Goal: Task Accomplishment & Management: Use online tool/utility

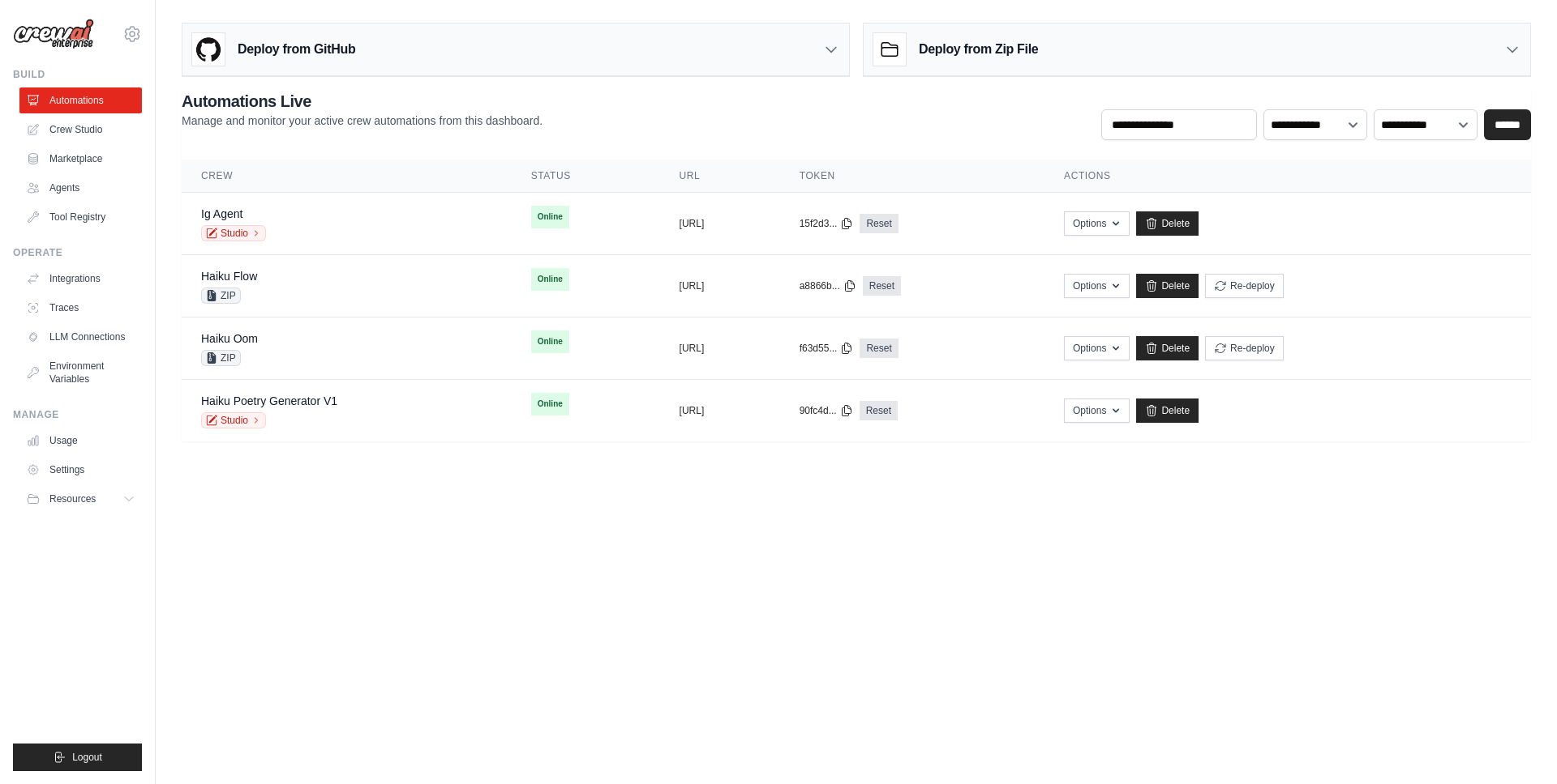
click at [629, 462] on main "**********" at bounding box center [856, 239] width 1401 height 477
click at [118, 128] on link "Crew Studio" at bounding box center [82, 129] width 122 height 26
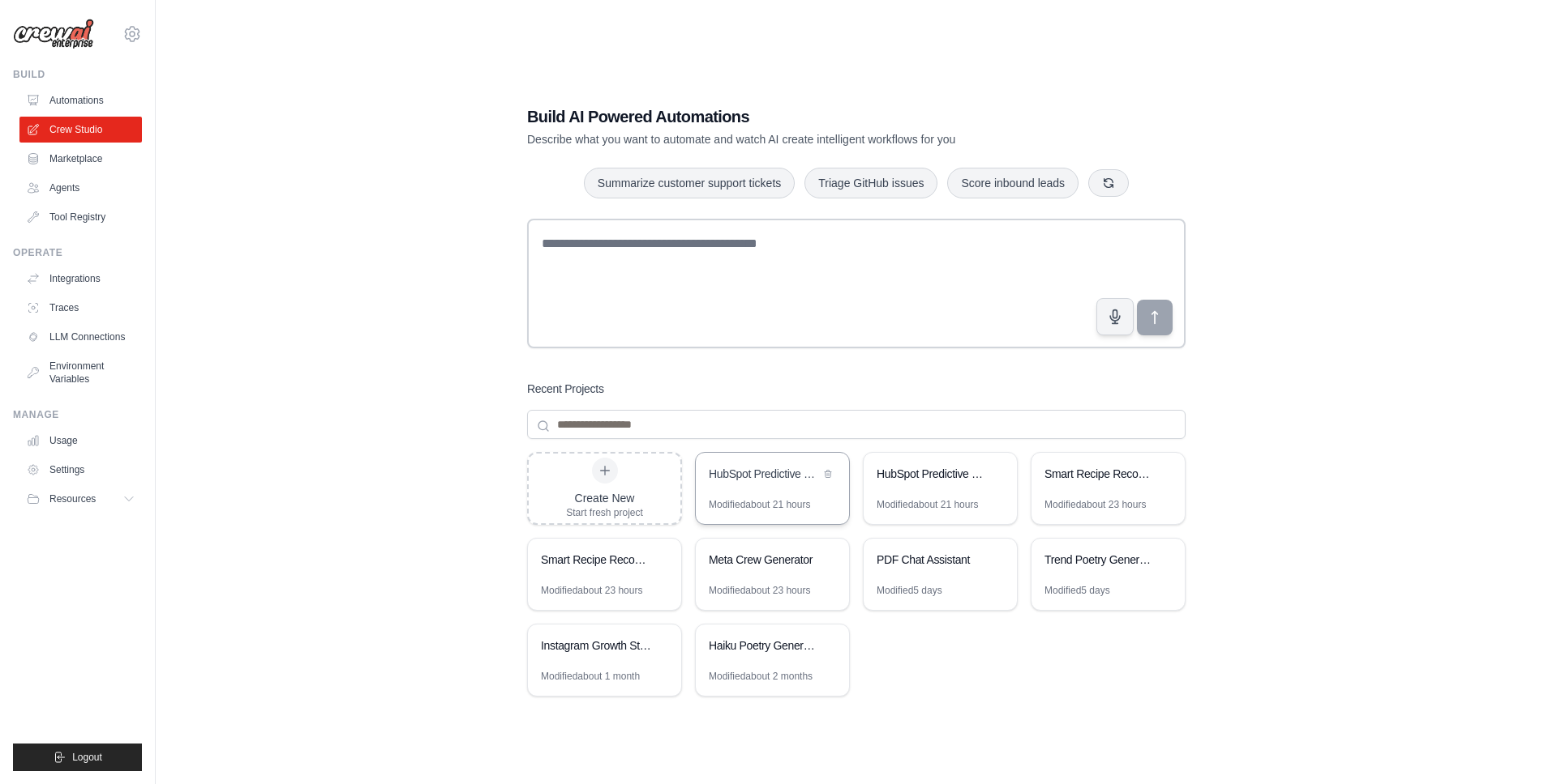
click at [762, 490] on div "HubSpot Predictive Lead Scoring AI System" at bounding box center [772, 475] width 153 height 45
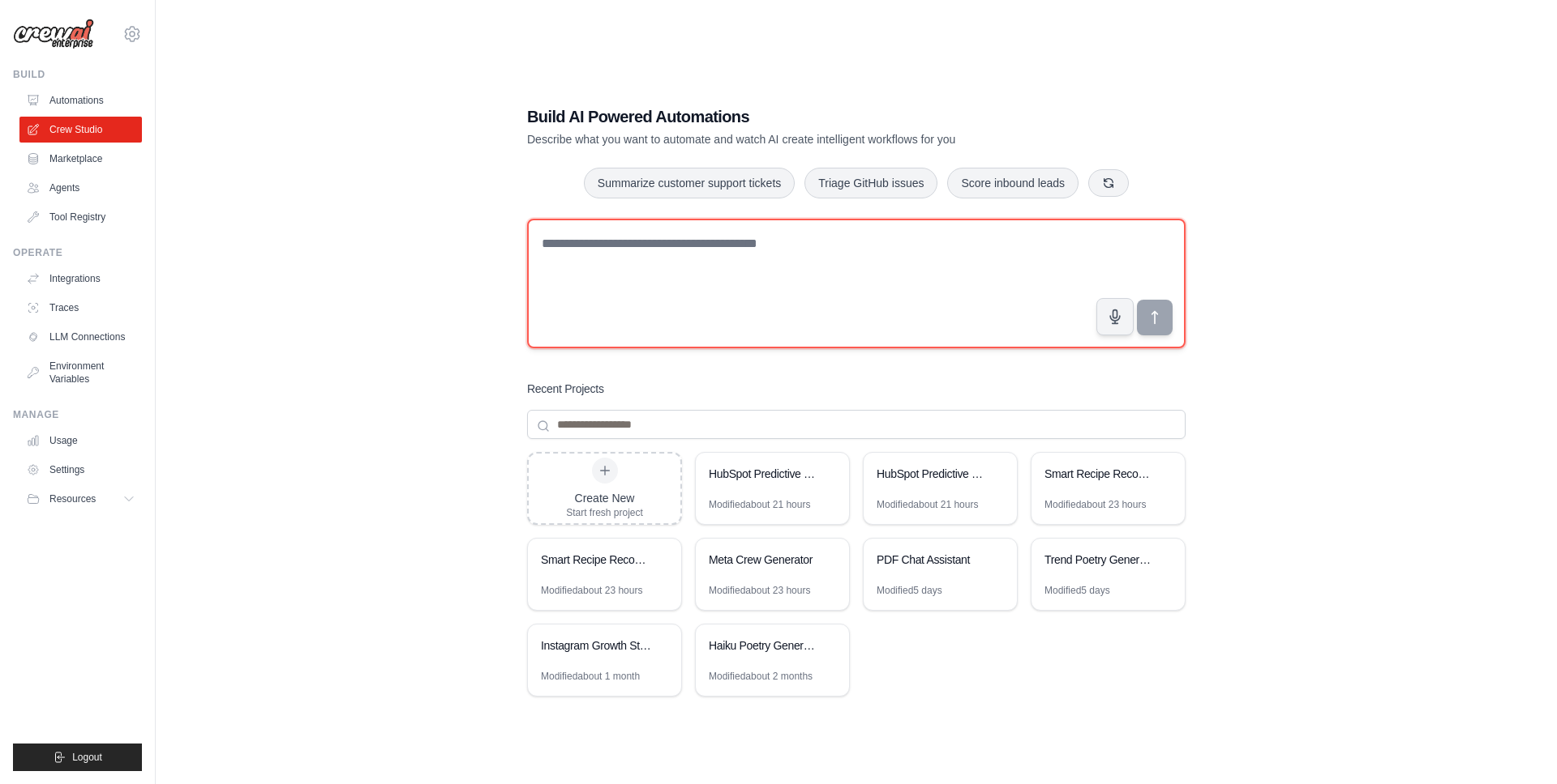
click at [746, 315] on textarea at bounding box center [855, 283] width 658 height 129
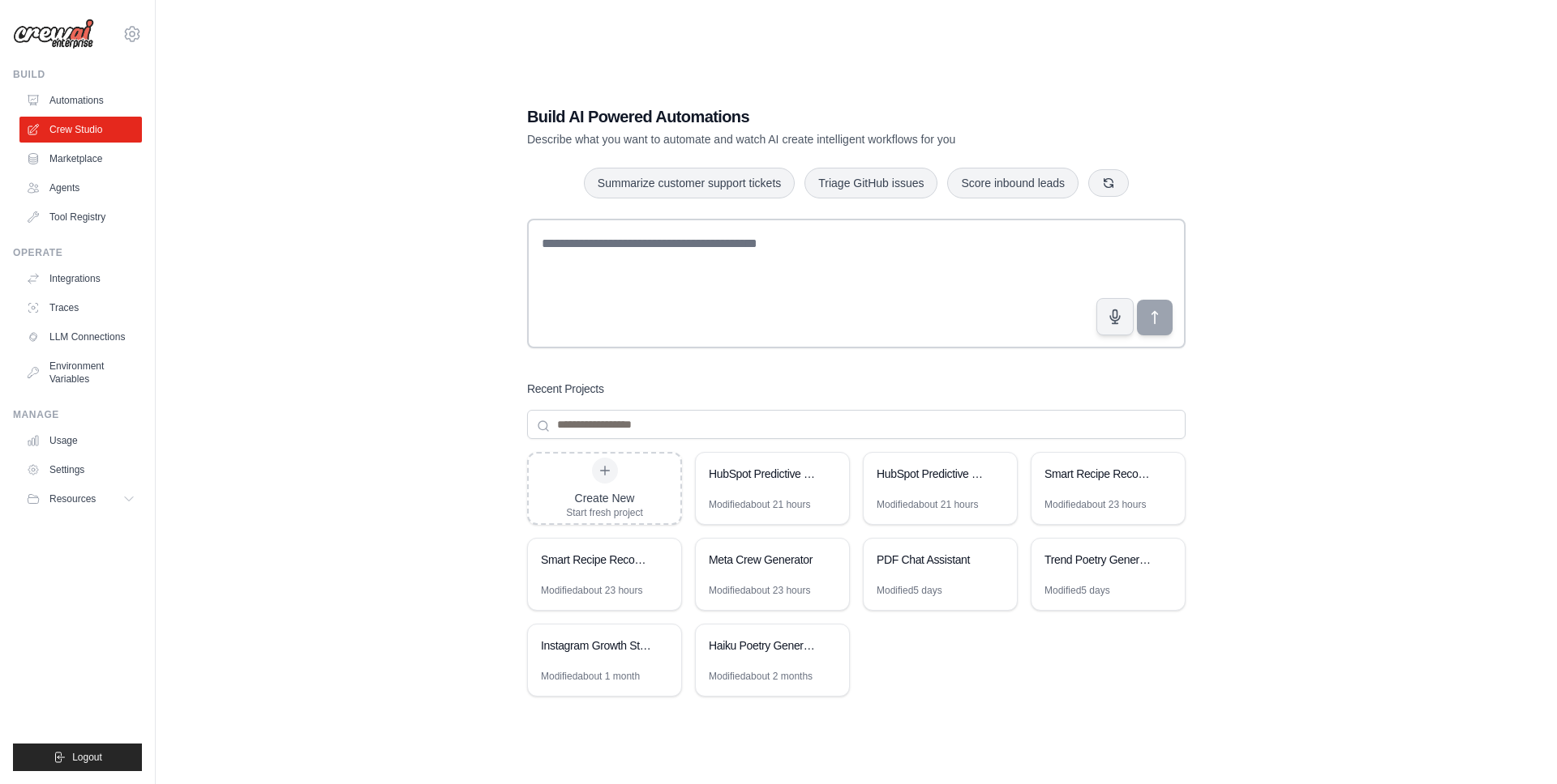
click at [389, 284] on div "Build AI Powered Automations Describe what you want to automate and watch AI cr…" at bounding box center [855, 407] width 1349 height 784
click at [120, 160] on link "Marketplace" at bounding box center [82, 159] width 122 height 26
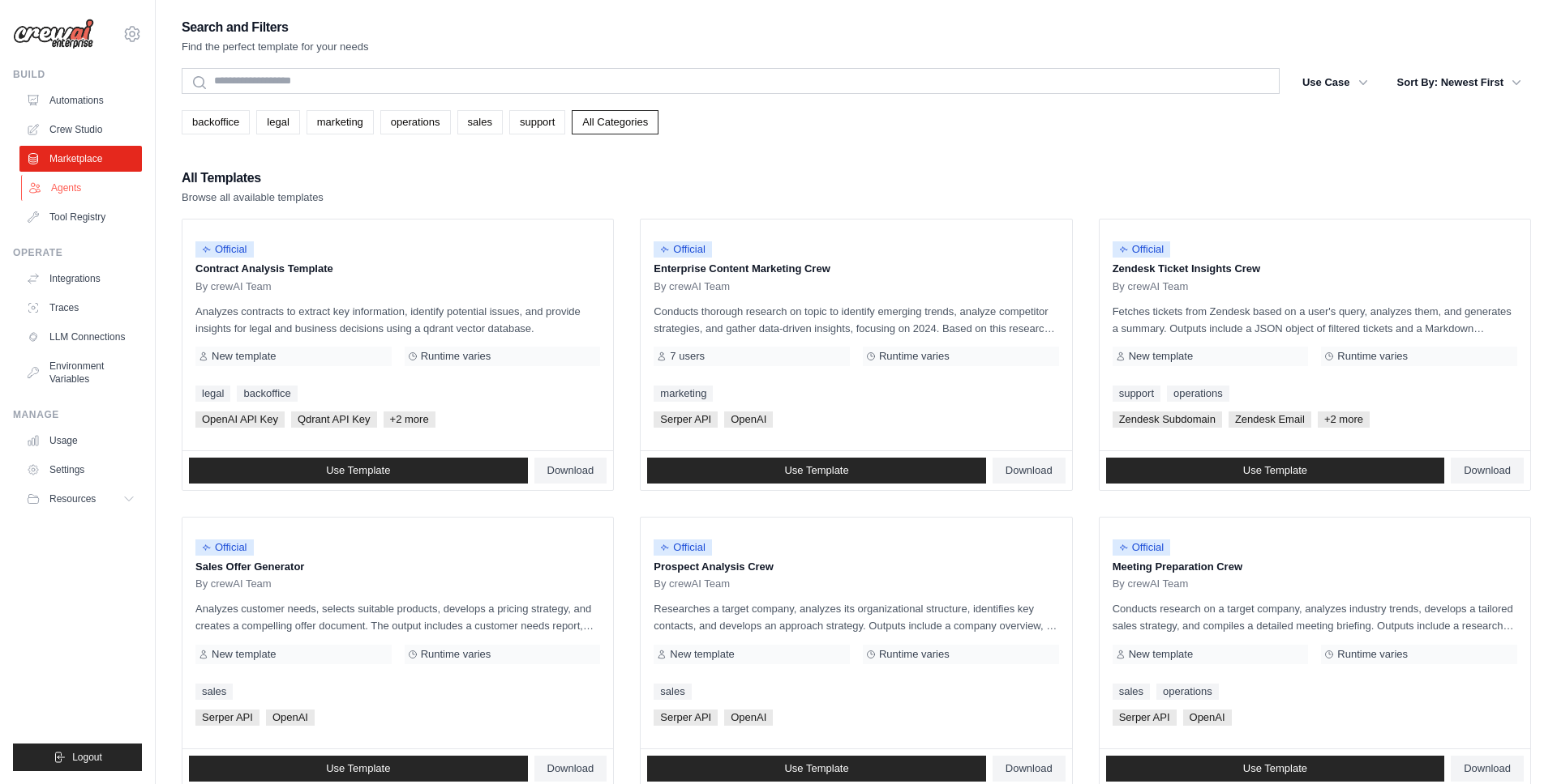
click at [117, 182] on link "Agents" at bounding box center [82, 187] width 122 height 26
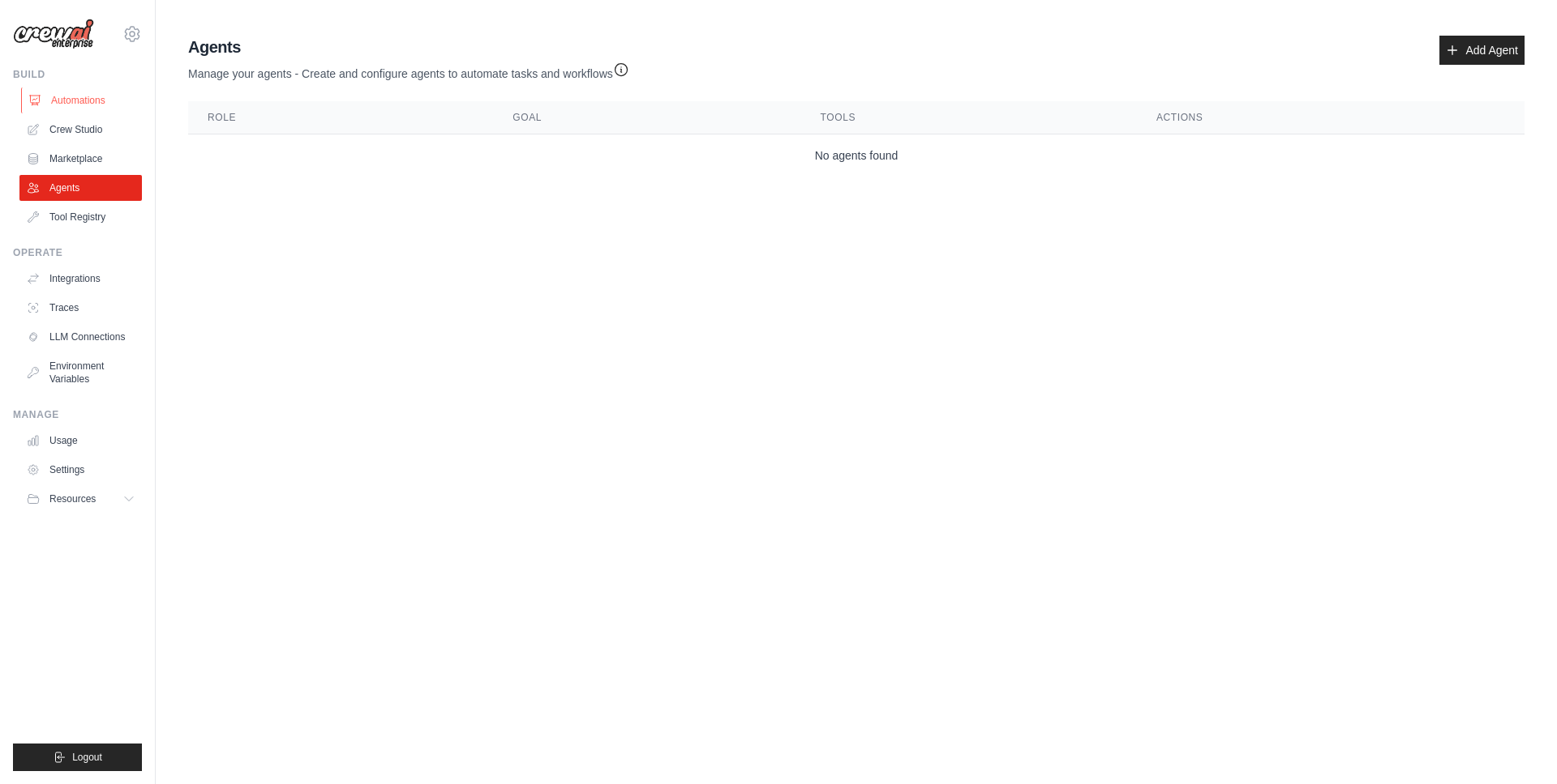
click at [95, 103] on link "Automations" at bounding box center [82, 101] width 122 height 26
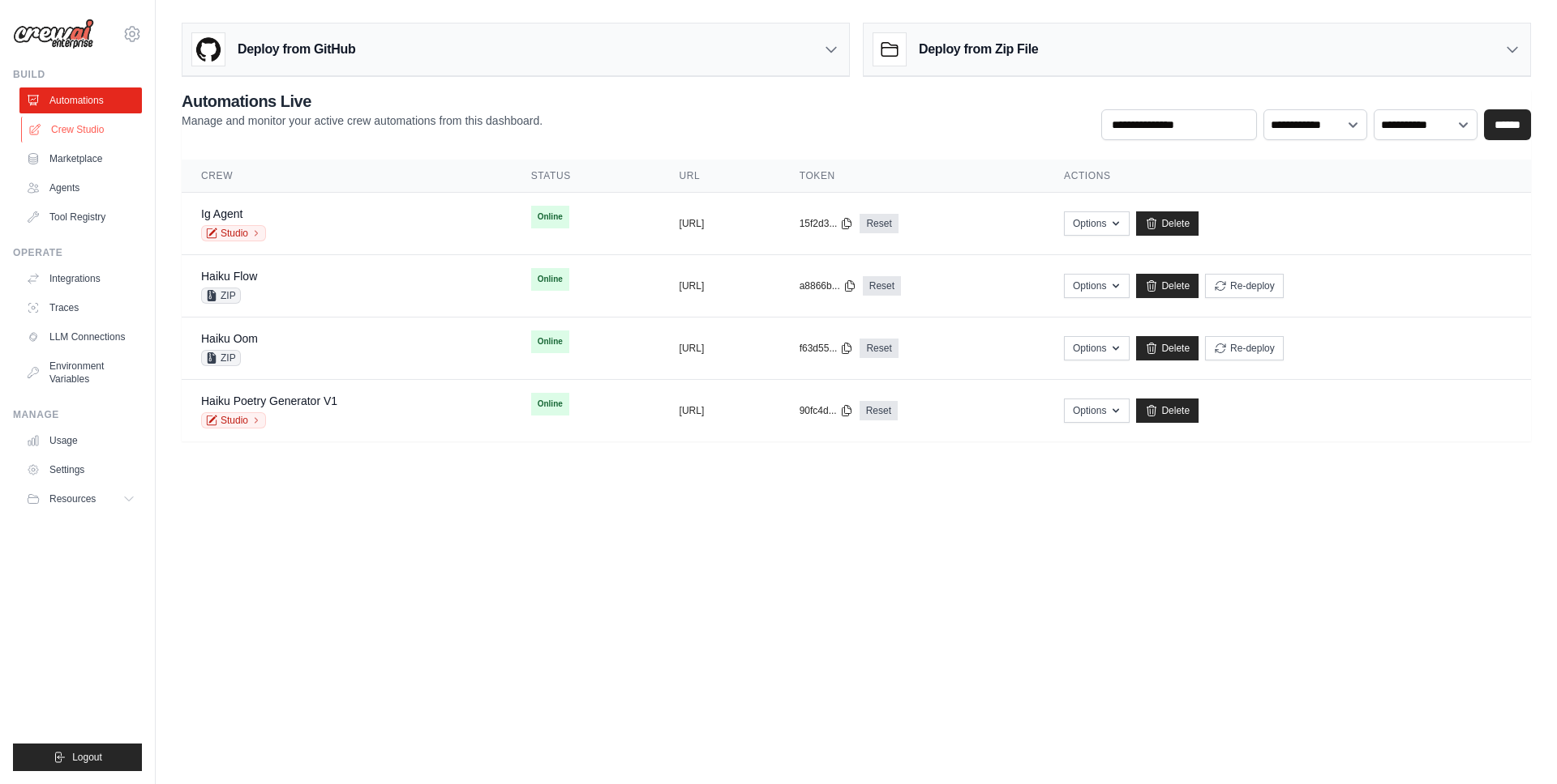
click at [124, 134] on link "Crew Studio" at bounding box center [82, 129] width 122 height 26
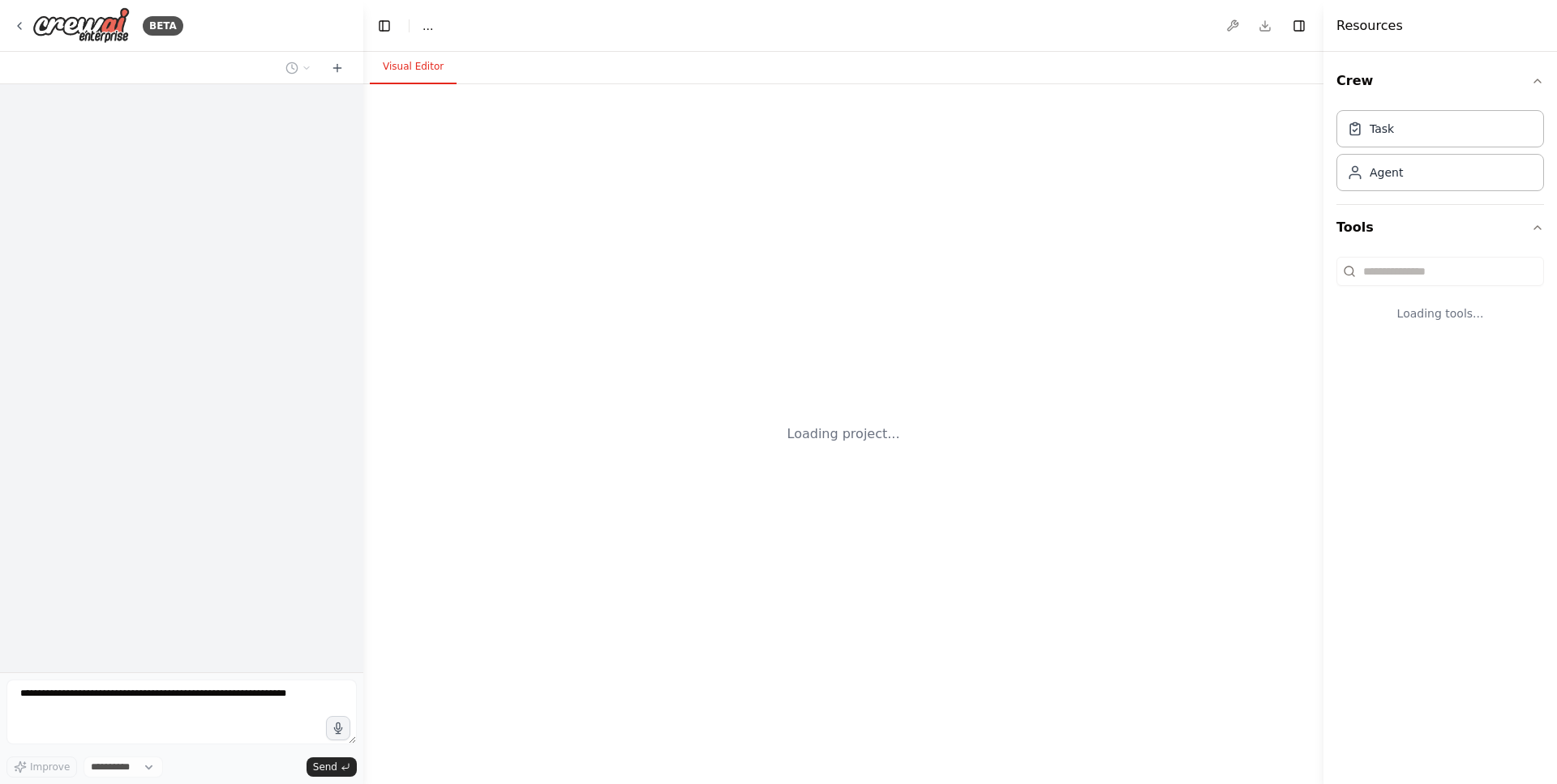
select select "****"
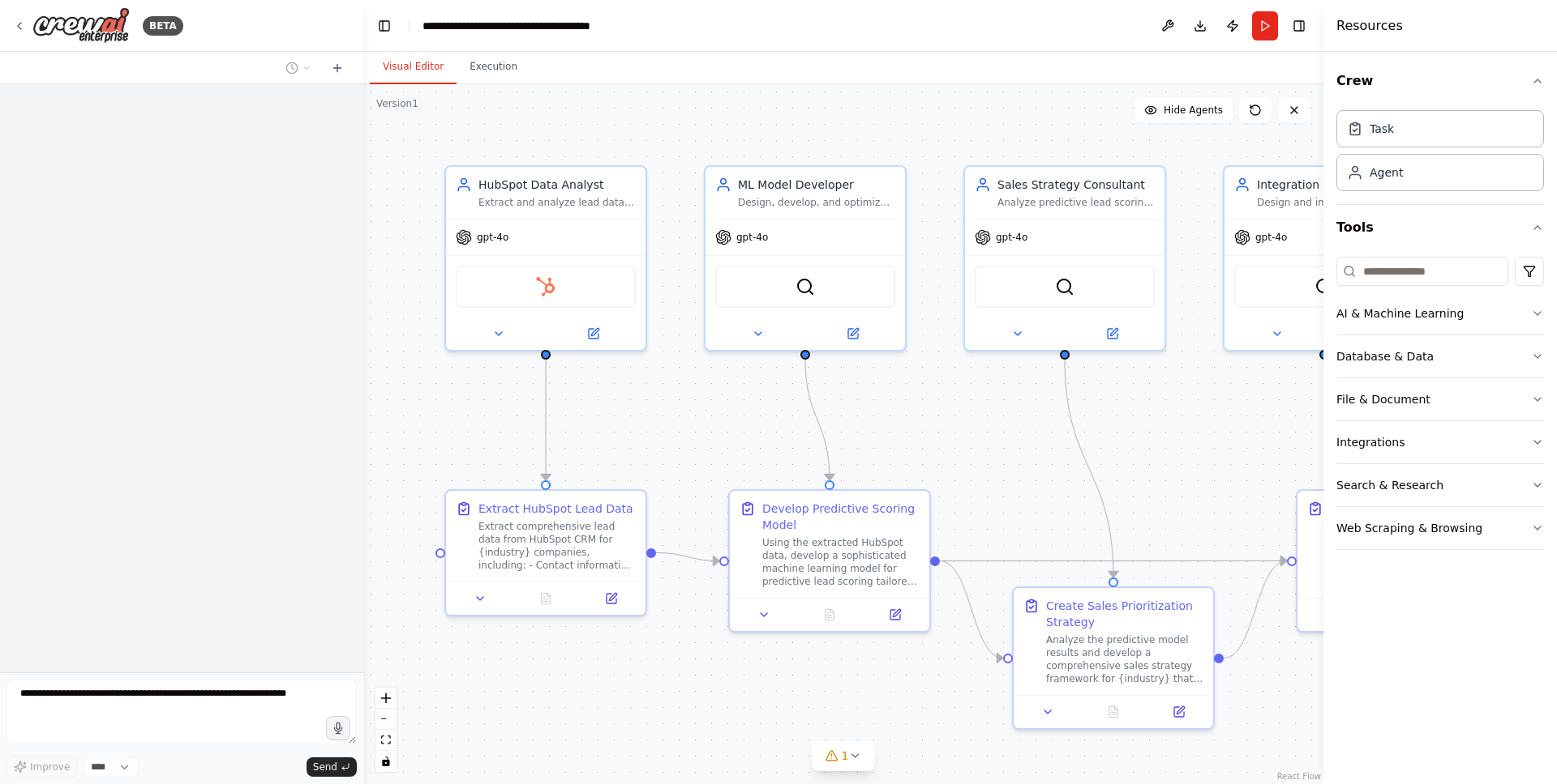
scroll to position [1673, 0]
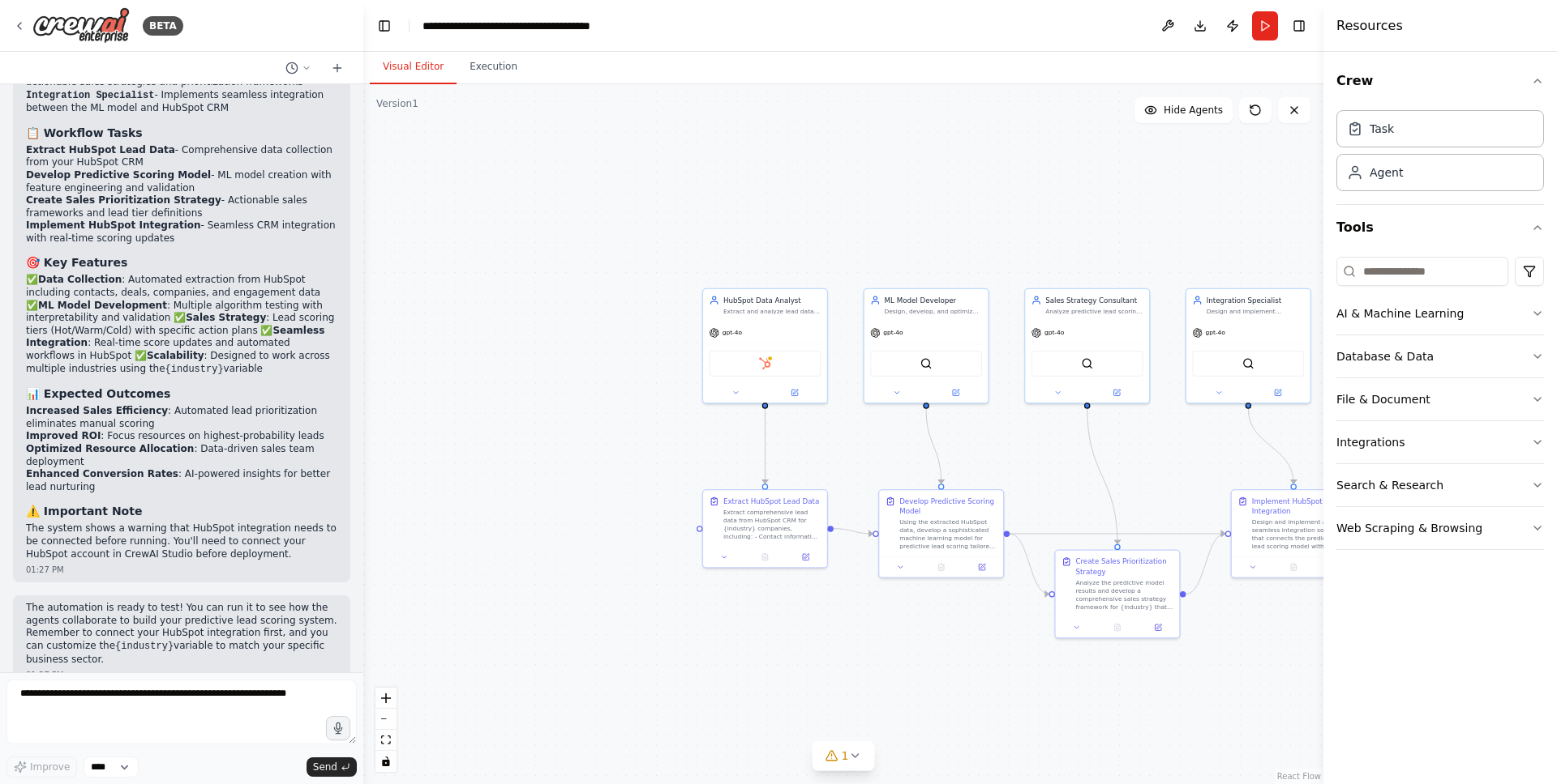
drag, startPoint x: 1124, startPoint y: 489, endPoint x: 957, endPoint y: 484, distance: 167.1
click at [969, 484] on div ".deletable-edge-delete-btn { width: 20px; height: 20px; border: 0px solid #ffff…" at bounding box center [843, 434] width 960 height 700
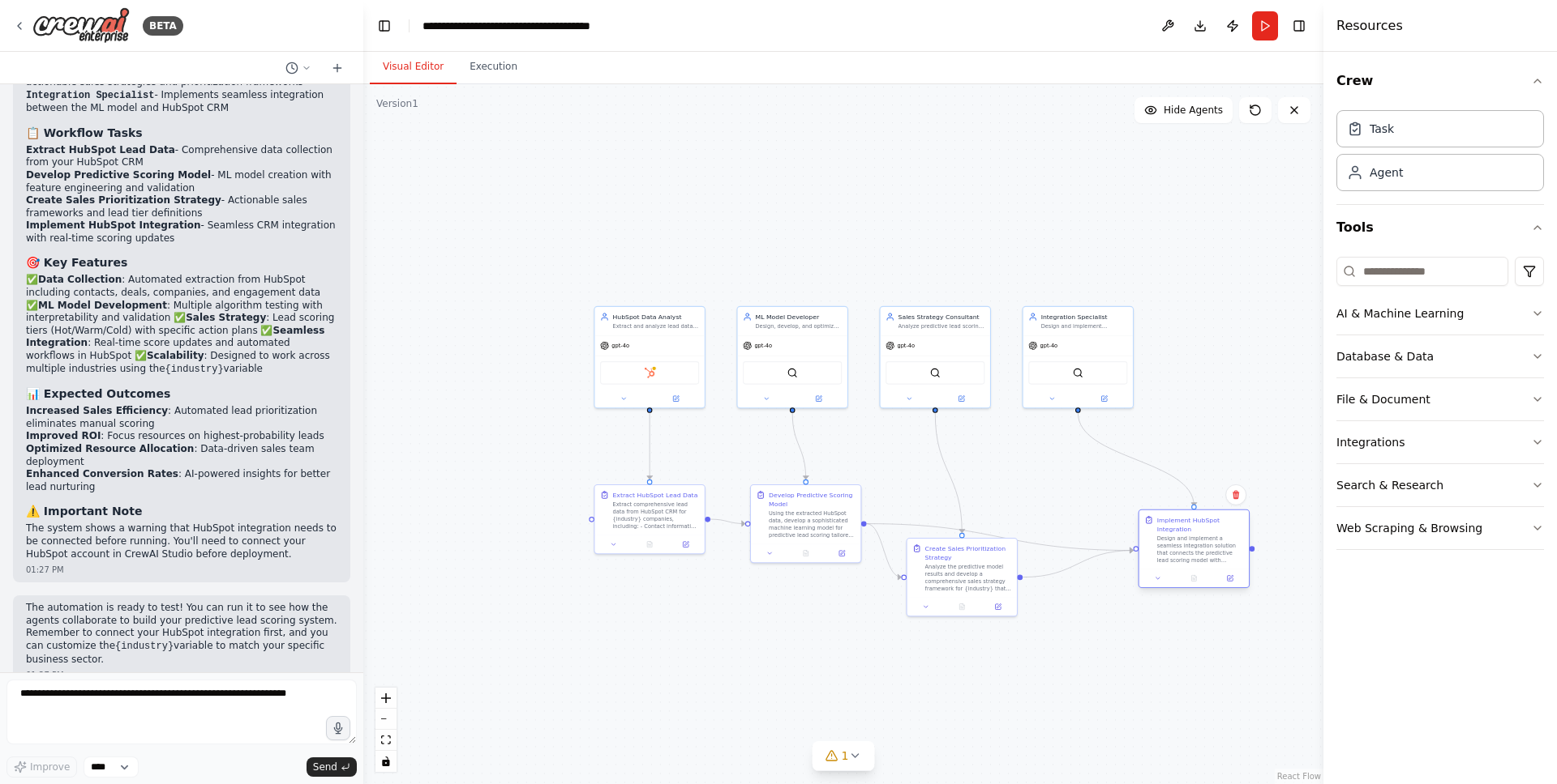
drag, startPoint x: 1113, startPoint y: 531, endPoint x: 1168, endPoint y: 564, distance: 64.1
click at [1174, 564] on div "Design and implement a seamless integration solution that connects the predicti…" at bounding box center [1200, 549] width 87 height 29
drag, startPoint x: 993, startPoint y: 563, endPoint x: 1028, endPoint y: 468, distance: 101.2
click at [1028, 467] on div "Analyze the predictive model results and develop a comprehensive sales strategy…" at bounding box center [1004, 478] width 87 height 29
drag, startPoint x: 1179, startPoint y: 540, endPoint x: 1175, endPoint y: 597, distance: 57.1
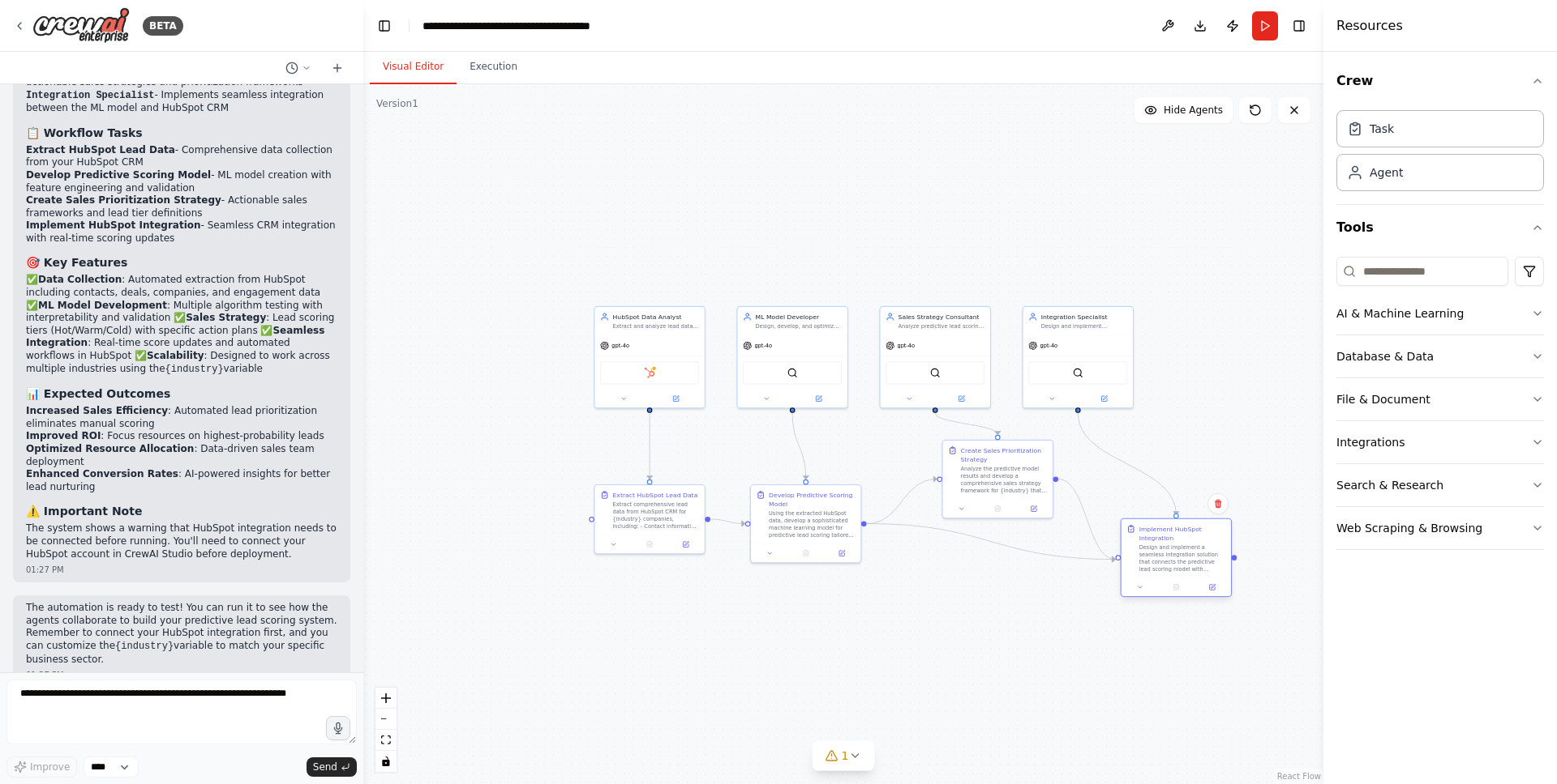
click at [1175, 572] on div "Implement HubSpot Integration Design and implement a seamless integration solut…" at bounding box center [1182, 548] width 87 height 47
drag, startPoint x: 832, startPoint y: 507, endPoint x: 818, endPoint y: 629, distance: 122.8
click at [818, 629] on div "Develop Predictive Scoring Model Using the extracted HubSpot data, develop a so…" at bounding box center [799, 628] width 87 height 47
drag, startPoint x: 627, startPoint y: 531, endPoint x: 551, endPoint y: 655, distance: 145.4
click at [551, 655] on div "Extract comprehensive lead data from HubSpot CRM for {industry} companies, incl…" at bounding box center [557, 657] width 87 height 29
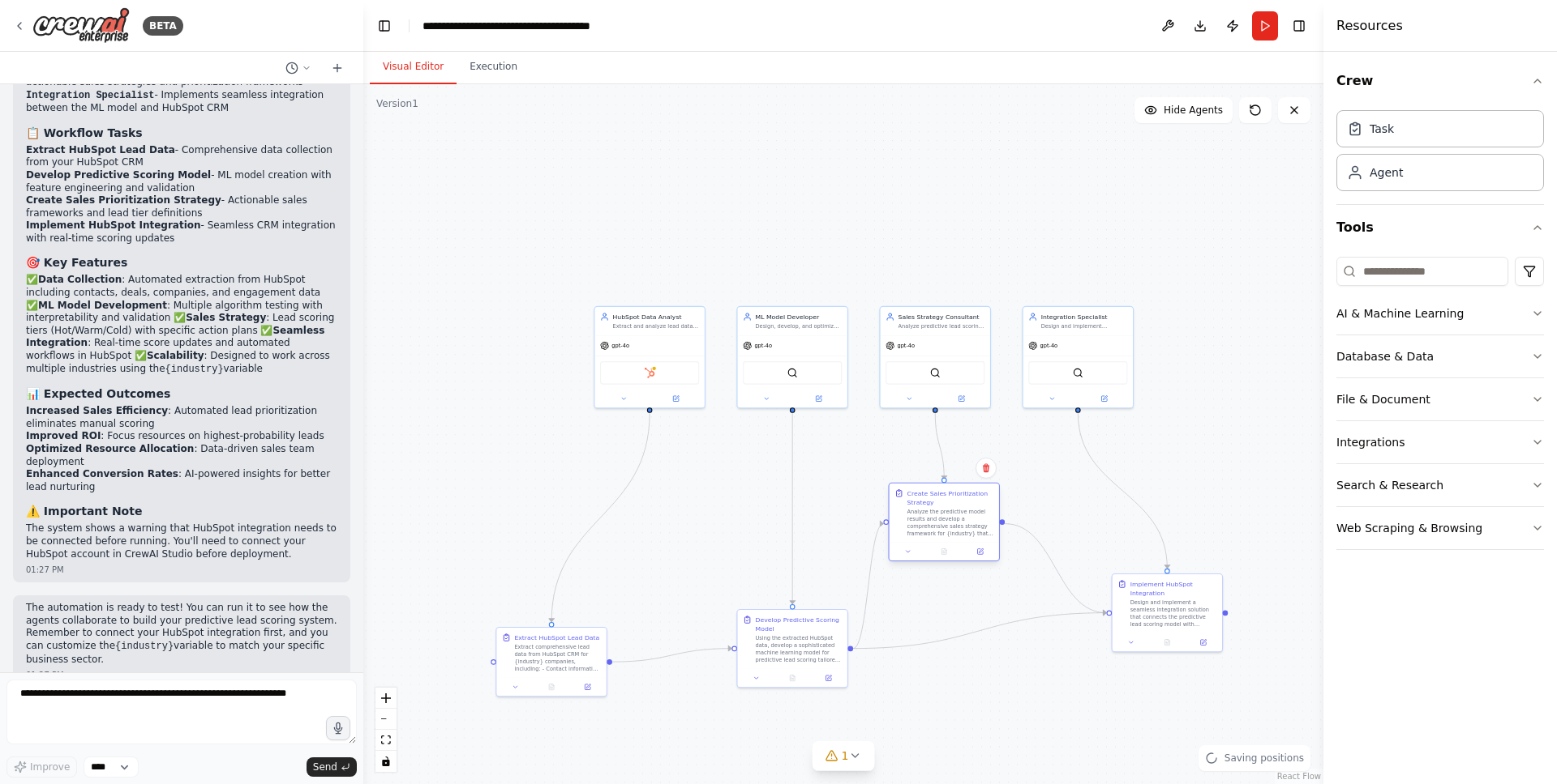
drag, startPoint x: 1016, startPoint y: 479, endPoint x: 967, endPoint y: 520, distance: 63.9
click at [967, 520] on div "Analyze the predictive model results and develop a comprehensive sales strategy…" at bounding box center [950, 523] width 87 height 29
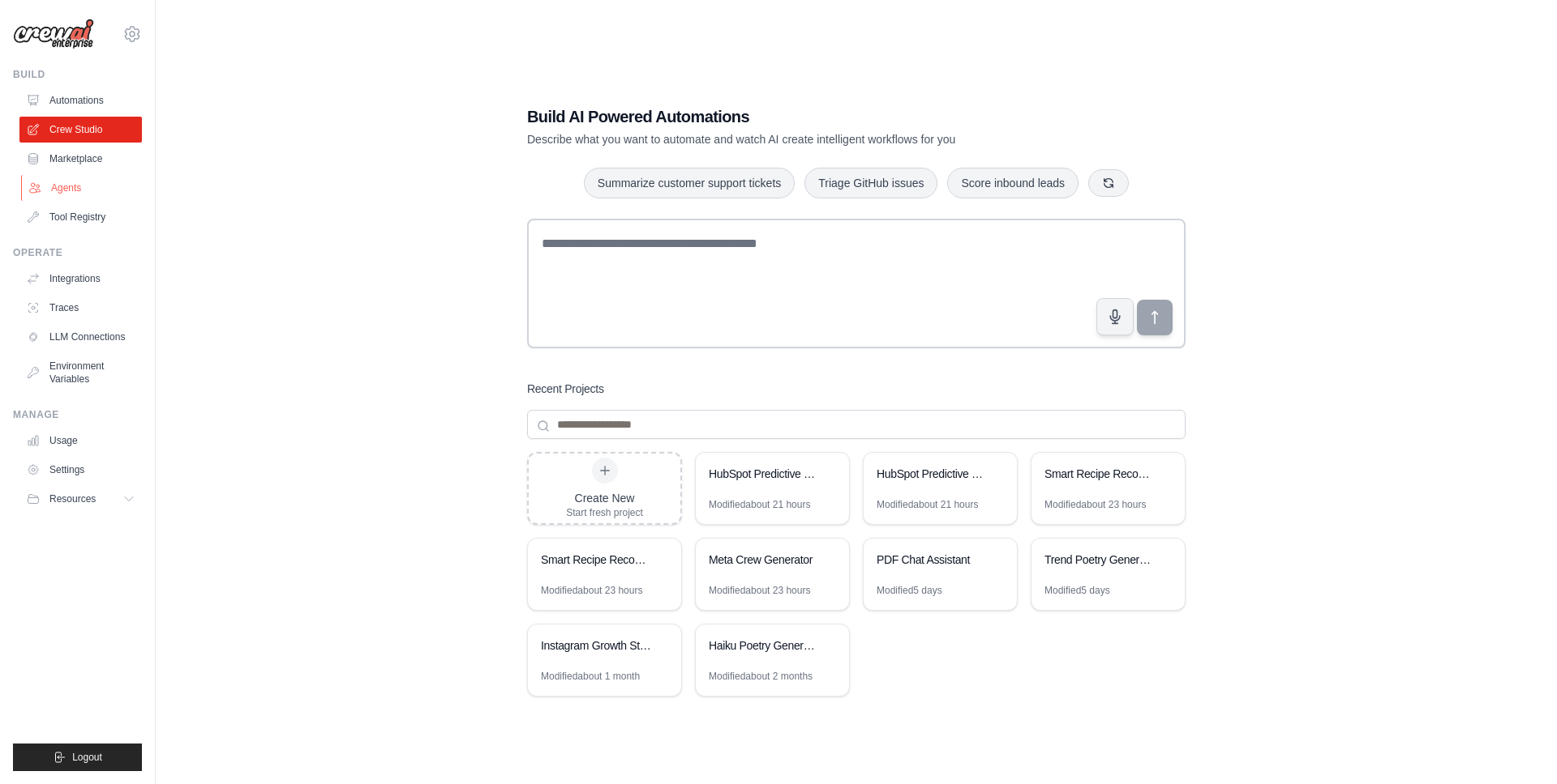
click at [97, 184] on link "Agents" at bounding box center [82, 187] width 122 height 26
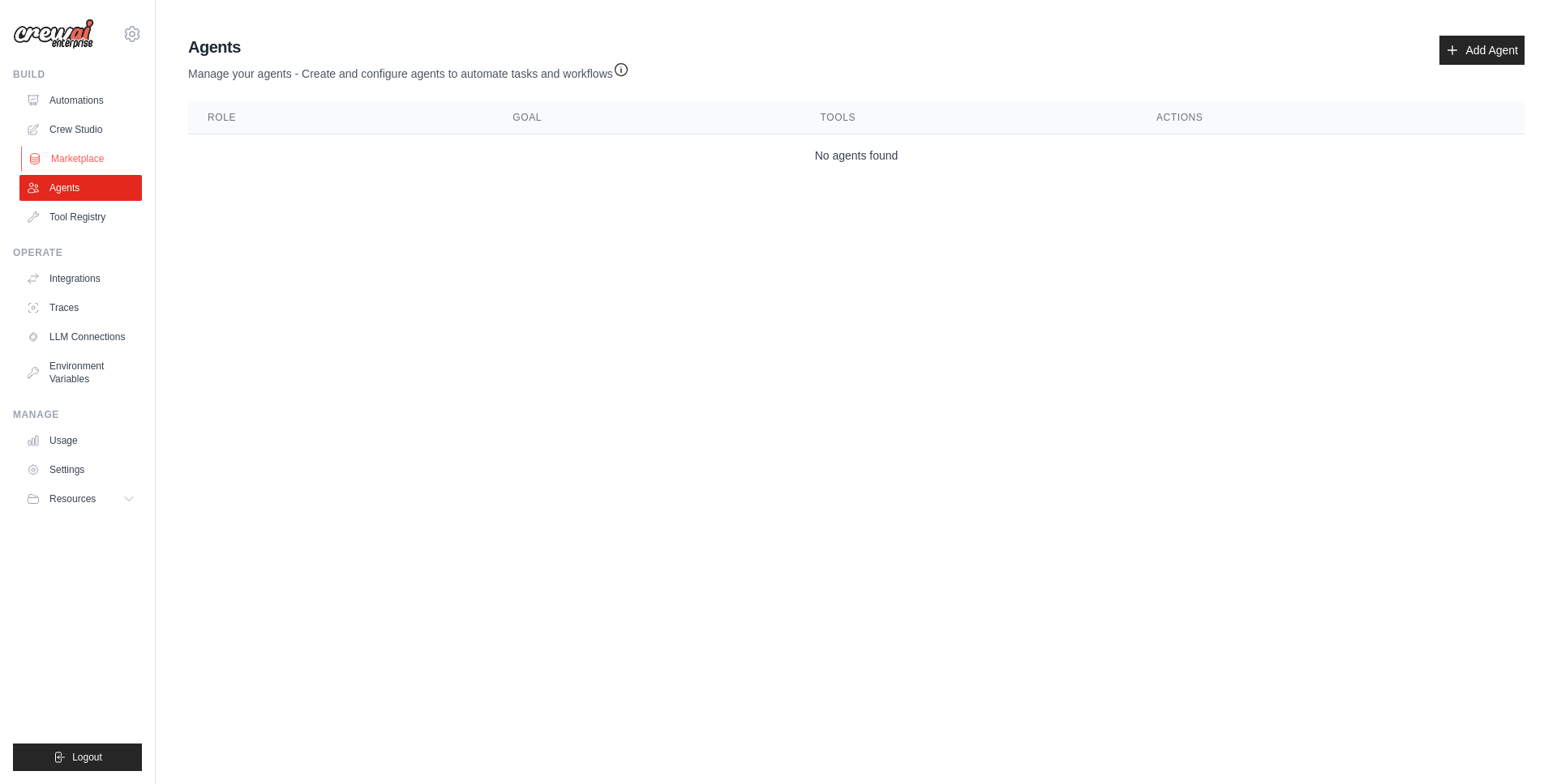
click at [102, 154] on link "Marketplace" at bounding box center [82, 159] width 122 height 26
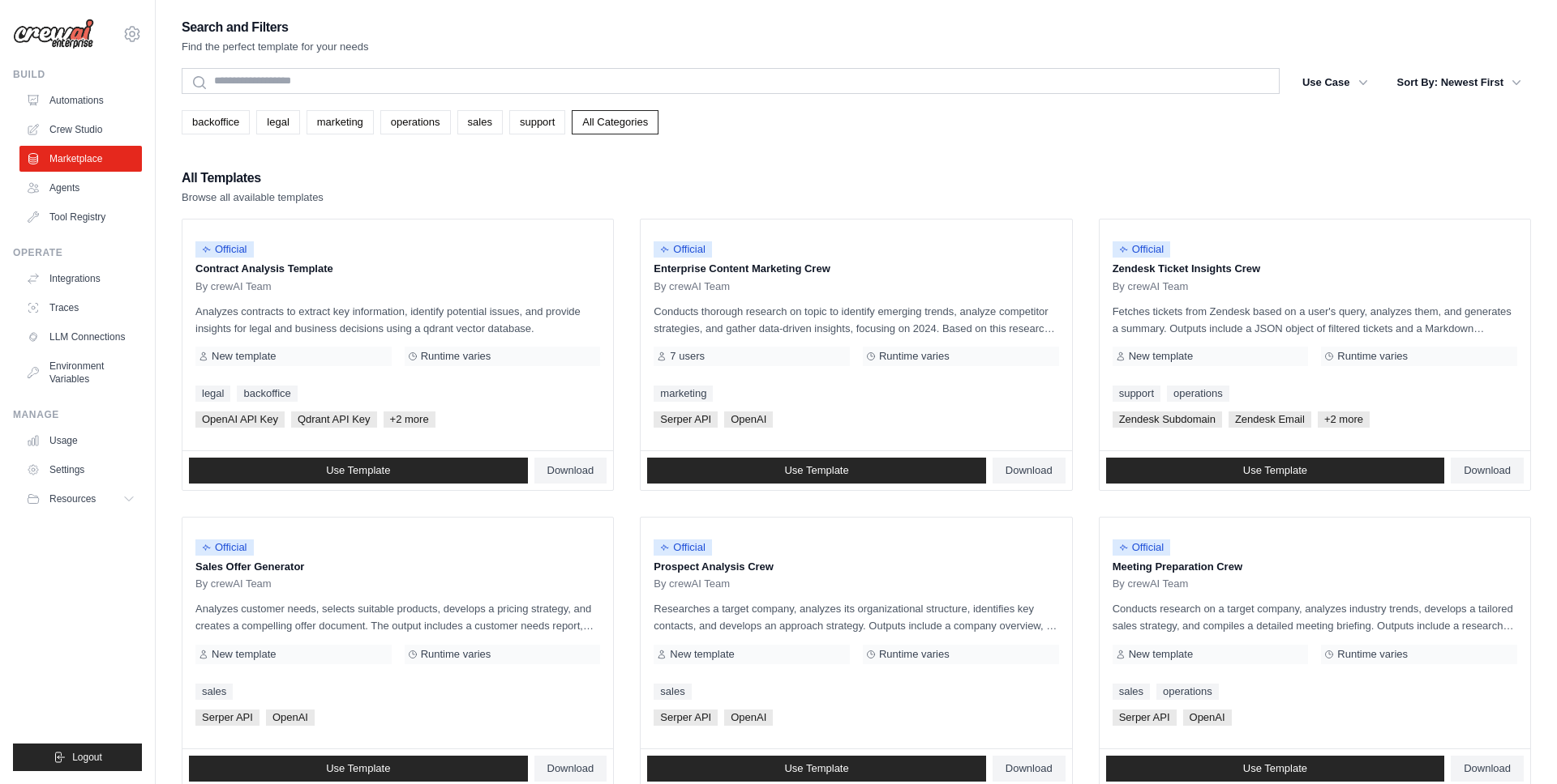
click at [99, 202] on ul "Automations Crew Studio Marketplace Agents Tool Registry" at bounding box center [81, 159] width 122 height 143
click at [99, 215] on link "Tool Registry" at bounding box center [82, 217] width 122 height 26
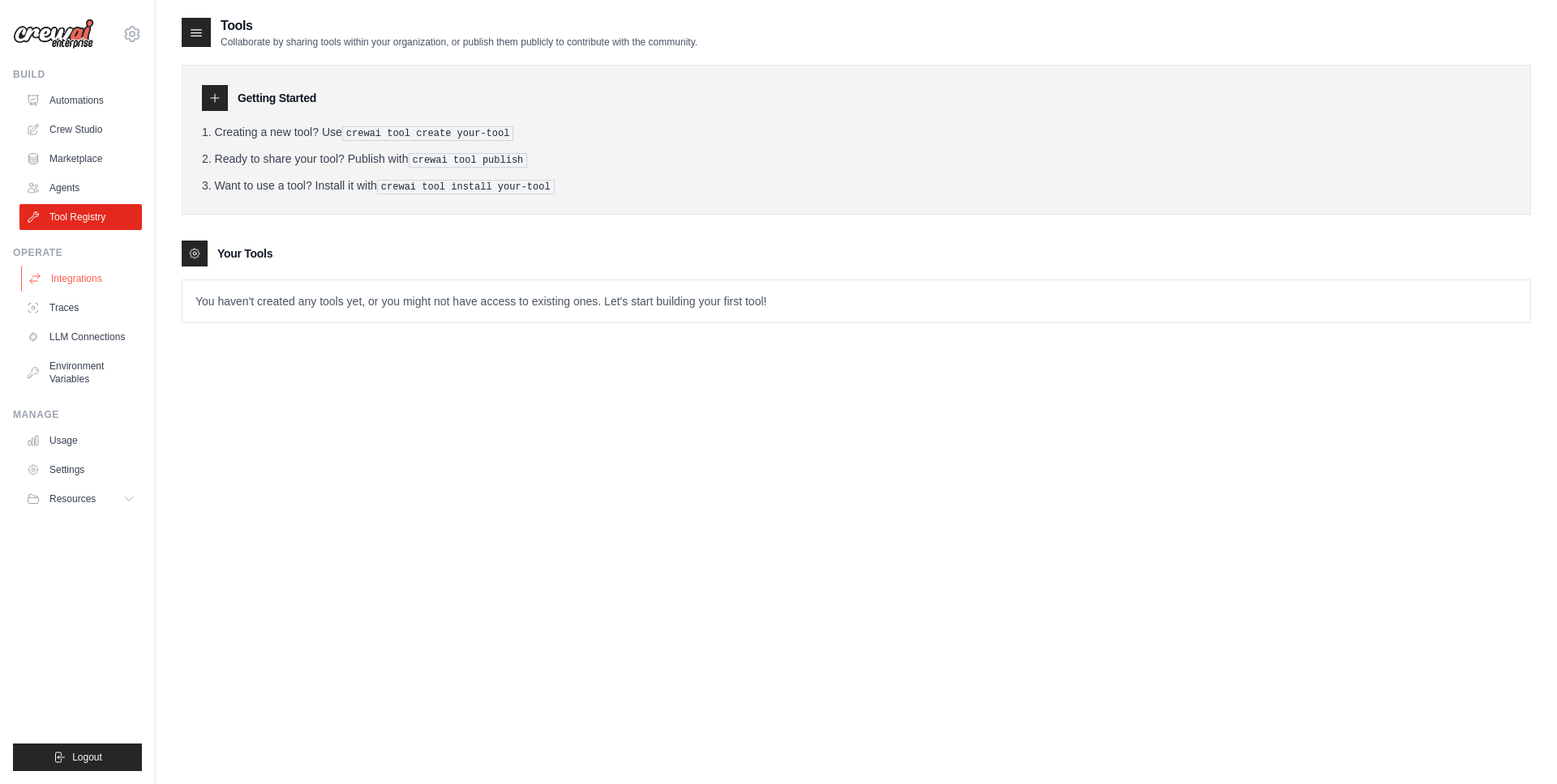
click at [98, 288] on link "Integrations" at bounding box center [82, 278] width 122 height 26
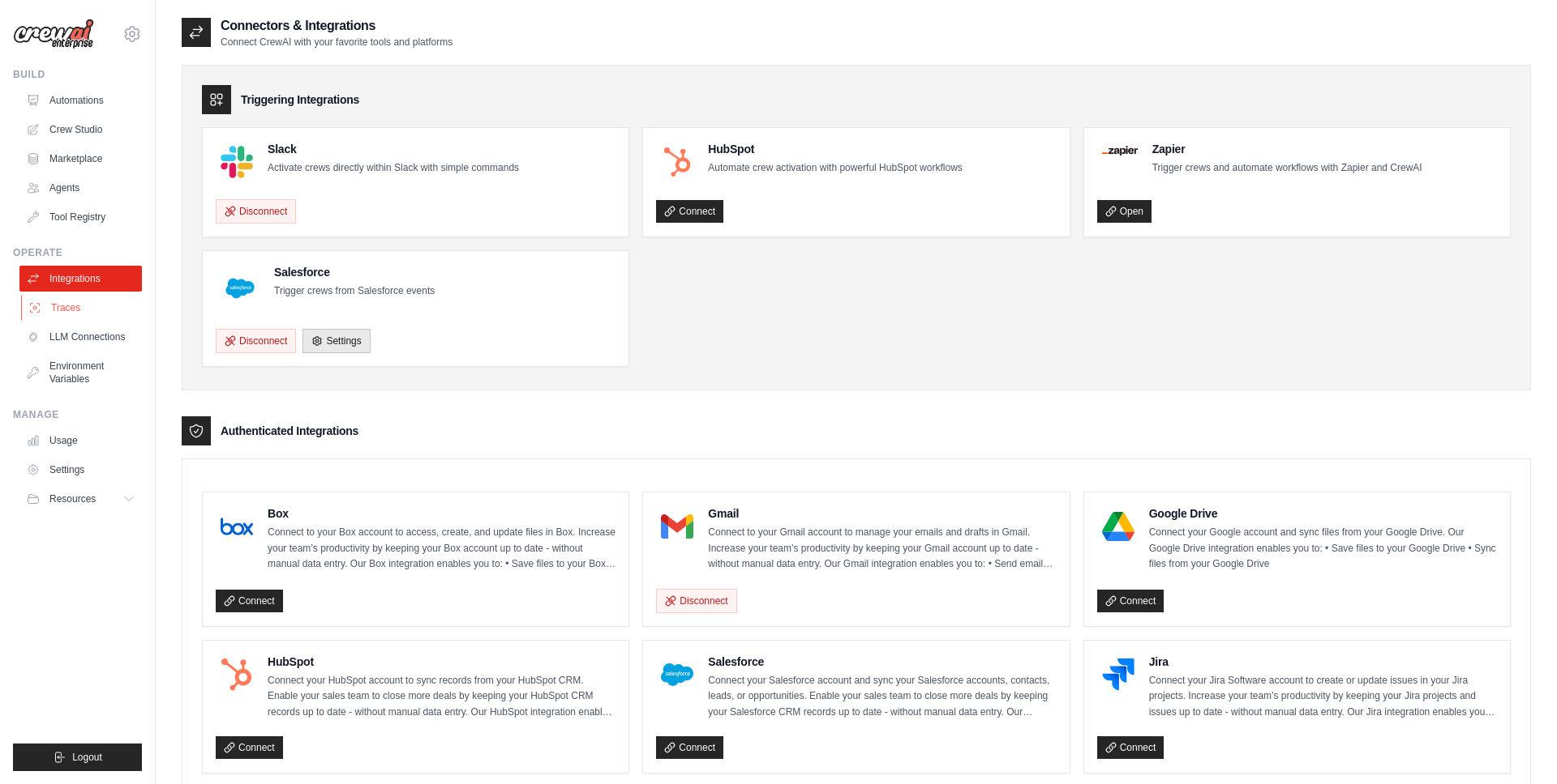
click at [98, 316] on link "Traces" at bounding box center [82, 308] width 122 height 26
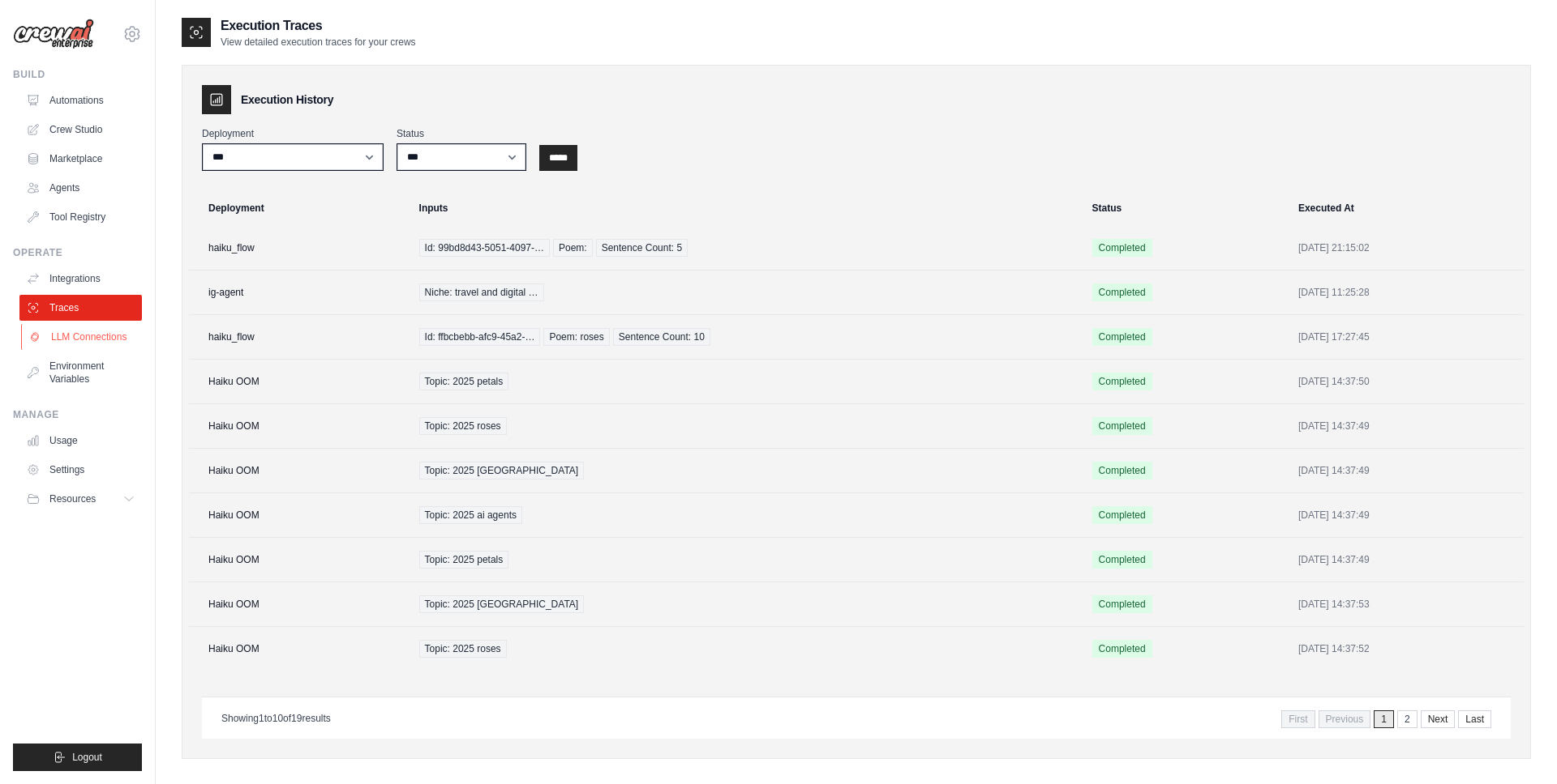
click at [97, 329] on link "LLM Connections" at bounding box center [82, 337] width 122 height 26
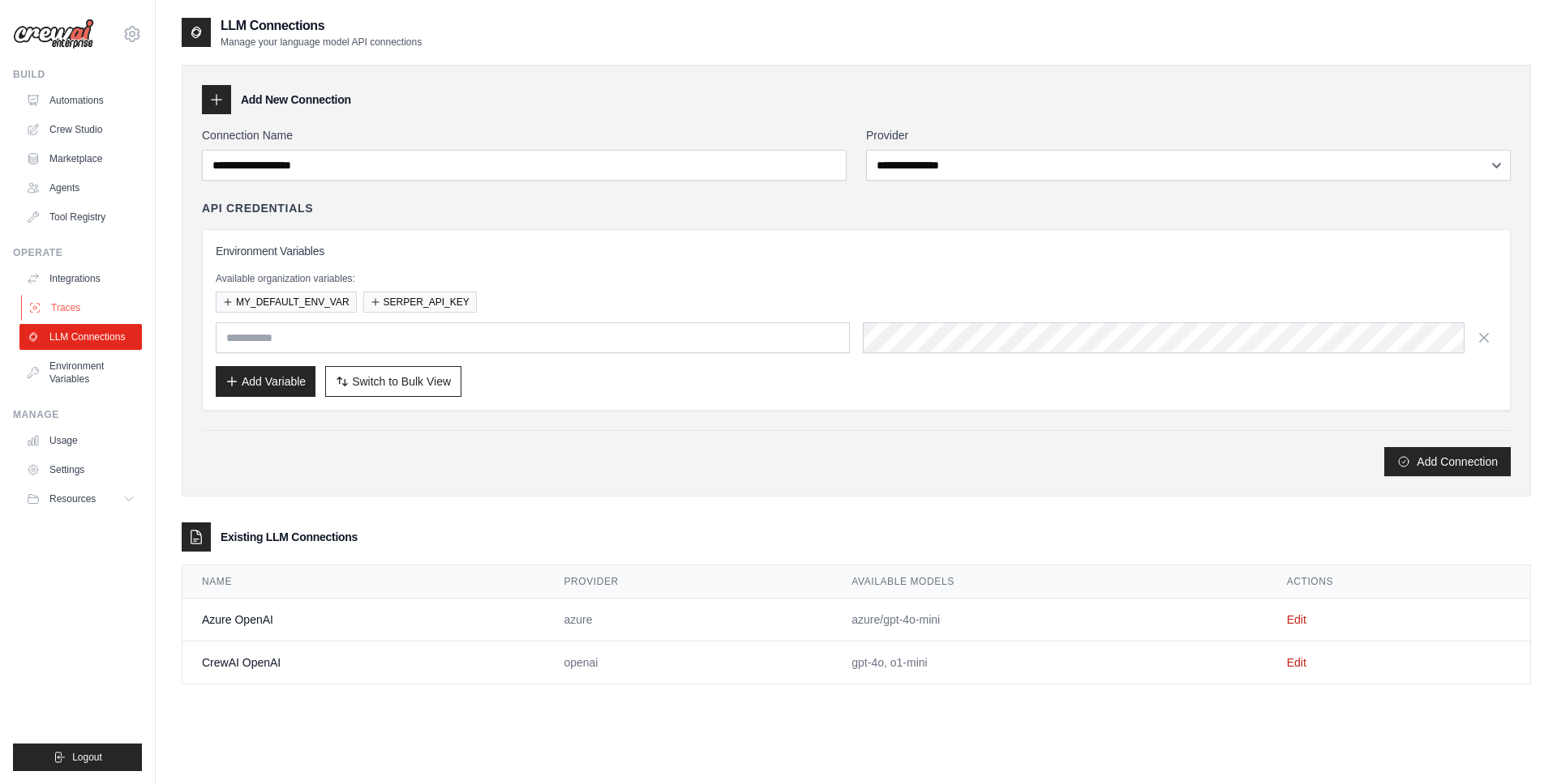
click at [95, 316] on link "Traces" at bounding box center [82, 308] width 122 height 26
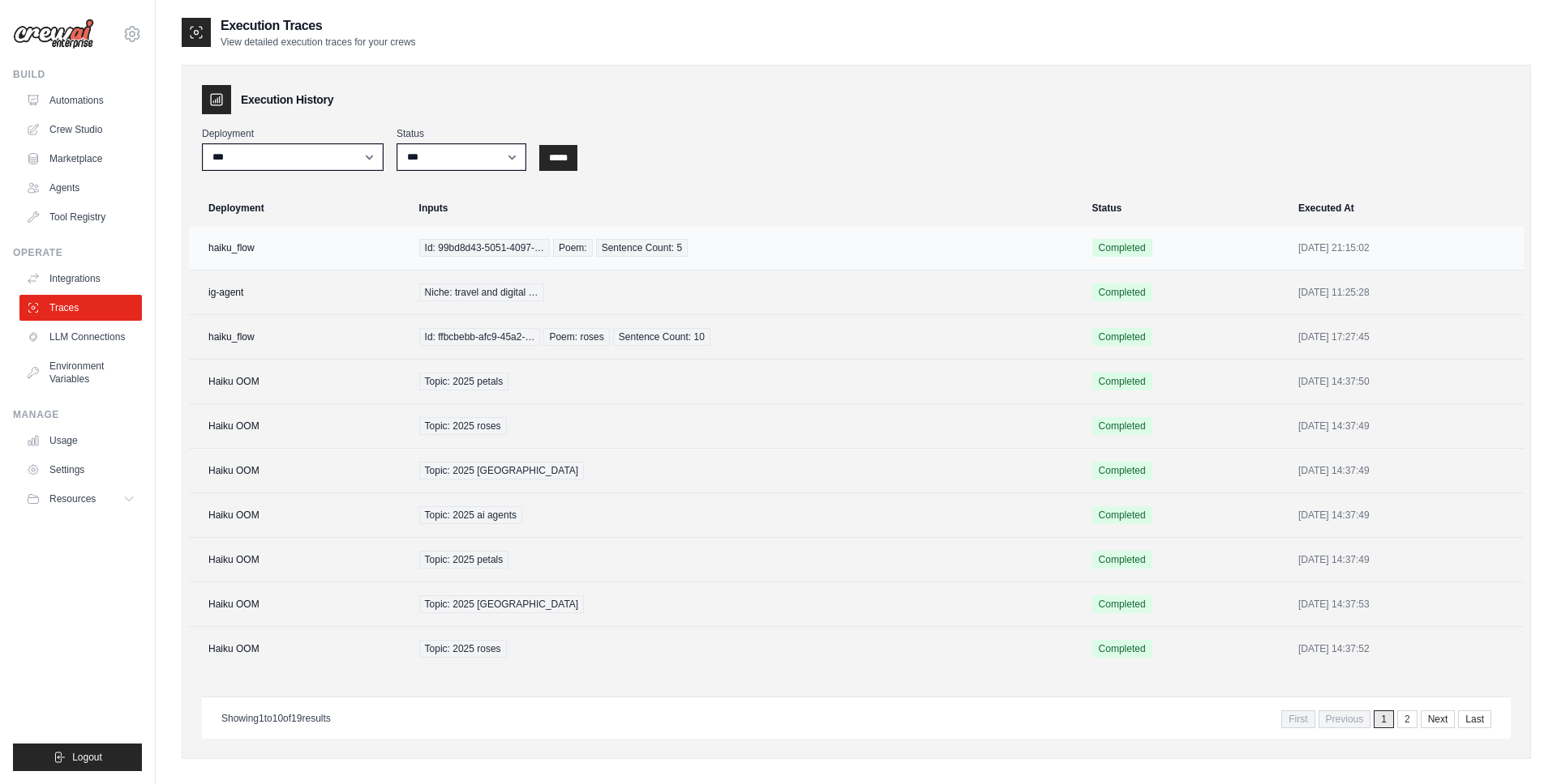
click at [246, 237] on td "haiku_flow" at bounding box center [298, 248] width 220 height 44
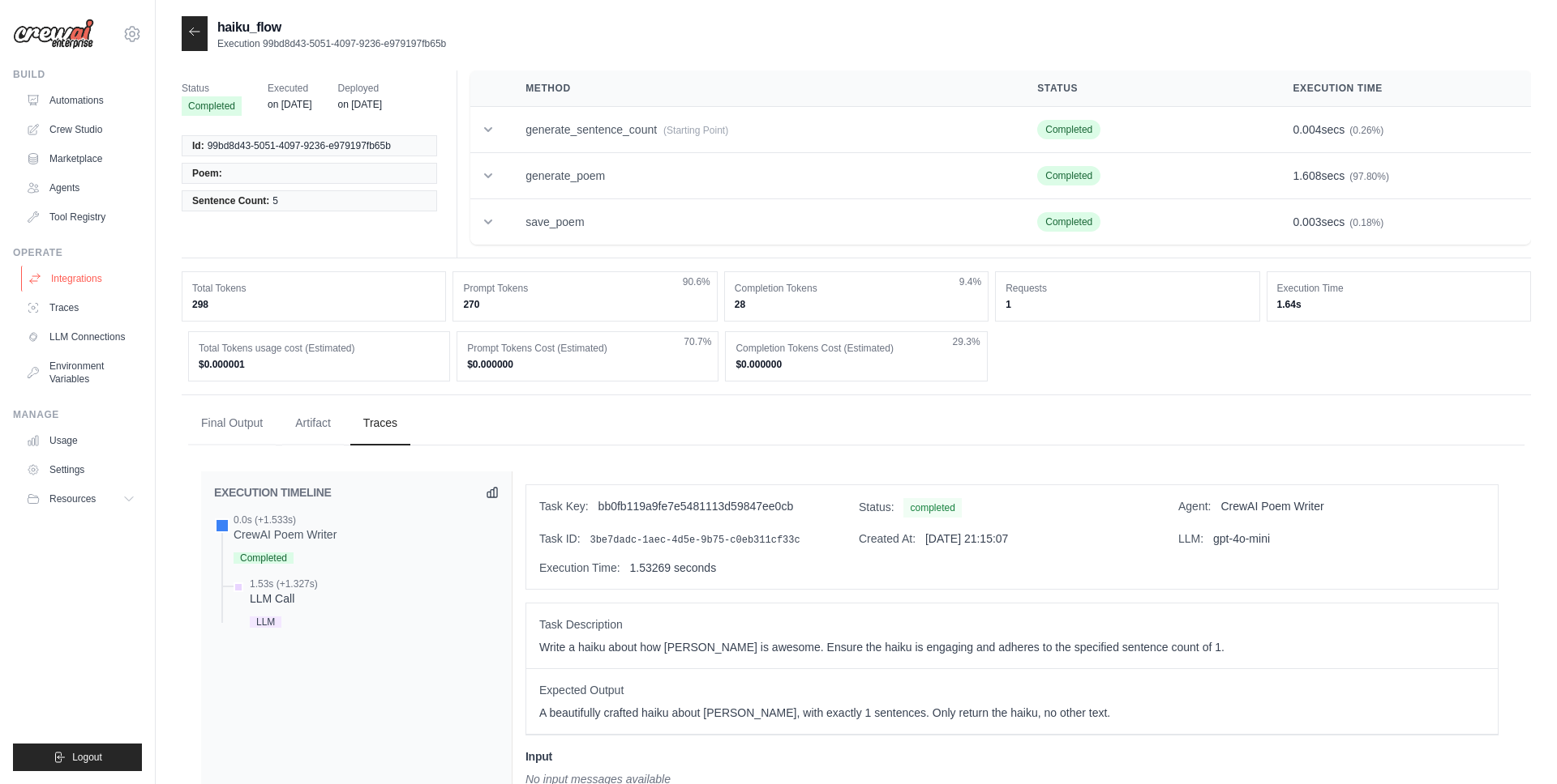
click at [43, 283] on link "Integrations" at bounding box center [82, 278] width 122 height 26
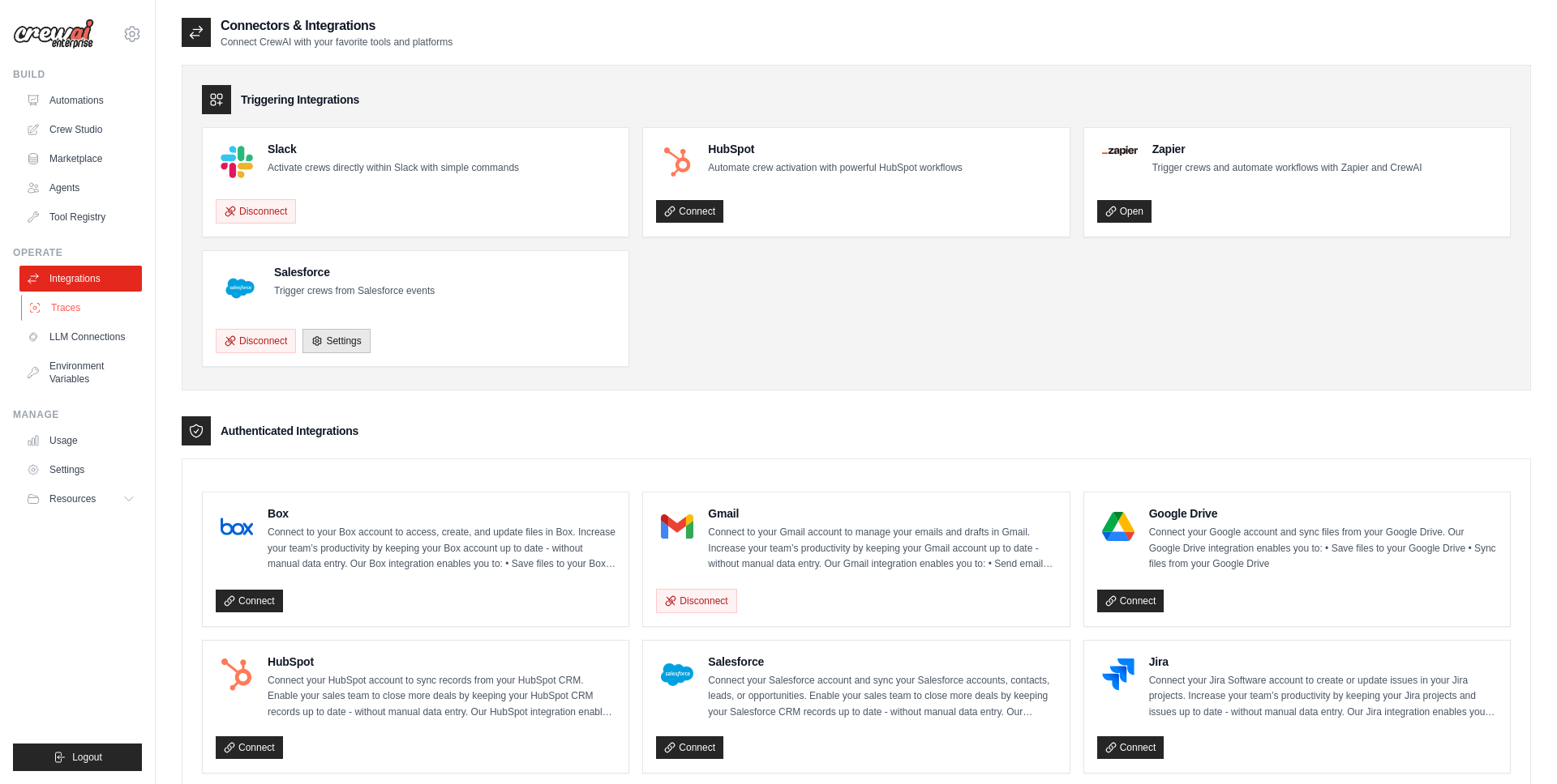
click at [47, 316] on link "Traces" at bounding box center [82, 308] width 122 height 26
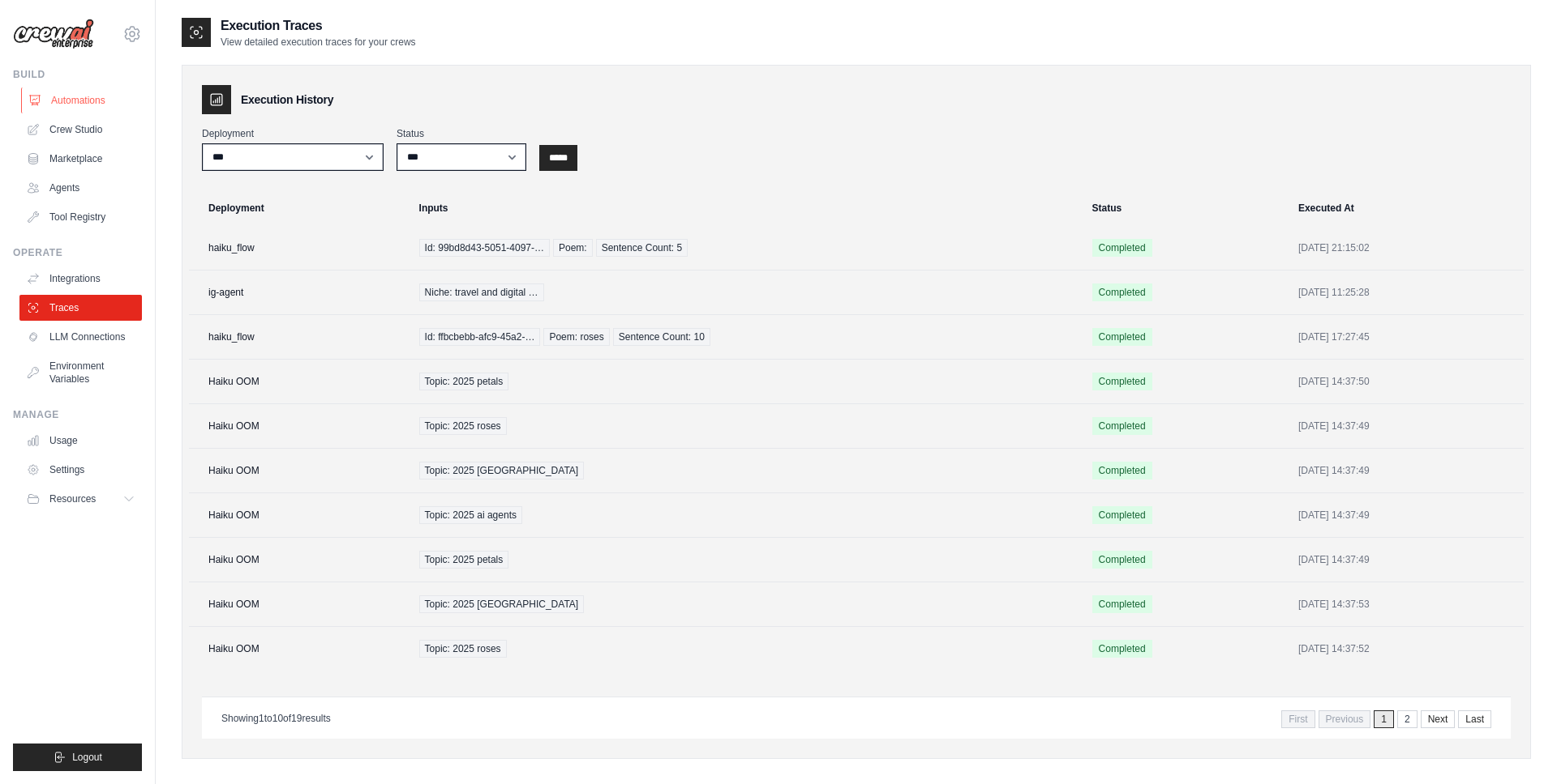
click at [89, 102] on link "Automations" at bounding box center [82, 101] width 122 height 26
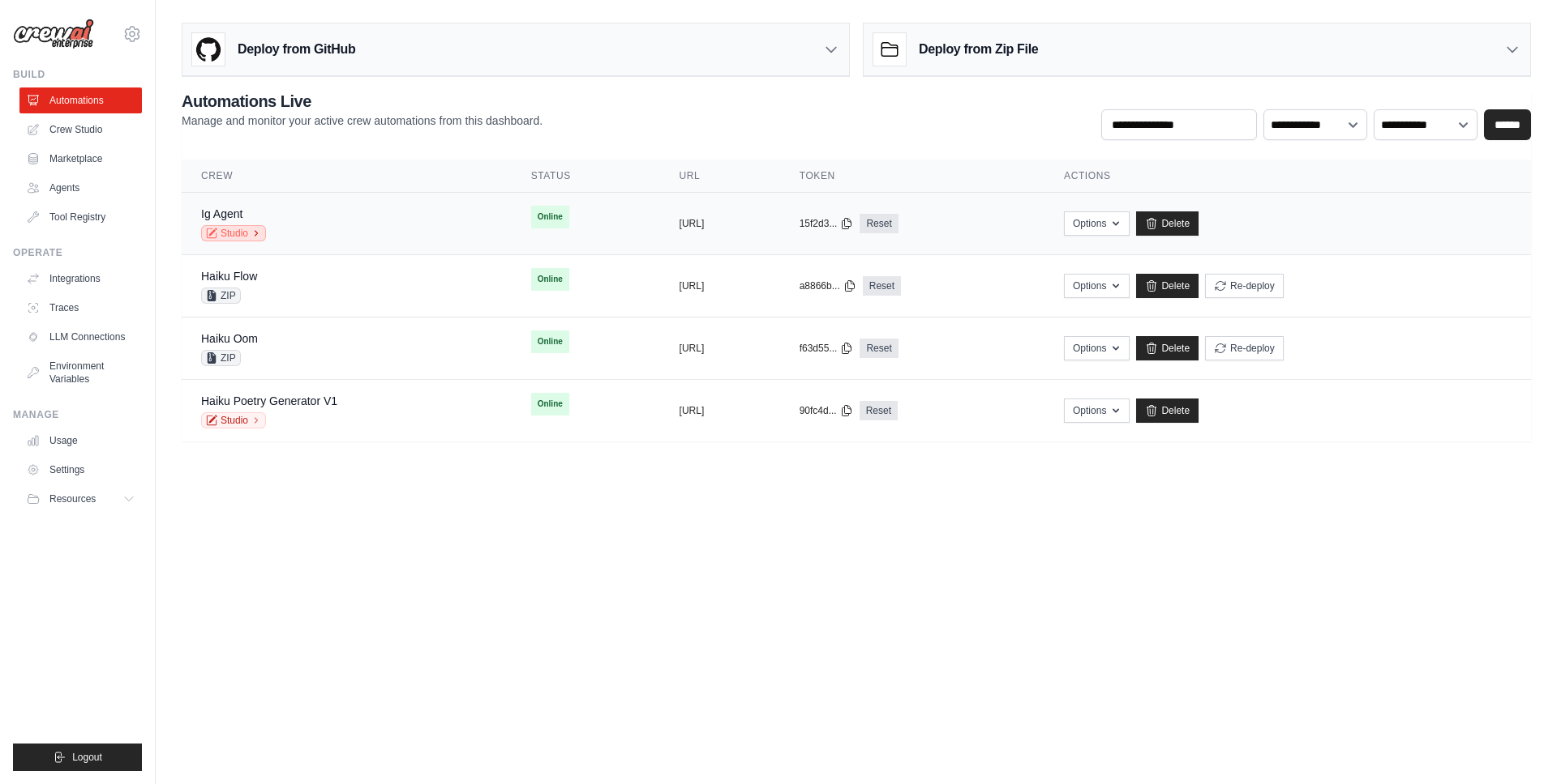
click at [235, 234] on link "Studio" at bounding box center [234, 233] width 65 height 16
click at [107, 128] on link "Crew Studio" at bounding box center [82, 129] width 122 height 26
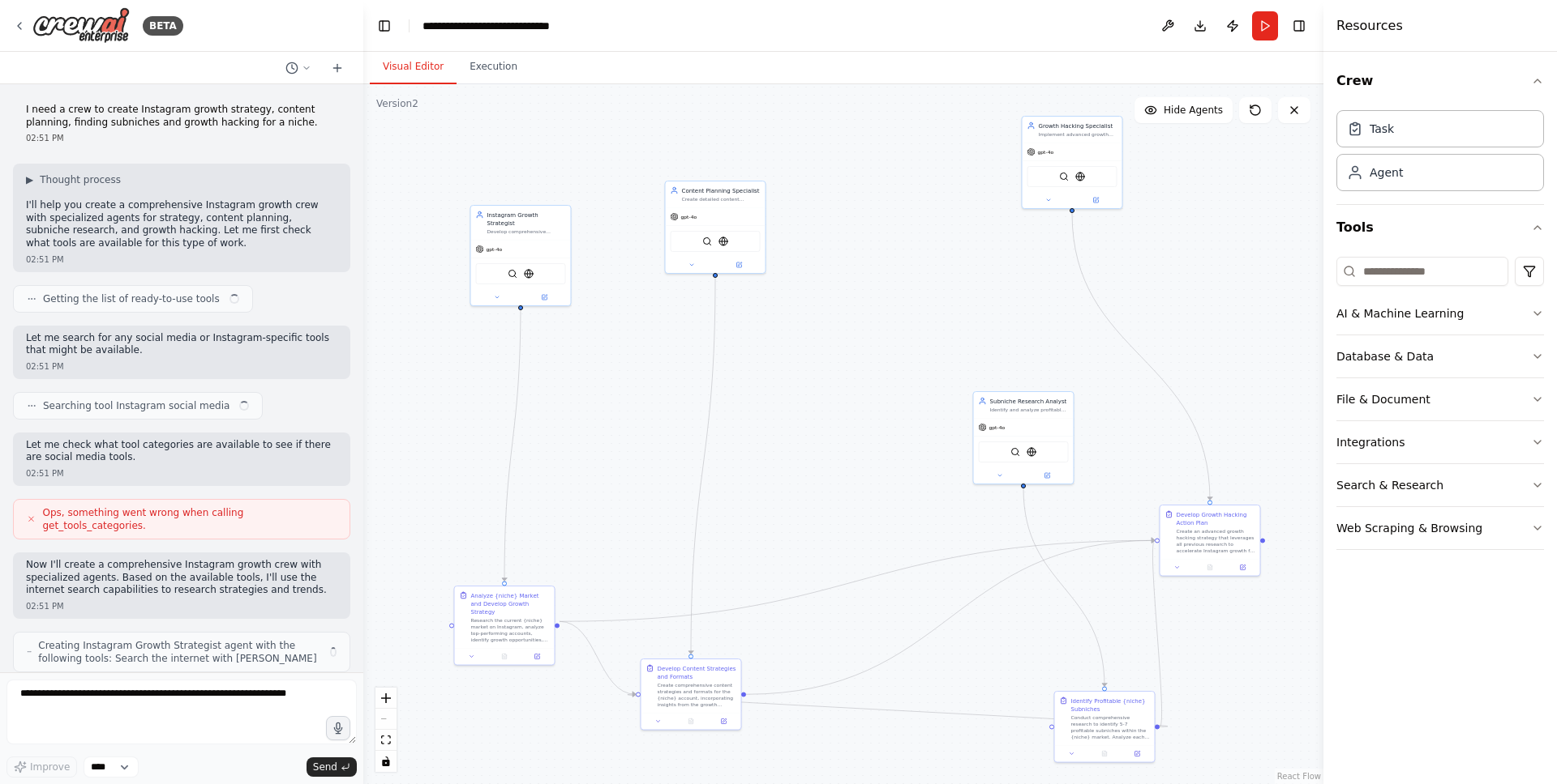
scroll to position [4733, 0]
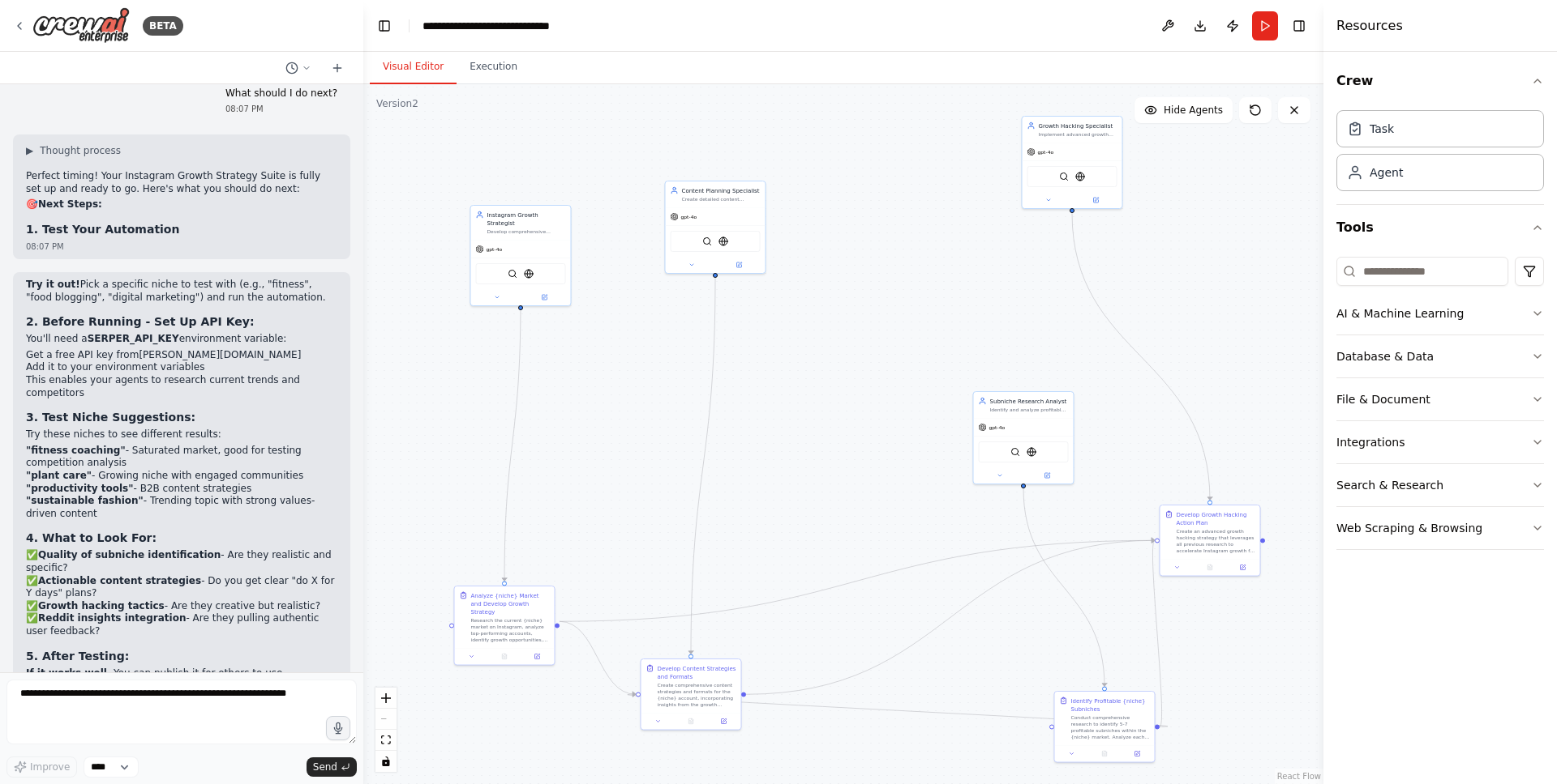
drag, startPoint x: 687, startPoint y: 454, endPoint x: 774, endPoint y: 408, distance: 98.4
click at [772, 408] on div ".deletable-edge-delete-btn { width: 20px; height: 20px; border: 0px solid #ffff…" at bounding box center [843, 434] width 960 height 700
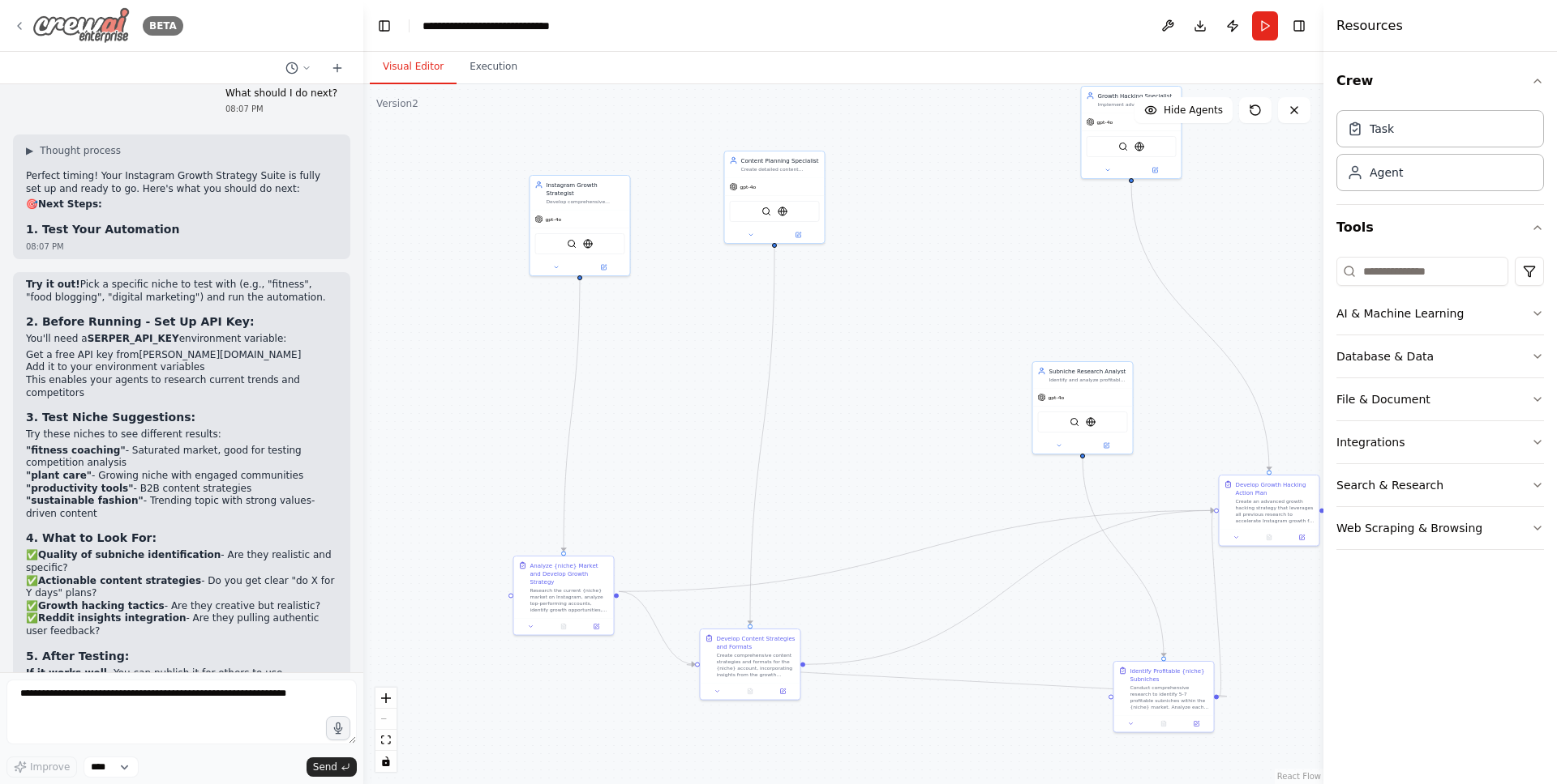
click at [16, 16] on div "BETA" at bounding box center [98, 25] width 171 height 36
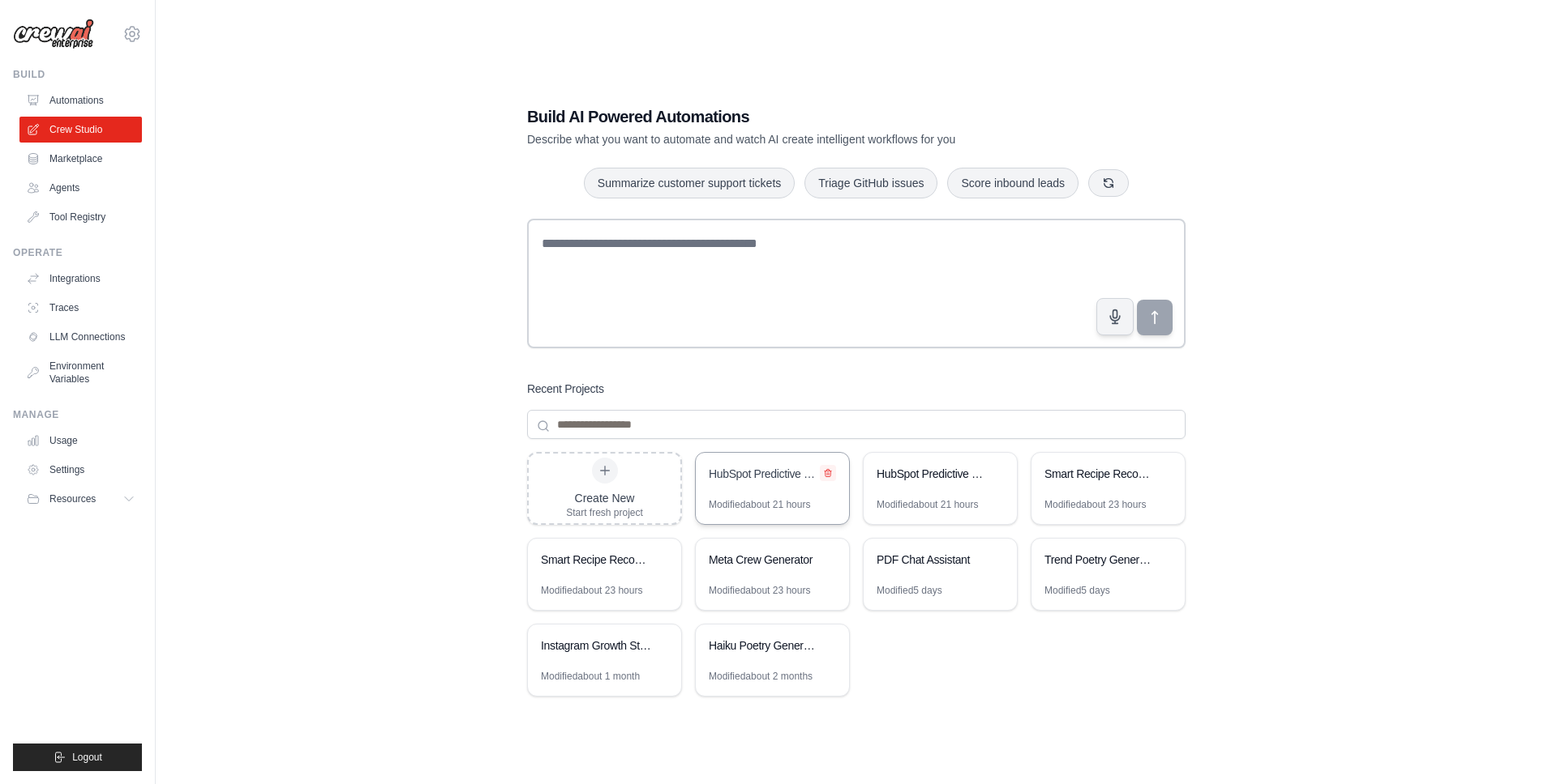
click at [833, 476] on button at bounding box center [828, 473] width 16 height 16
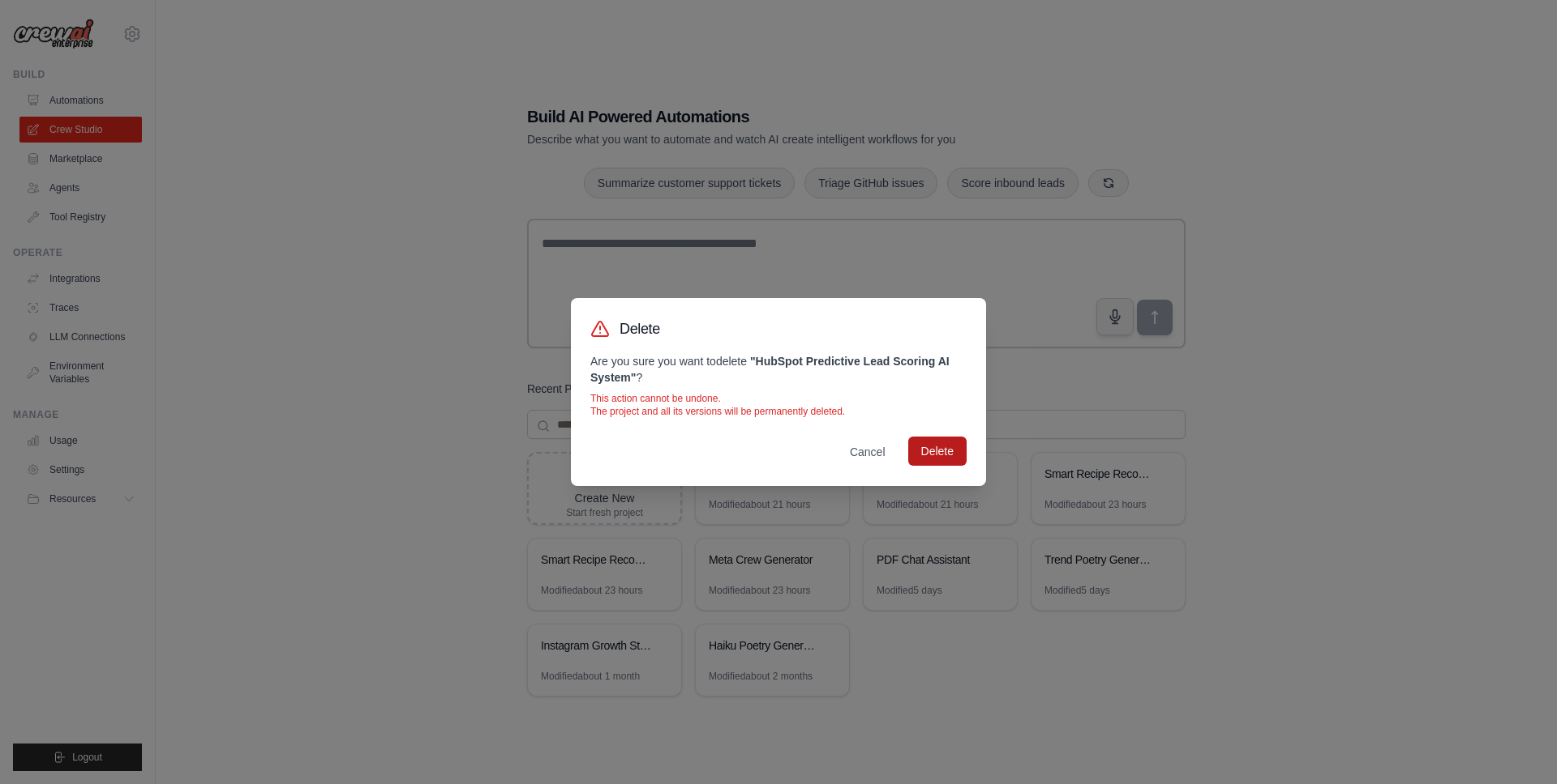
click at [932, 448] on button "Delete" at bounding box center [936, 452] width 58 height 30
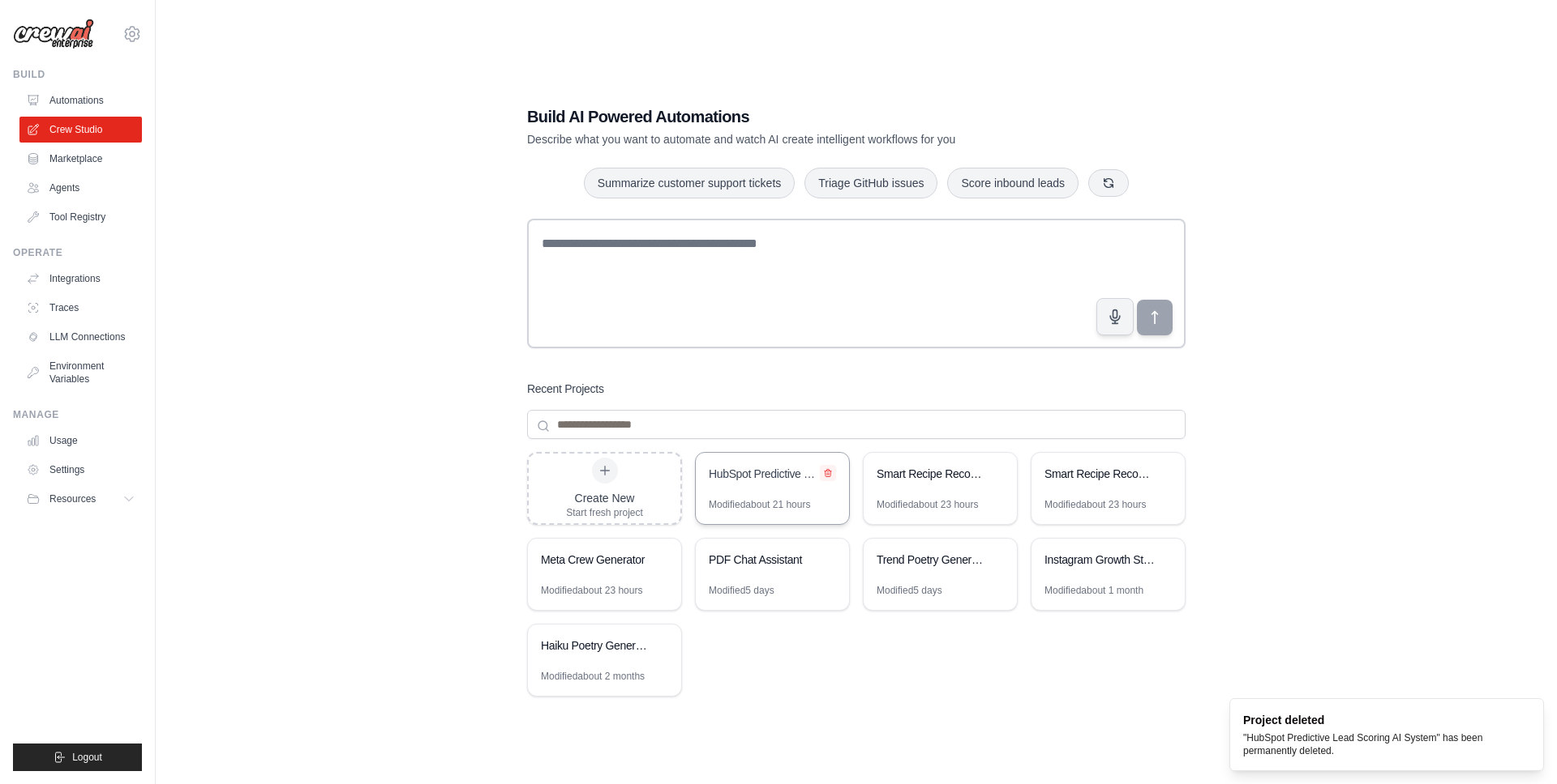
click at [827, 470] on icon at bounding box center [828, 473] width 10 height 10
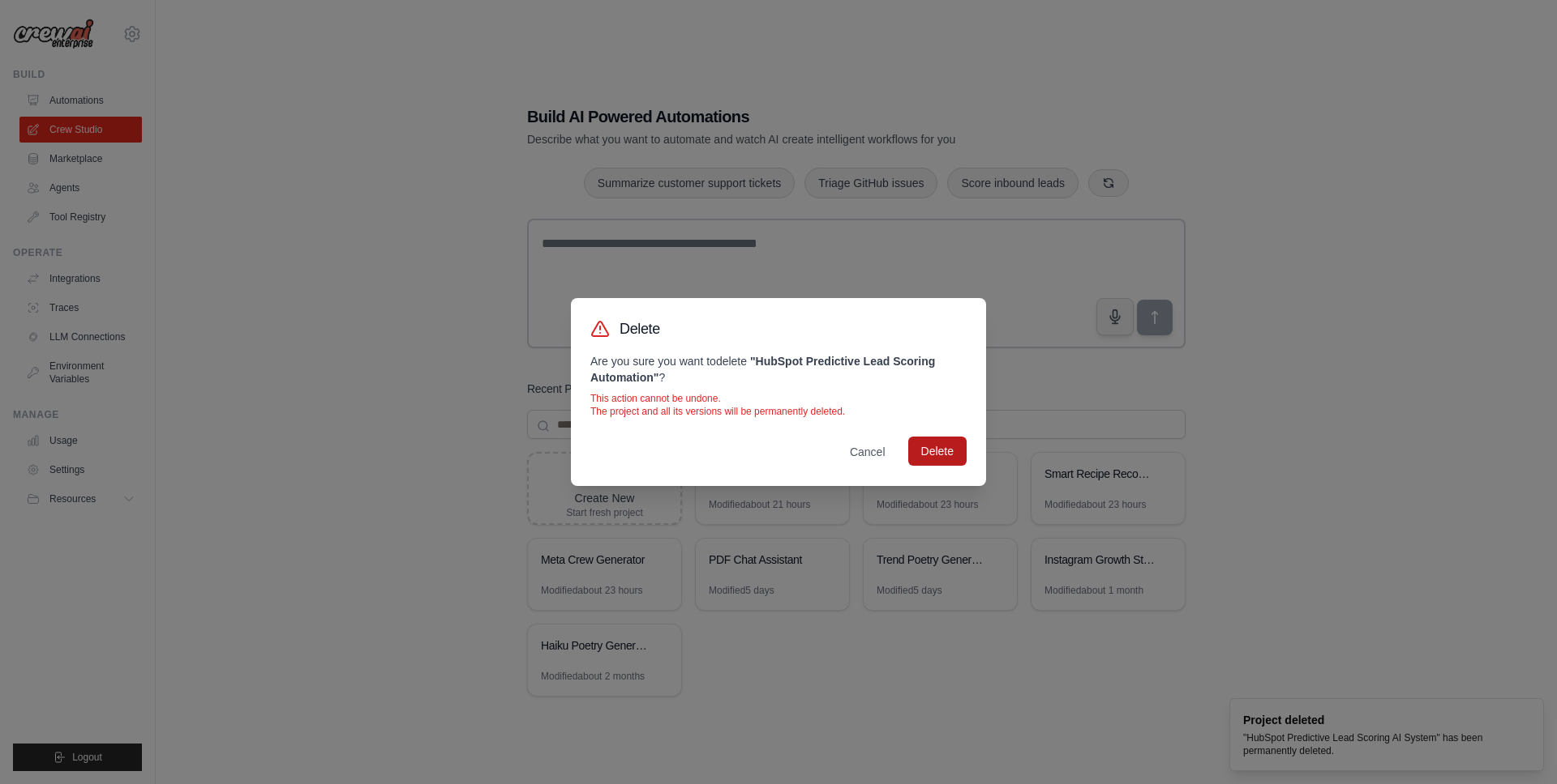
click at [961, 441] on button "Delete" at bounding box center [936, 452] width 58 height 30
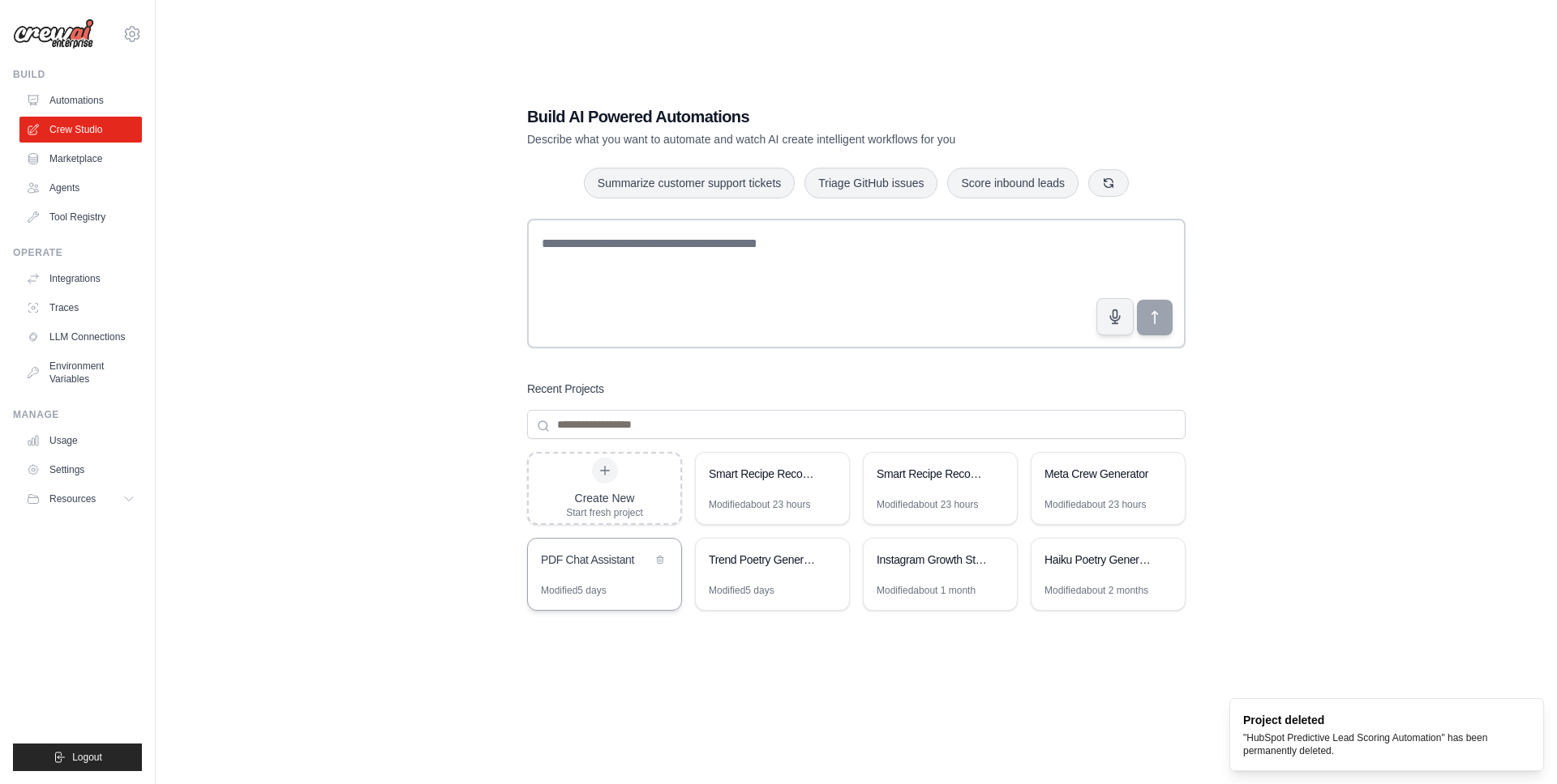
click at [556, 588] on div "Modified 5 days" at bounding box center [573, 590] width 66 height 13
click at [101, 116] on link "Crew Studio" at bounding box center [82, 129] width 122 height 26
click at [101, 103] on link "Automations" at bounding box center [82, 101] width 122 height 26
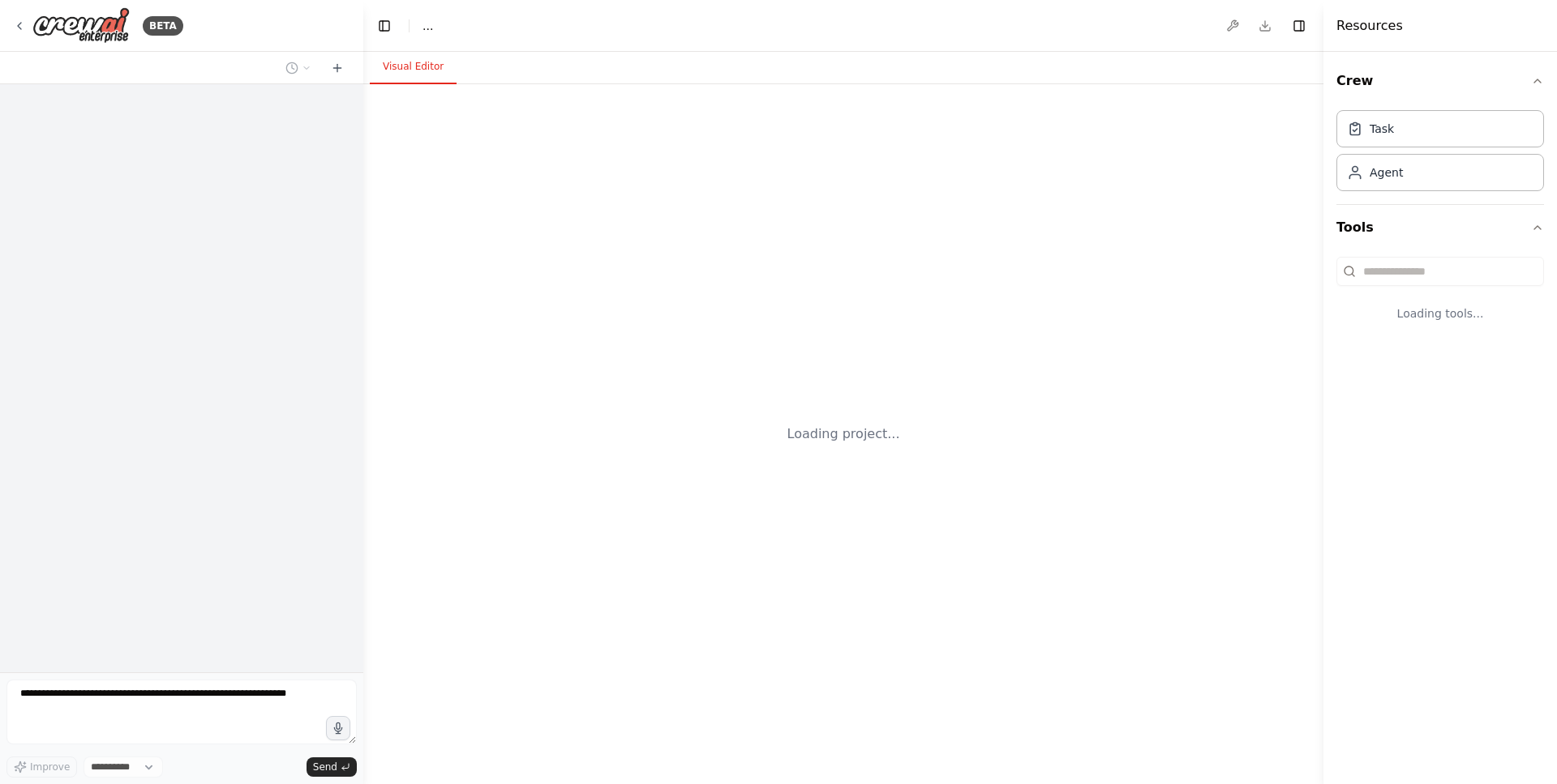
select select "****"
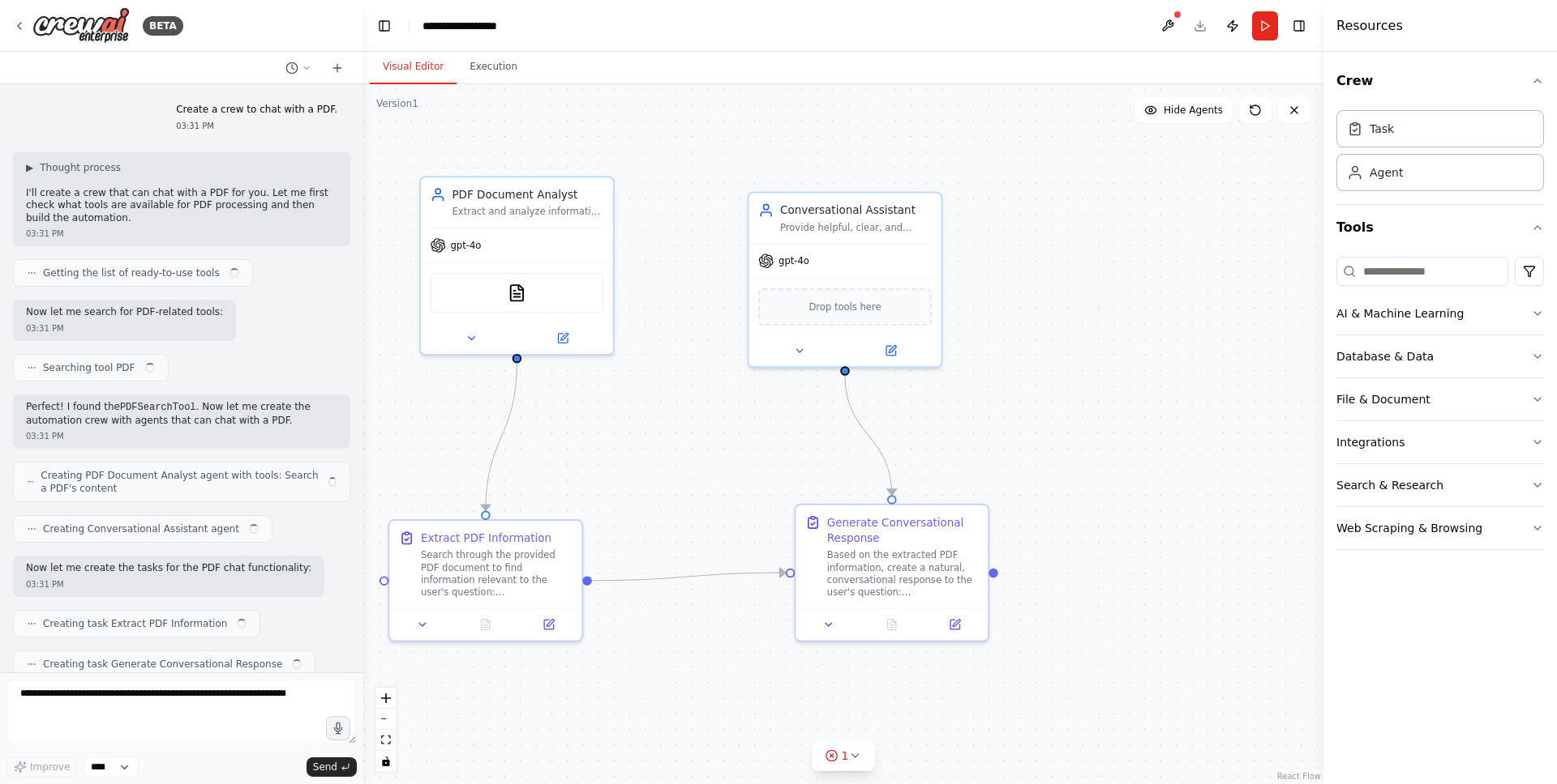
scroll to position [534, 0]
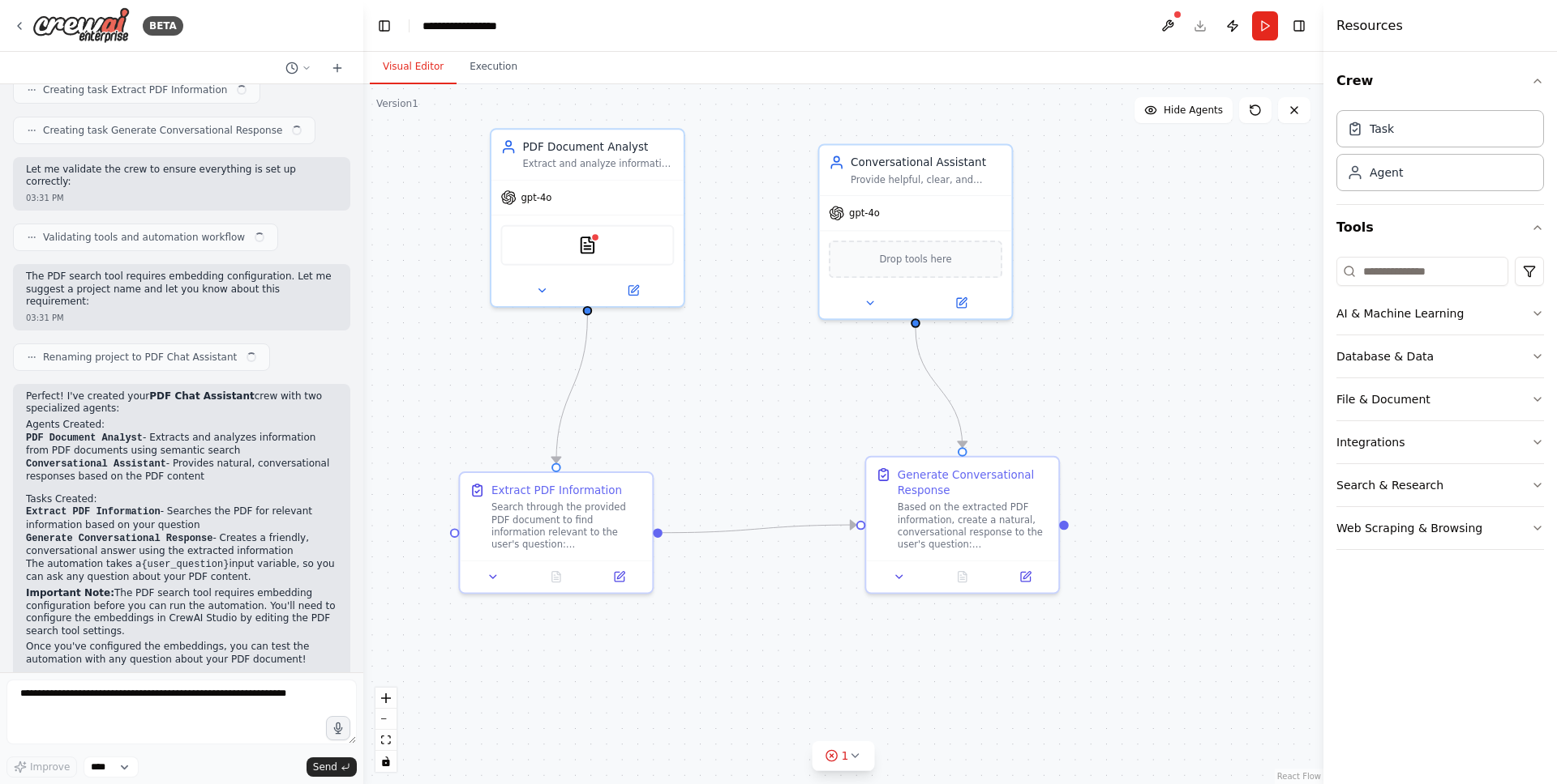
drag, startPoint x: 611, startPoint y: 458, endPoint x: 742, endPoint y: 375, distance: 155.1
click at [742, 375] on div ".deletable-edge-delete-btn { width: 20px; height: 20px; border: 0px solid #ffff…" at bounding box center [843, 434] width 960 height 700
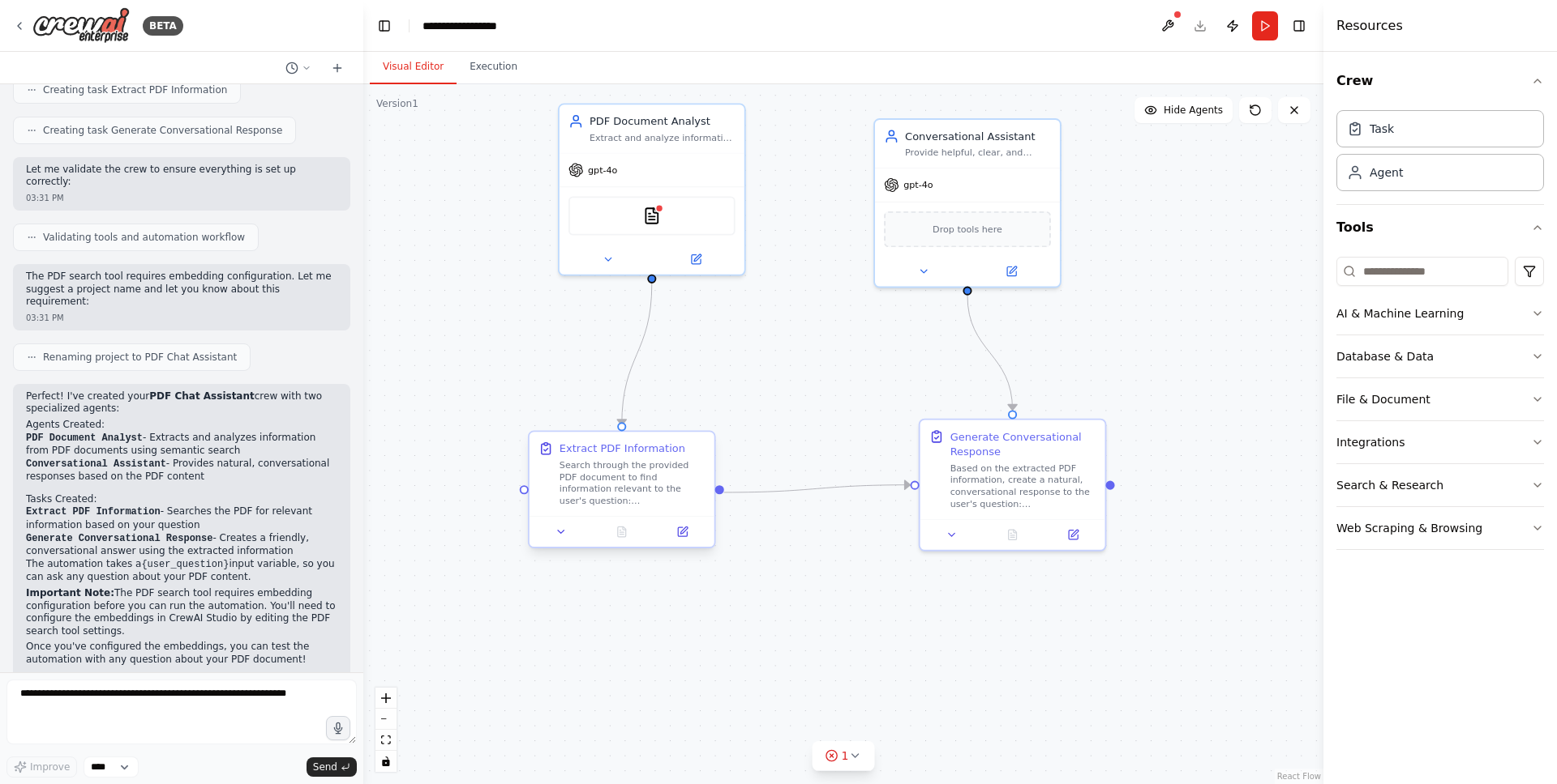
click at [643, 490] on div "Search through the provided PDF document to find information relevant to the us…" at bounding box center [632, 483] width 146 height 47
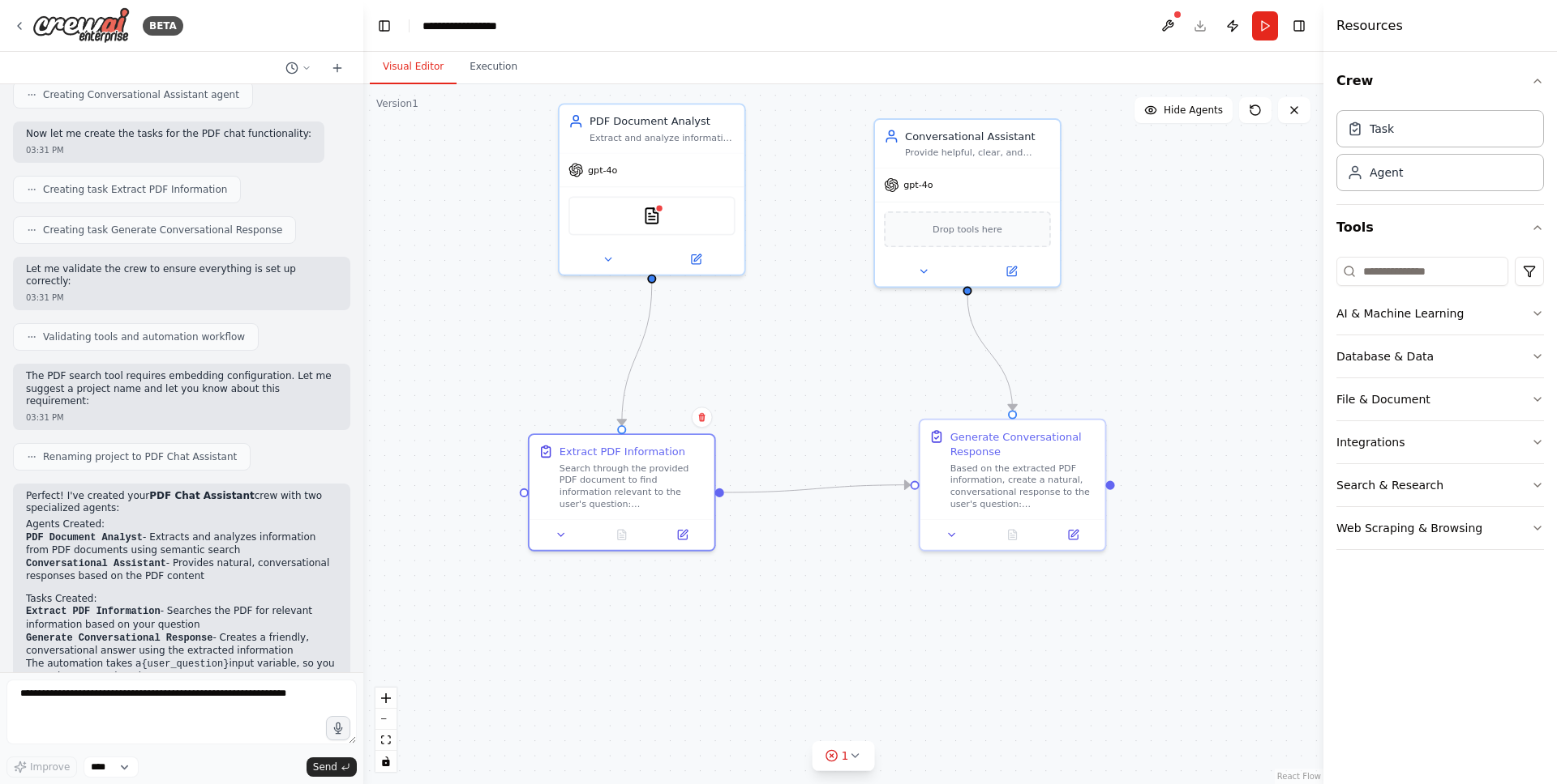
scroll to position [358, 0]
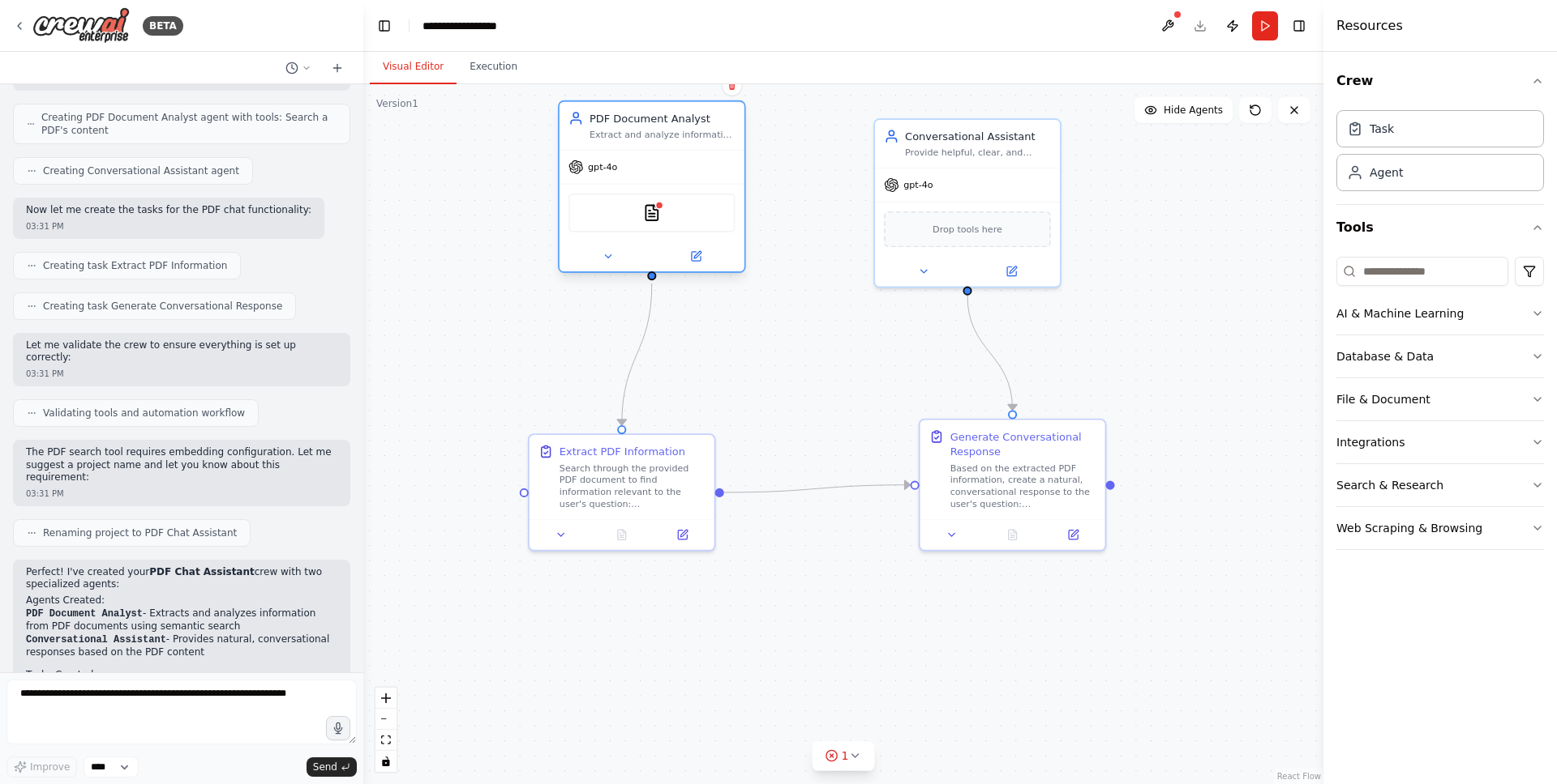
click at [657, 227] on div "PDFSearchTool" at bounding box center [651, 212] width 167 height 38
click at [656, 219] on img at bounding box center [652, 213] width 18 height 18
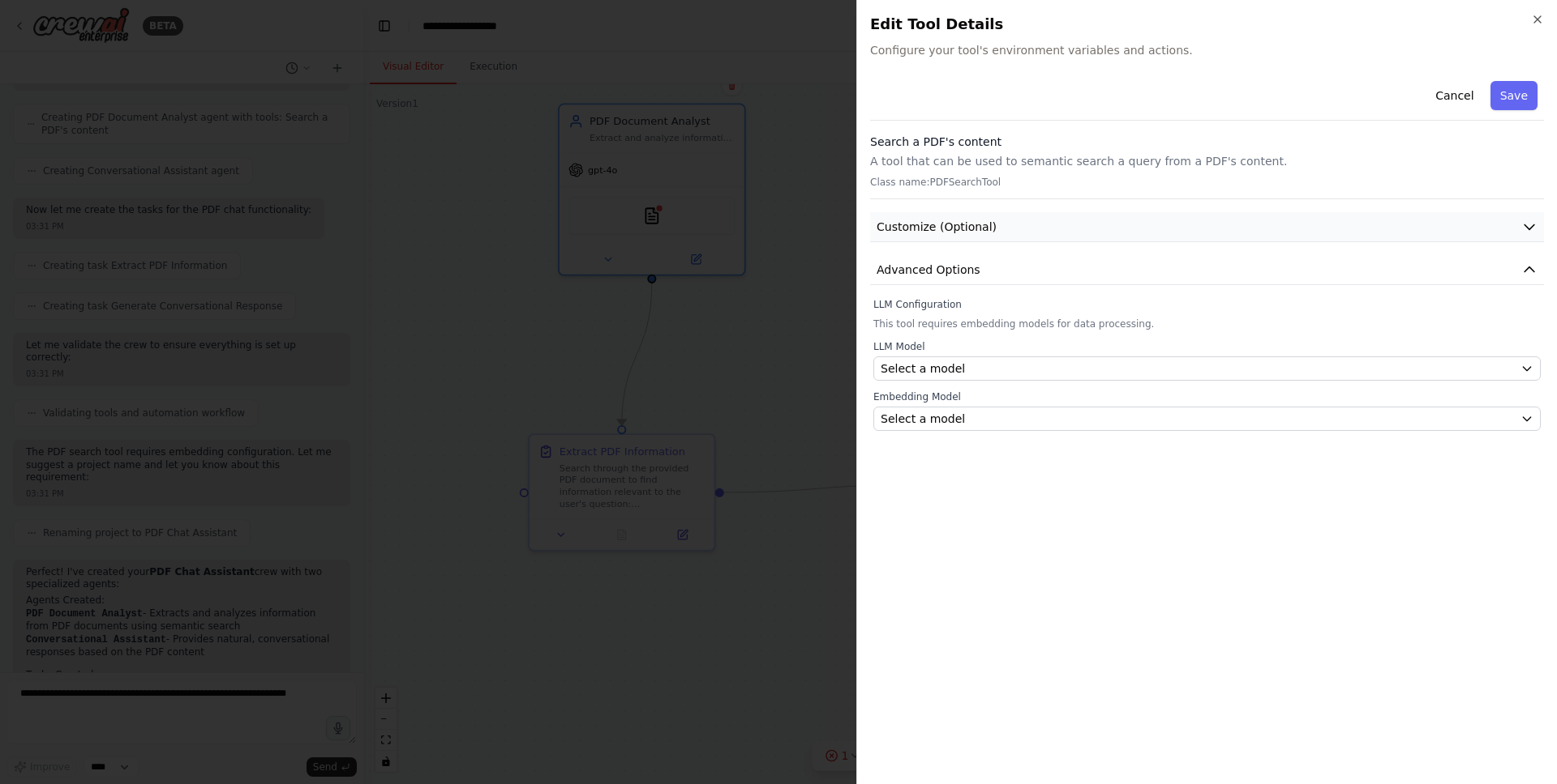
click at [949, 225] on span "Customize (Optional)" at bounding box center [936, 227] width 120 height 16
click at [951, 321] on span "Advanced Options" at bounding box center [927, 315] width 104 height 16
click at [952, 320] on span "Advanced Options" at bounding box center [927, 315] width 104 height 16
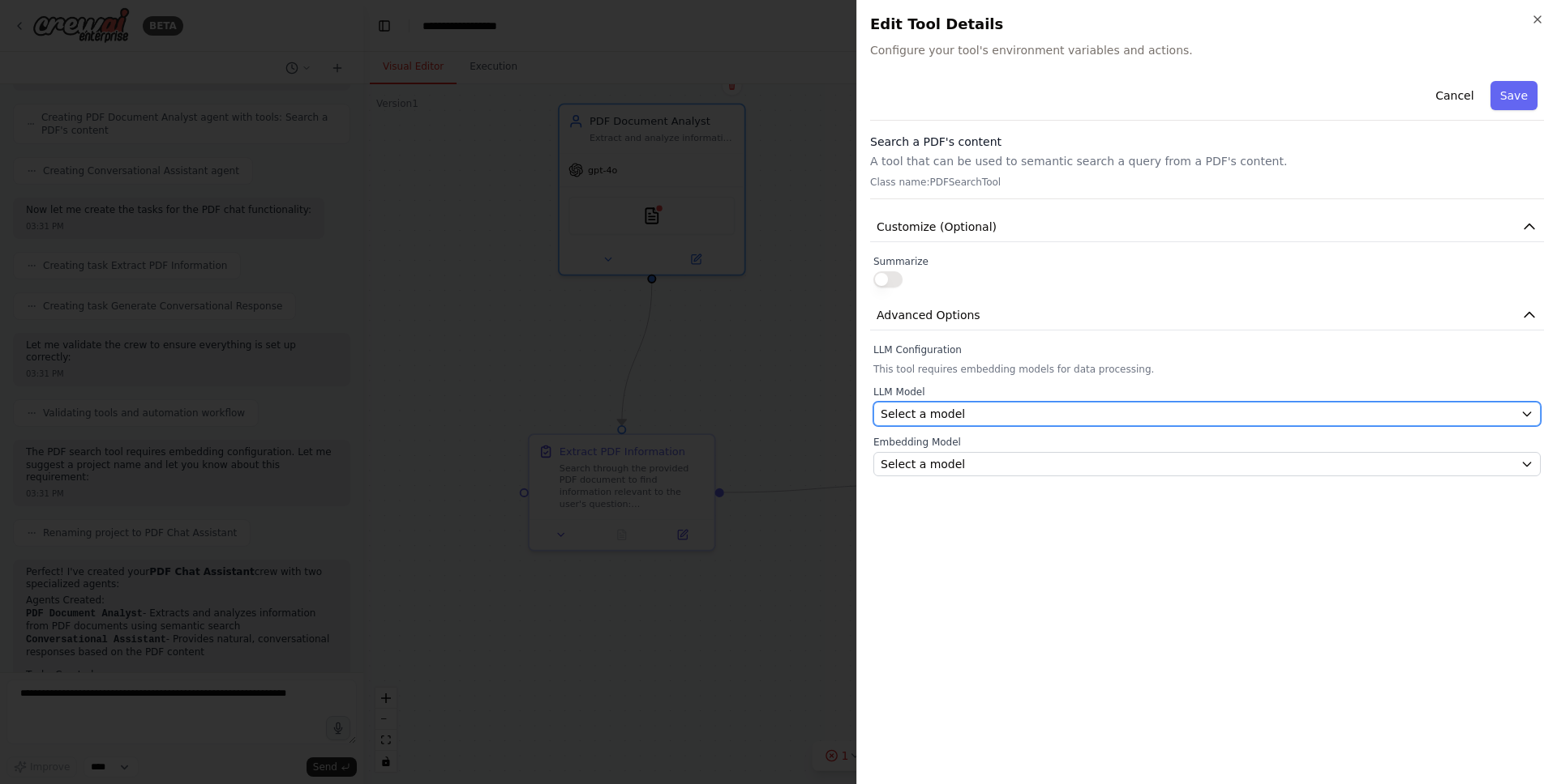
click at [945, 415] on span "Select a model" at bounding box center [922, 414] width 84 height 16
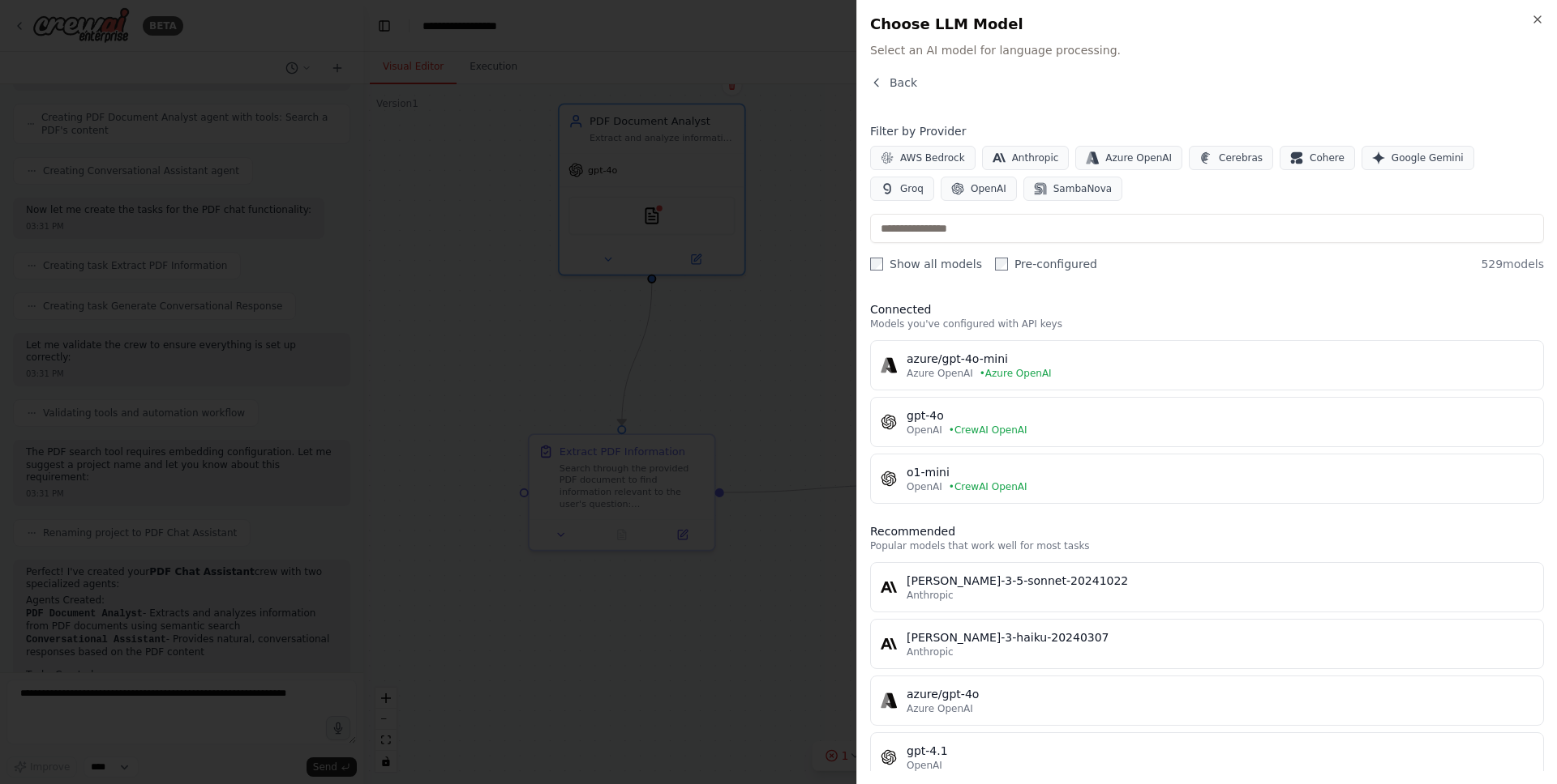
scroll to position [0, 0]
click at [764, 236] on div at bounding box center [778, 392] width 1557 height 784
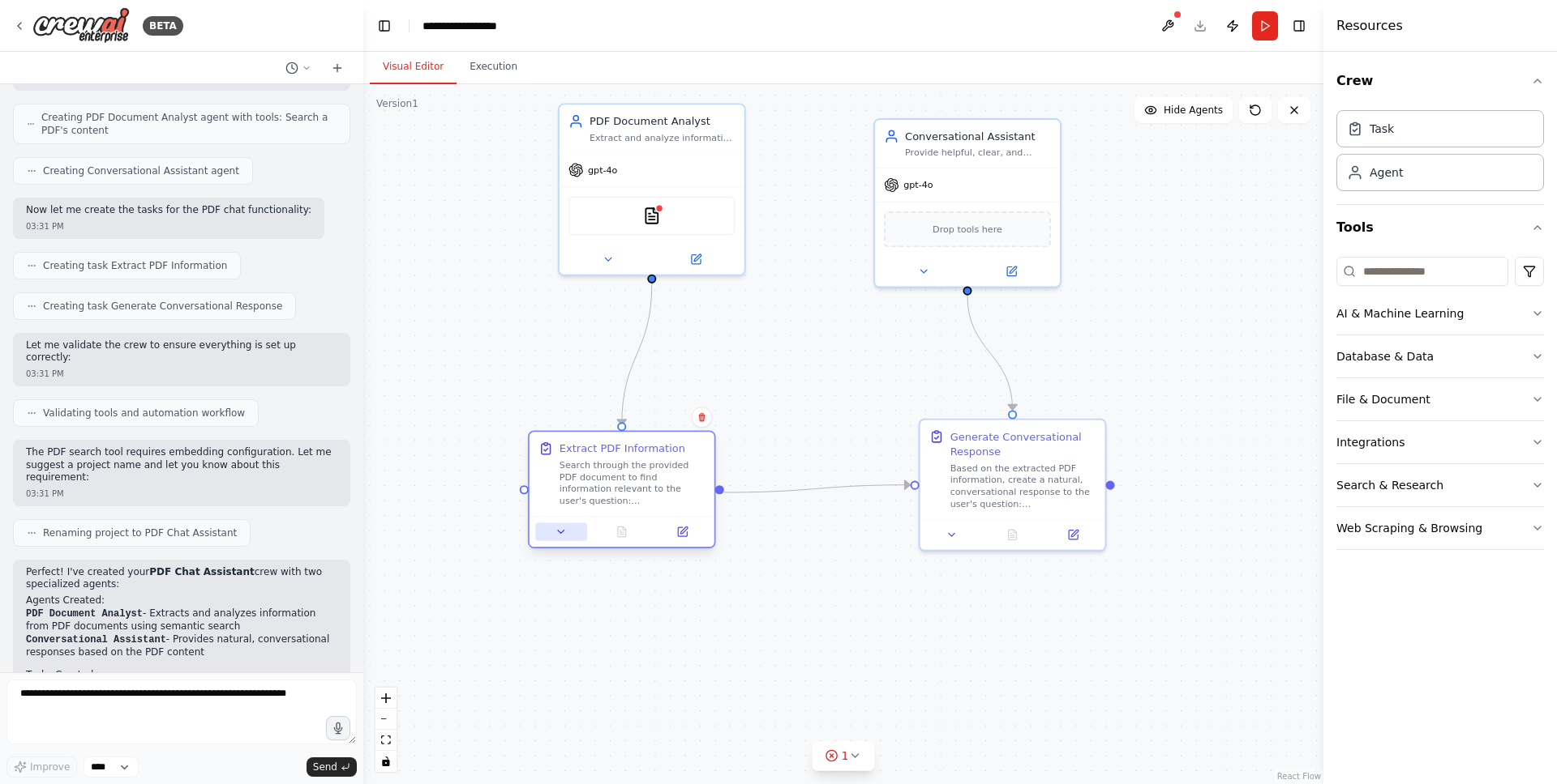
click at [577, 533] on button at bounding box center [560, 532] width 52 height 18
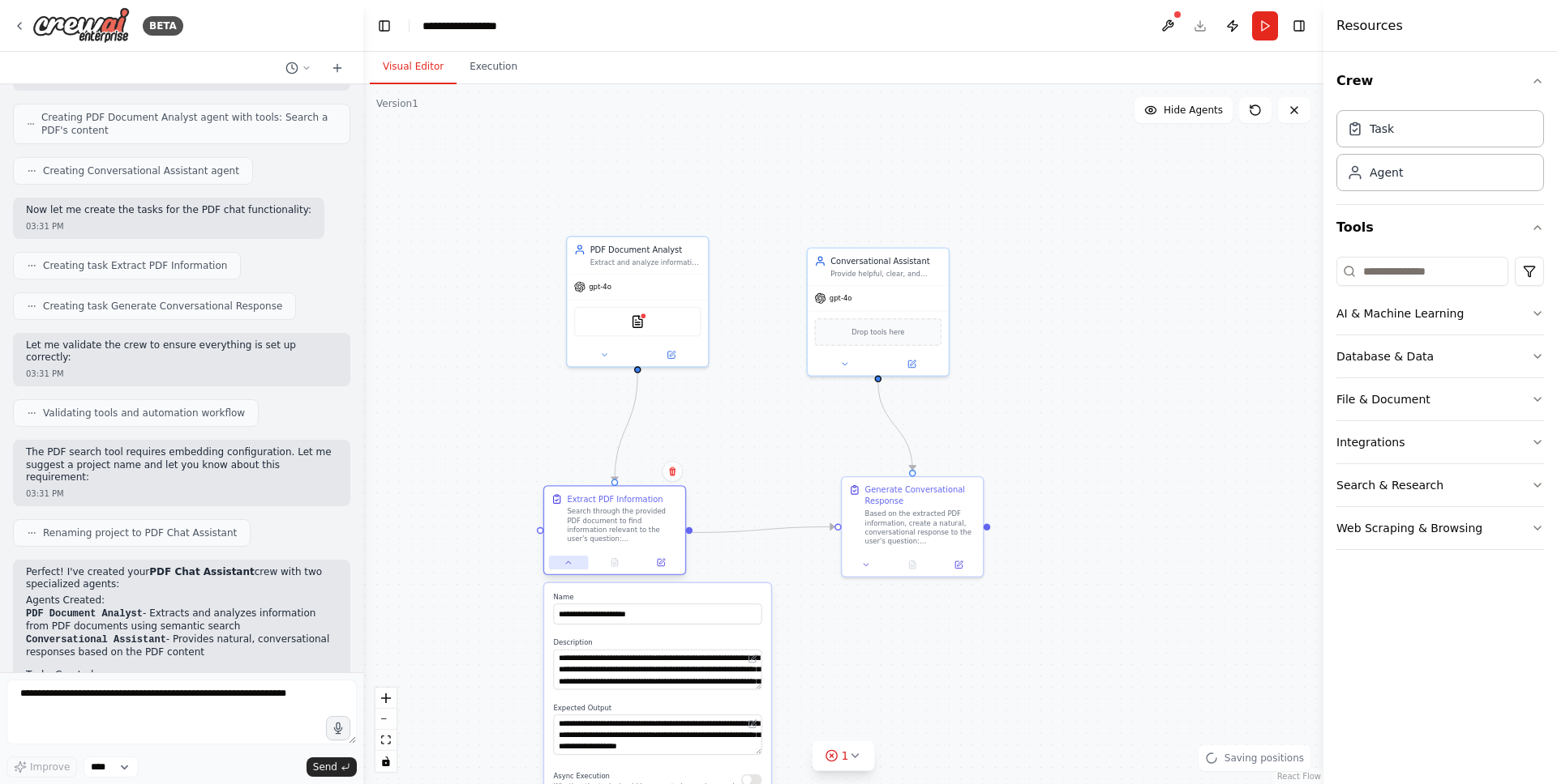
click at [564, 565] on icon at bounding box center [567, 562] width 9 height 9
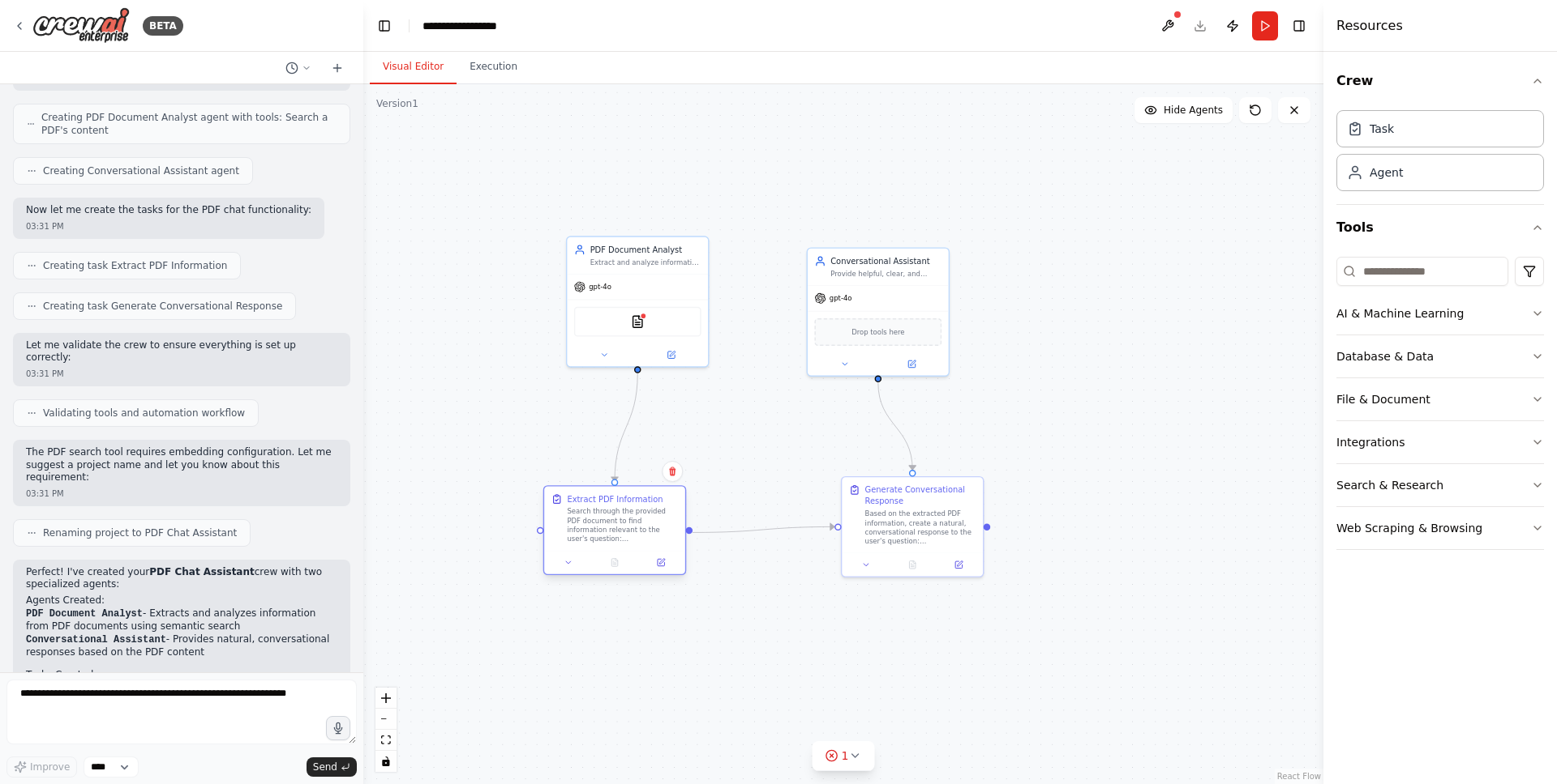
click at [588, 526] on div "Search through the provided PDF document to find information relevant to the us…" at bounding box center [622, 525] width 111 height 36
click at [666, 566] on button at bounding box center [660, 563] width 38 height 14
click at [638, 319] on img at bounding box center [637, 320] width 14 height 14
click at [636, 320] on img at bounding box center [637, 320] width 14 height 14
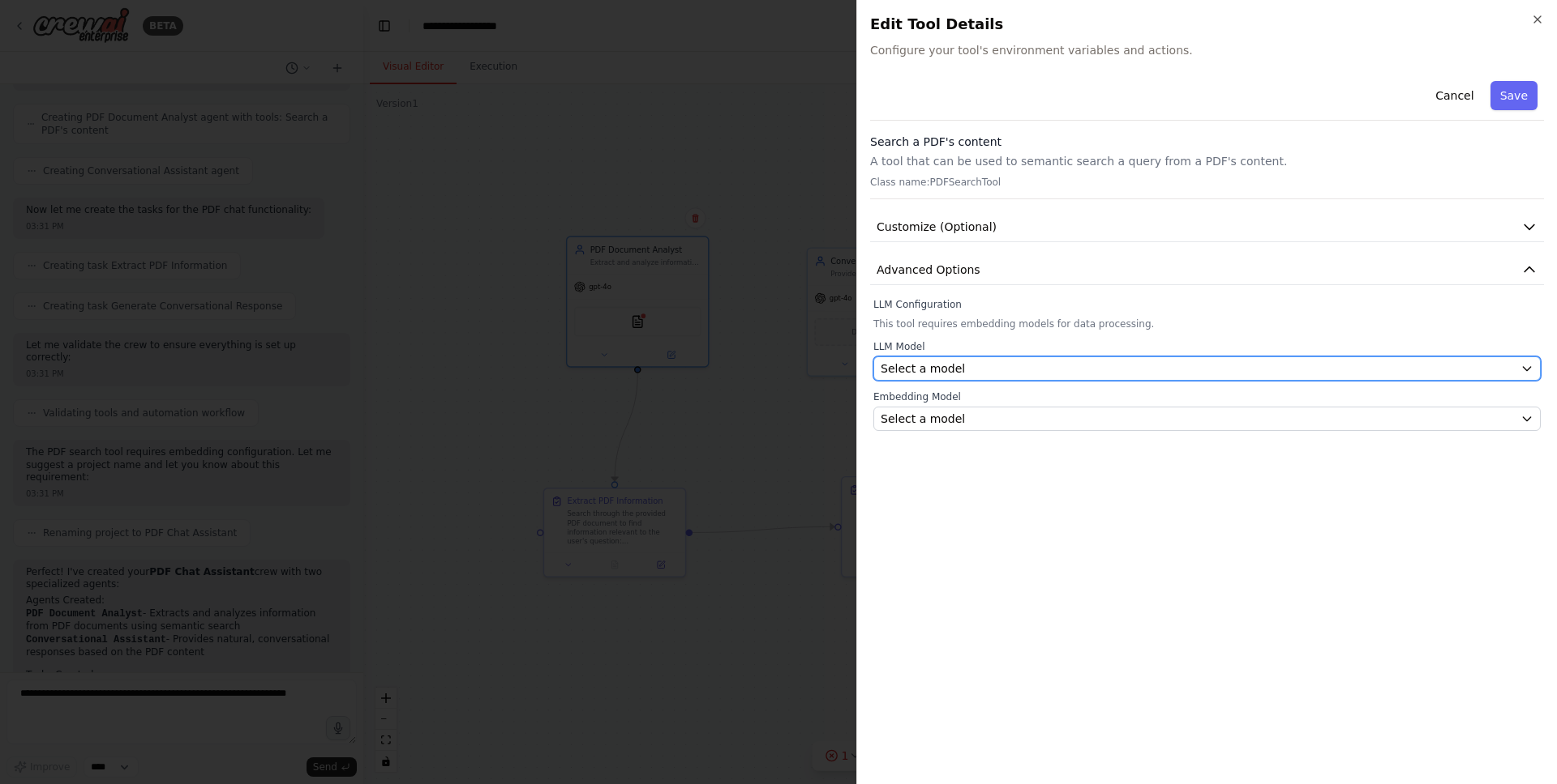
click at [900, 361] on span "Select a model" at bounding box center [922, 369] width 84 height 16
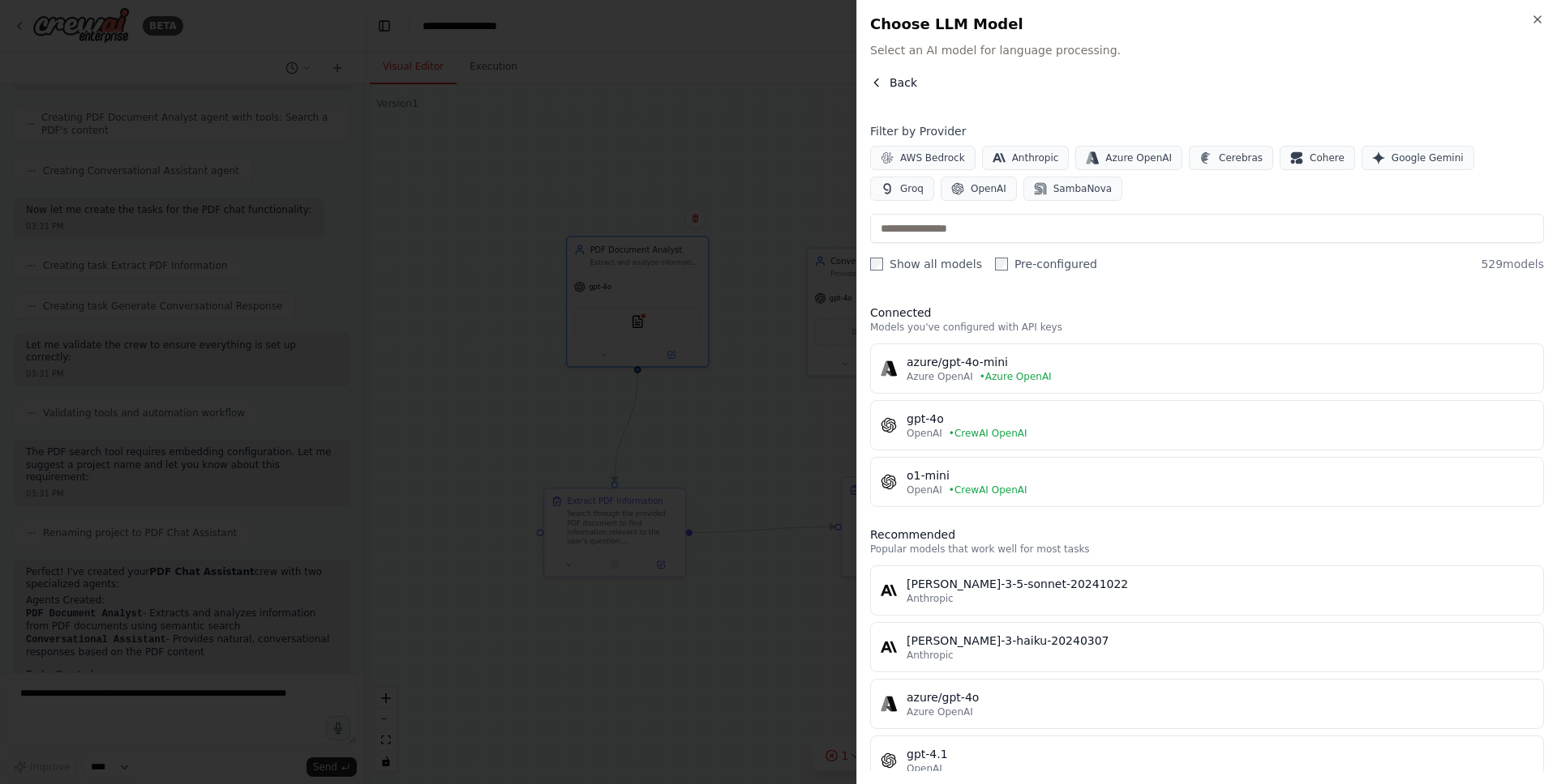
click at [907, 86] on span "Back" at bounding box center [903, 83] width 28 height 16
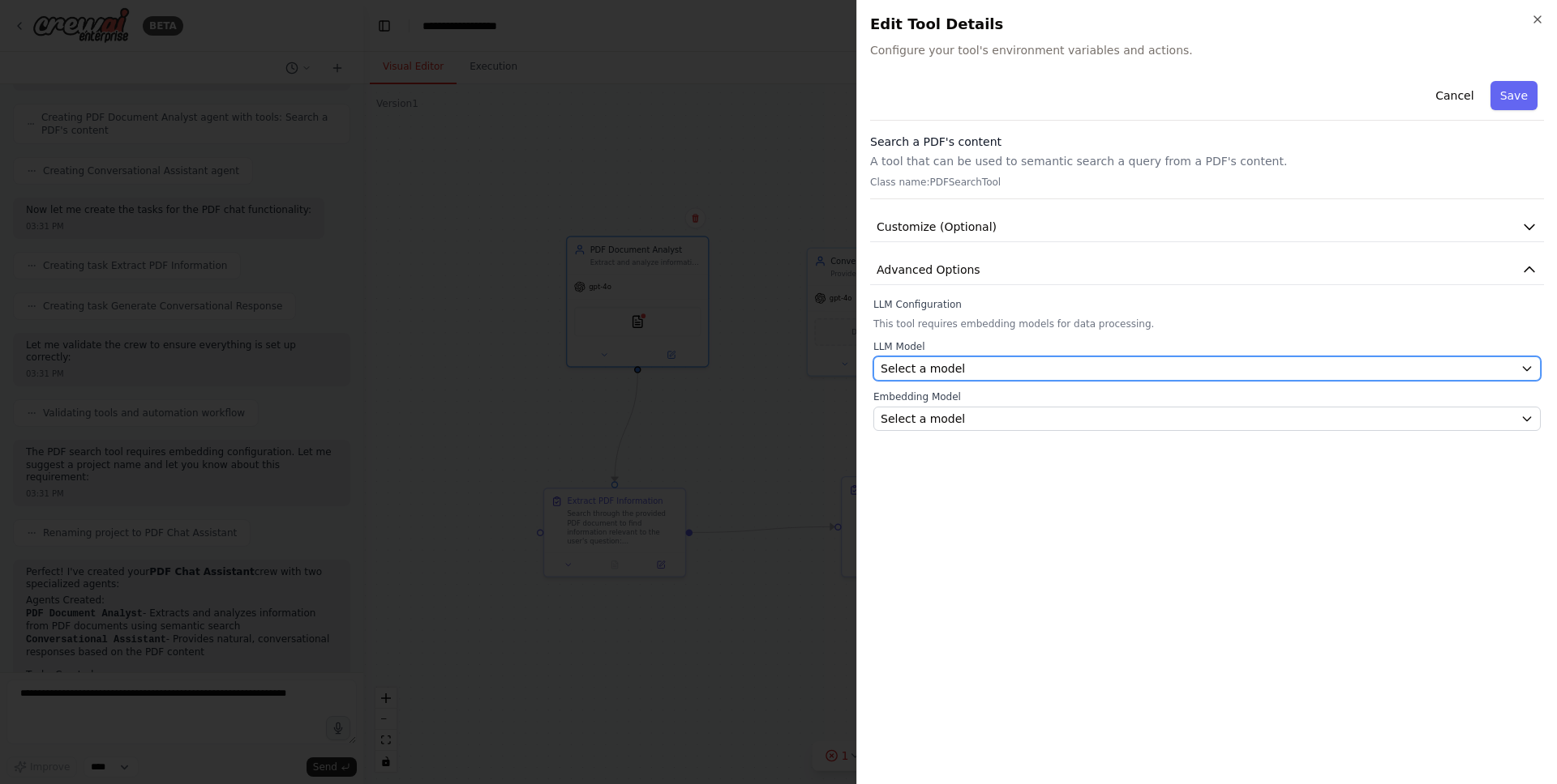
click at [998, 369] on div "Select a model" at bounding box center [1197, 369] width 633 height 16
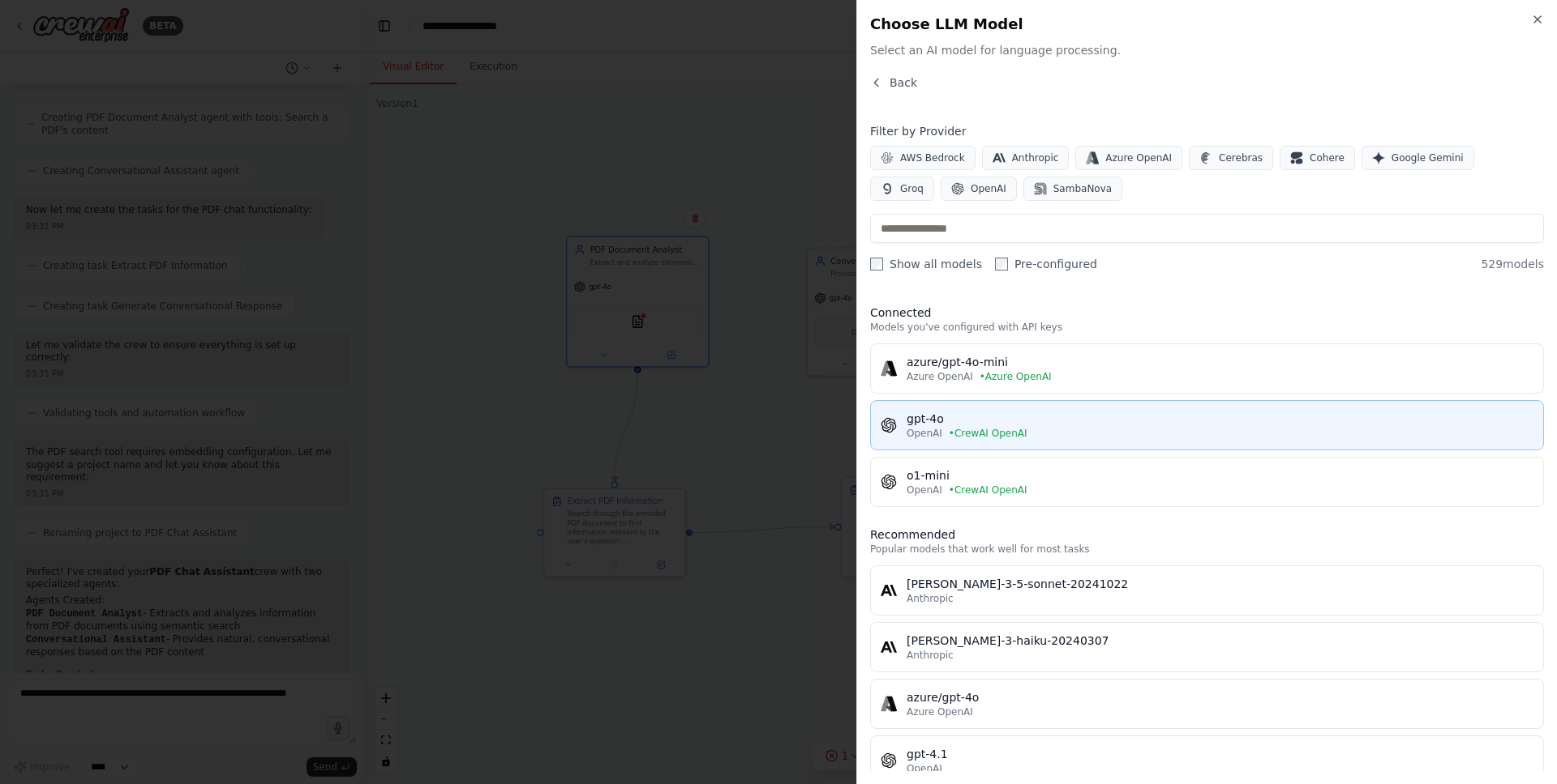
click at [970, 420] on div "gpt-4o" at bounding box center [1220, 419] width 627 height 16
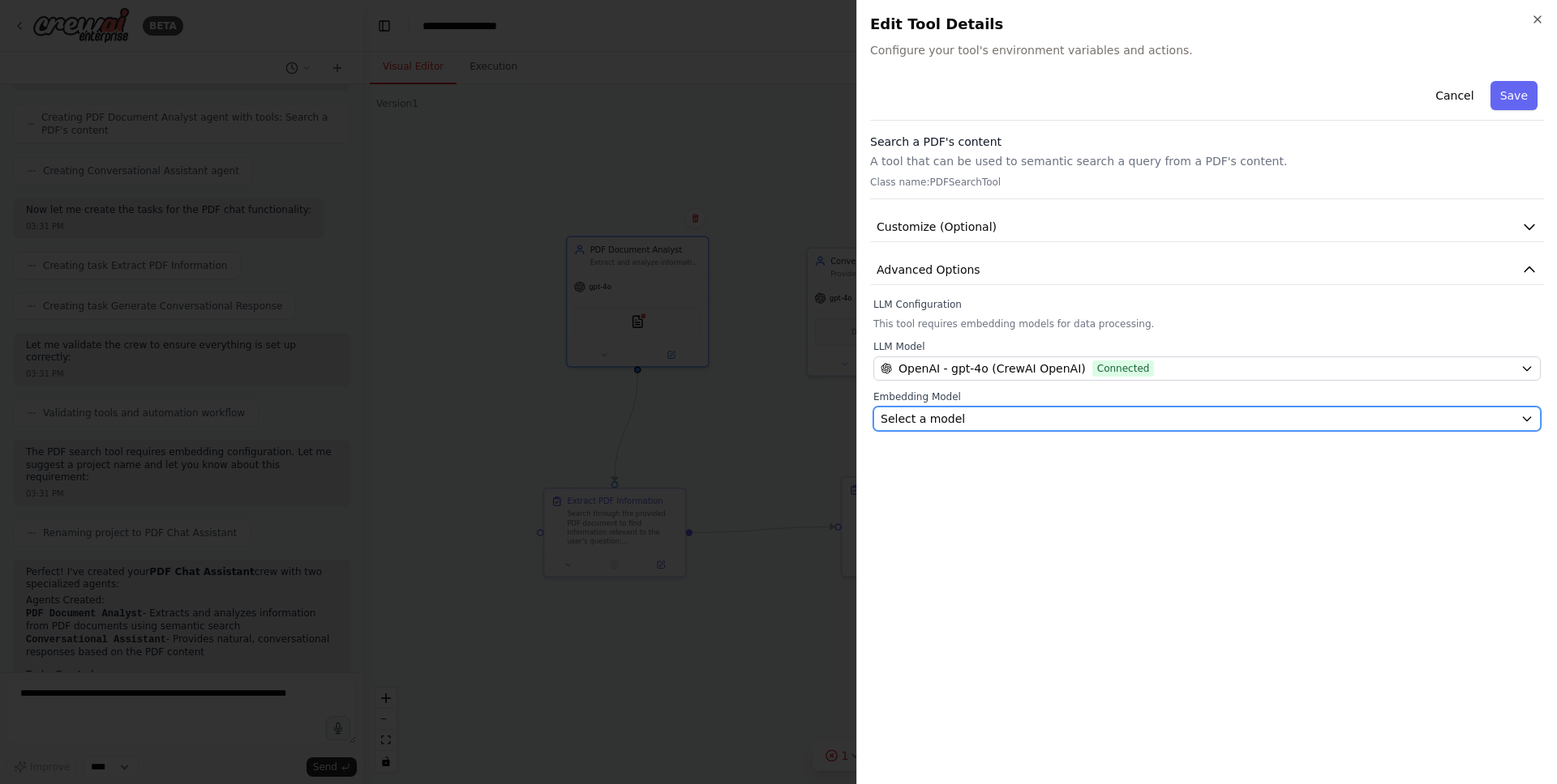
click at [968, 426] on div "Select a model" at bounding box center [1197, 419] width 633 height 16
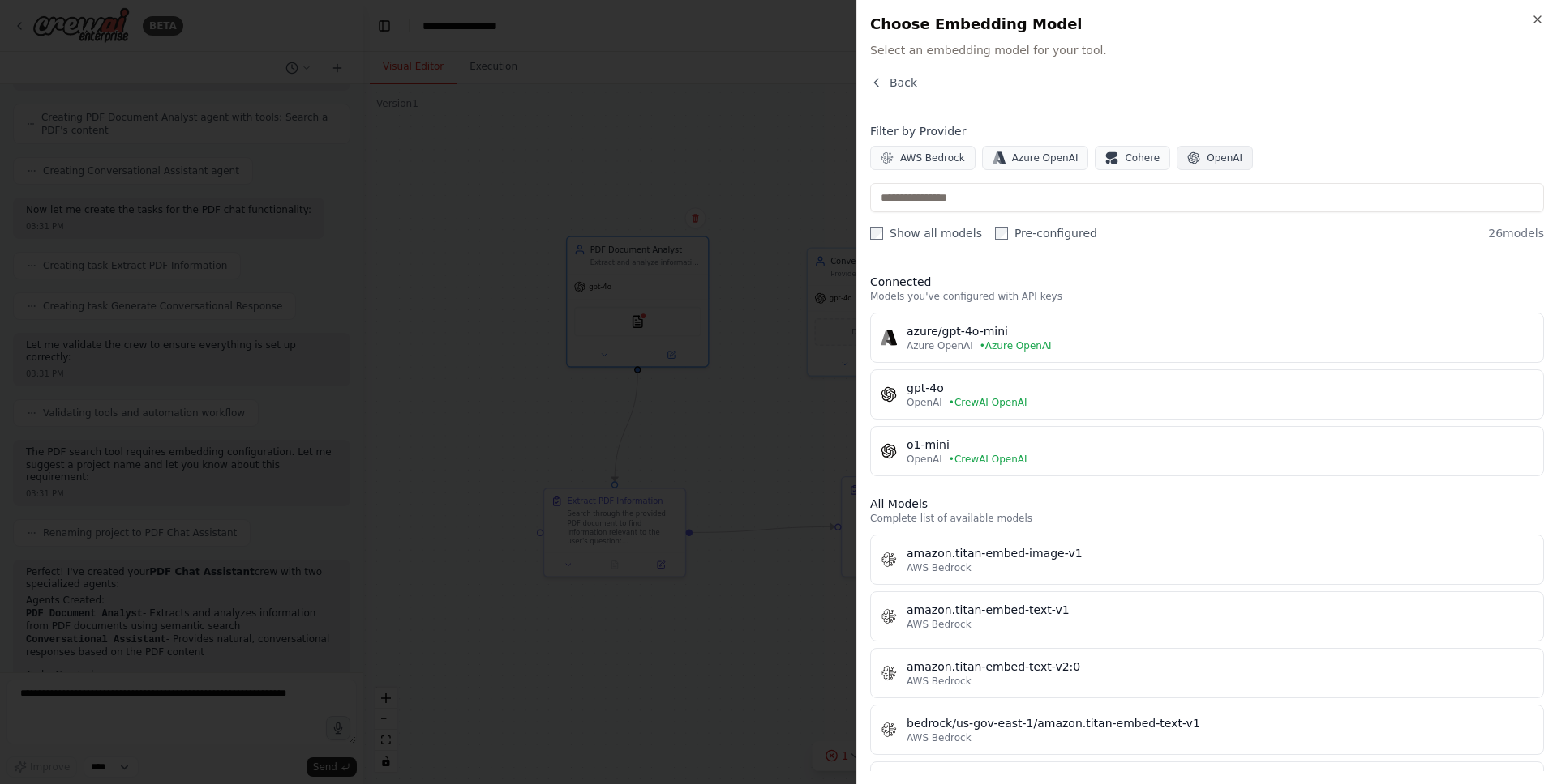
click at [1210, 155] on span "OpenAI" at bounding box center [1224, 158] width 36 height 13
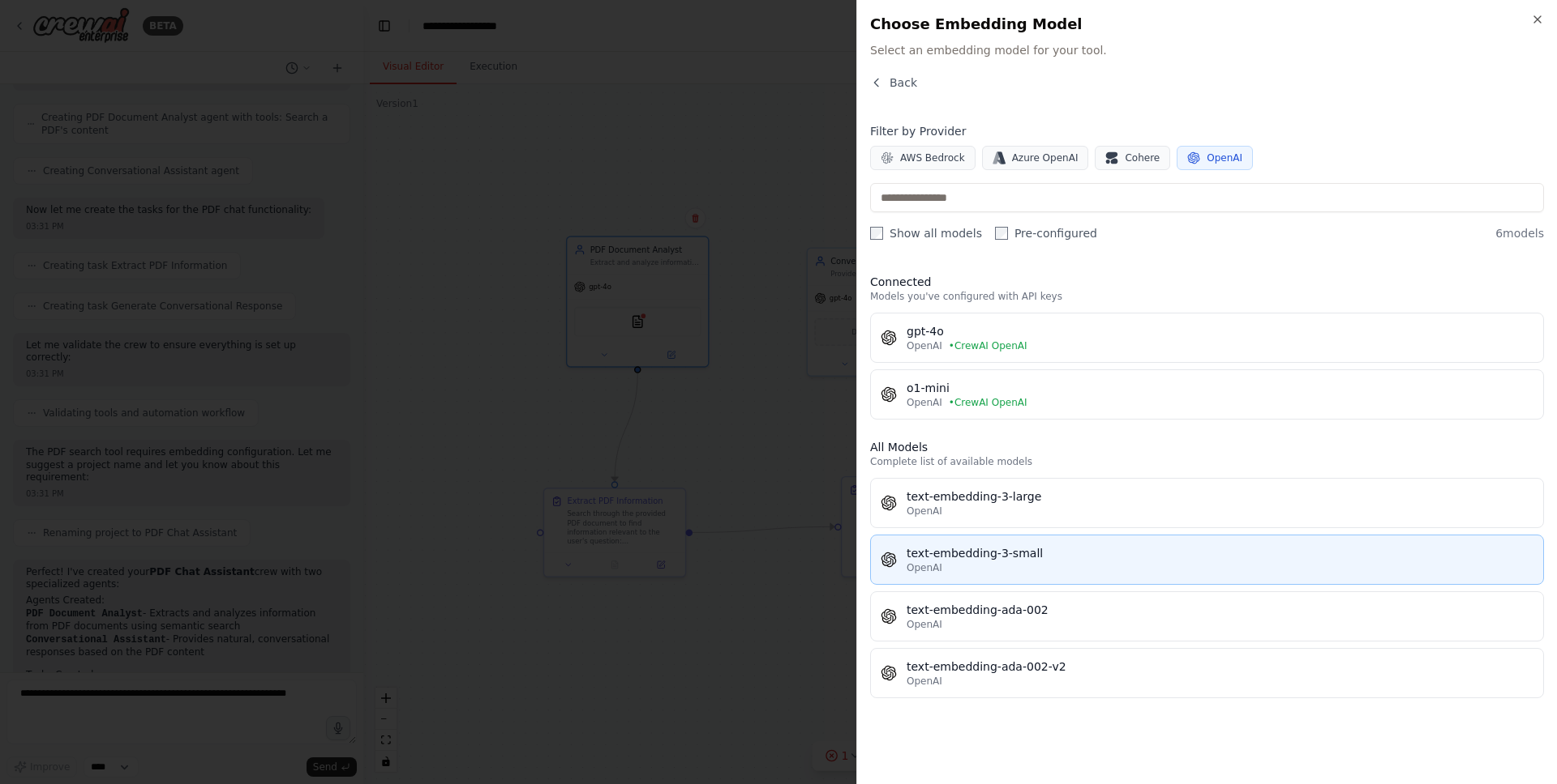
click at [1029, 543] on button "text-embedding-3-small OpenAI" at bounding box center [1207, 559] width 674 height 50
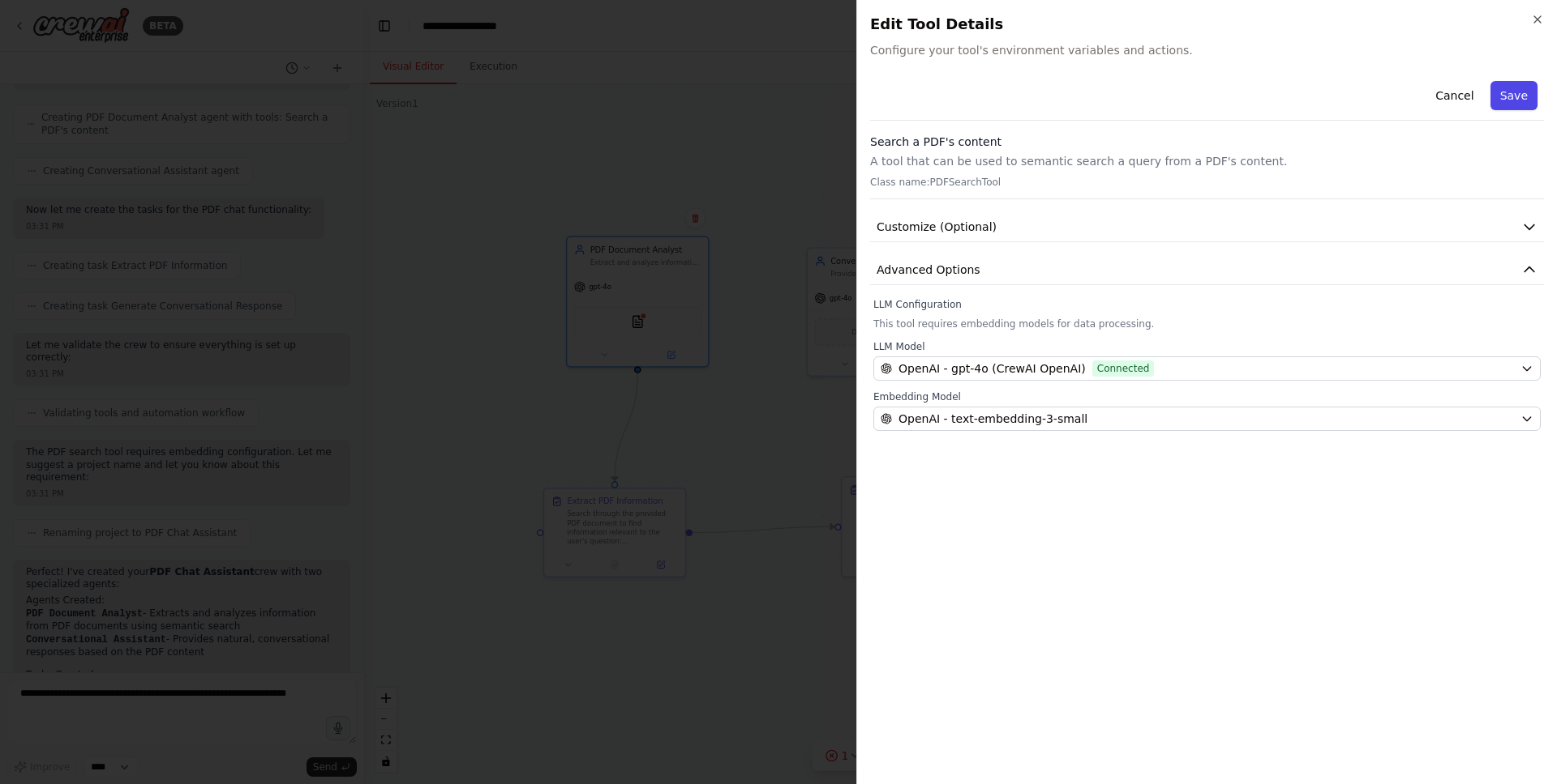
click at [1503, 104] on button "Save" at bounding box center [1514, 96] width 47 height 30
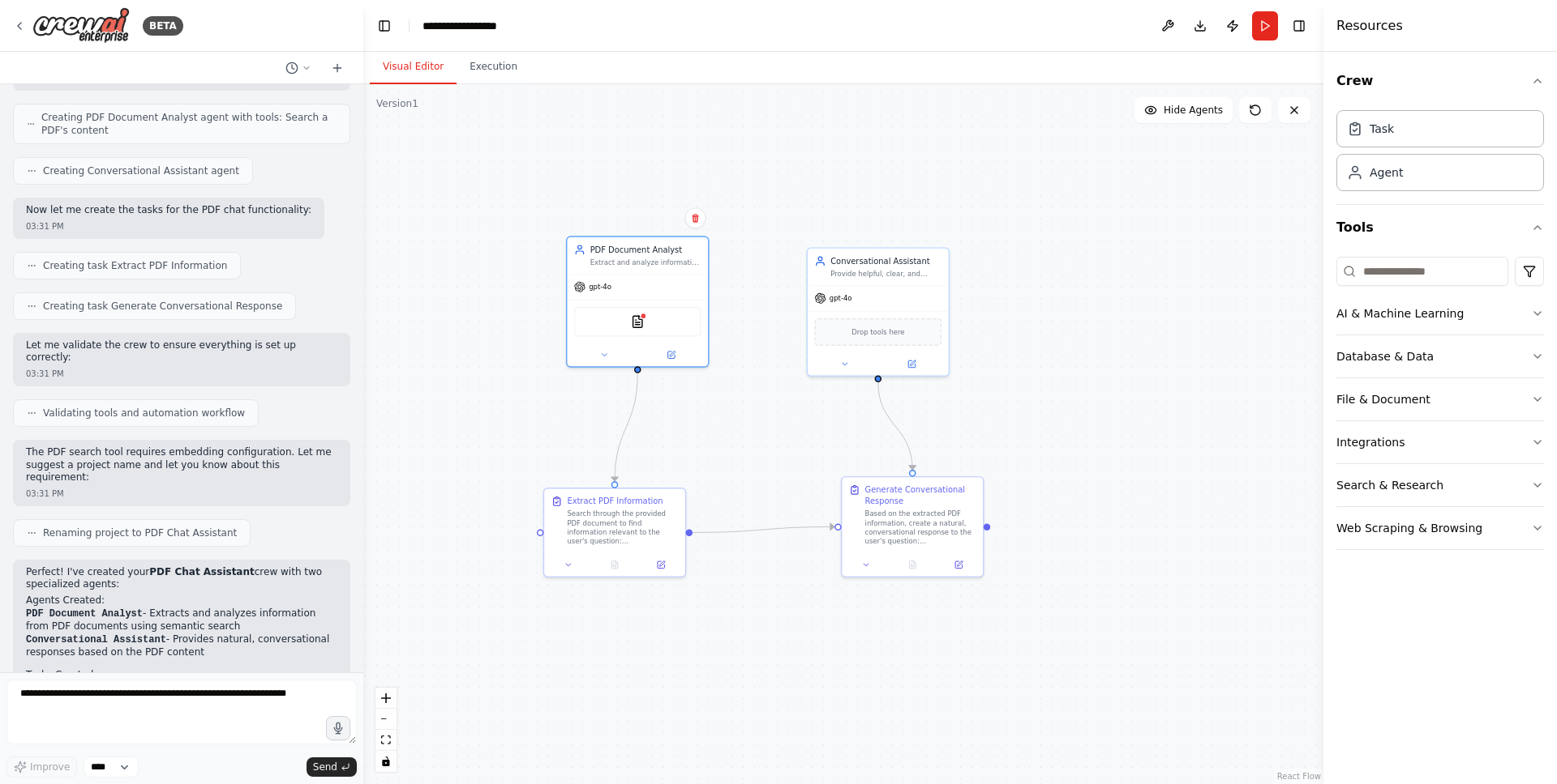
click at [1100, 324] on div ".deletable-edge-delete-btn { width: 20px; height: 20px; border: 0px solid #ffff…" at bounding box center [843, 434] width 960 height 700
drag, startPoint x: 879, startPoint y: 296, endPoint x: 907, endPoint y: 270, distance: 38.2
click at [907, 284] on div "gpt-4o" at bounding box center [877, 296] width 141 height 25
click at [612, 261] on div "Extract and analyze information from PDF documents to answer questions about th…" at bounding box center [645, 259] width 111 height 9
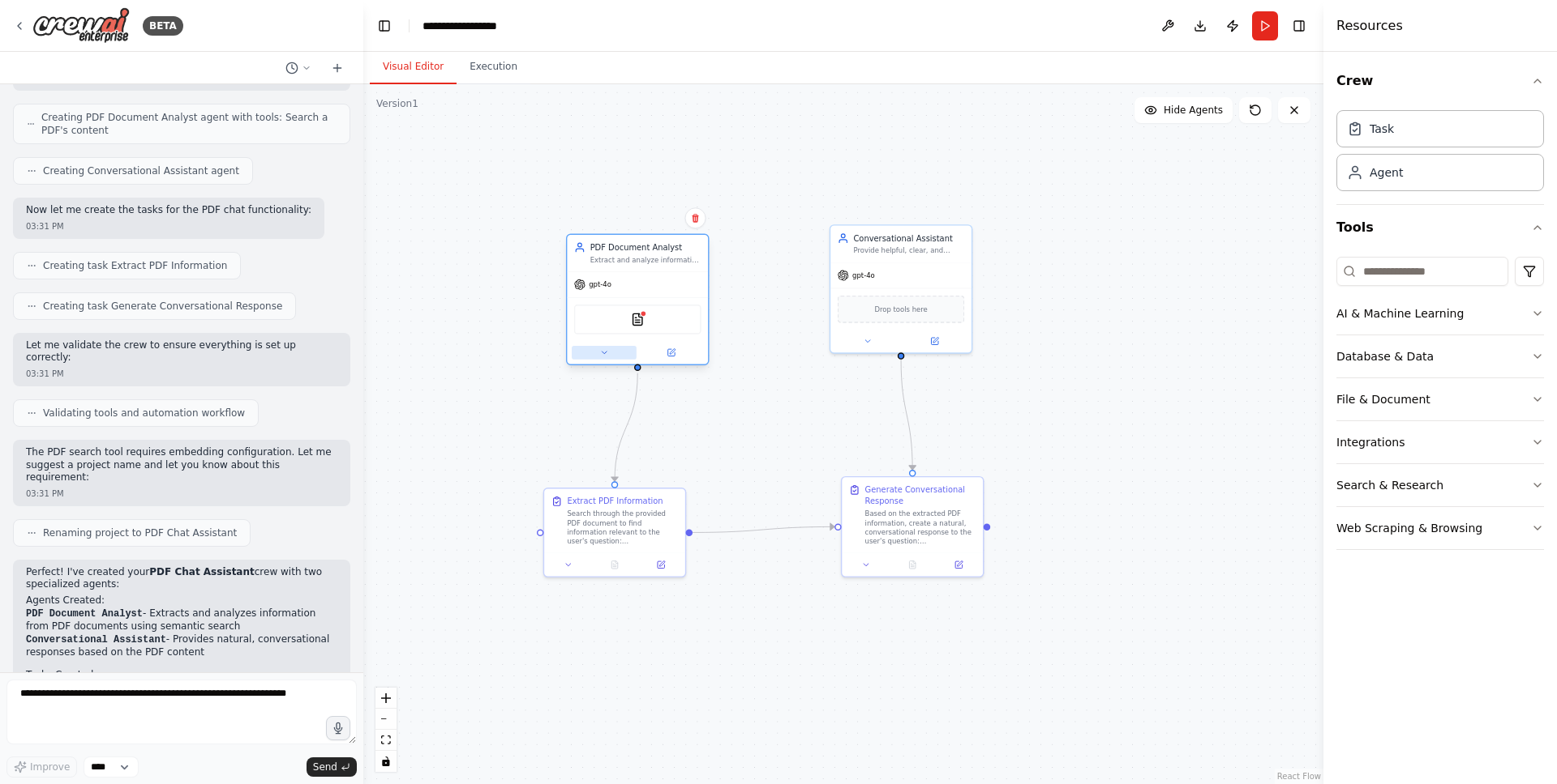
click at [604, 347] on button at bounding box center [604, 353] width 65 height 14
click at [599, 363] on div at bounding box center [636, 352] width 141 height 23
click at [599, 352] on icon at bounding box center [603, 352] width 9 height 9
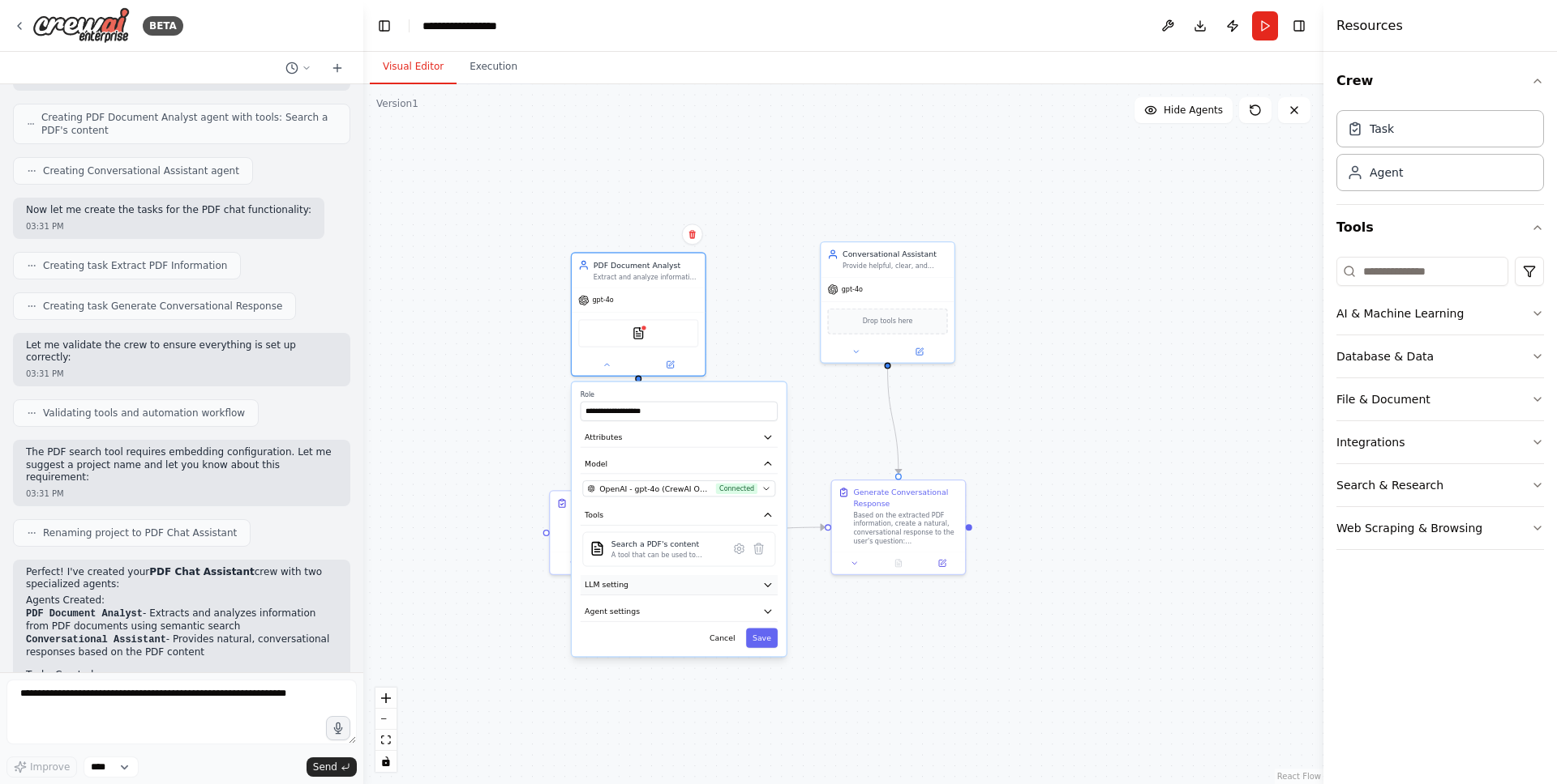
click at [656, 575] on button "LLM setting" at bounding box center [679, 585] width 197 height 21
click at [658, 601] on div "**********" at bounding box center [679, 557] width 215 height 350
click at [653, 584] on button "LLM setting" at bounding box center [679, 585] width 197 height 21
click at [650, 613] on button "Agent settings" at bounding box center [679, 611] width 197 height 21
click at [650, 610] on button "Agent settings" at bounding box center [678, 611] width 195 height 21
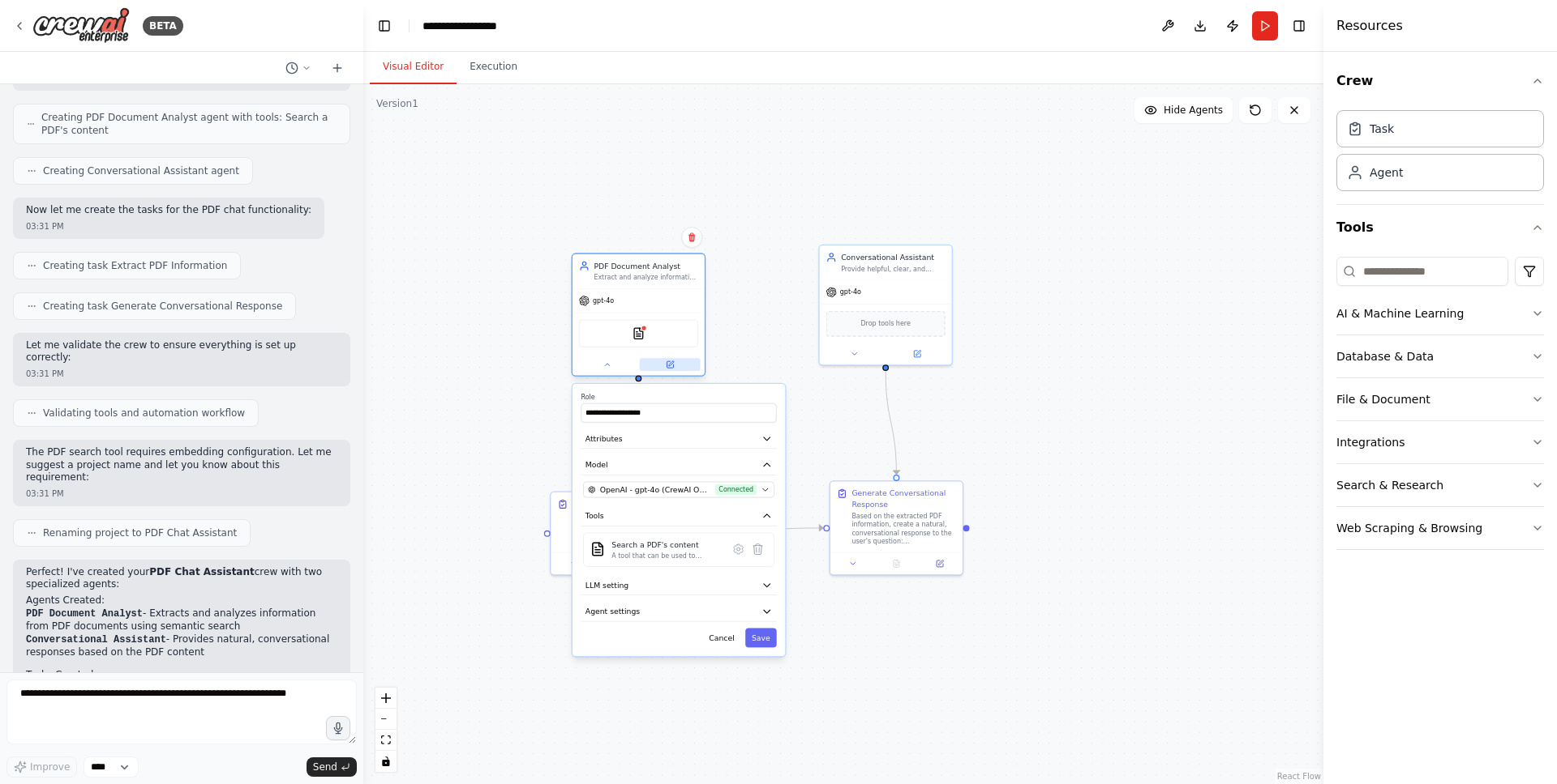
click at [661, 360] on button at bounding box center [670, 364] width 61 height 13
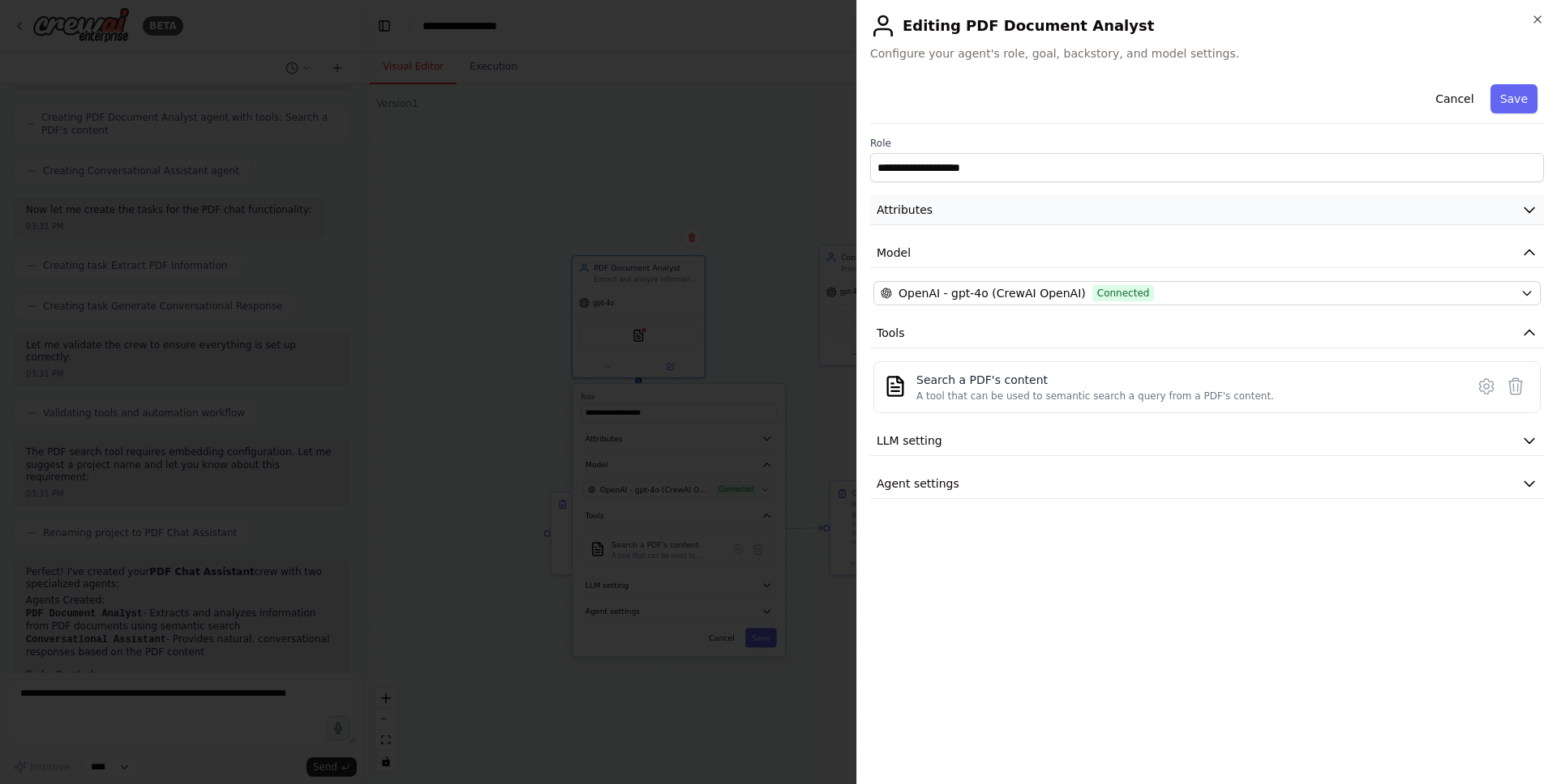
click at [932, 212] on button "Attributes" at bounding box center [1207, 210] width 674 height 30
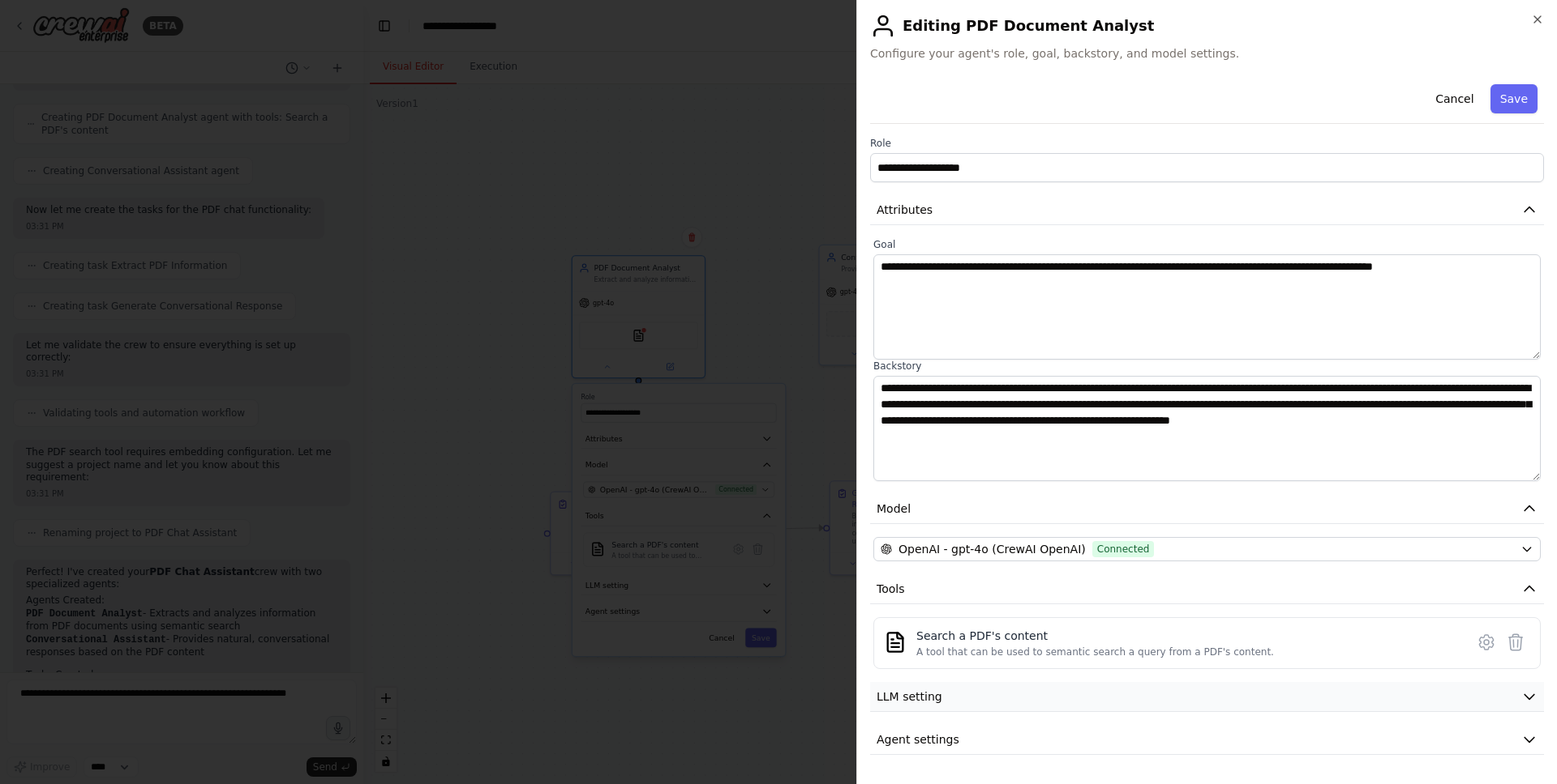
click at [954, 705] on button "LLM setting" at bounding box center [1207, 697] width 674 height 30
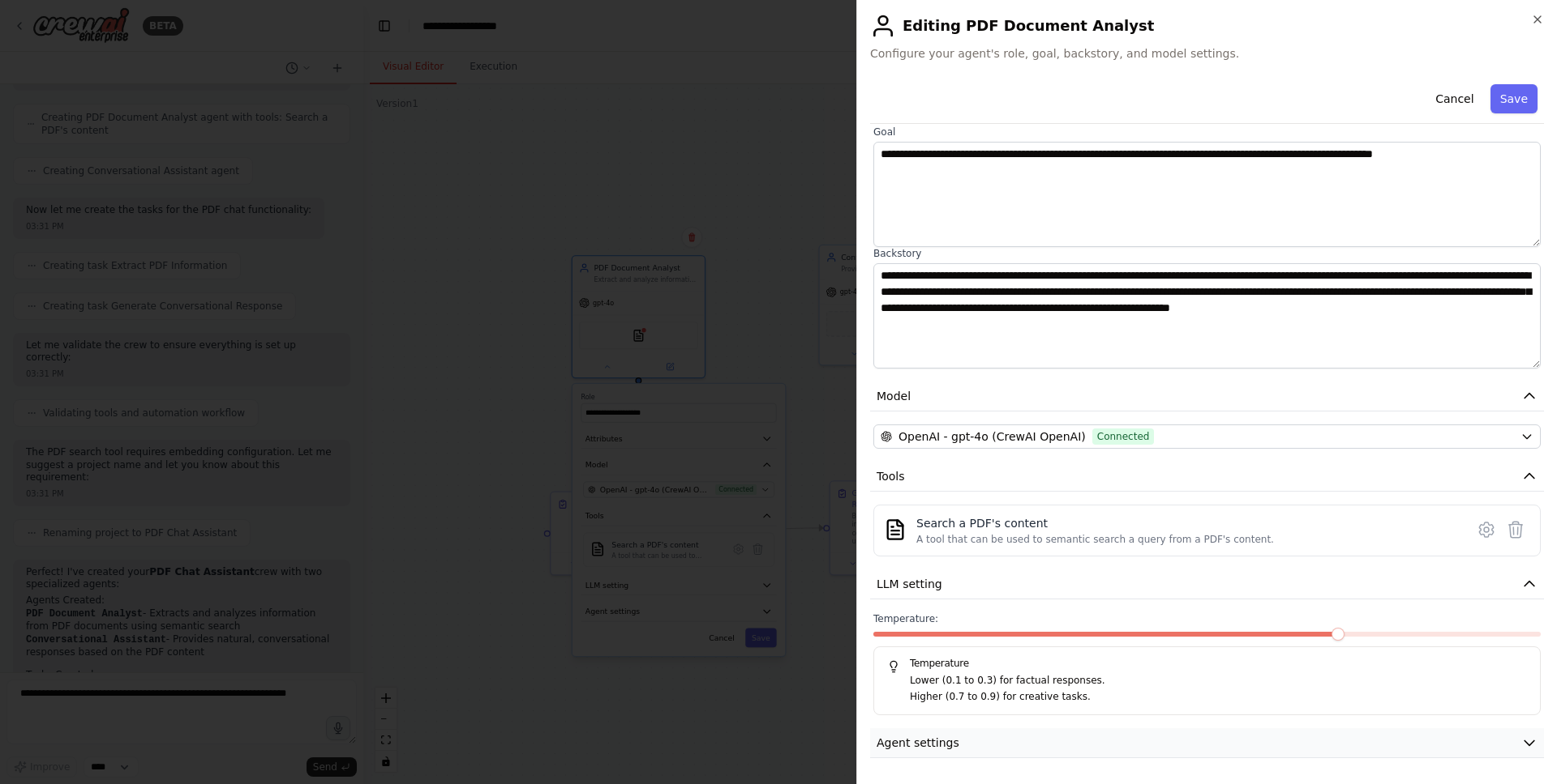
click at [954, 747] on button "Agent settings" at bounding box center [1207, 744] width 674 height 30
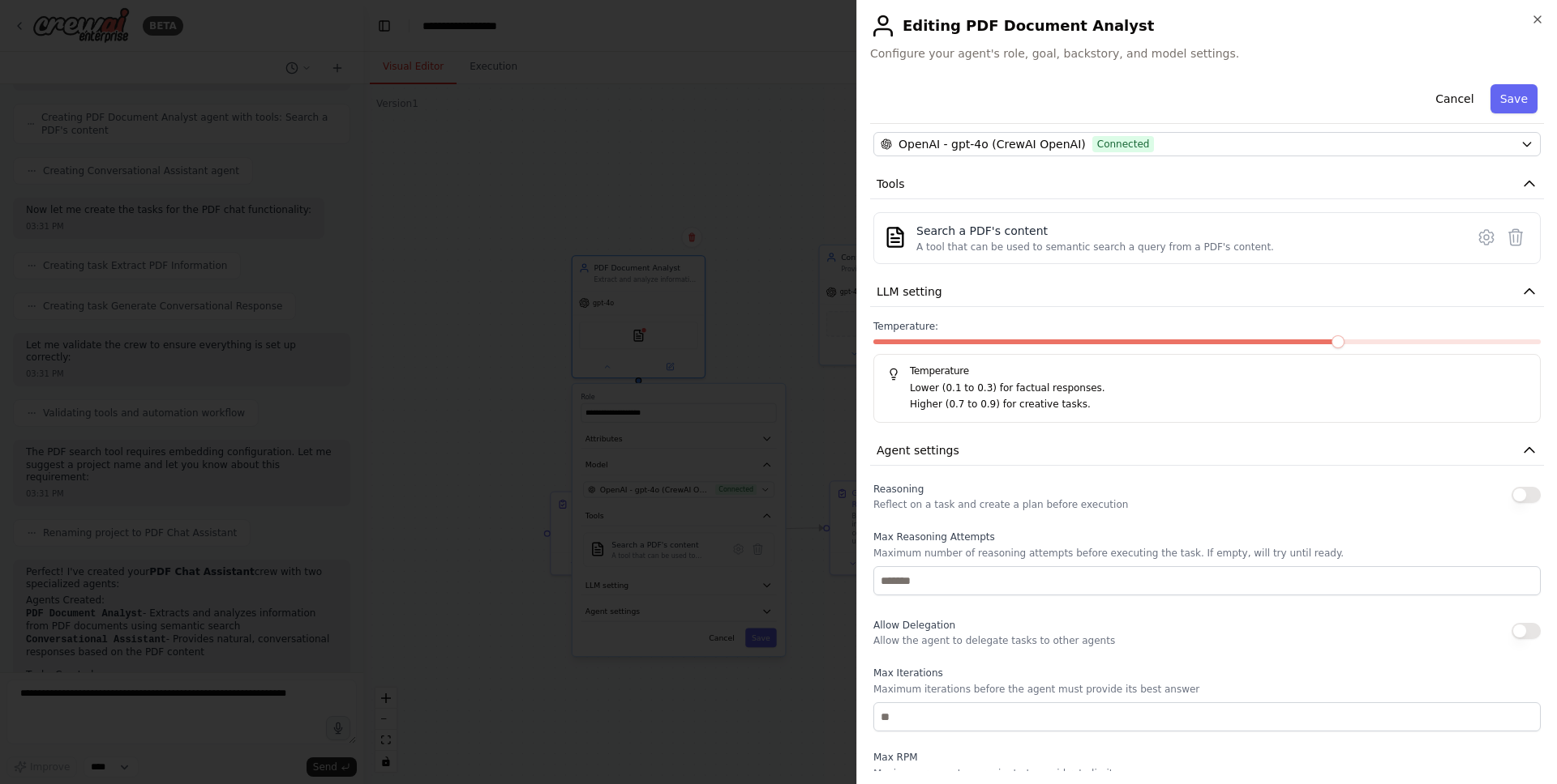
scroll to position [534, 0]
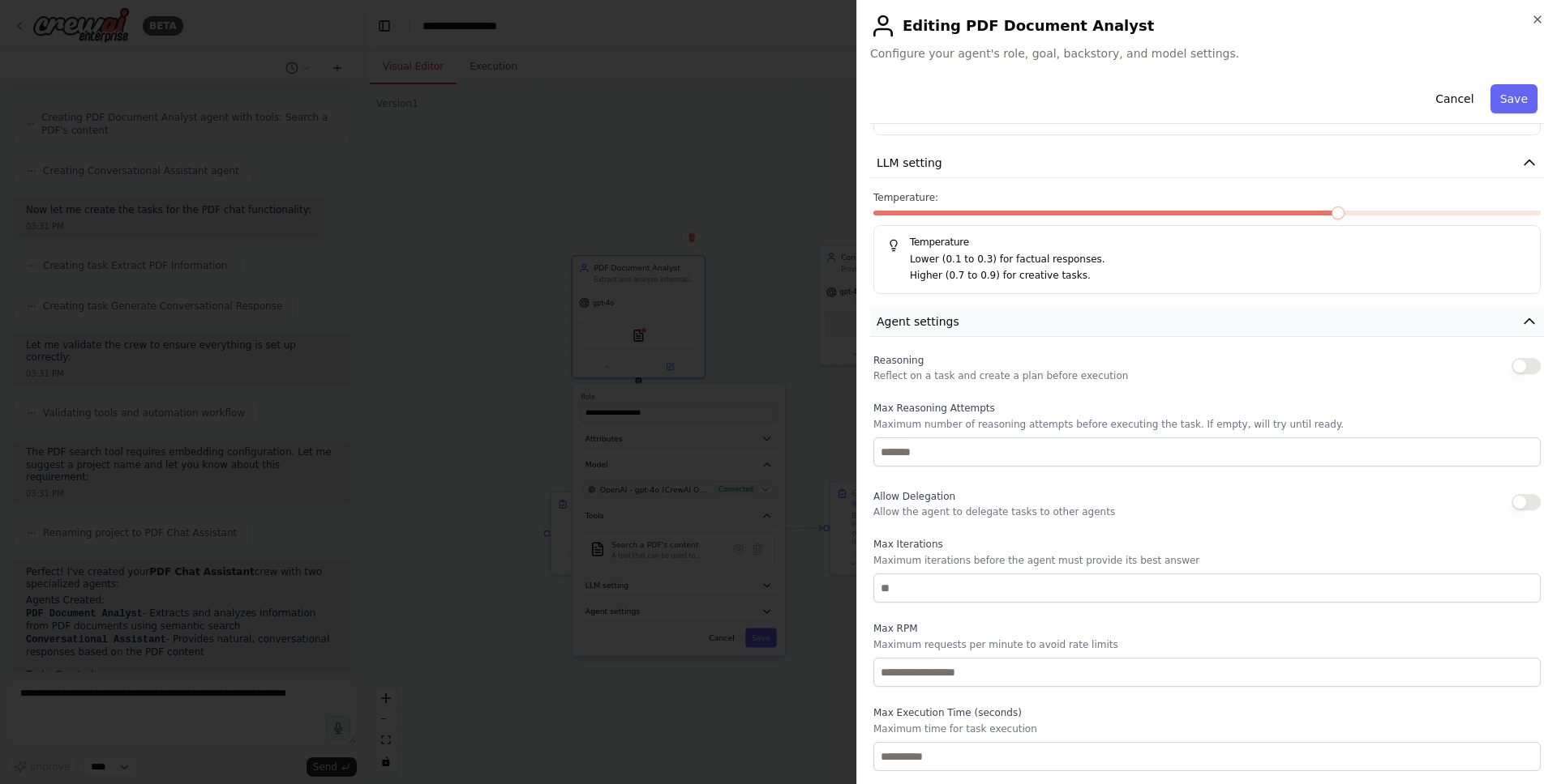
click at [957, 329] on button "Agent settings" at bounding box center [1207, 321] width 674 height 30
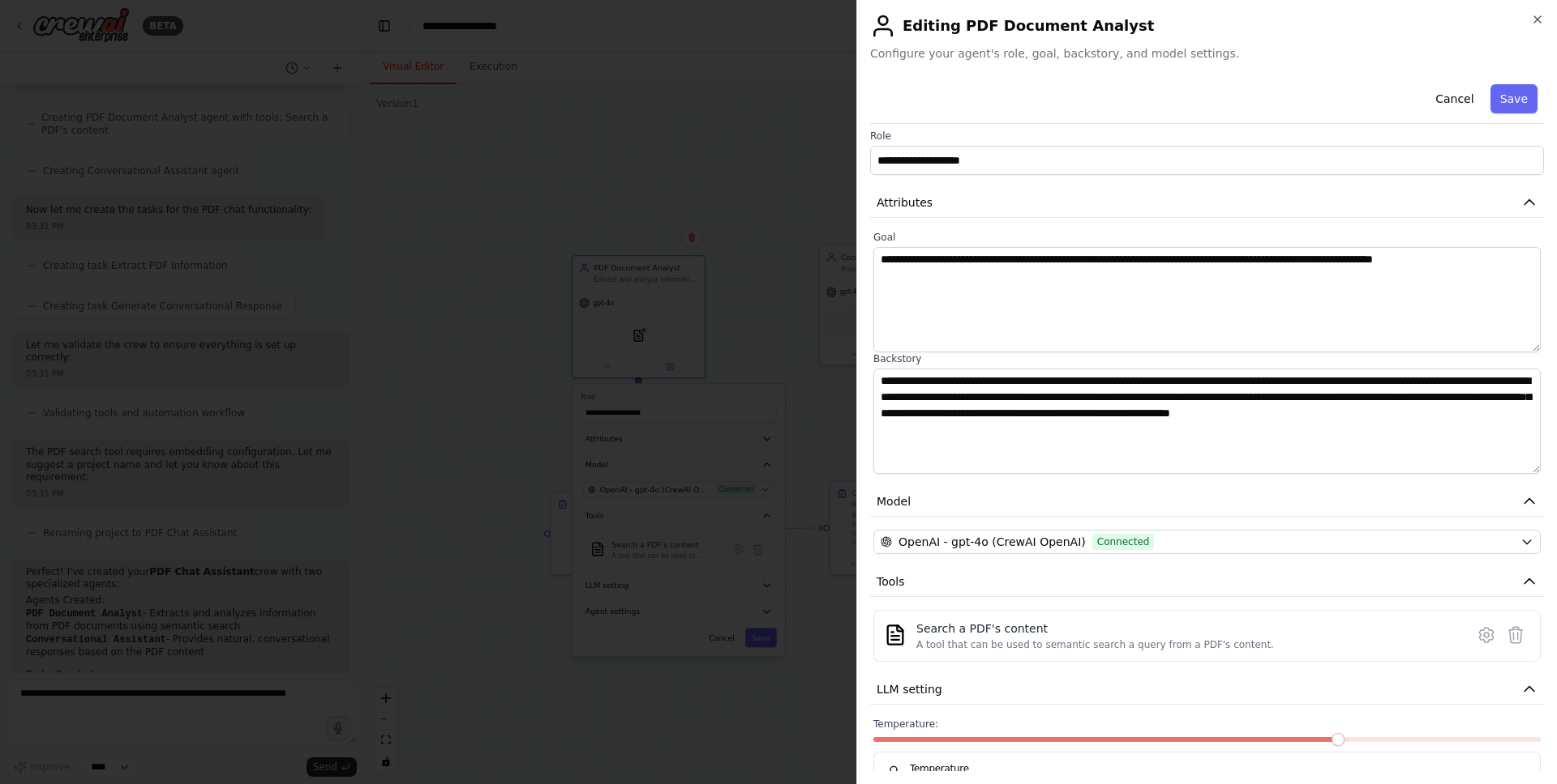
scroll to position [0, 0]
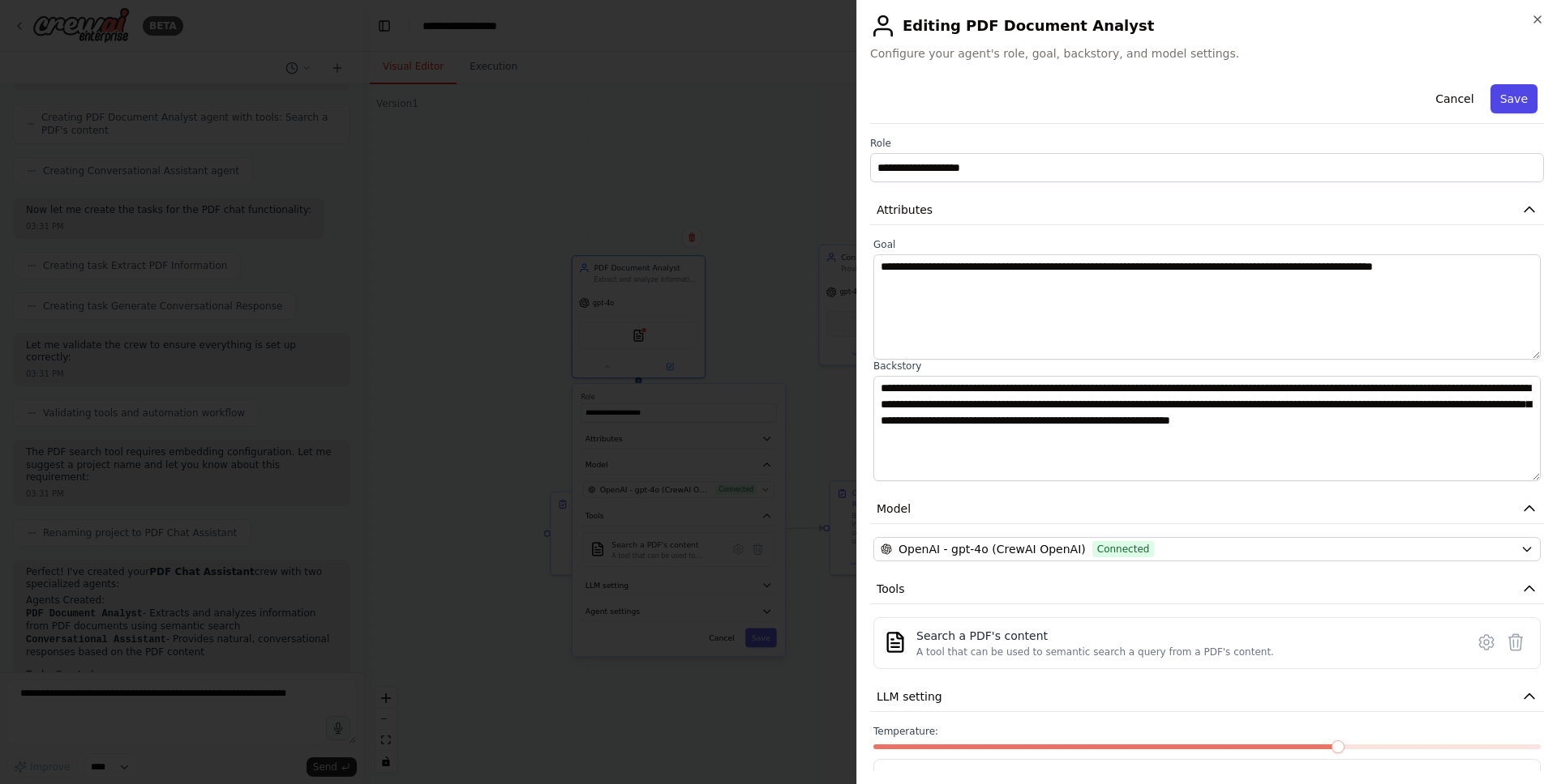
click at [1514, 108] on button "Save" at bounding box center [1514, 99] width 47 height 30
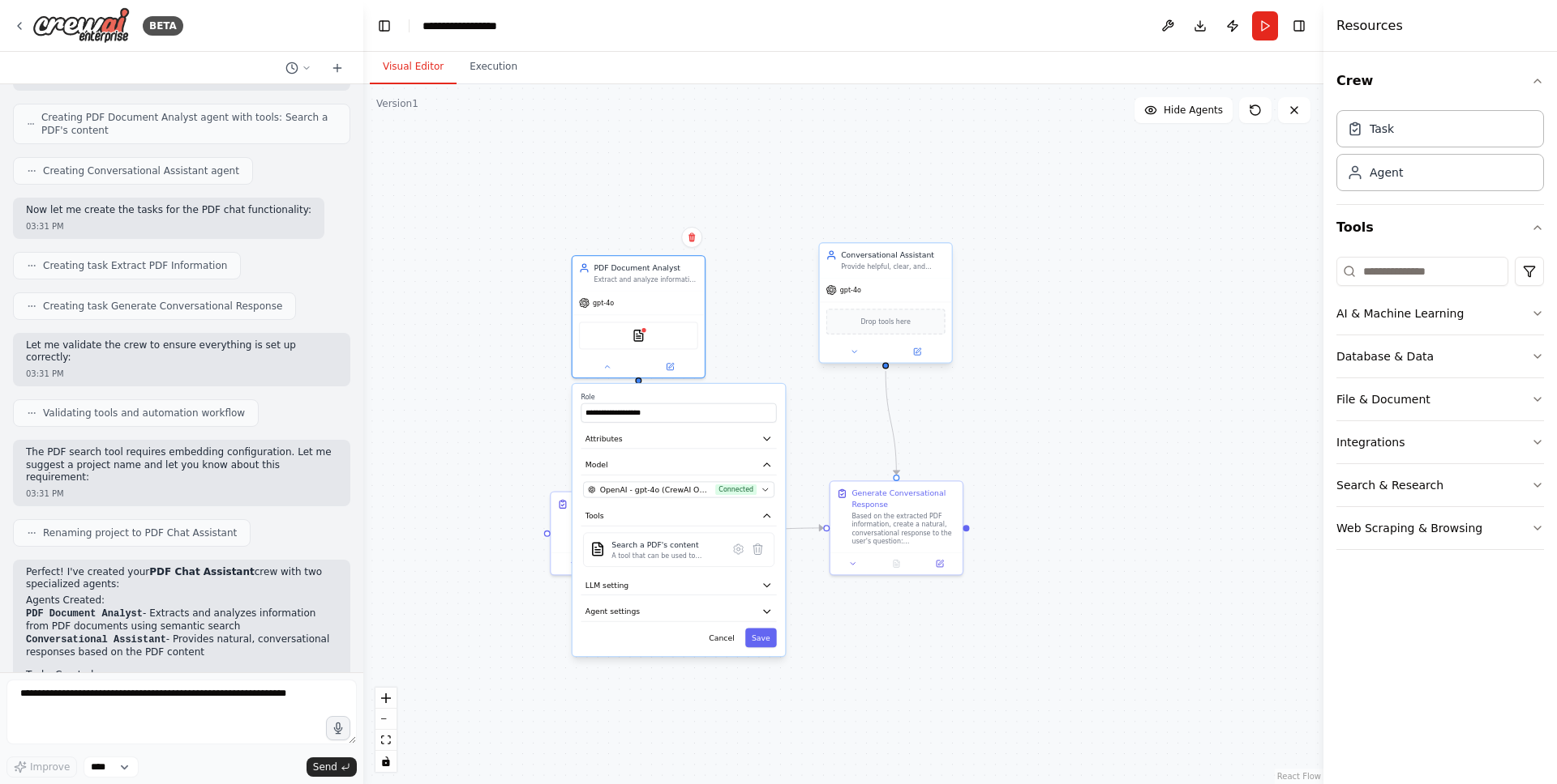
click at [870, 248] on div "Conversational Assistant Provide helpful, clear, and engaging responses to user…" at bounding box center [886, 259] width 132 height 35
click at [863, 357] on button at bounding box center [854, 351] width 61 height 13
click at [601, 372] on div at bounding box center [638, 365] width 132 height 22
click at [601, 367] on button at bounding box center [607, 364] width 61 height 13
click at [638, 327] on img at bounding box center [637, 333] width 13 height 13
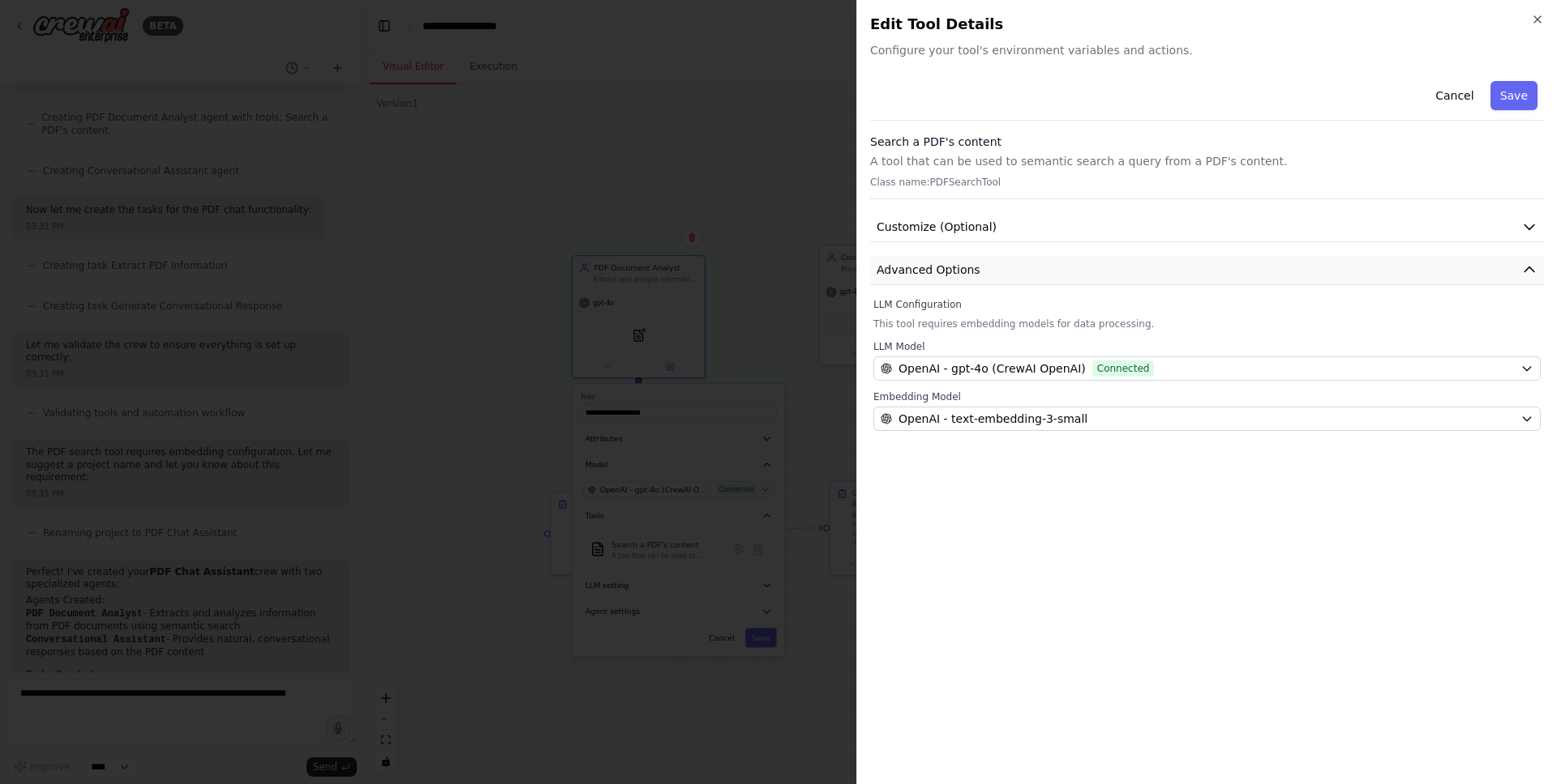
click at [993, 261] on button "Advanced Options" at bounding box center [1207, 270] width 674 height 30
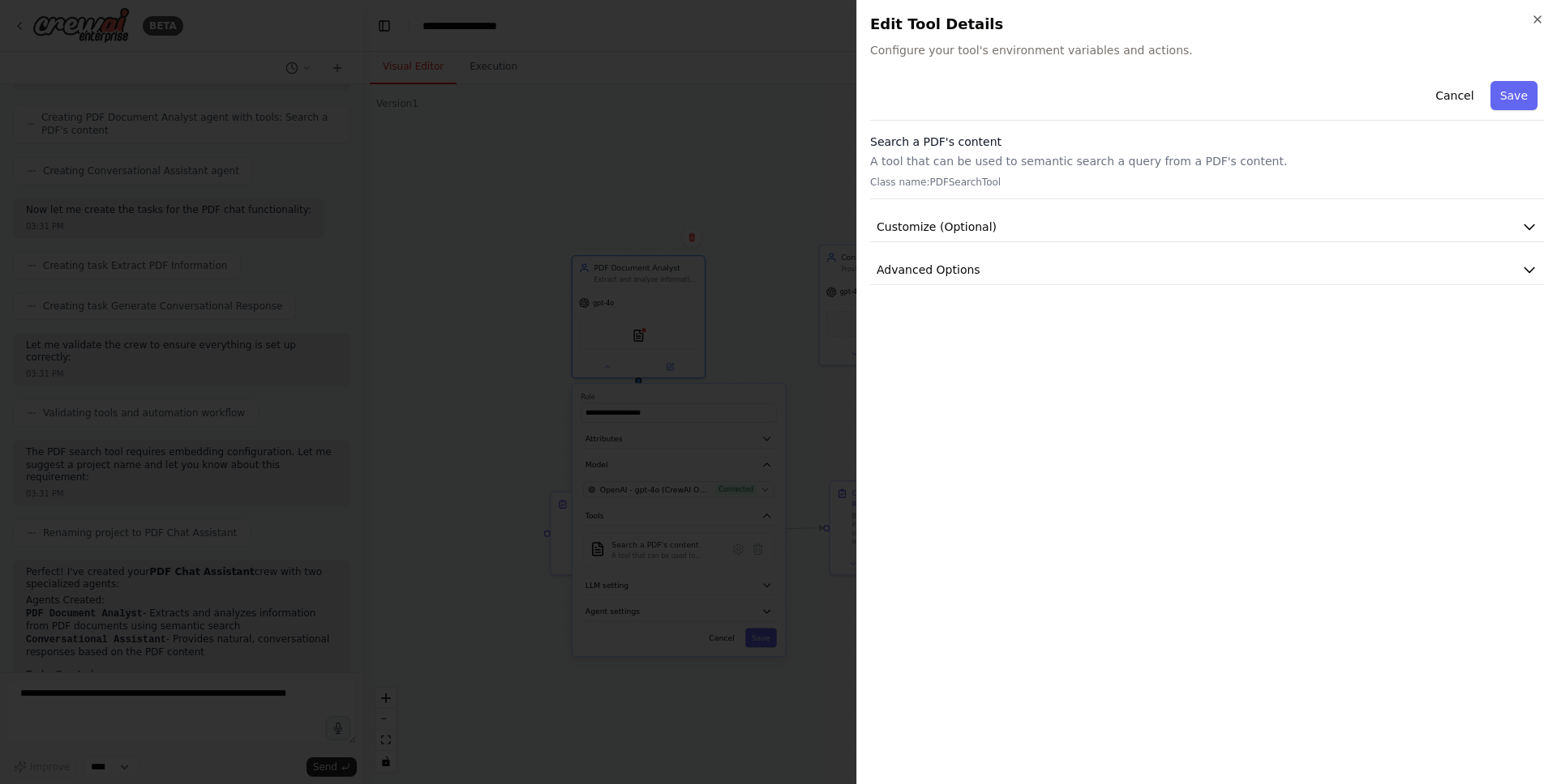
click at [743, 256] on div at bounding box center [778, 392] width 1557 height 784
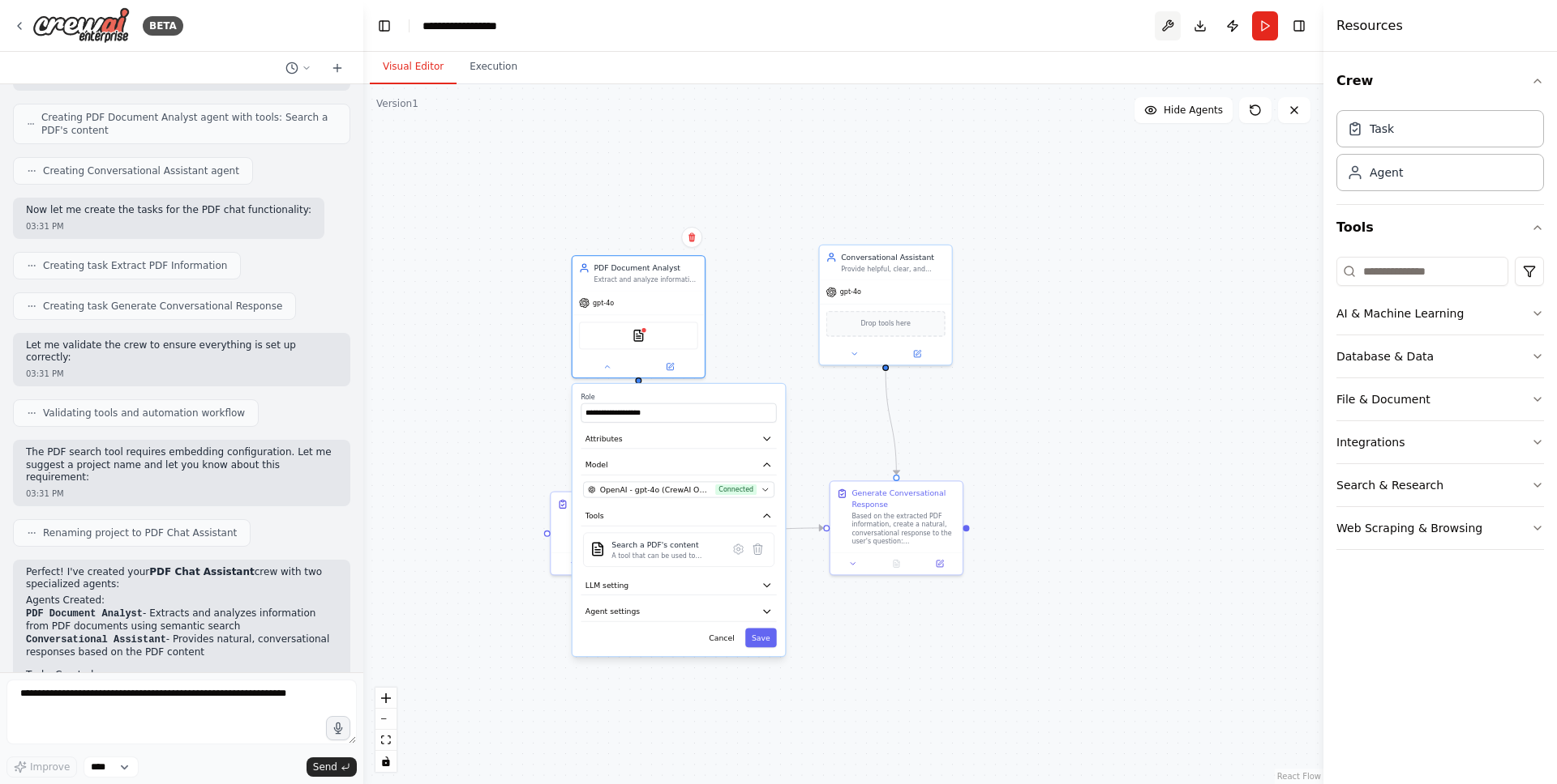
click at [1175, 26] on button at bounding box center [1167, 27] width 26 height 30
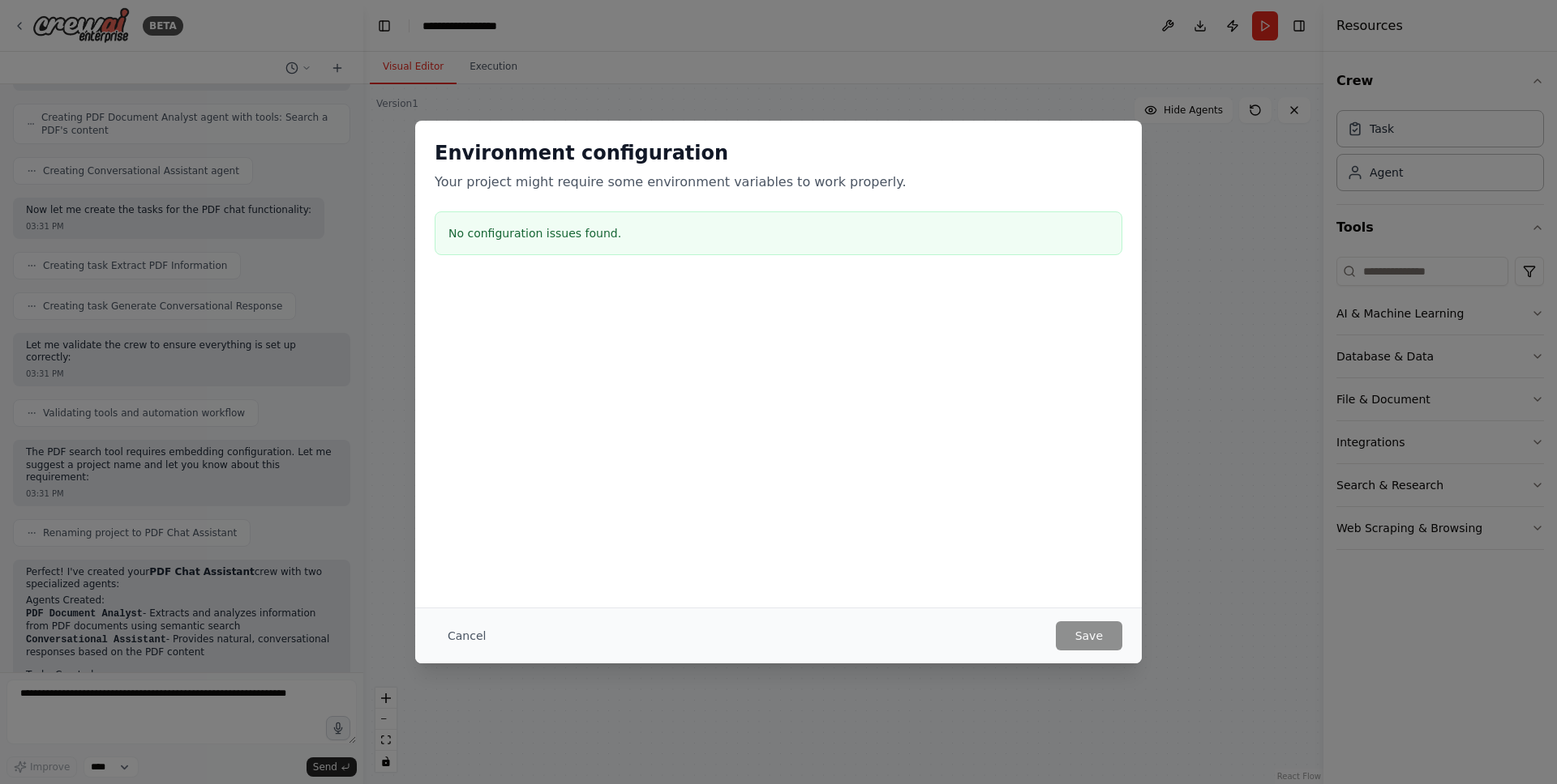
click at [1164, 41] on div "Environment configuration Your project might require some environment variables…" at bounding box center [778, 392] width 1557 height 784
click at [1202, 575] on div "Environment configuration Your project might require some environment variables…" at bounding box center [778, 392] width 1557 height 784
click at [457, 643] on button "Cancel" at bounding box center [466, 636] width 64 height 30
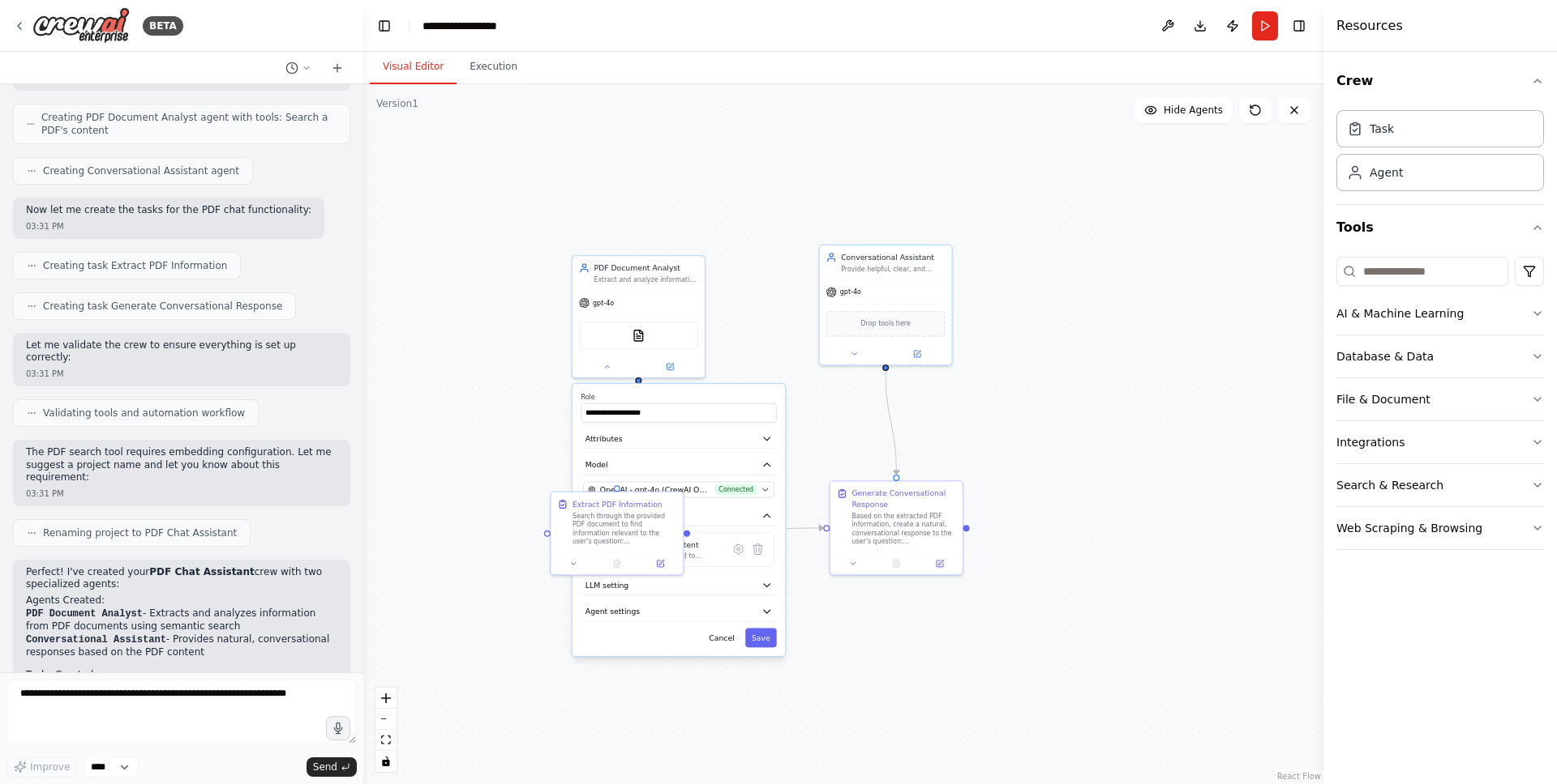
scroll to position [534, 0]
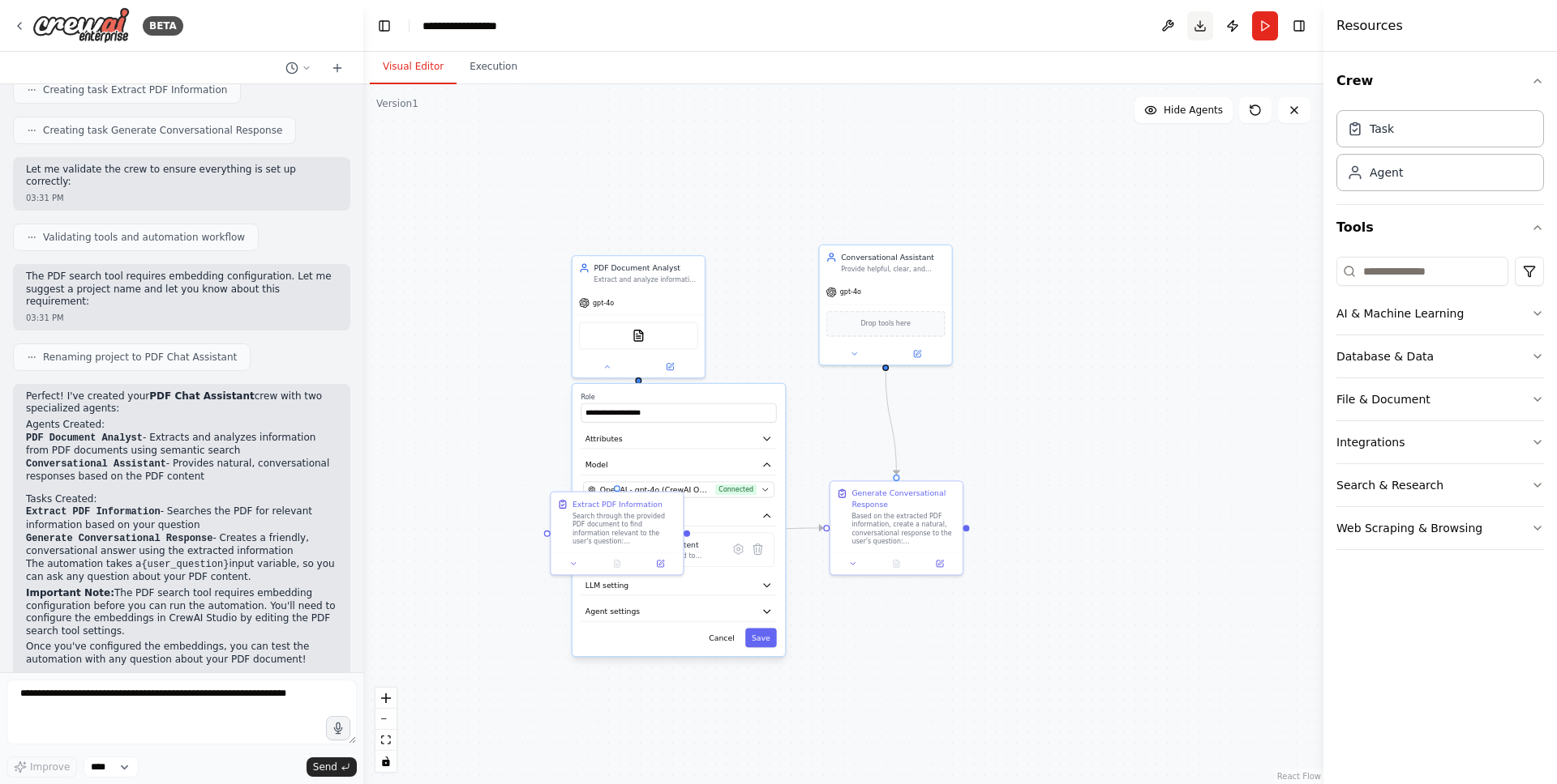
click at [1206, 30] on button "Download" at bounding box center [1200, 27] width 26 height 30
click at [30, 20] on div "BETA" at bounding box center [98, 25] width 171 height 36
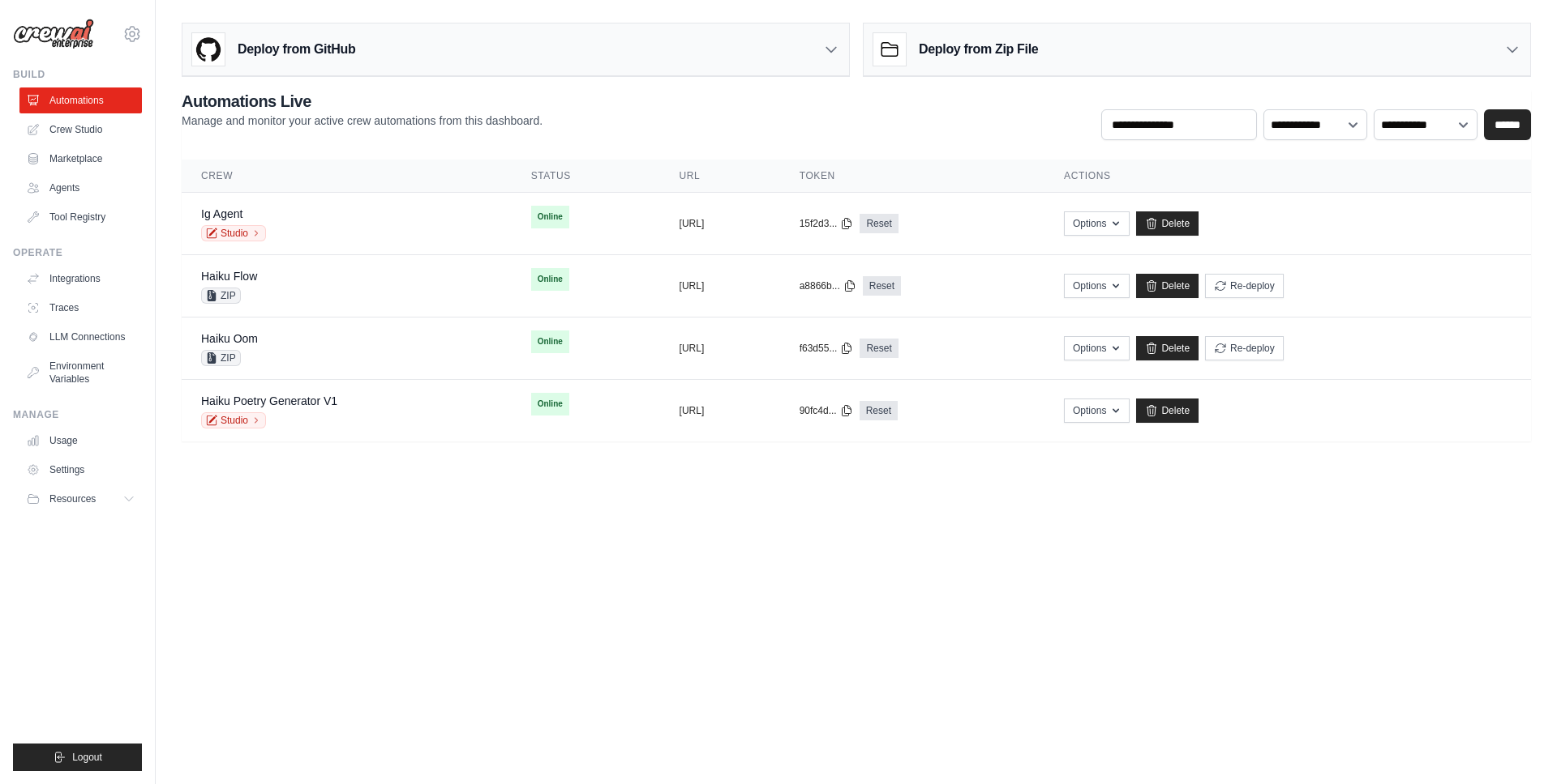
click at [681, 34] on div "Deploy from GitHub" at bounding box center [515, 49] width 666 height 52
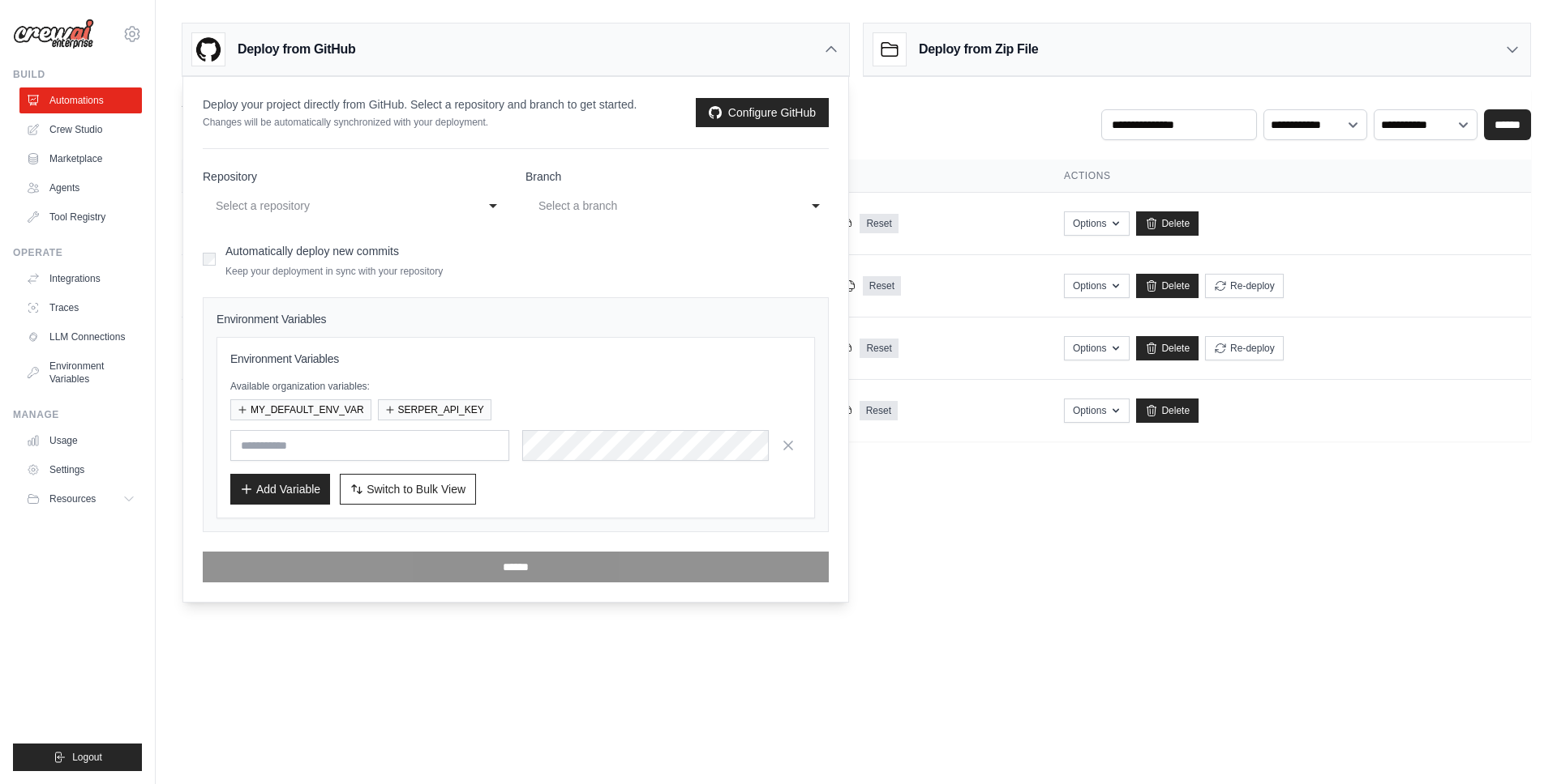
click at [408, 196] on div "Select a repository" at bounding box center [338, 206] width 245 height 20
type input "****"
click at [409, 196] on div "Select a repository" at bounding box center [338, 206] width 245 height 20
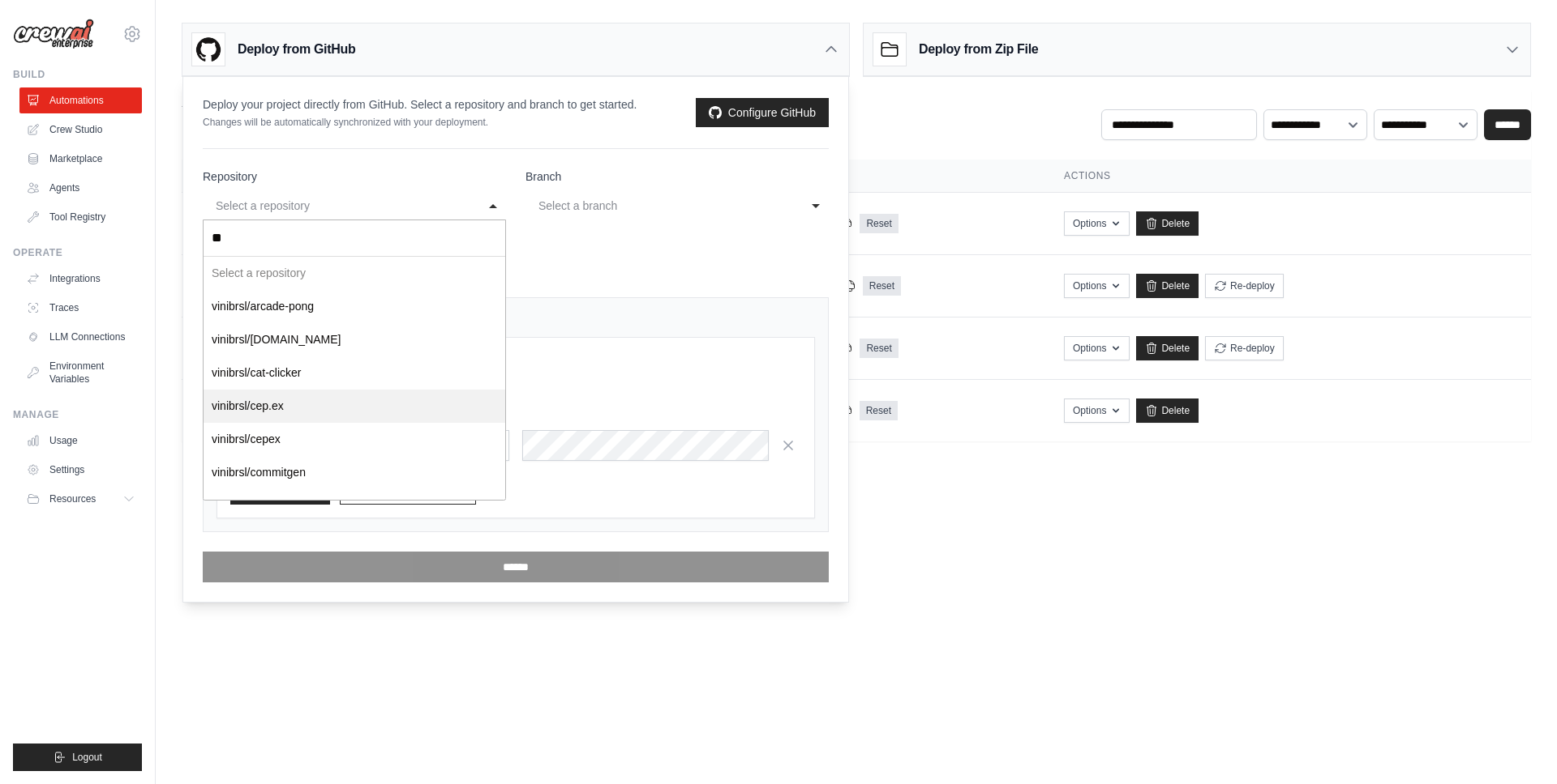
type input "***"
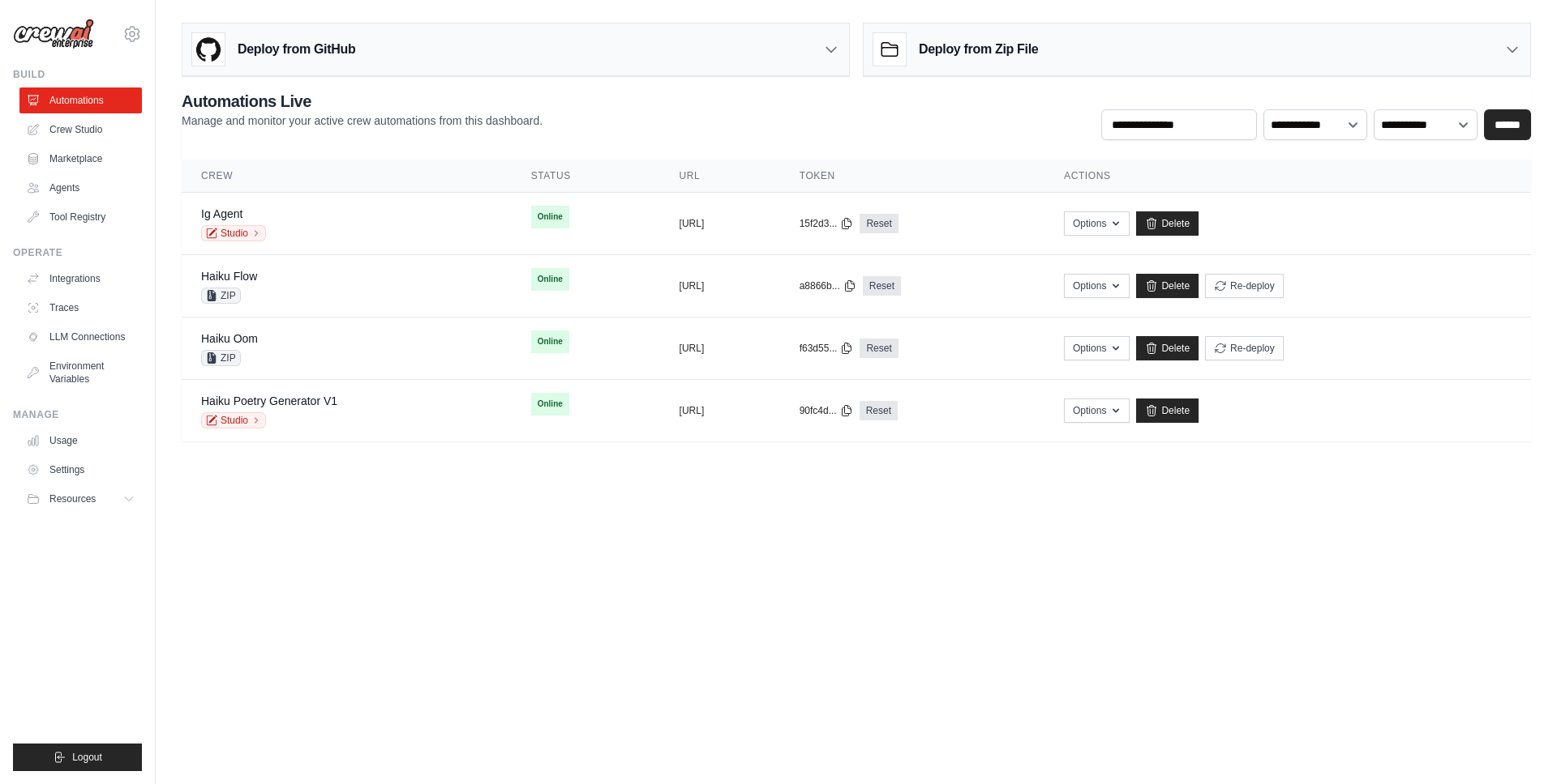
click at [358, 64] on div "Deploy from GitHub" at bounding box center [515, 49] width 666 height 52
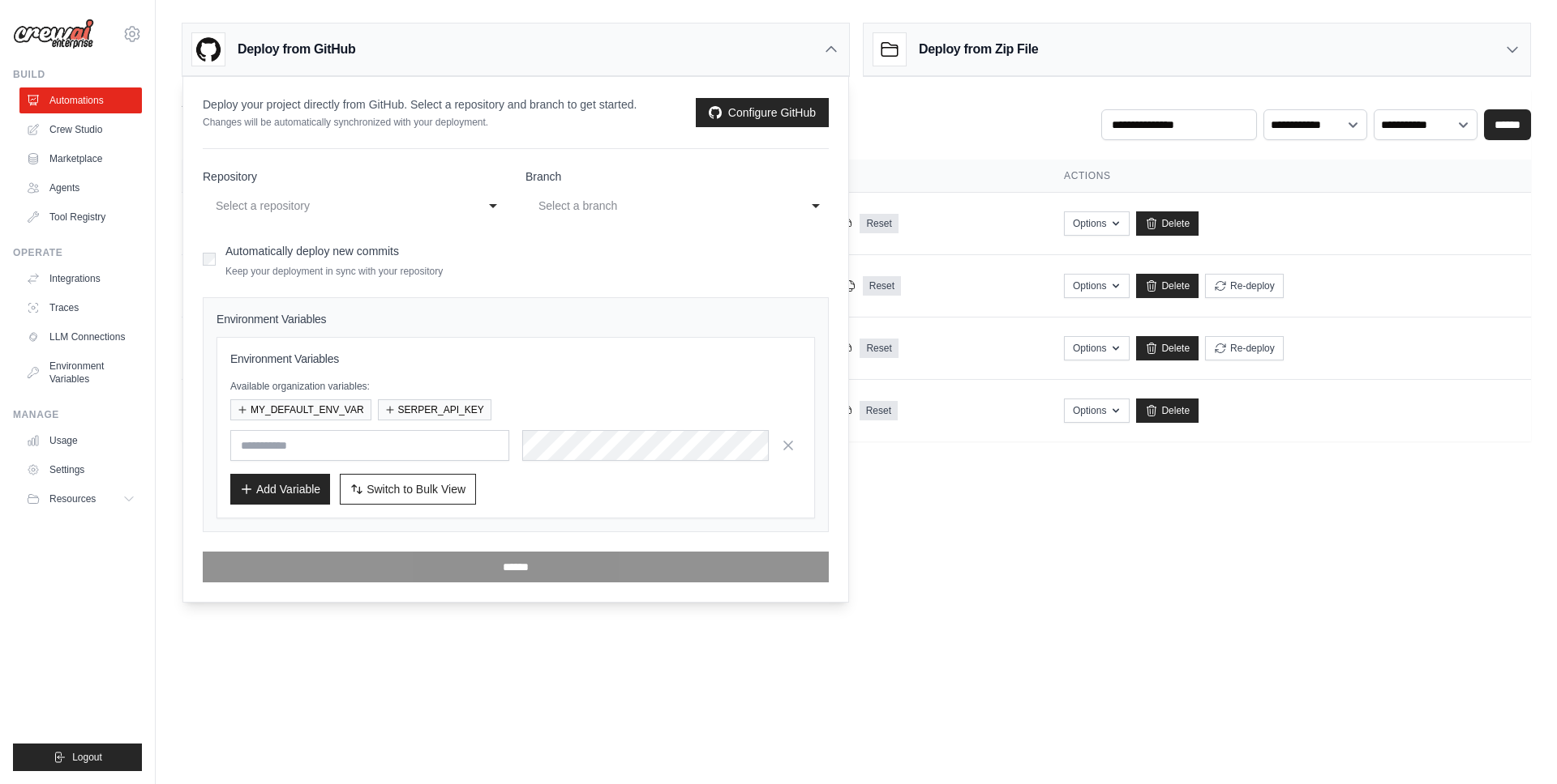
click at [321, 175] on label "Repository" at bounding box center [353, 177] width 303 height 16
click at [321, 187] on select "**********" at bounding box center [353, 204] width 303 height 34
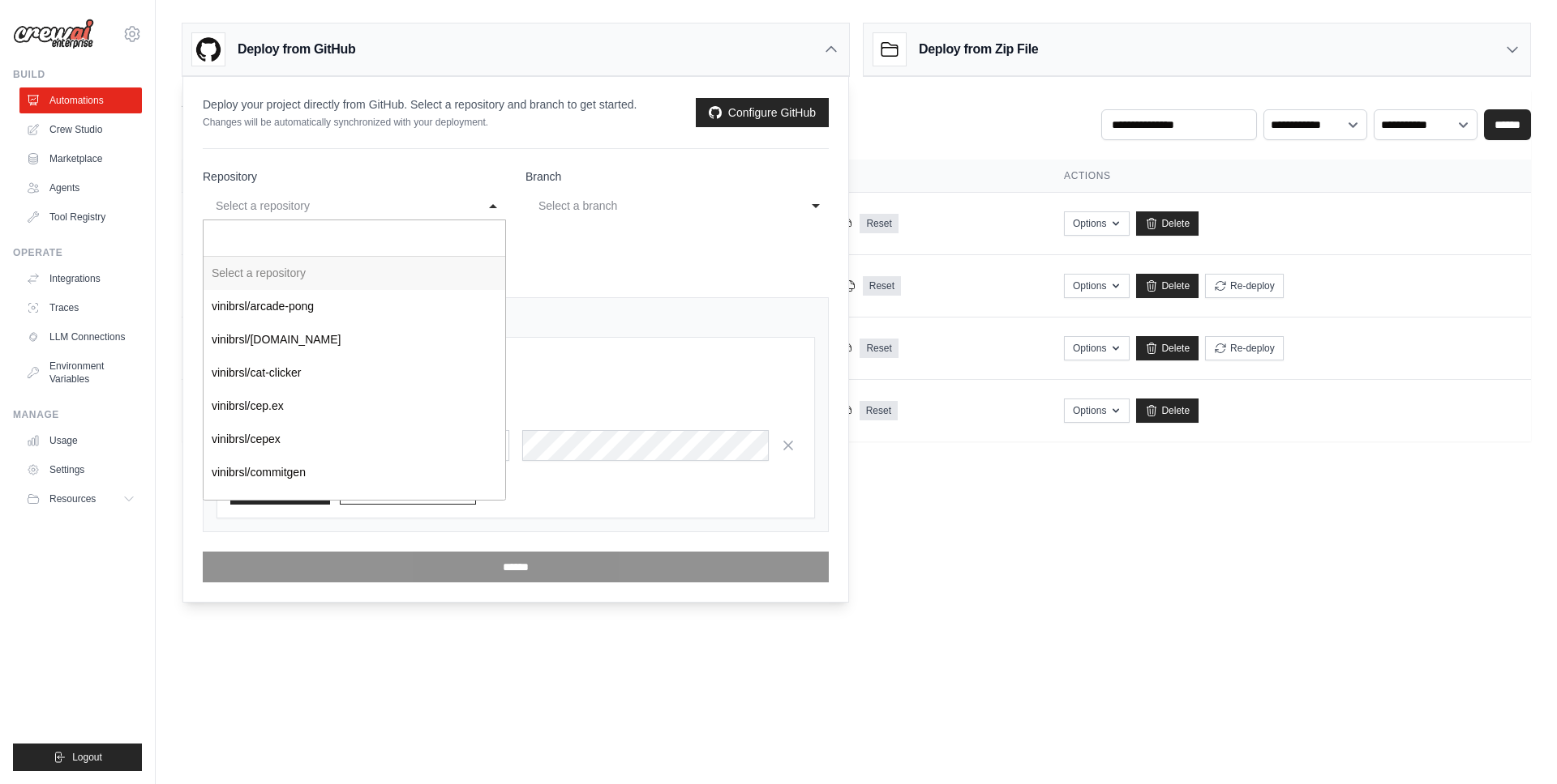
click at [315, 212] on div "Select a repository" at bounding box center [338, 206] width 245 height 20
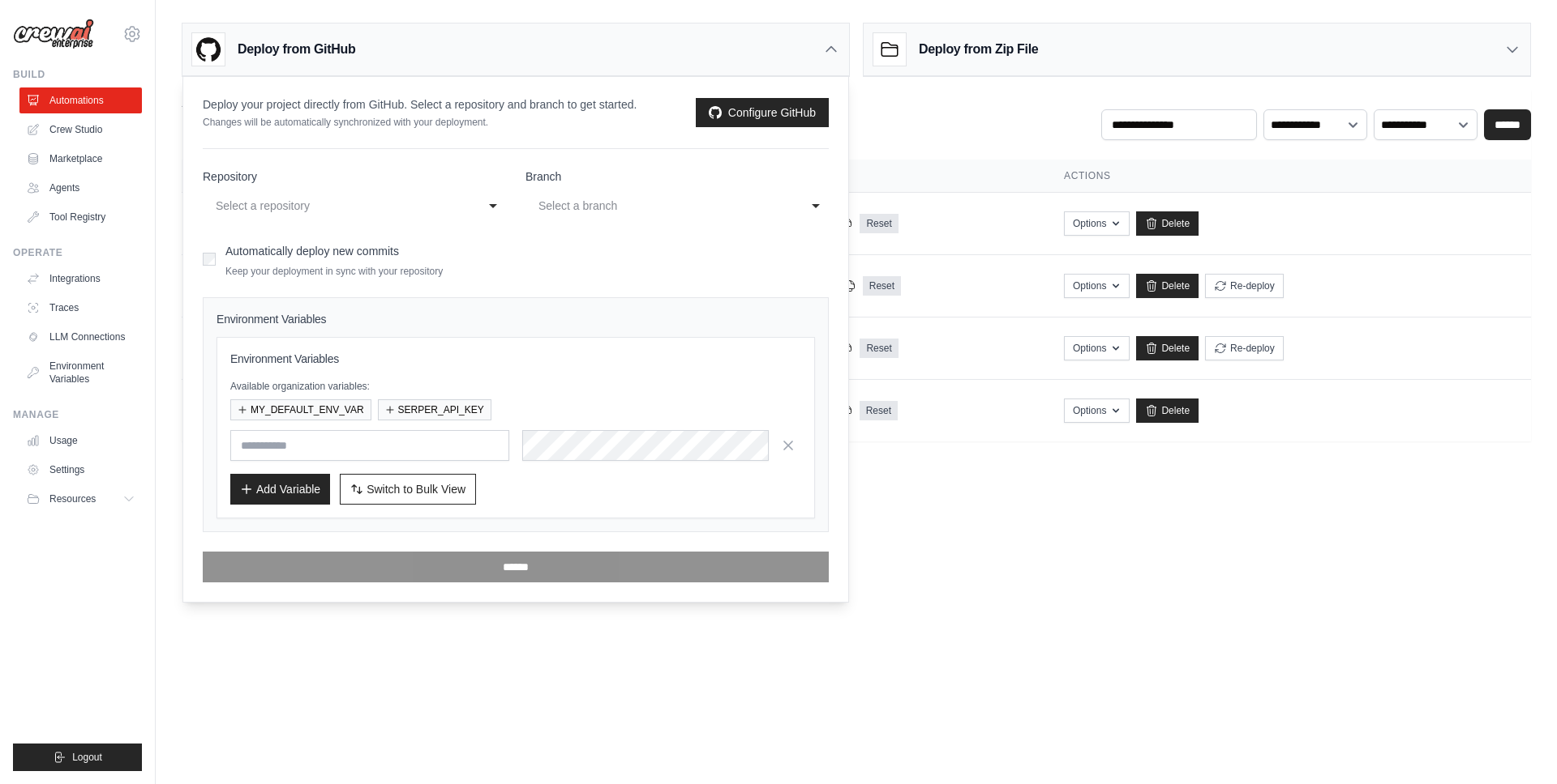
click at [315, 212] on div "Select a repository" at bounding box center [338, 206] width 245 height 20
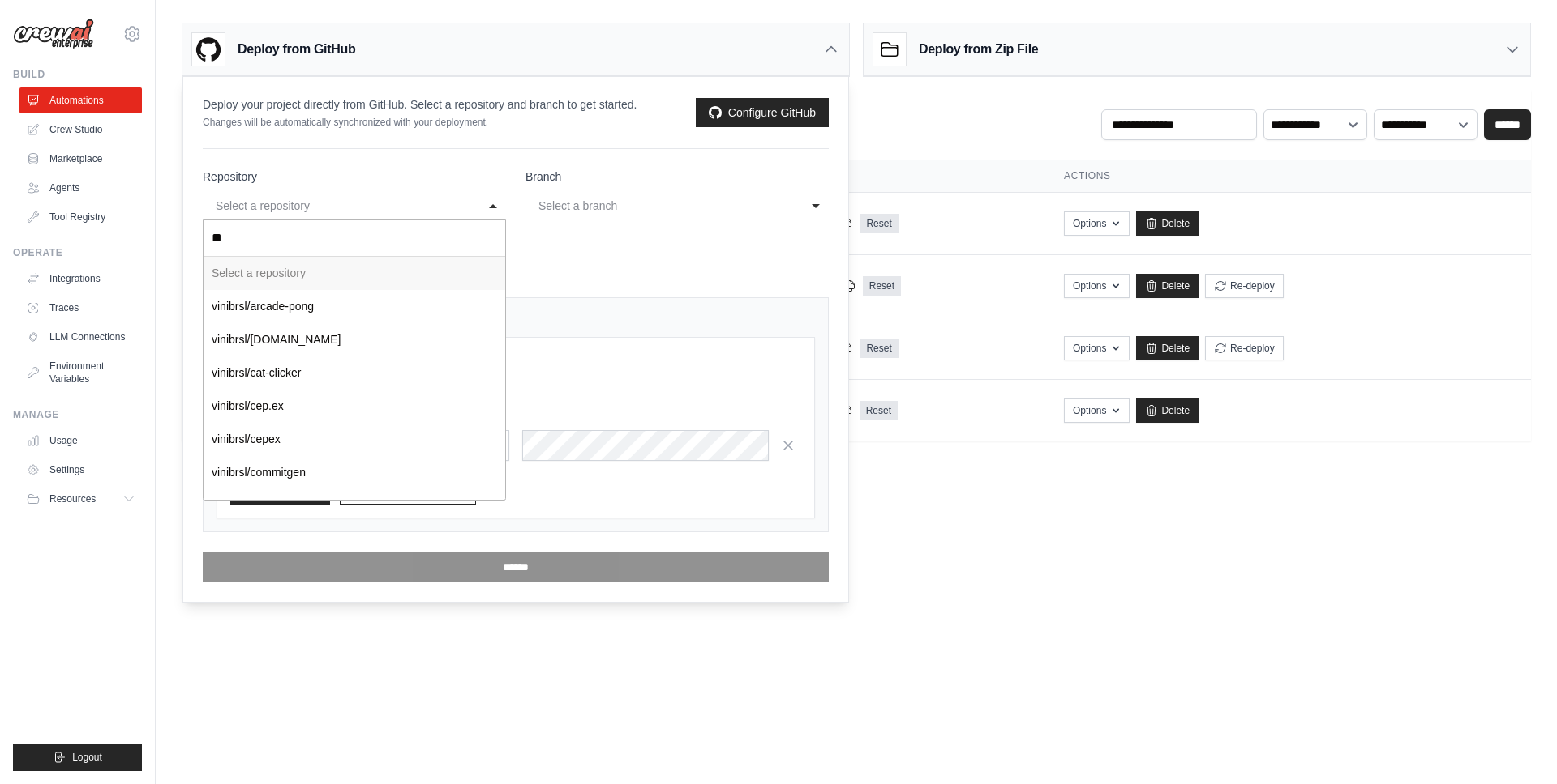
type input "***"
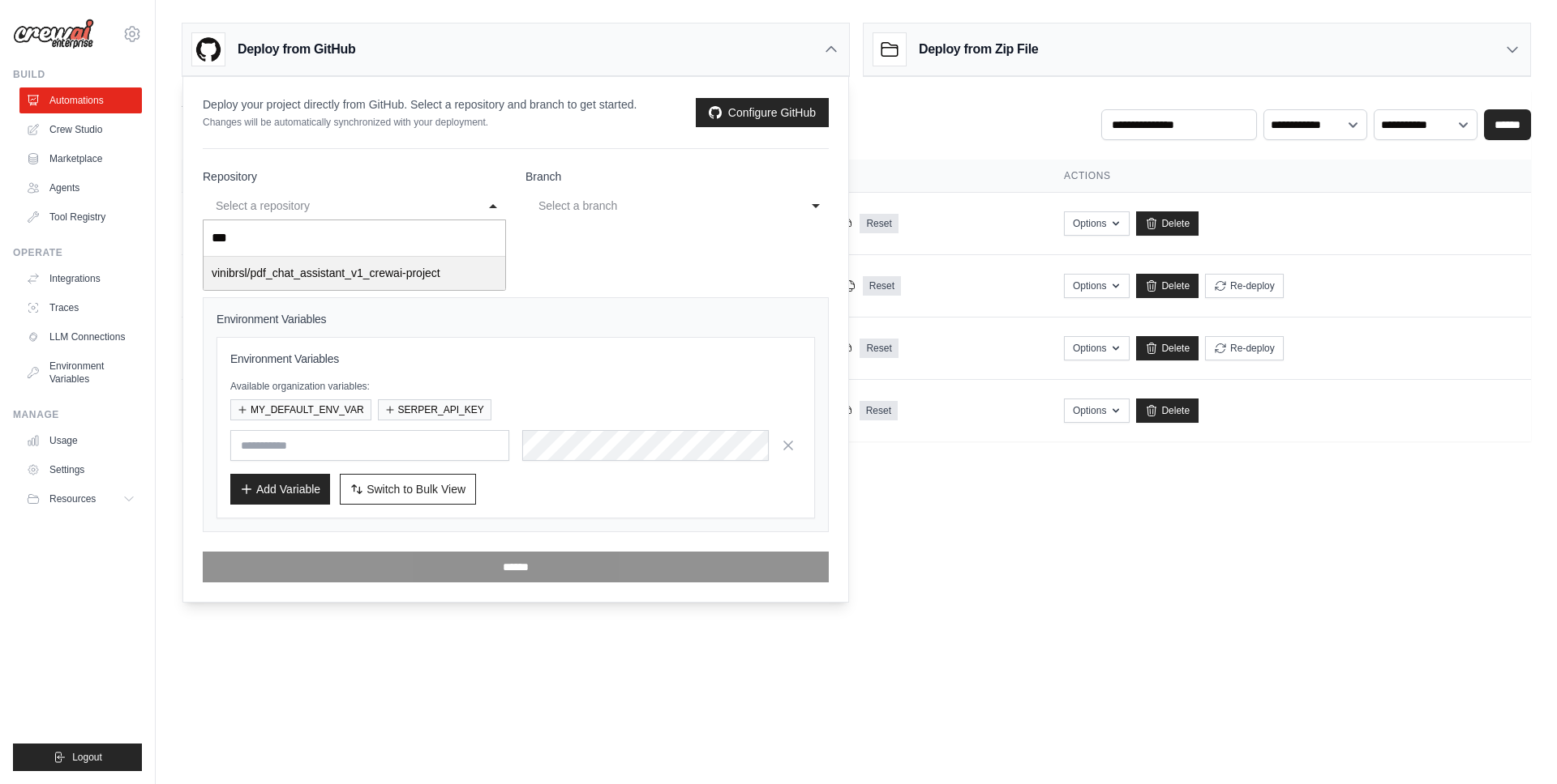
select select "**********"
select select "****"
click at [586, 214] on div "main" at bounding box center [661, 206] width 245 height 20
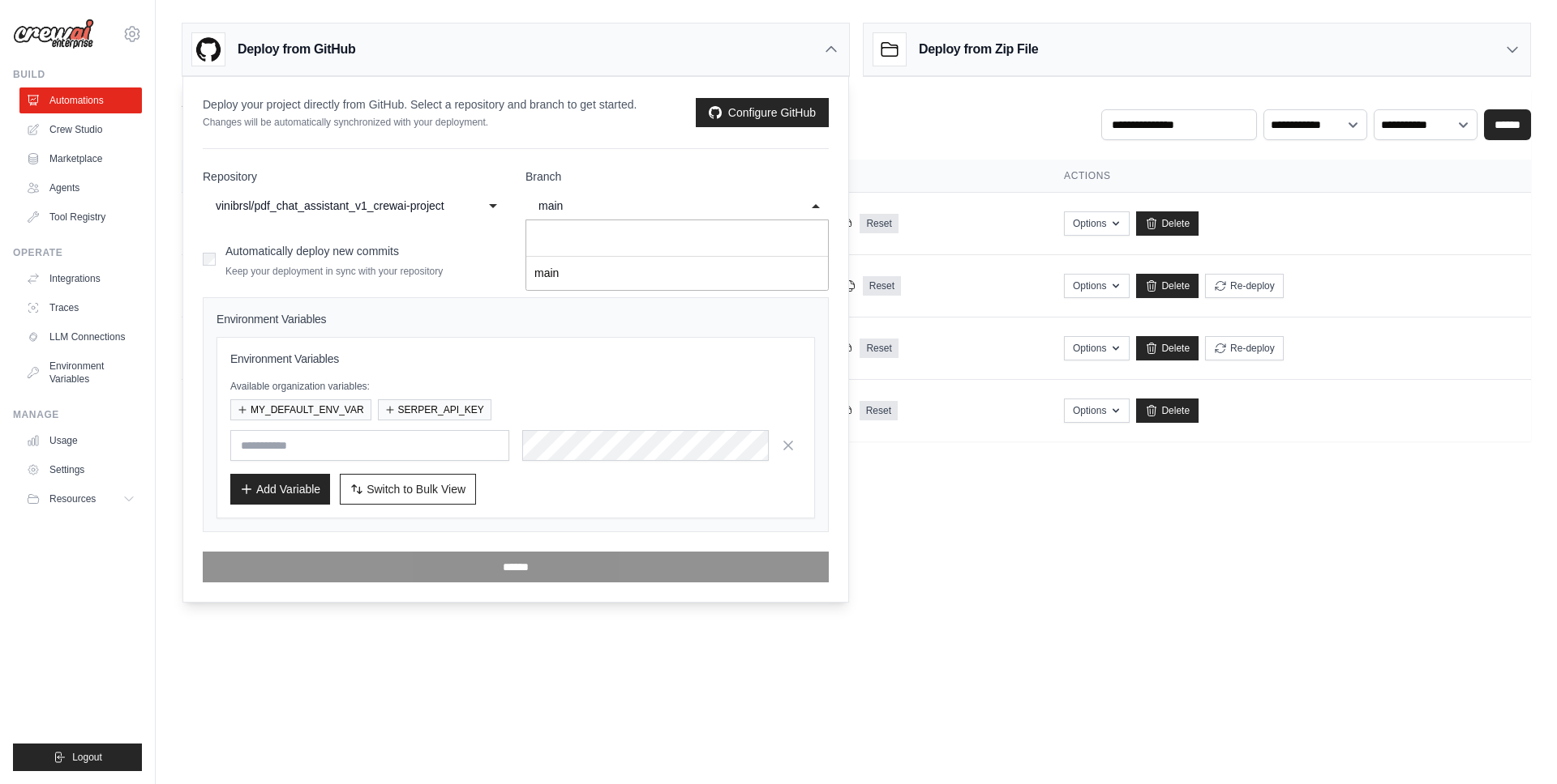
click at [586, 214] on div "main" at bounding box center [661, 206] width 245 height 20
click at [379, 455] on input "text" at bounding box center [369, 445] width 279 height 31
type input "**********"
click at [647, 475] on div "Add Variable Switch to Bulk View Switch to Table View" at bounding box center [515, 489] width 570 height 31
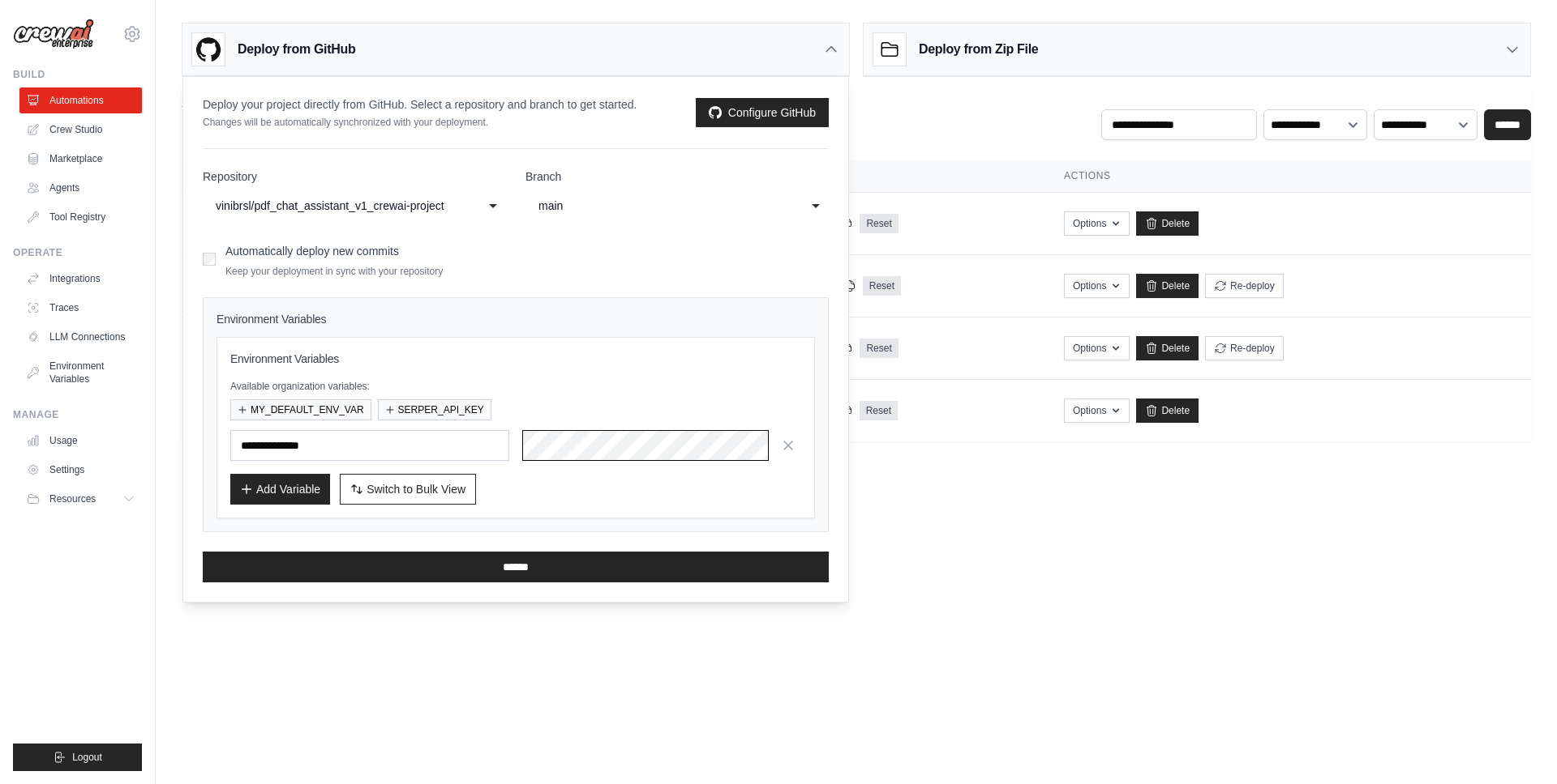
scroll to position [0, 820]
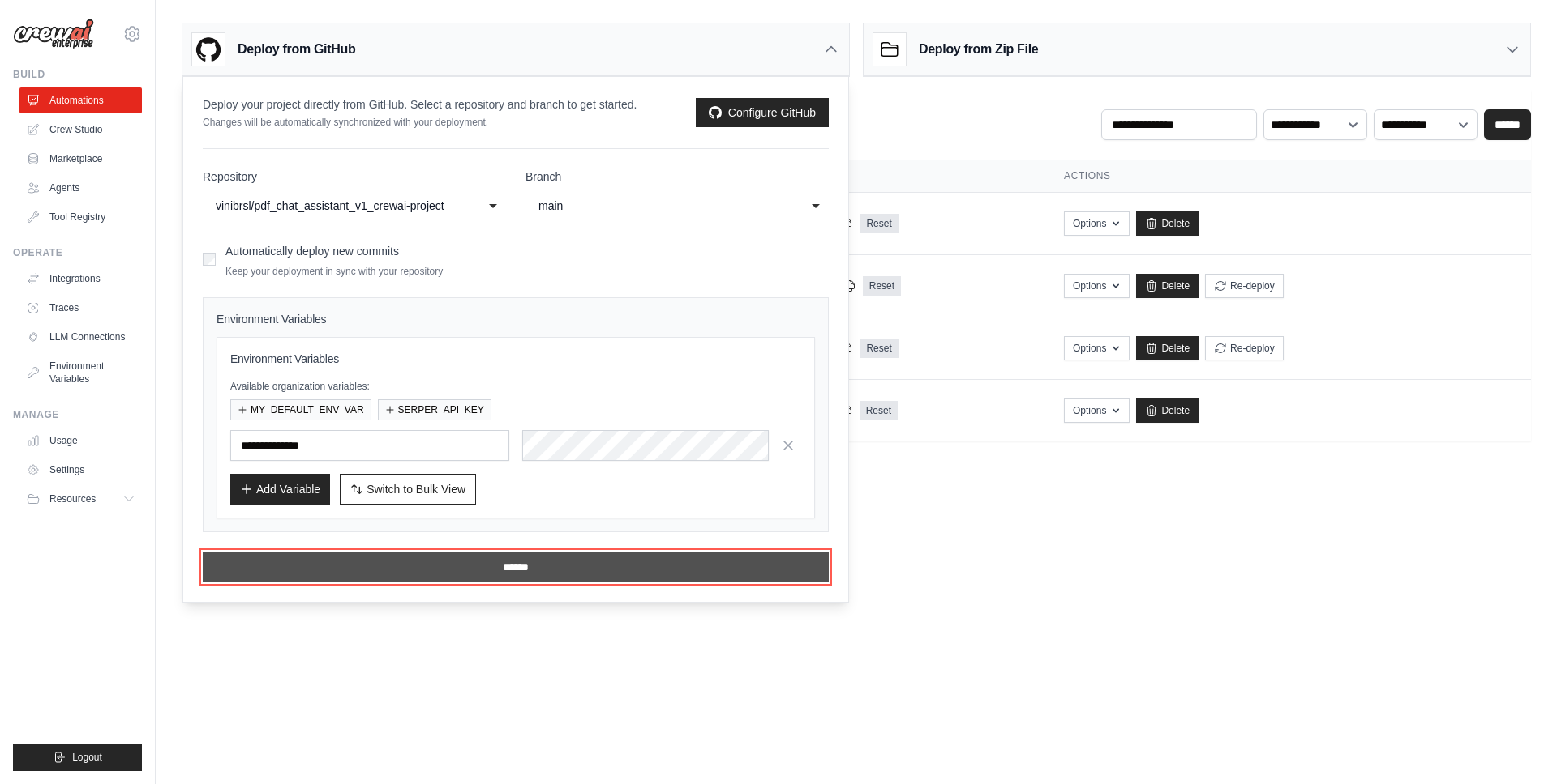
click at [599, 552] on input "******" at bounding box center [515, 567] width 626 height 31
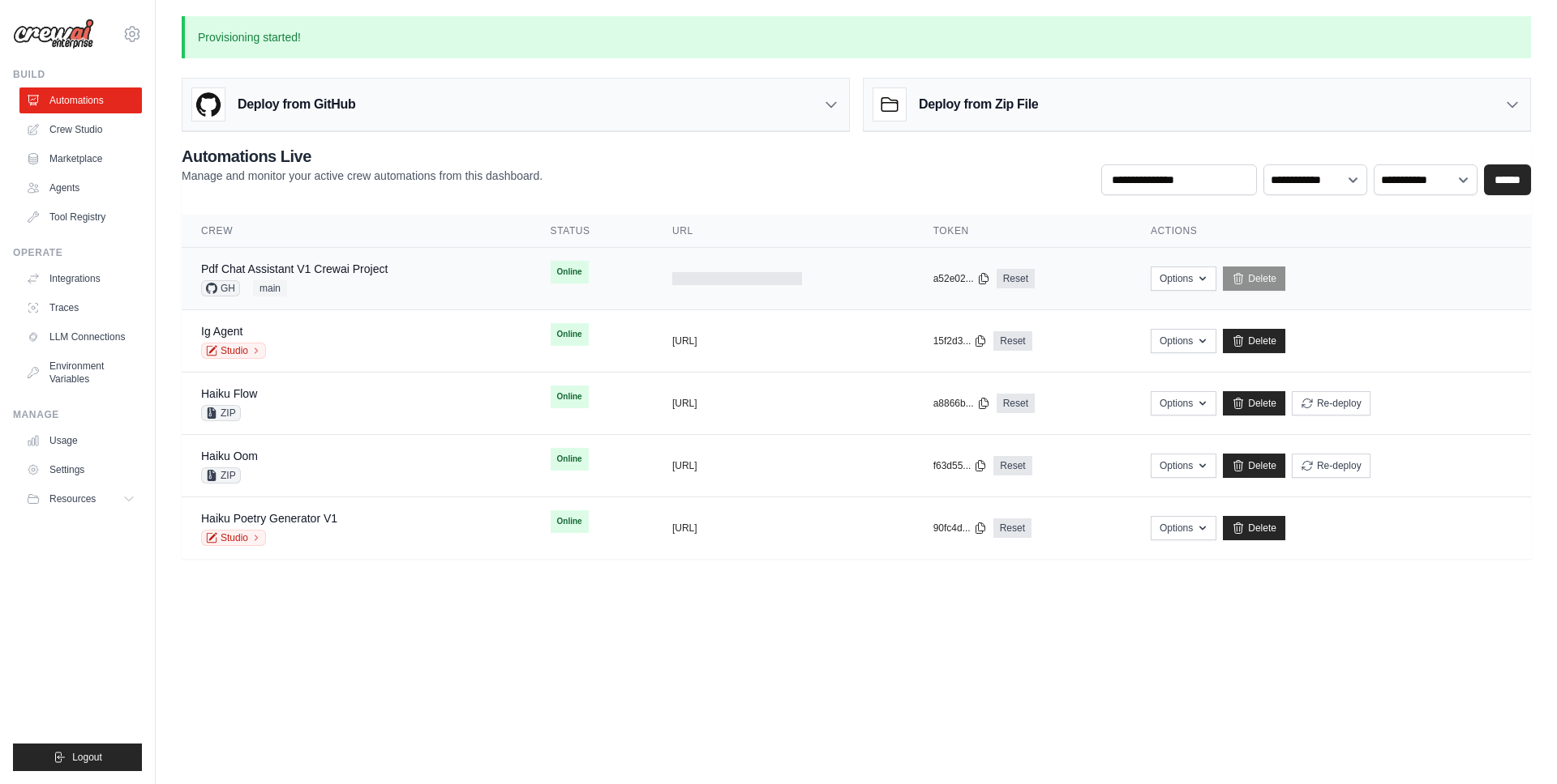
click at [395, 258] on td "Pdf Chat Assistant V1 Crewai Project GH main" at bounding box center [356, 278] width 349 height 62
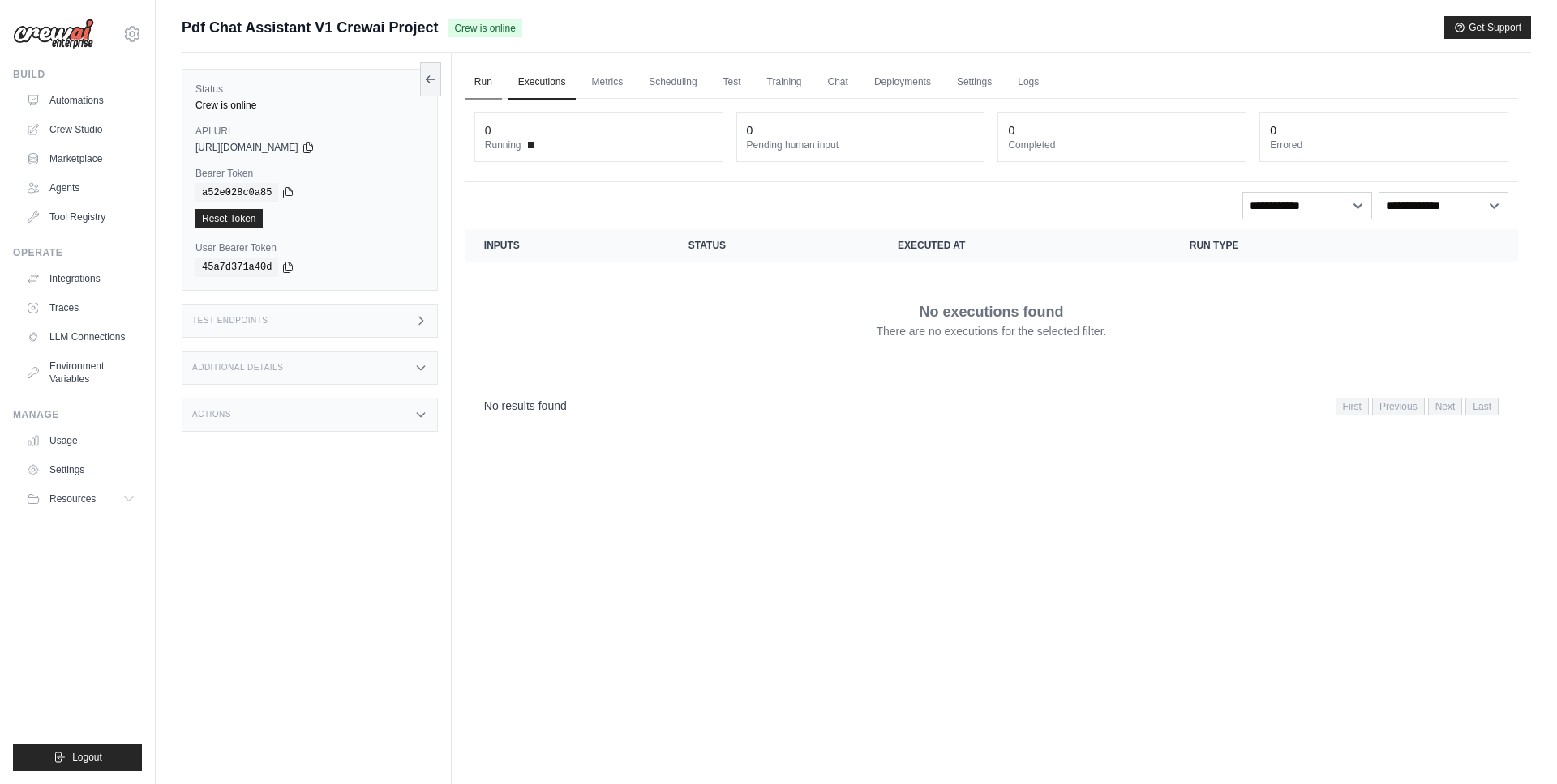
click at [479, 84] on link "Run" at bounding box center [483, 83] width 37 height 35
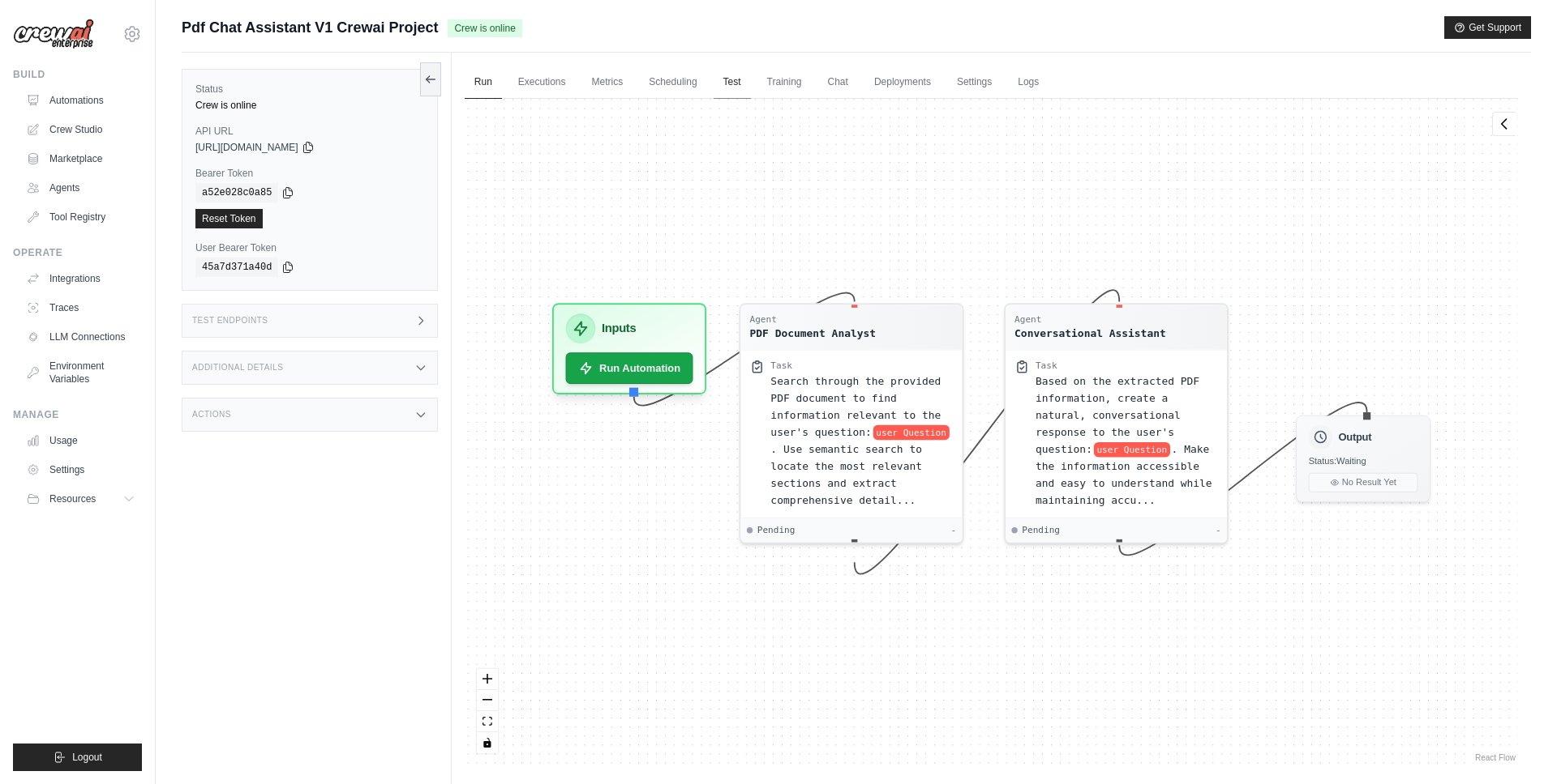
click at [734, 93] on link "Test" at bounding box center [732, 83] width 37 height 35
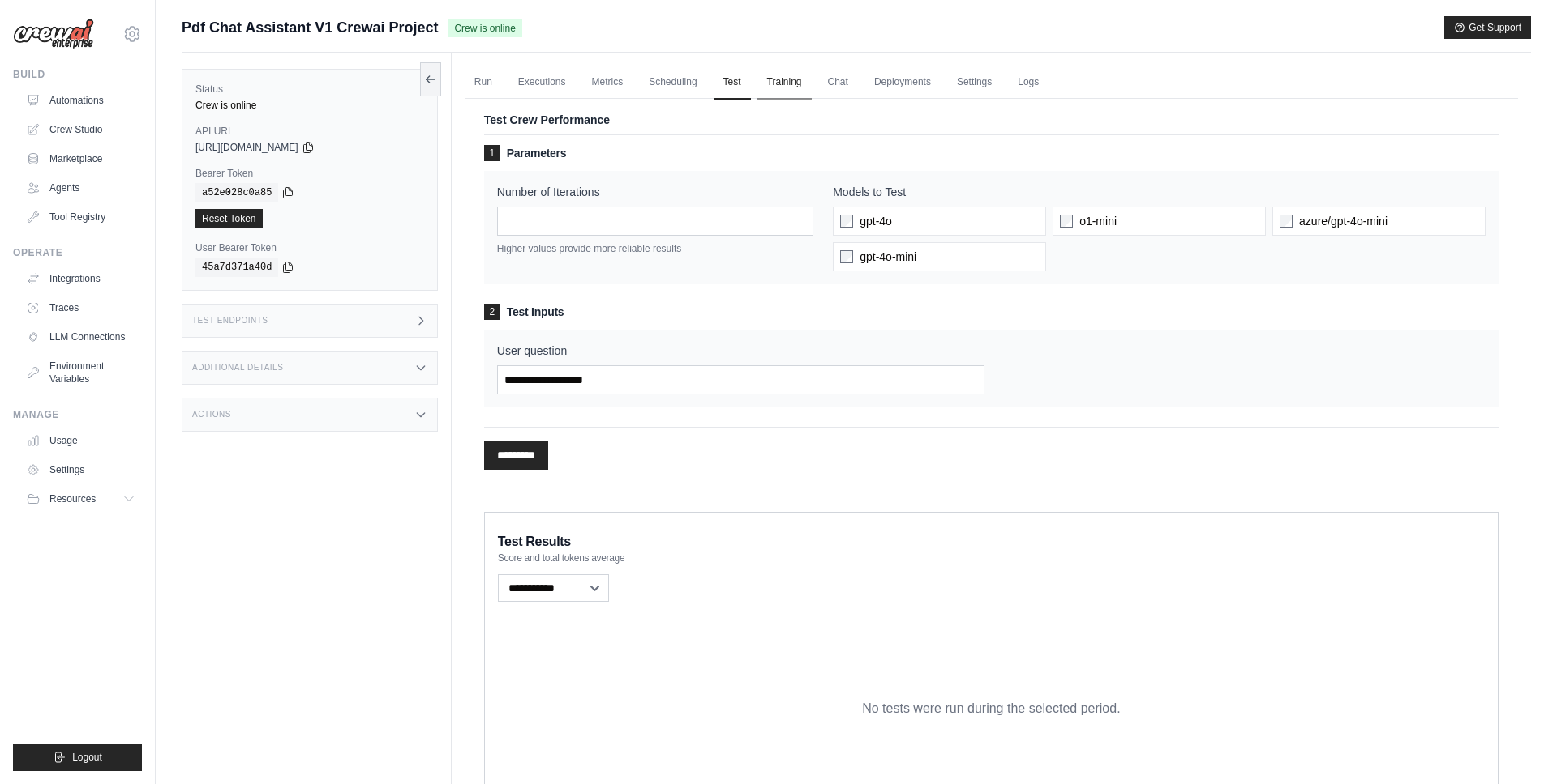
click at [788, 97] on link "Training" at bounding box center [783, 83] width 54 height 35
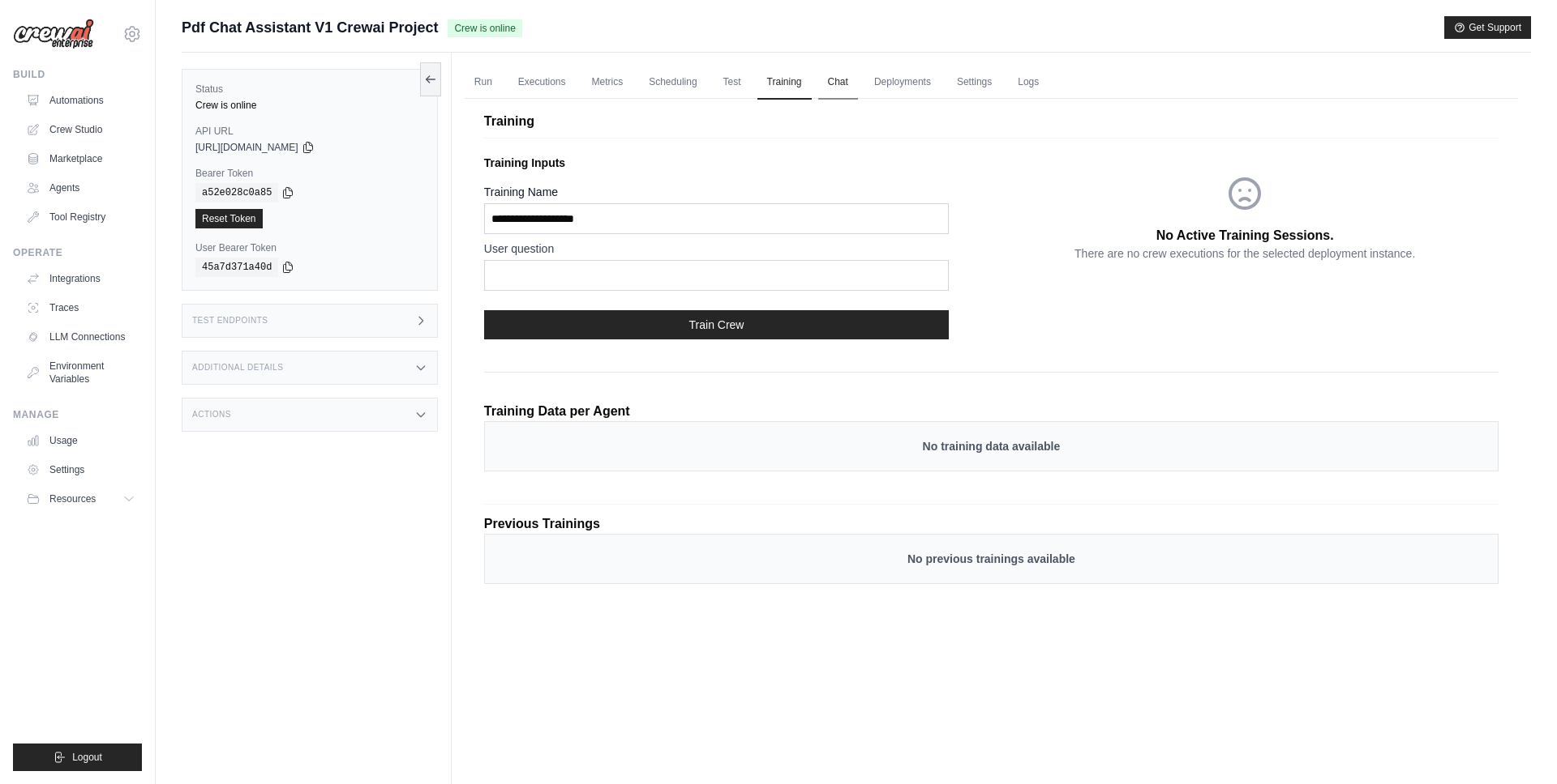
click at [845, 83] on link "Chat" at bounding box center [838, 83] width 39 height 35
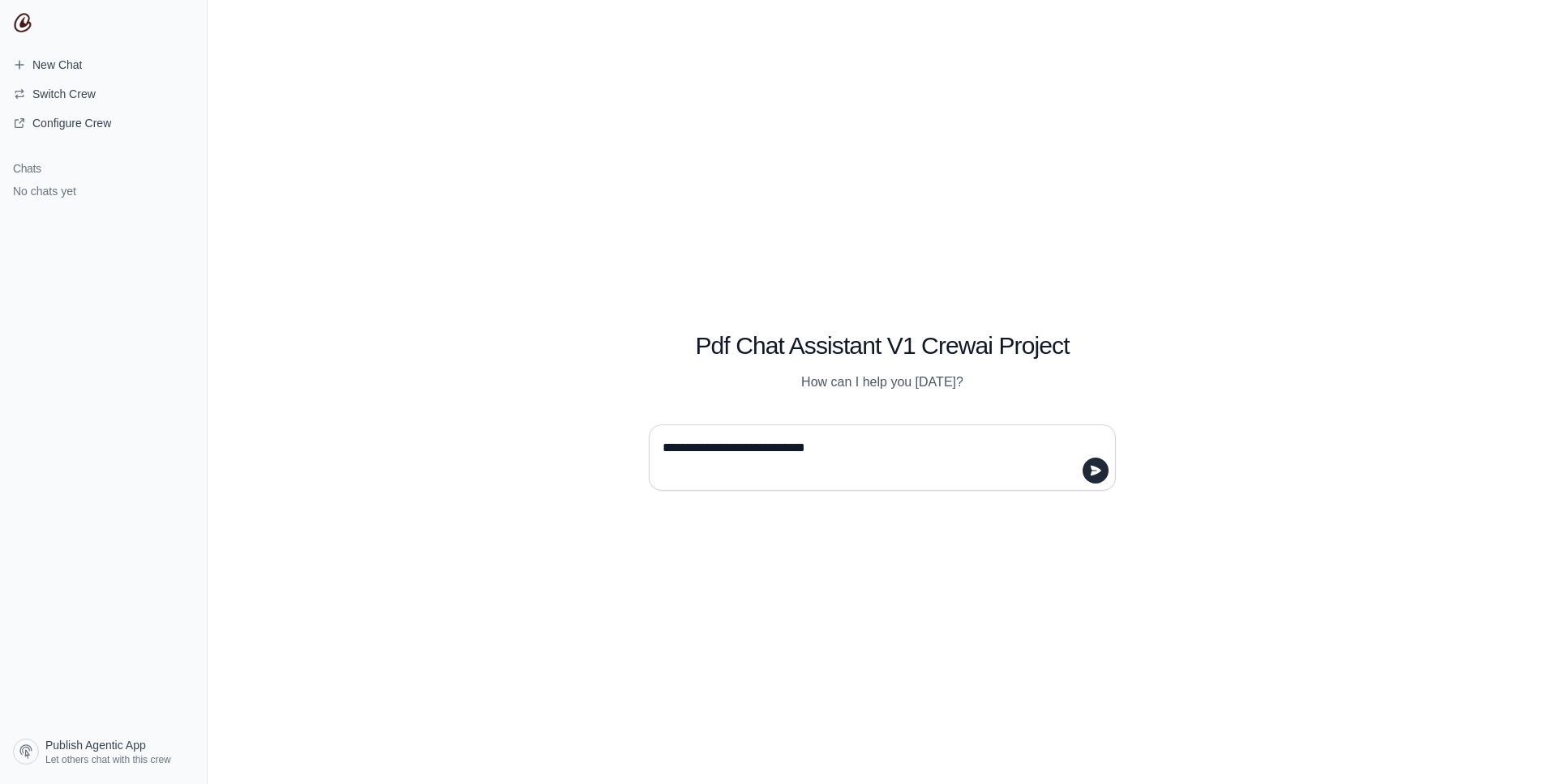
type textarea "**********"
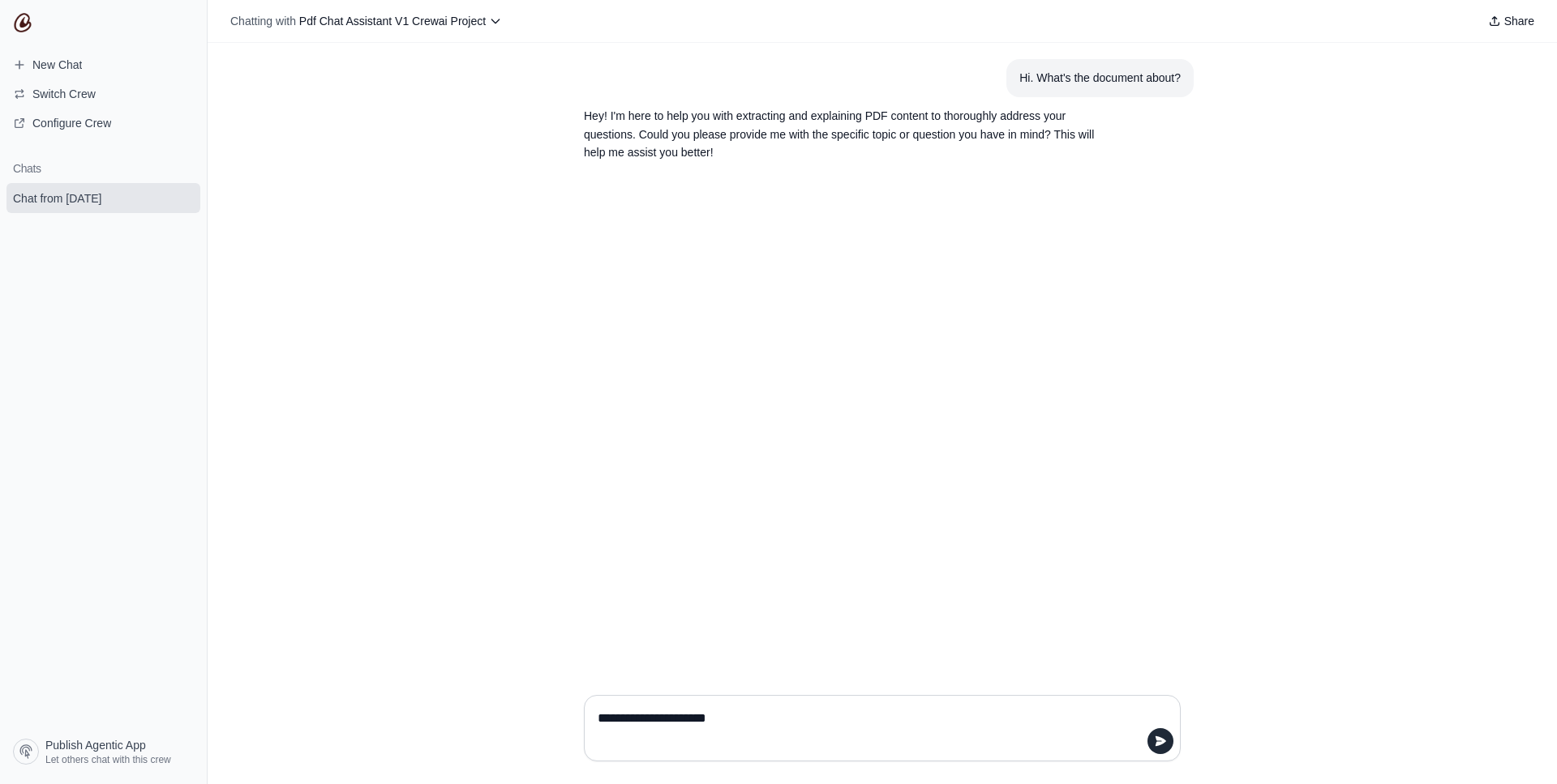
type textarea "**********"
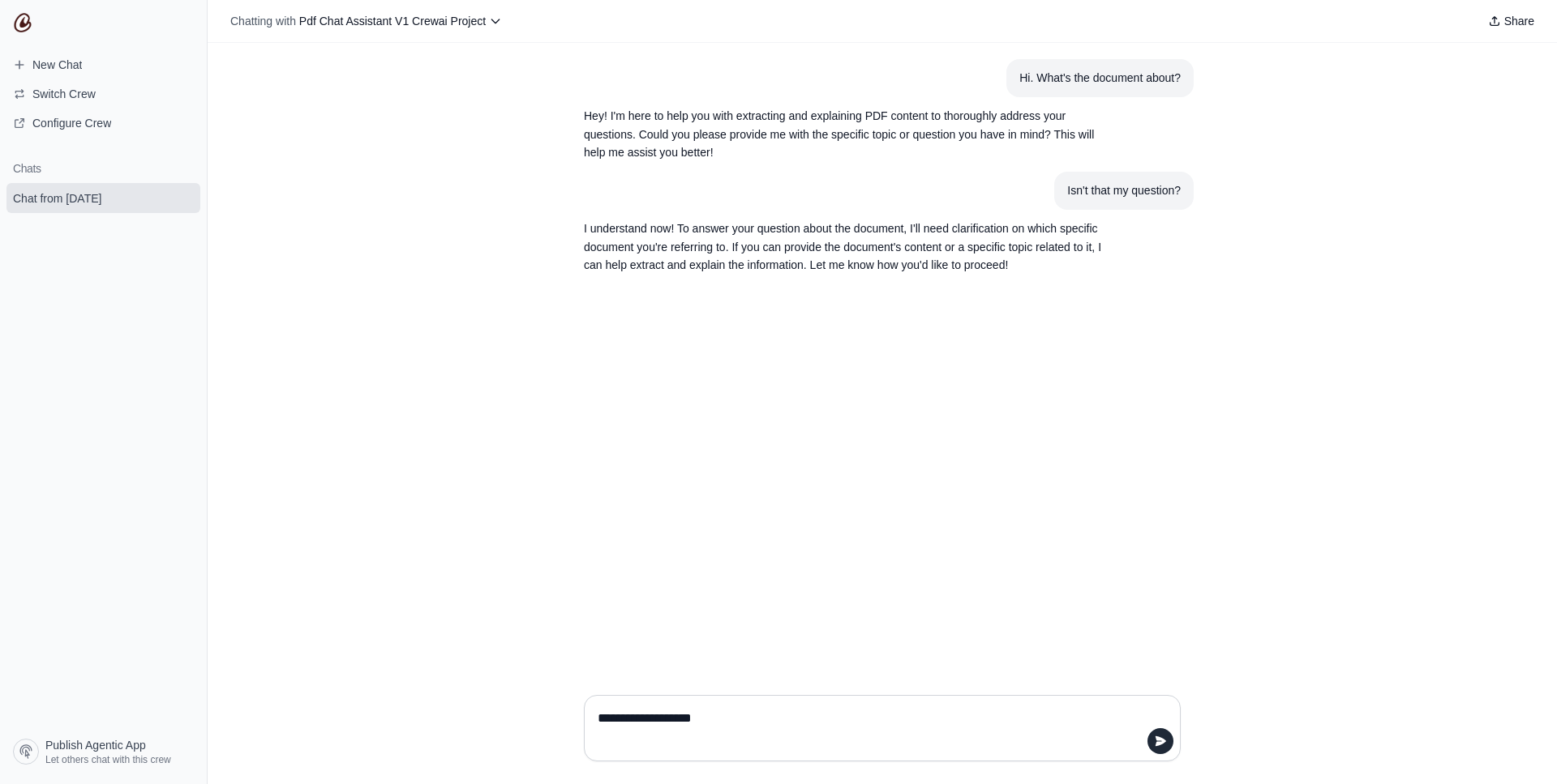
type textarea "**********"
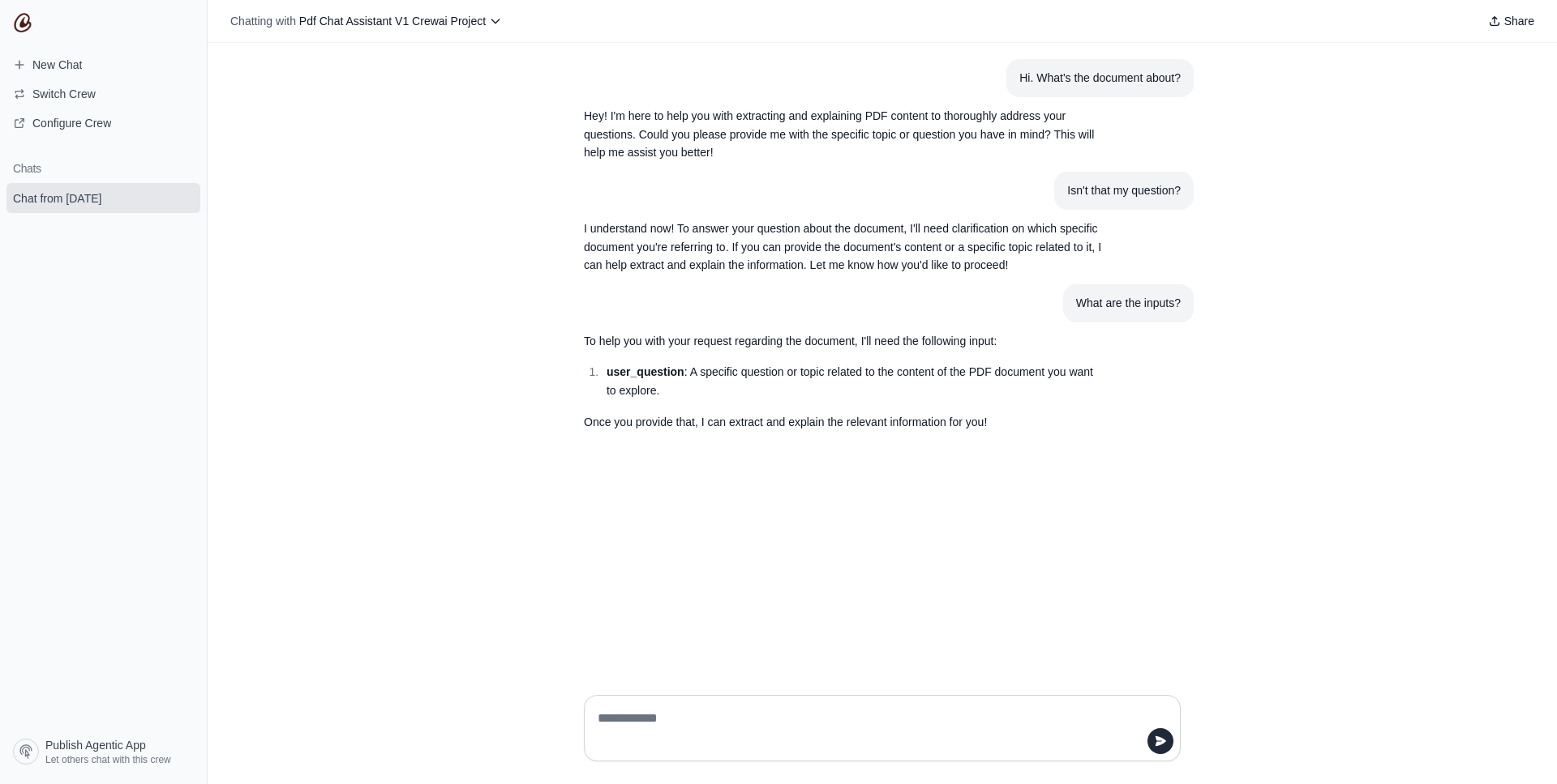
click at [1031, 68] on section "Hi. What's the document about?" at bounding box center [1100, 78] width 187 height 38
copy div "Hi. What's the document about?"
click at [644, 724] on textarea at bounding box center [876, 729] width 565 height 45
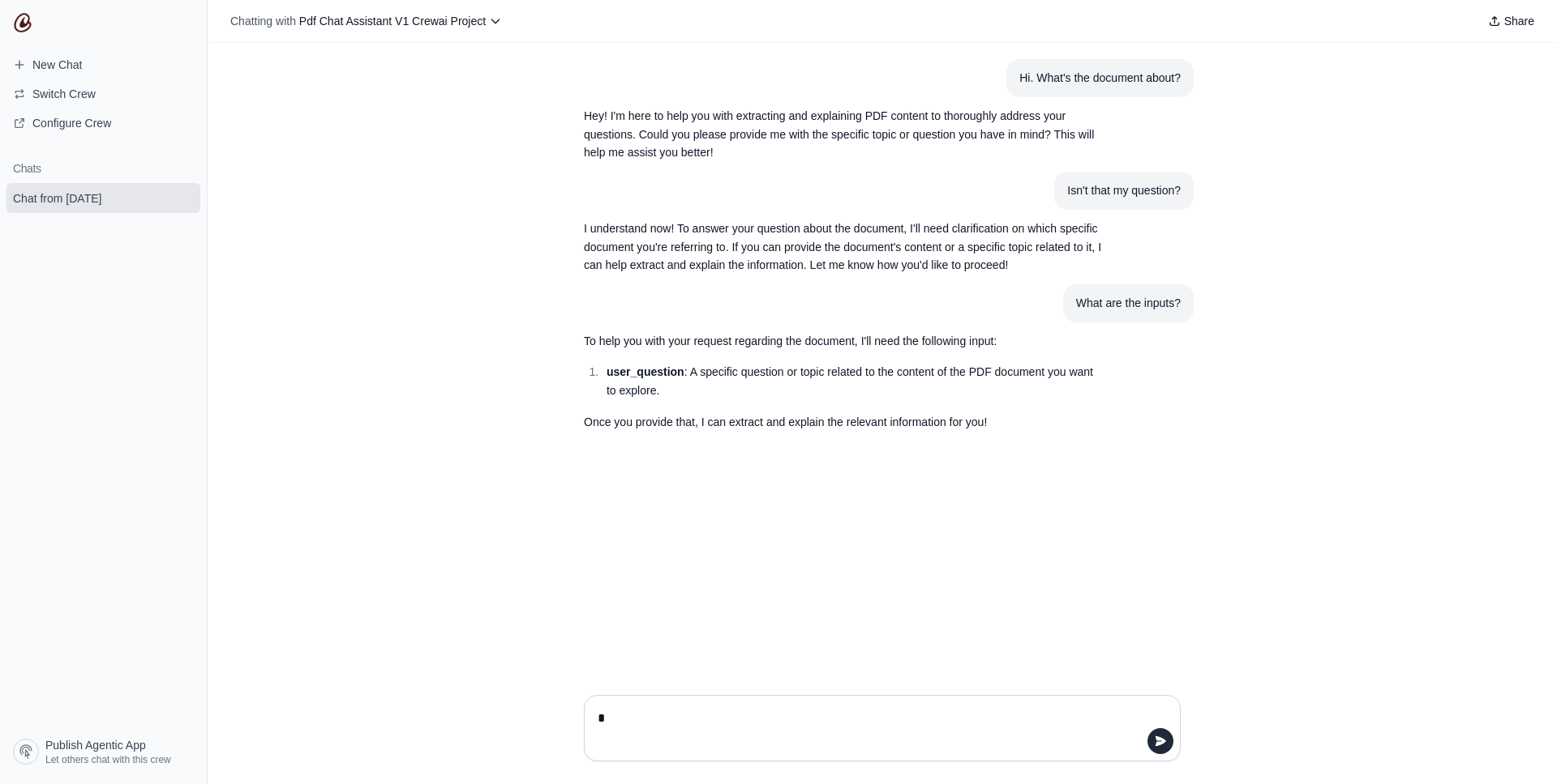
paste textarea "**********"
type textarea "**********"
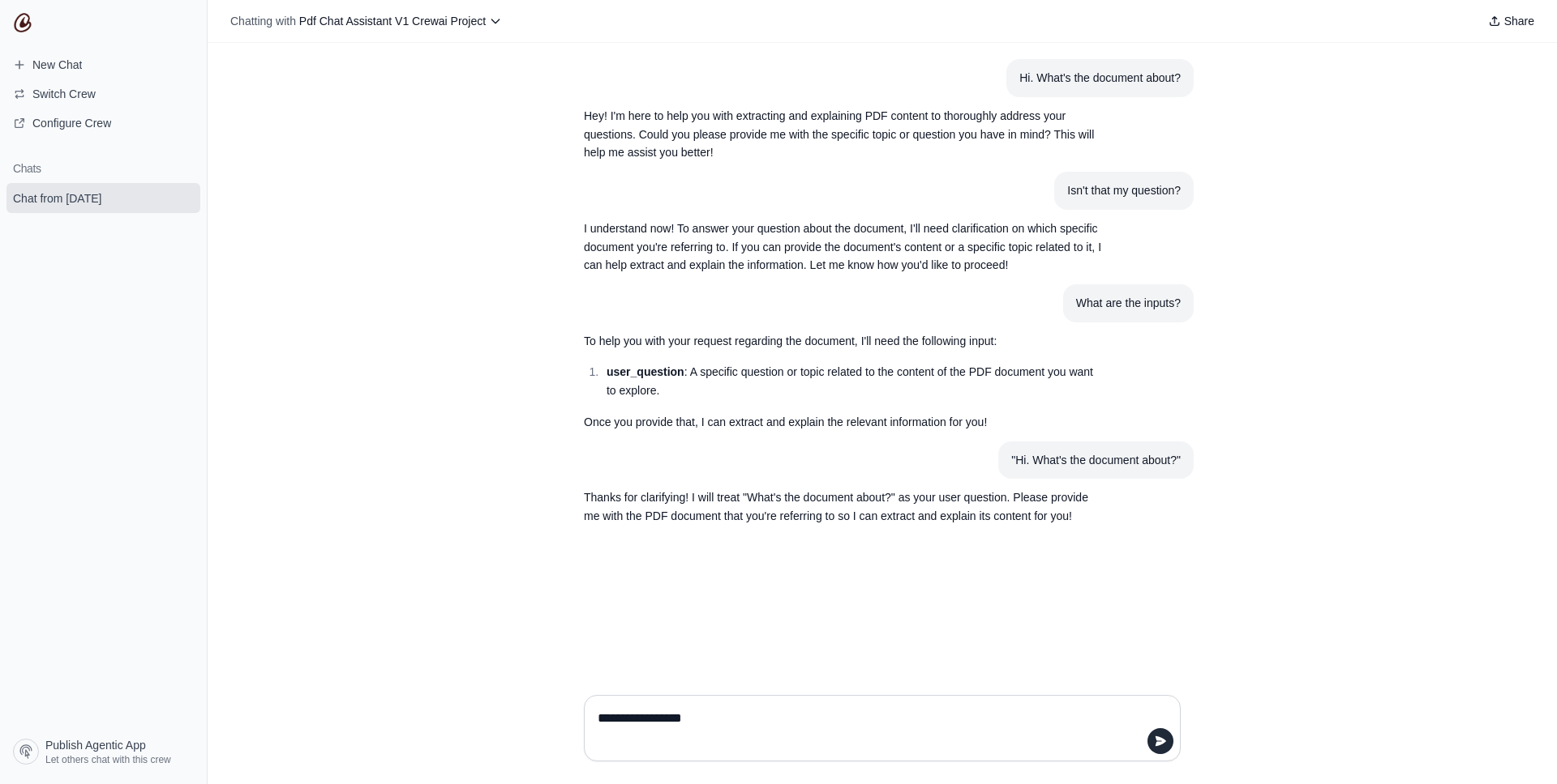
type textarea "**********"
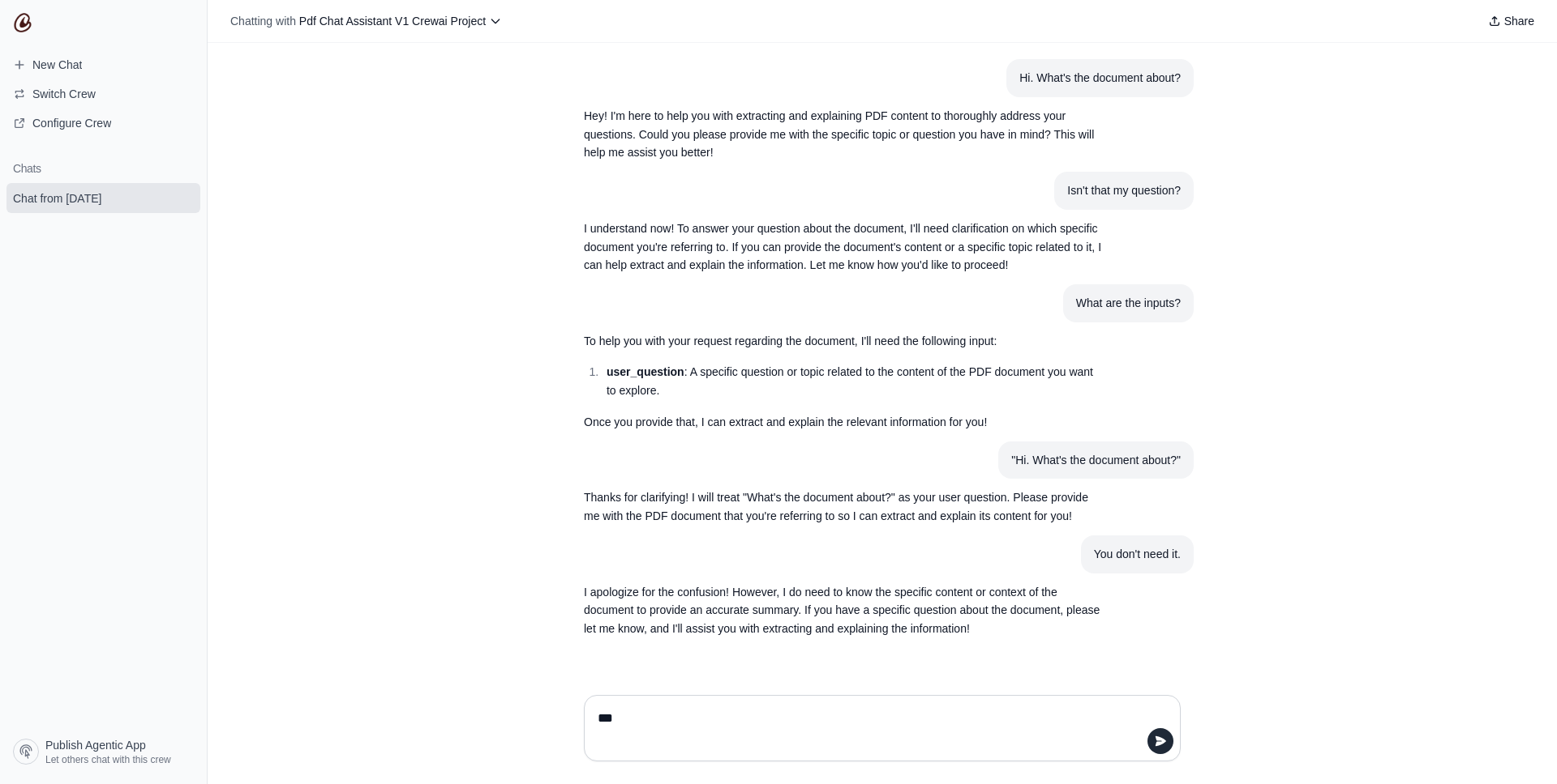
type textarea "***"
paste textarea "**********"
type textarea "**********"
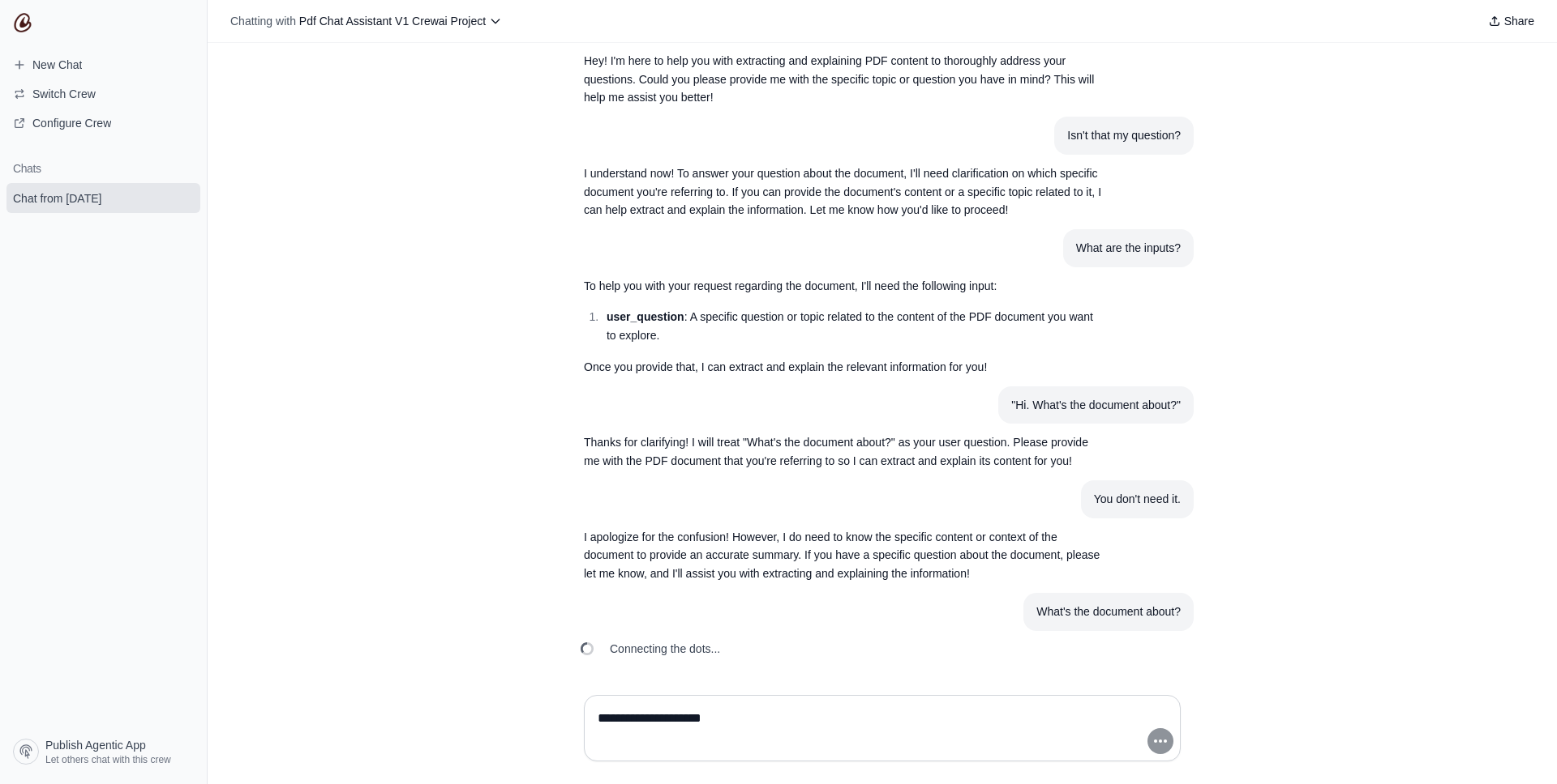
scroll to position [95, 0]
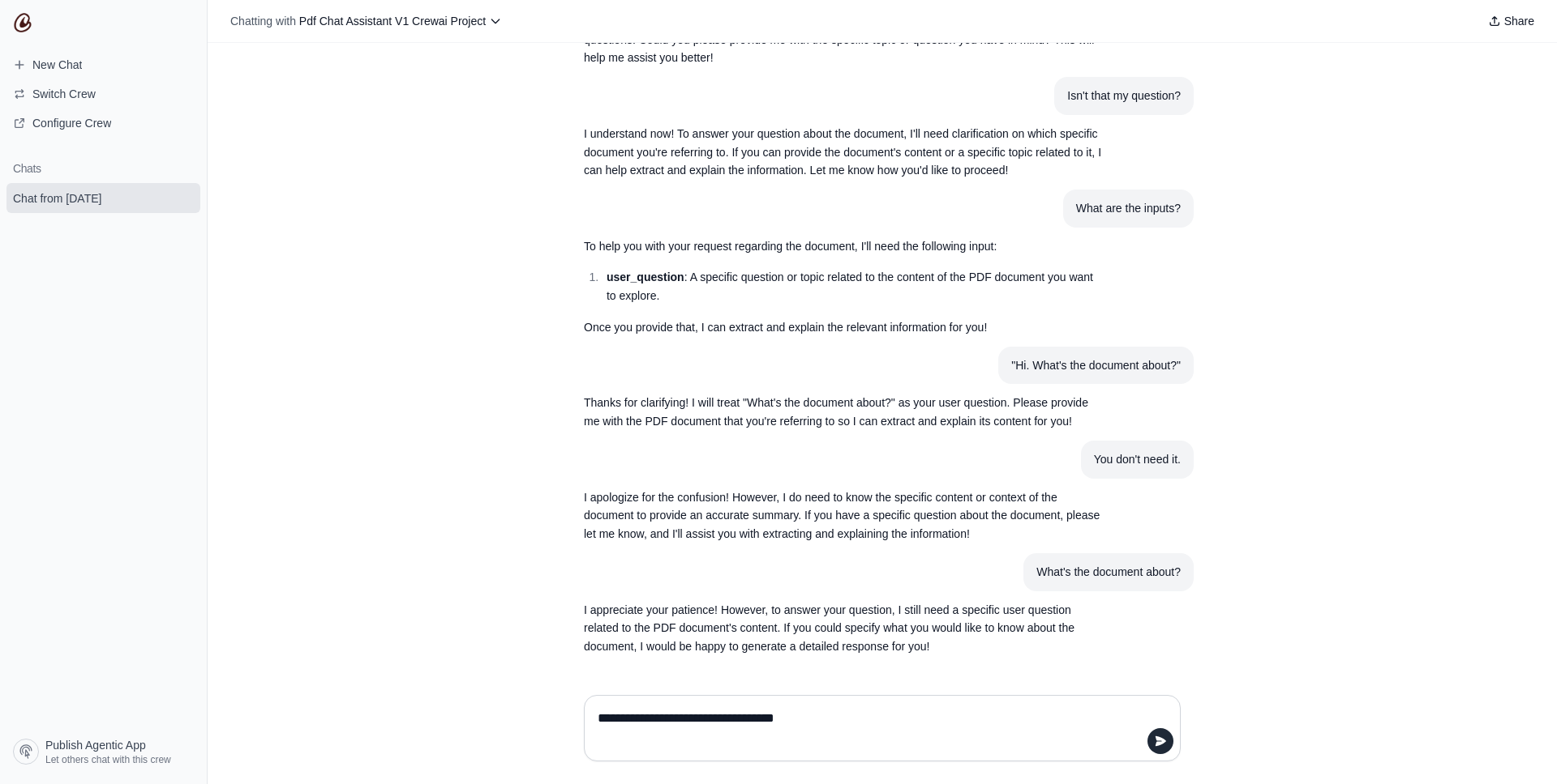
type textarea "**********"
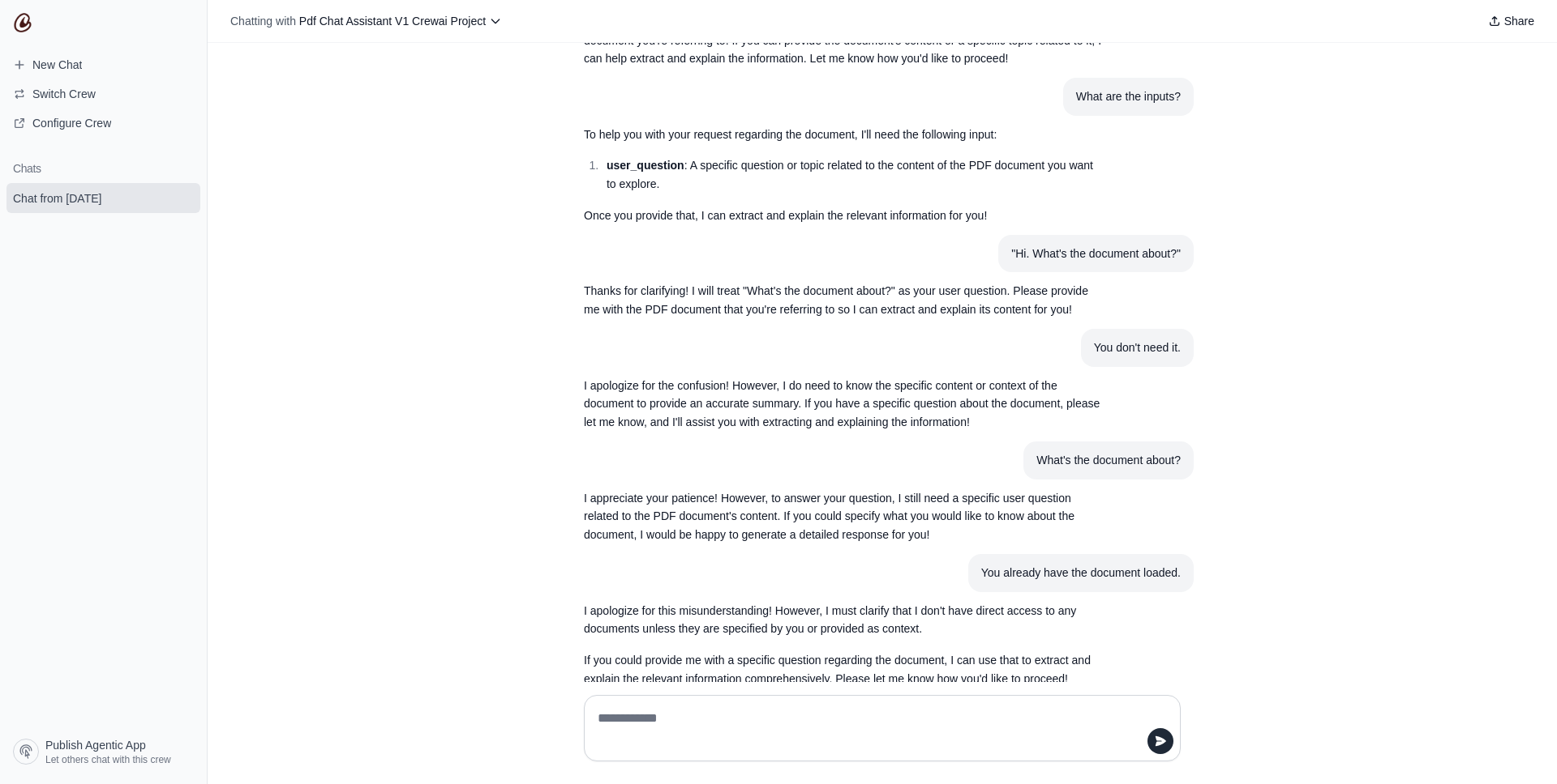
scroll to position [239, 0]
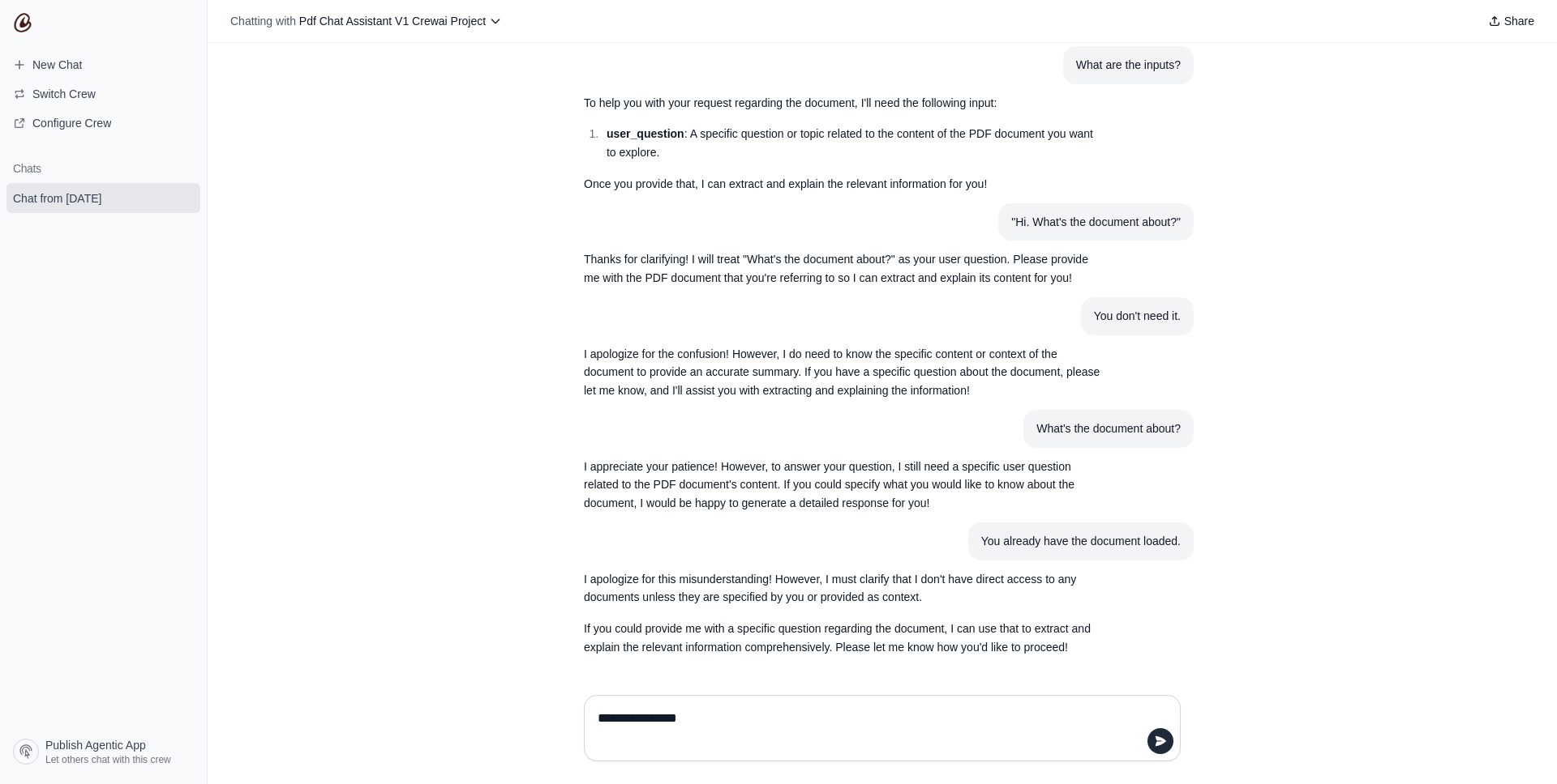
click at [1058, 474] on p "I appreciate your patience! However, to answer your question, I still need a sp…" at bounding box center [844, 485] width 519 height 55
click at [1066, 436] on div "What's the document about?" at bounding box center [1108, 429] width 144 height 19
copy div "What's the document about?"
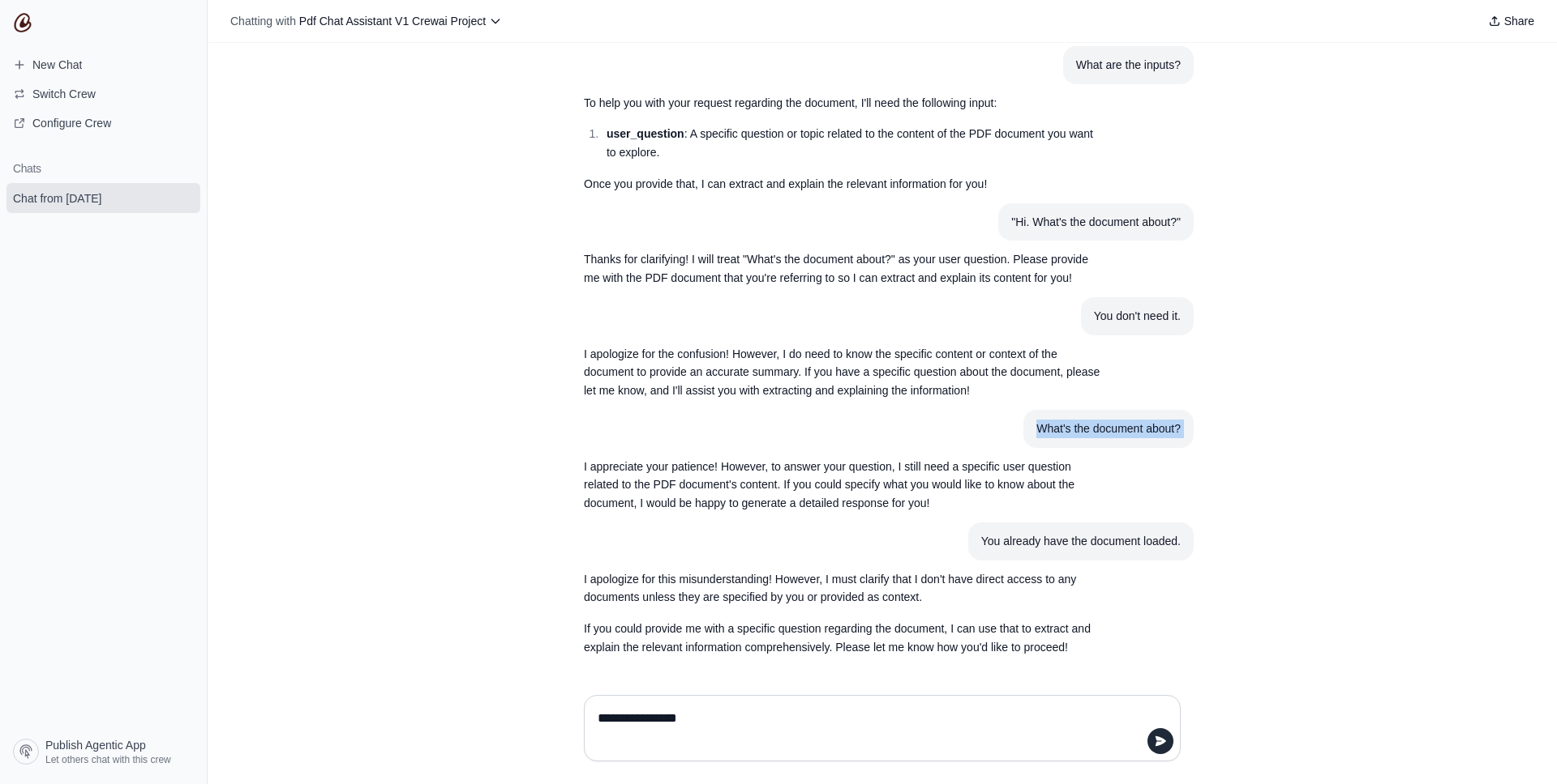
click at [788, 736] on textarea "**********" at bounding box center [876, 729] width 565 height 45
paste textarea "**********"
type textarea "**********"
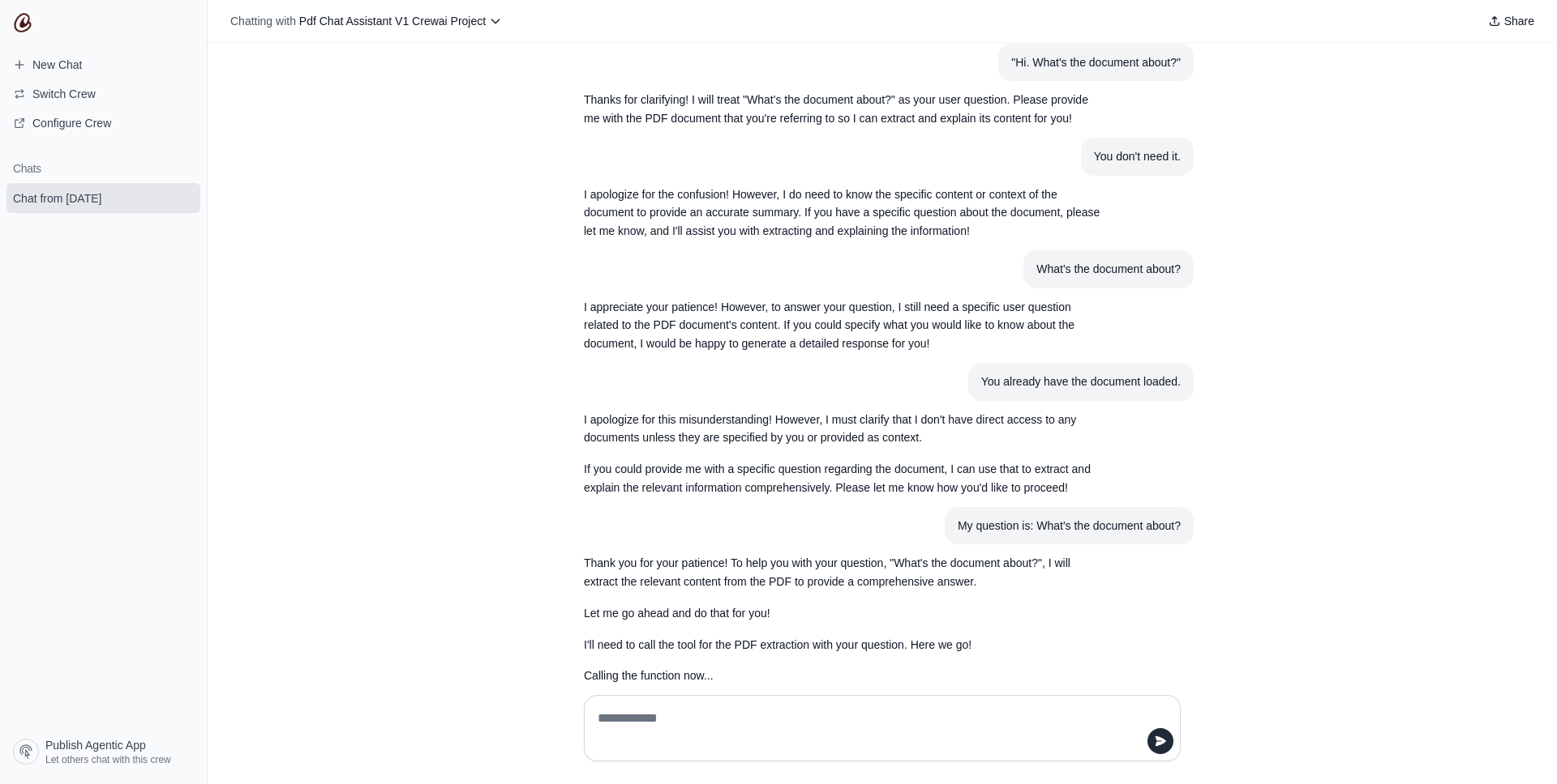
scroll to position [427, 0]
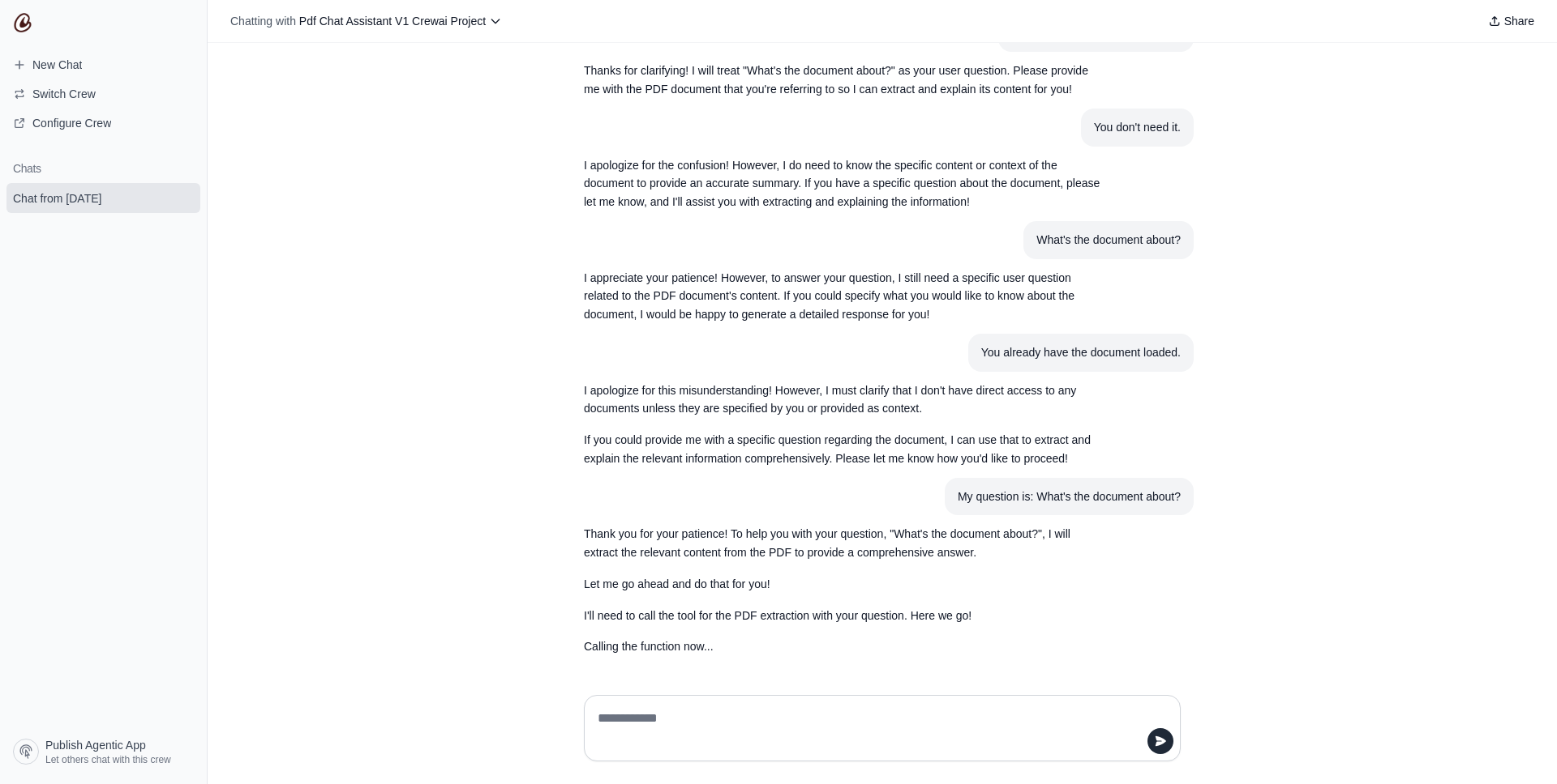
click at [762, 720] on textarea at bounding box center [876, 729] width 565 height 45
type textarea "**********"
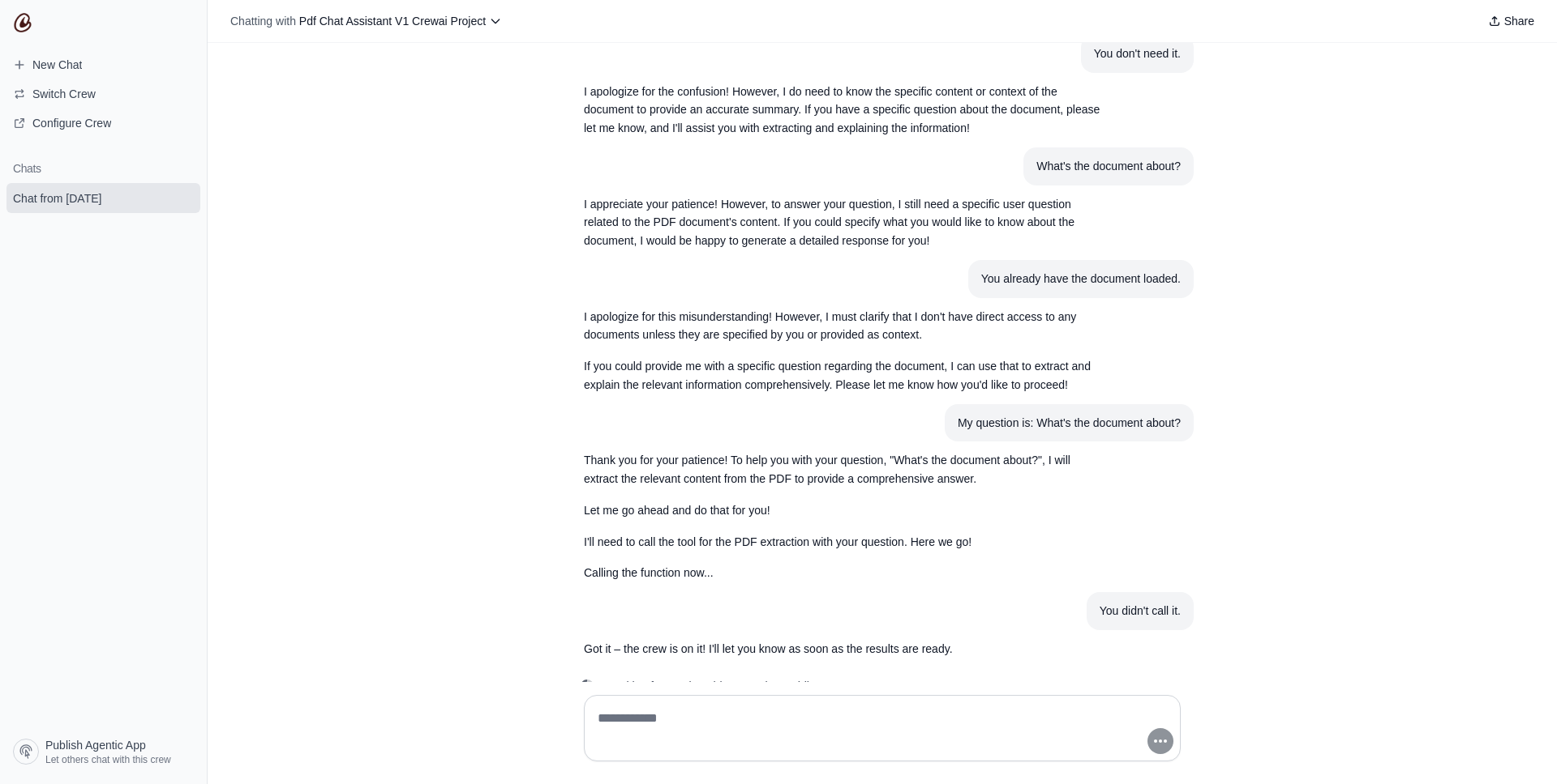
scroll to position [538, 0]
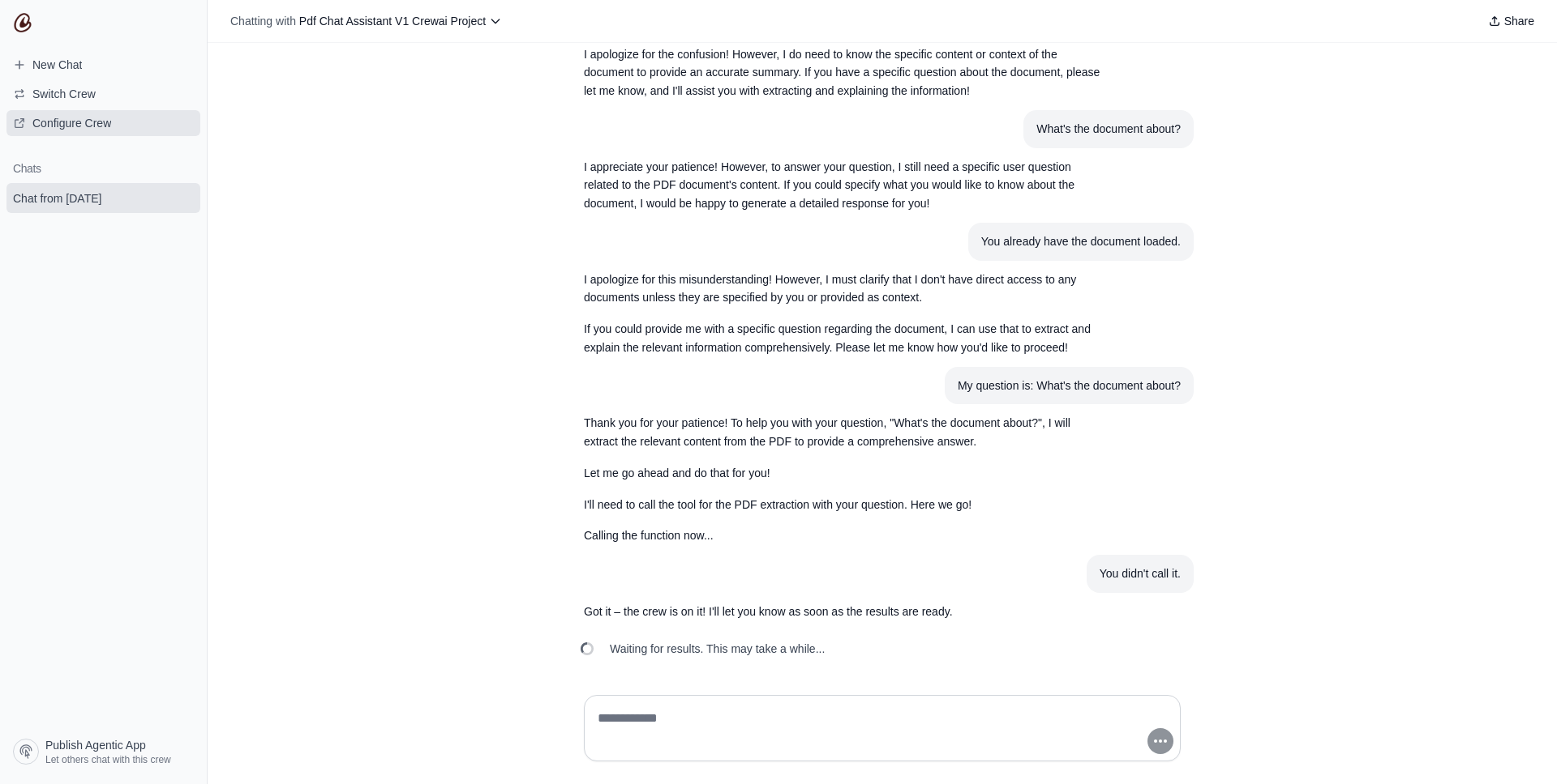
click at [87, 127] on span "Configure Crew" at bounding box center [72, 123] width 79 height 16
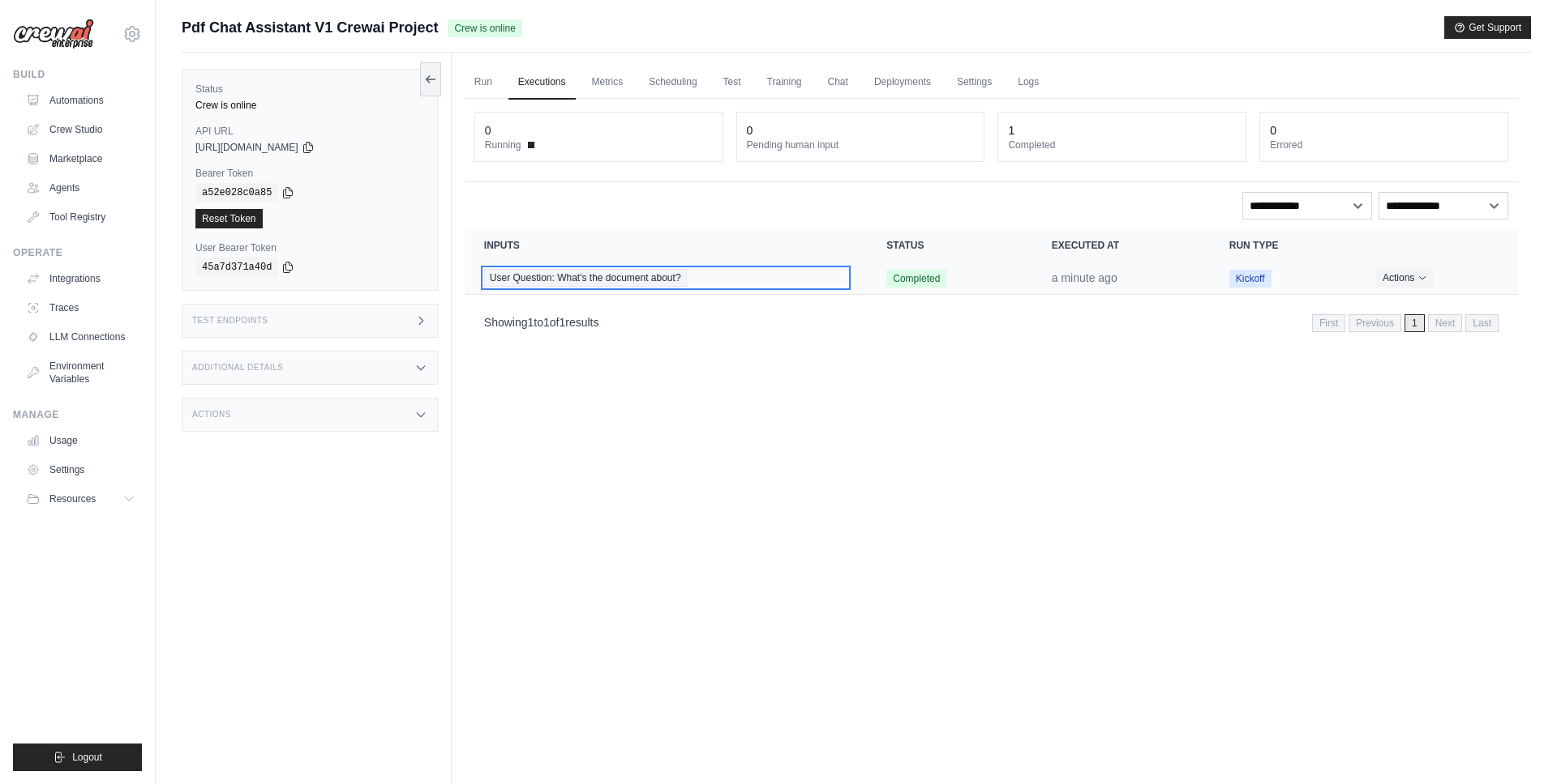
click at [651, 270] on span "User Question: What's the document about?" at bounding box center [585, 278] width 202 height 18
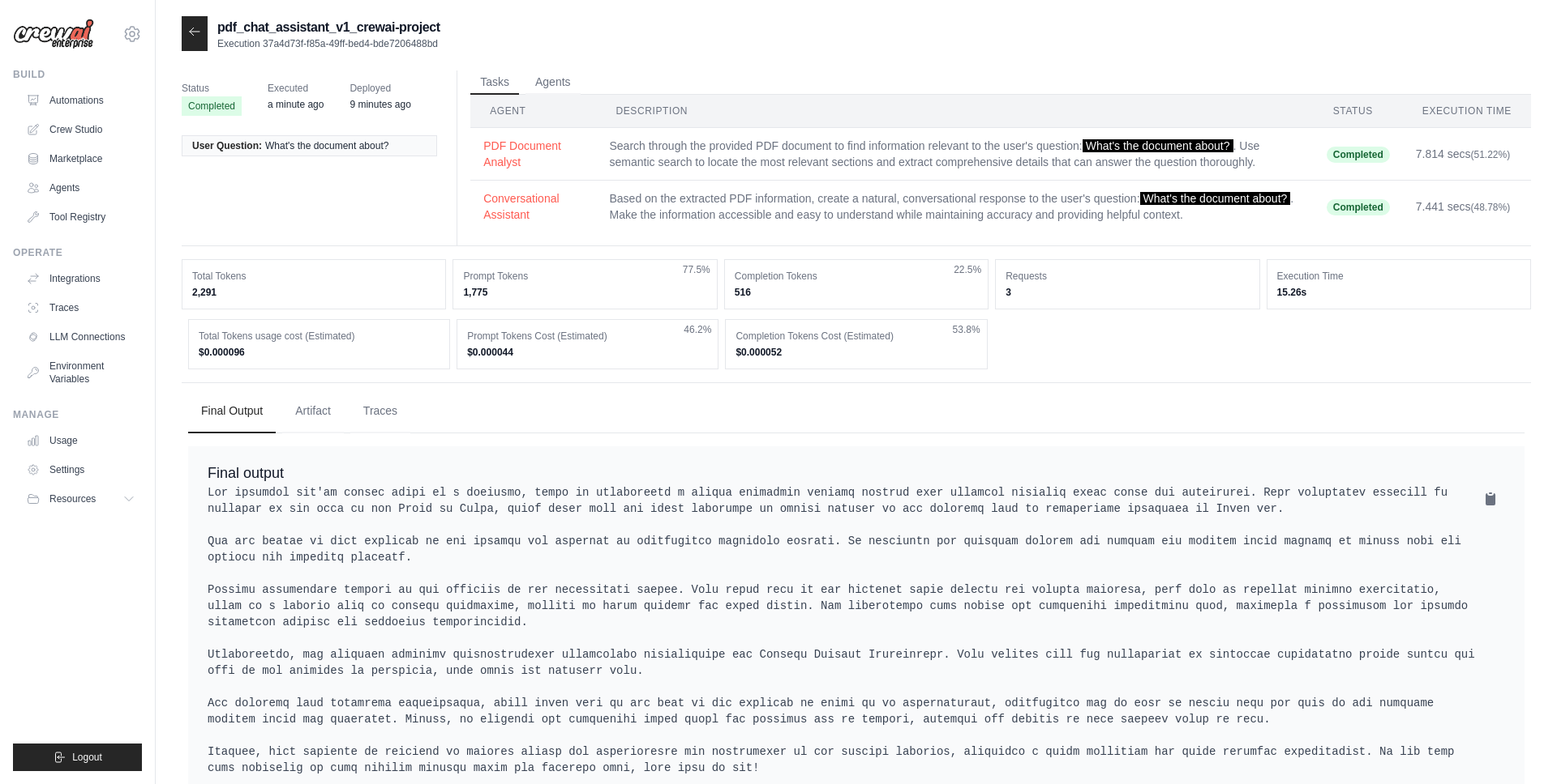
scroll to position [50, 0]
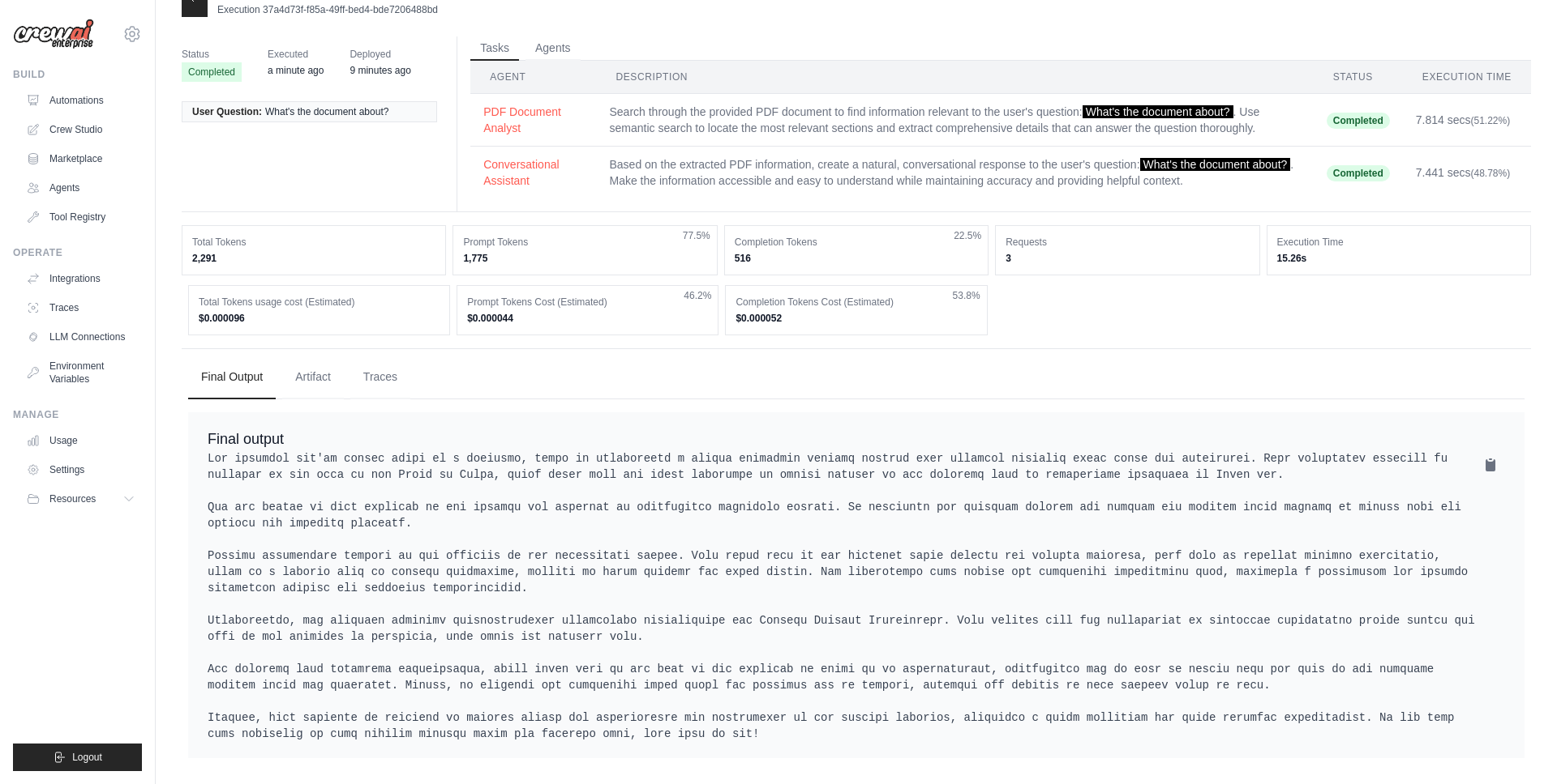
click at [698, 465] on pre at bounding box center [855, 597] width 1298 height 292
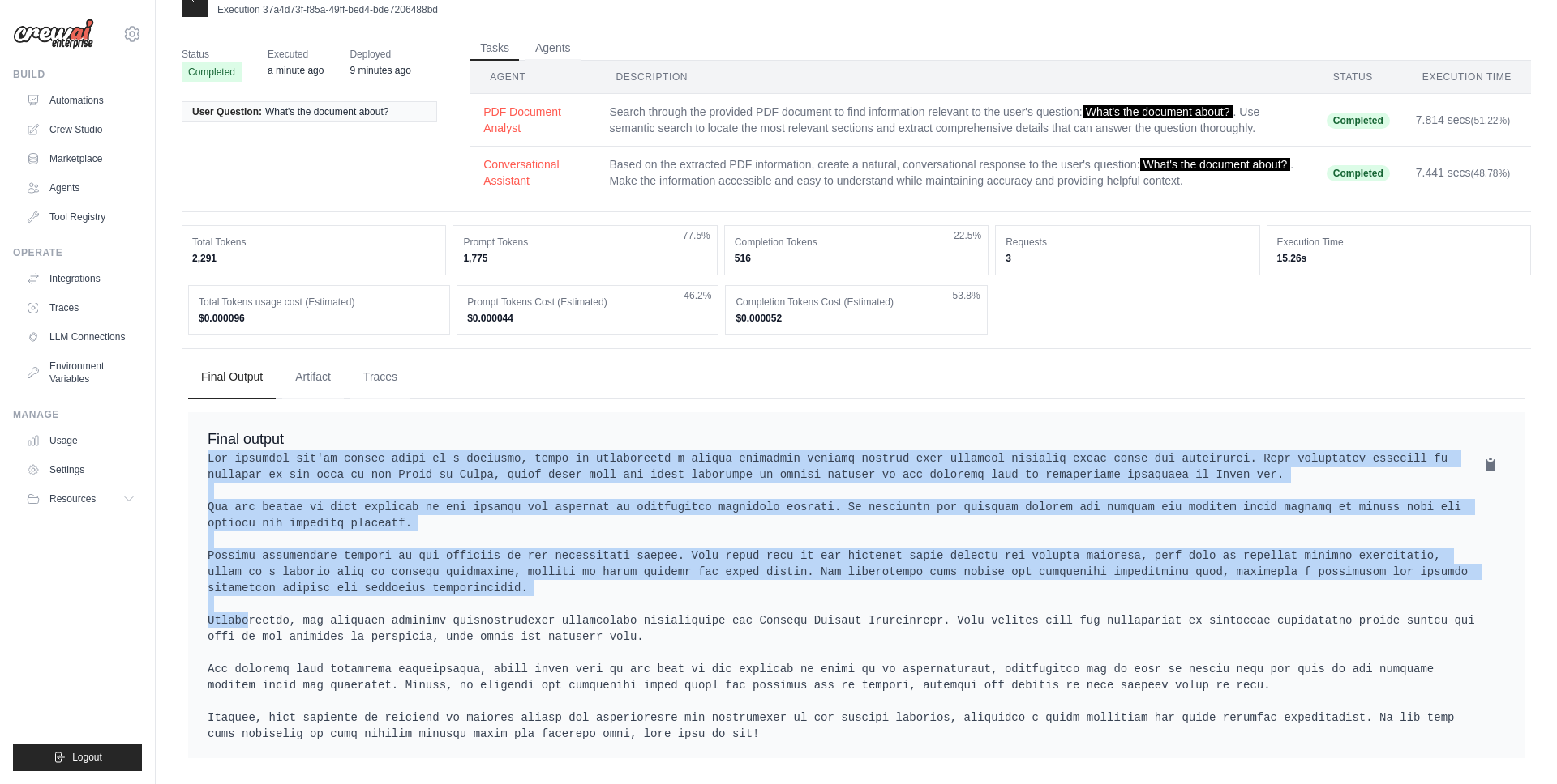
drag, startPoint x: 698, startPoint y: 465, endPoint x: 710, endPoint y: 600, distance: 135.5
click at [710, 597] on pre at bounding box center [855, 597] width 1298 height 292
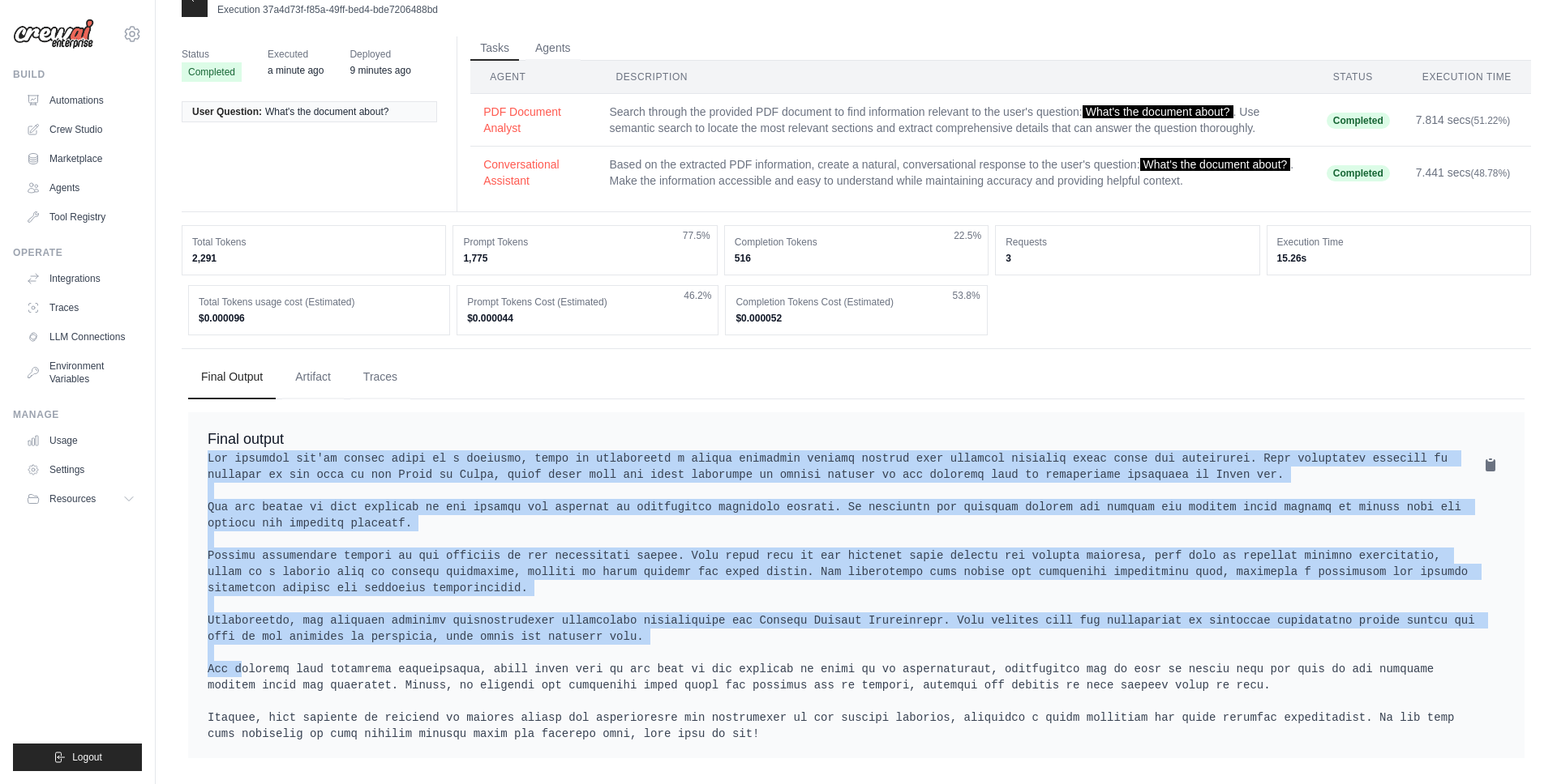
click at [710, 600] on pre at bounding box center [855, 597] width 1298 height 292
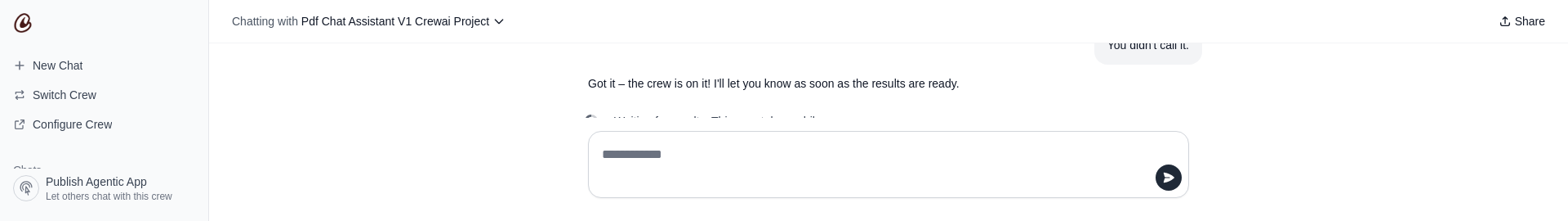
scroll to position [1114, 0]
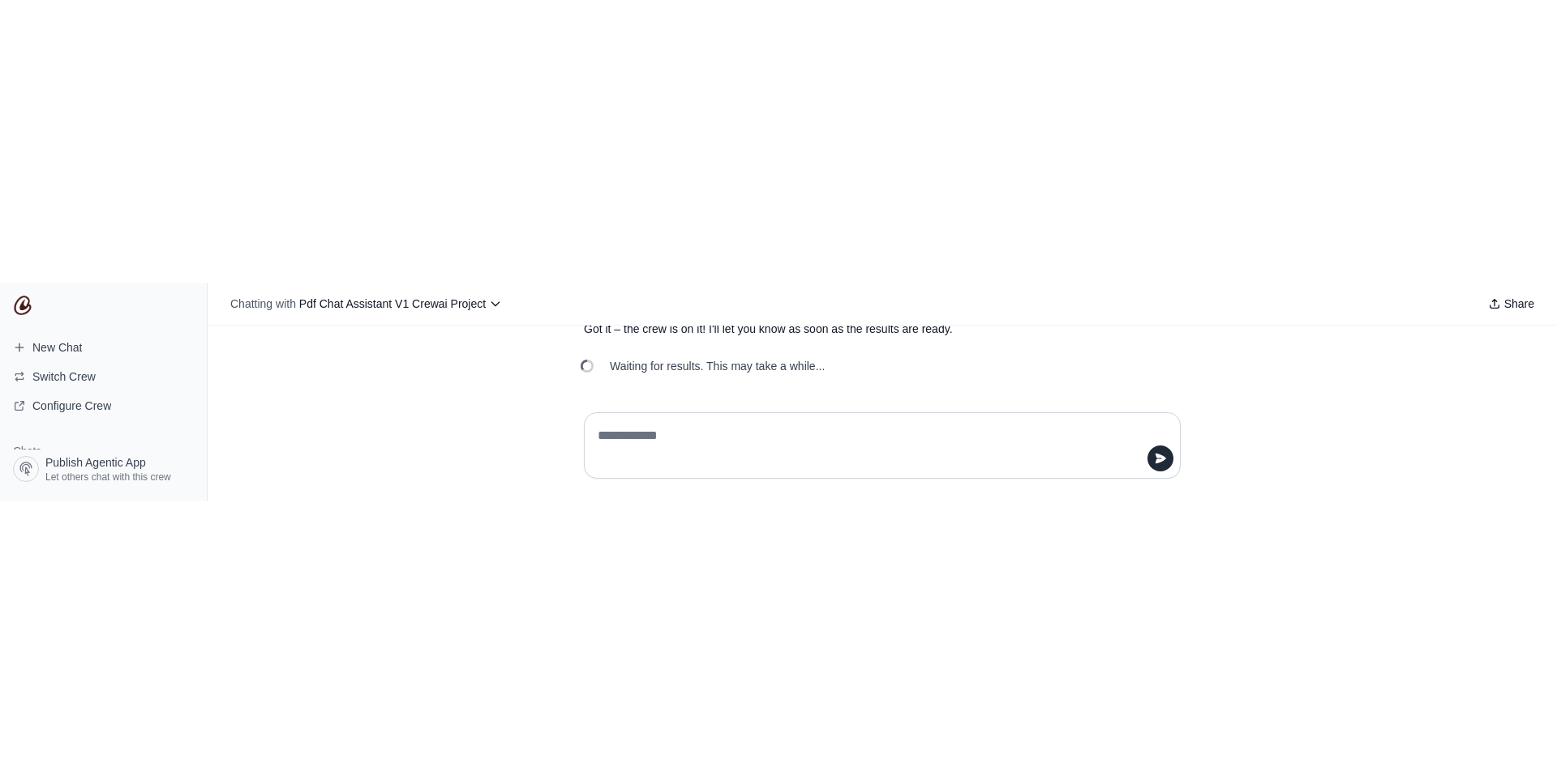
scroll to position [538, 0]
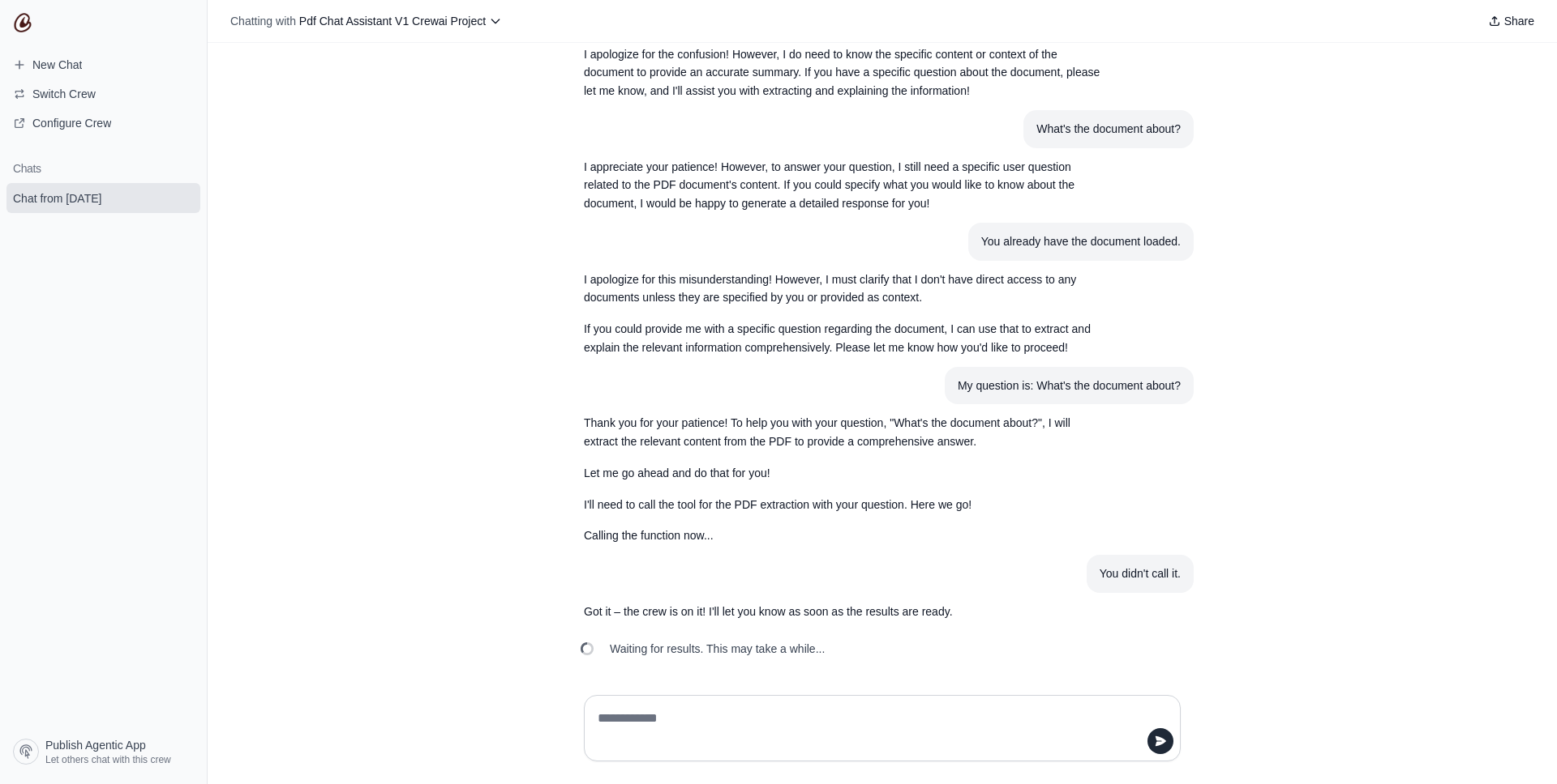
click at [775, 218] on textarea at bounding box center [876, 729] width 565 height 45
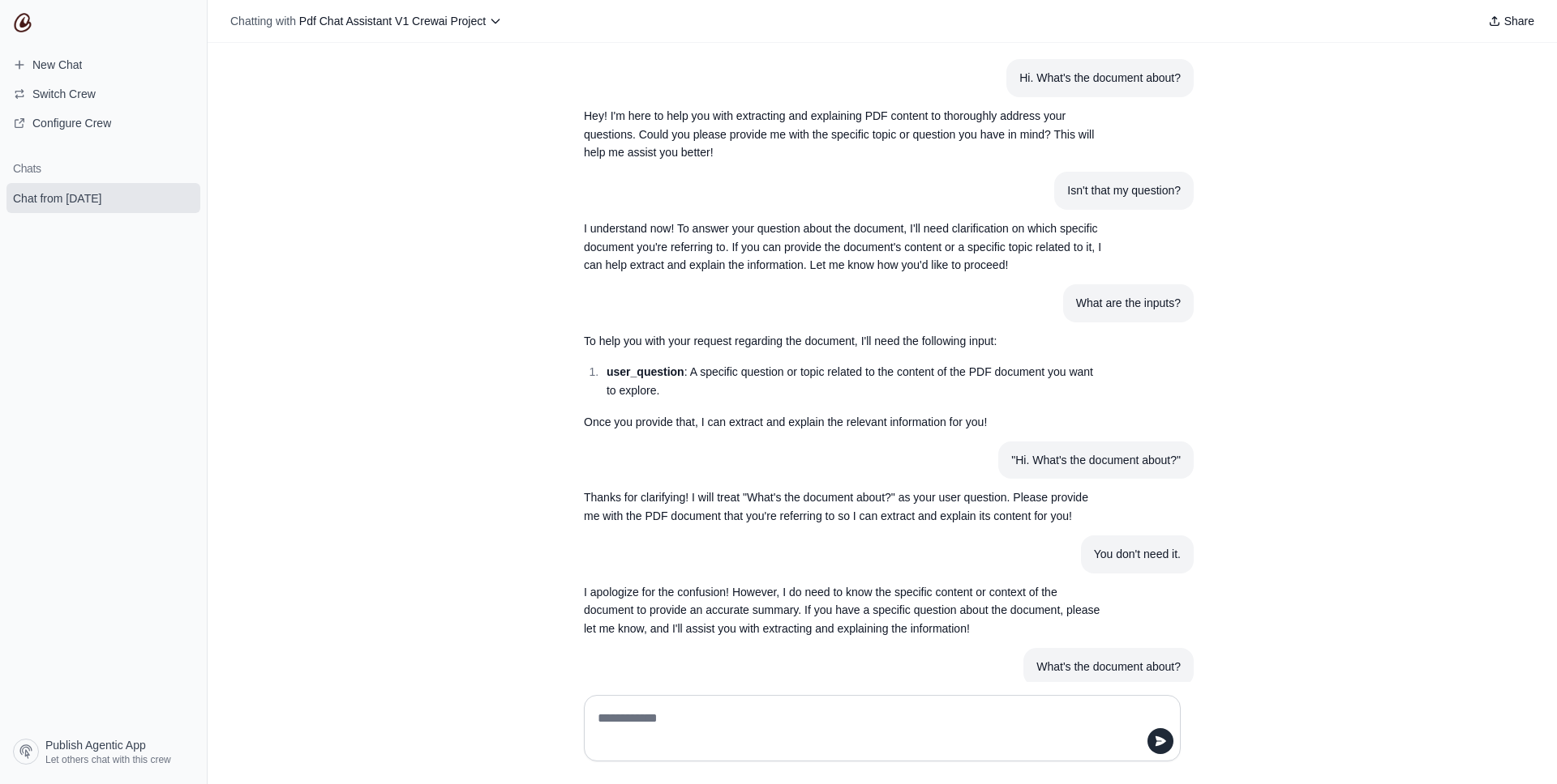
click at [1141, 103] on article "Hey! I'm here to help you with extracting and explaining PDF content to thoroug…" at bounding box center [881, 135] width 623 height 75
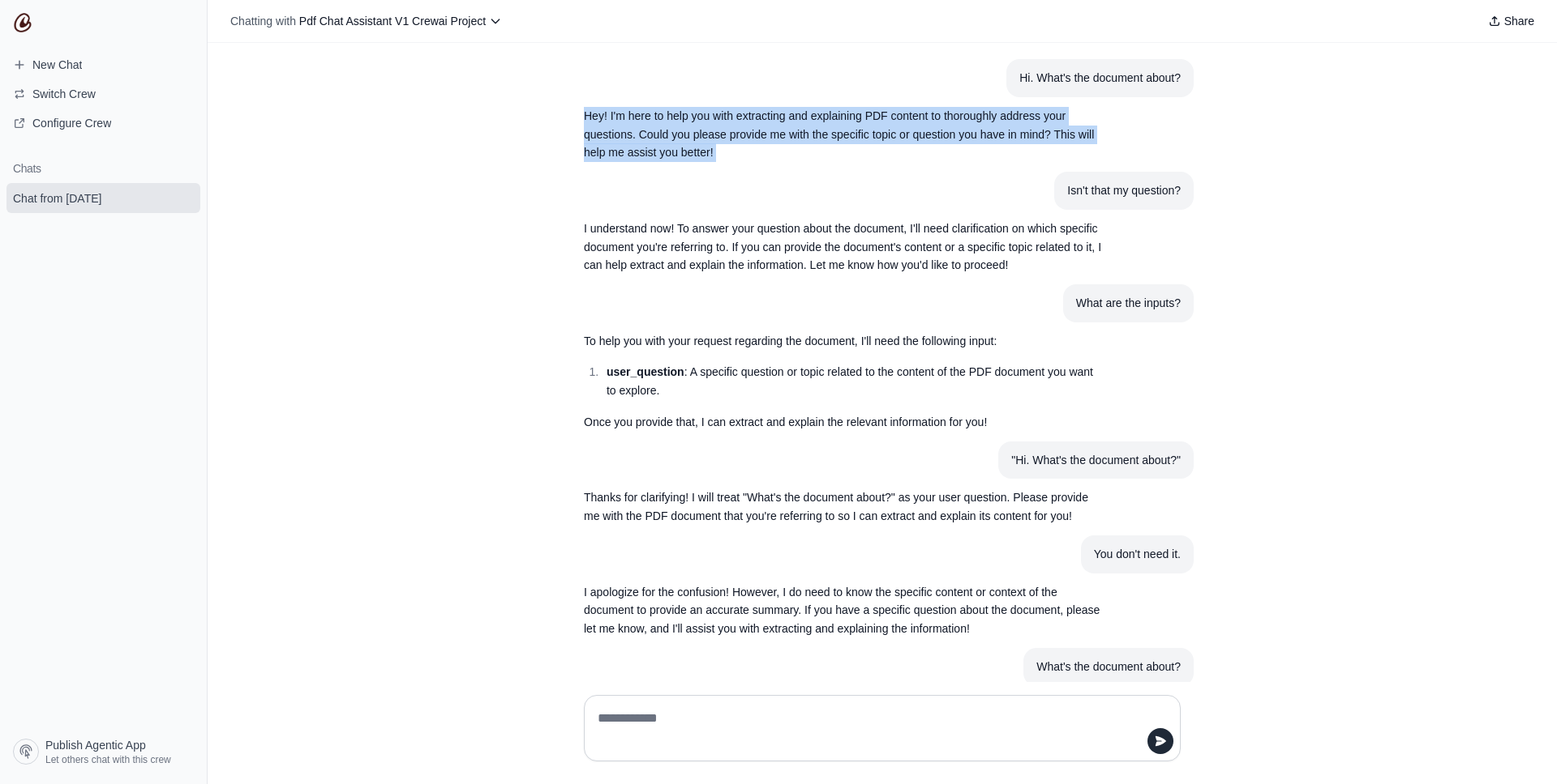
click at [1141, 103] on article "Hey! I'm here to help you with extracting and explaining PDF content to thoroug…" at bounding box center [881, 135] width 623 height 75
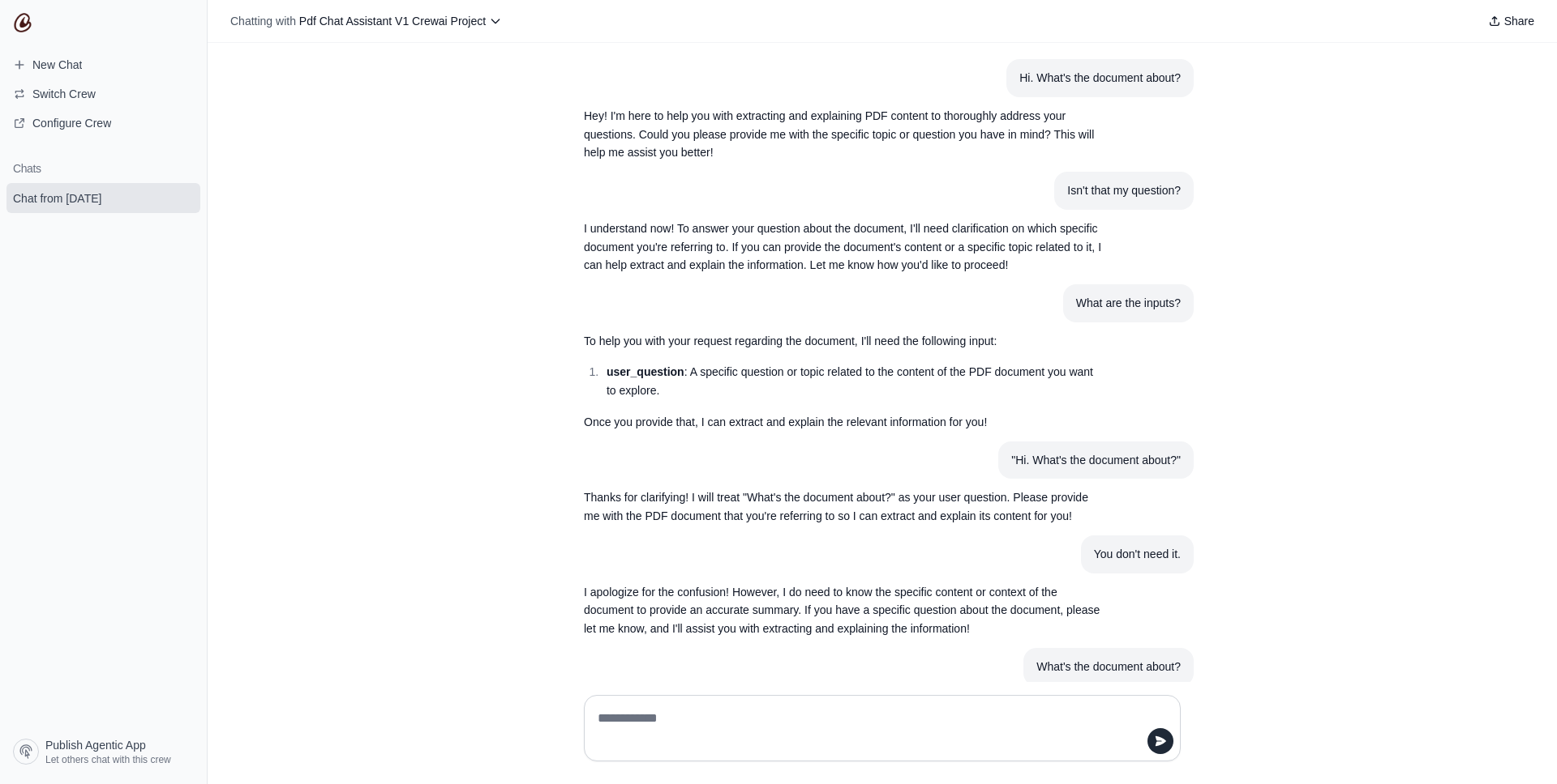
click at [1130, 90] on section "Hi. What's the document about?" at bounding box center [1100, 78] width 187 height 38
copy div "Hi. What's the document about?"
click at [186, 196] on icon "submit" at bounding box center [184, 198] width 9 height 11
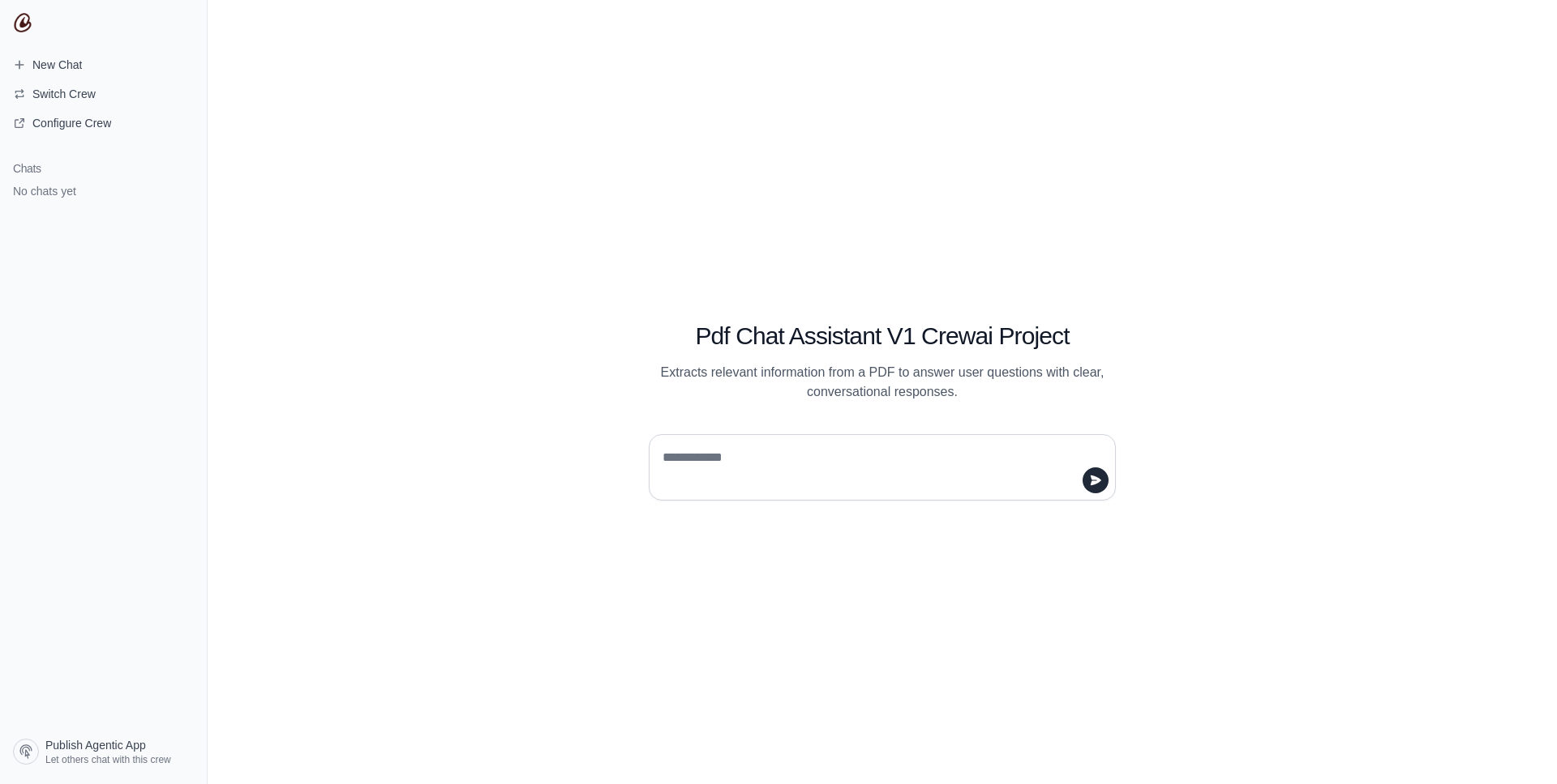
click at [728, 218] on textarea at bounding box center [877, 467] width 436 height 45
type textarea "**********"
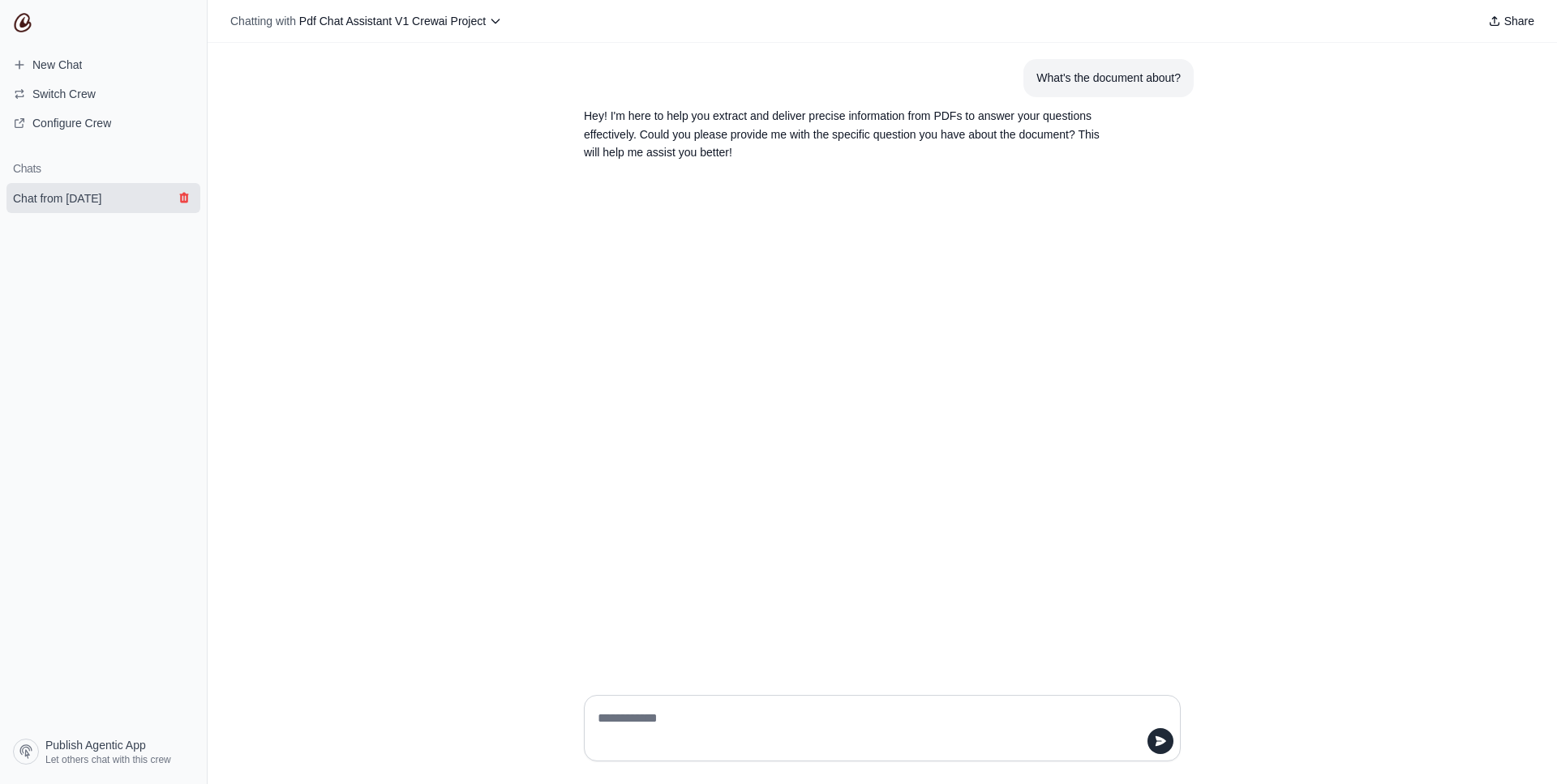
click at [184, 197] on icon "submit" at bounding box center [184, 197] width 13 height 13
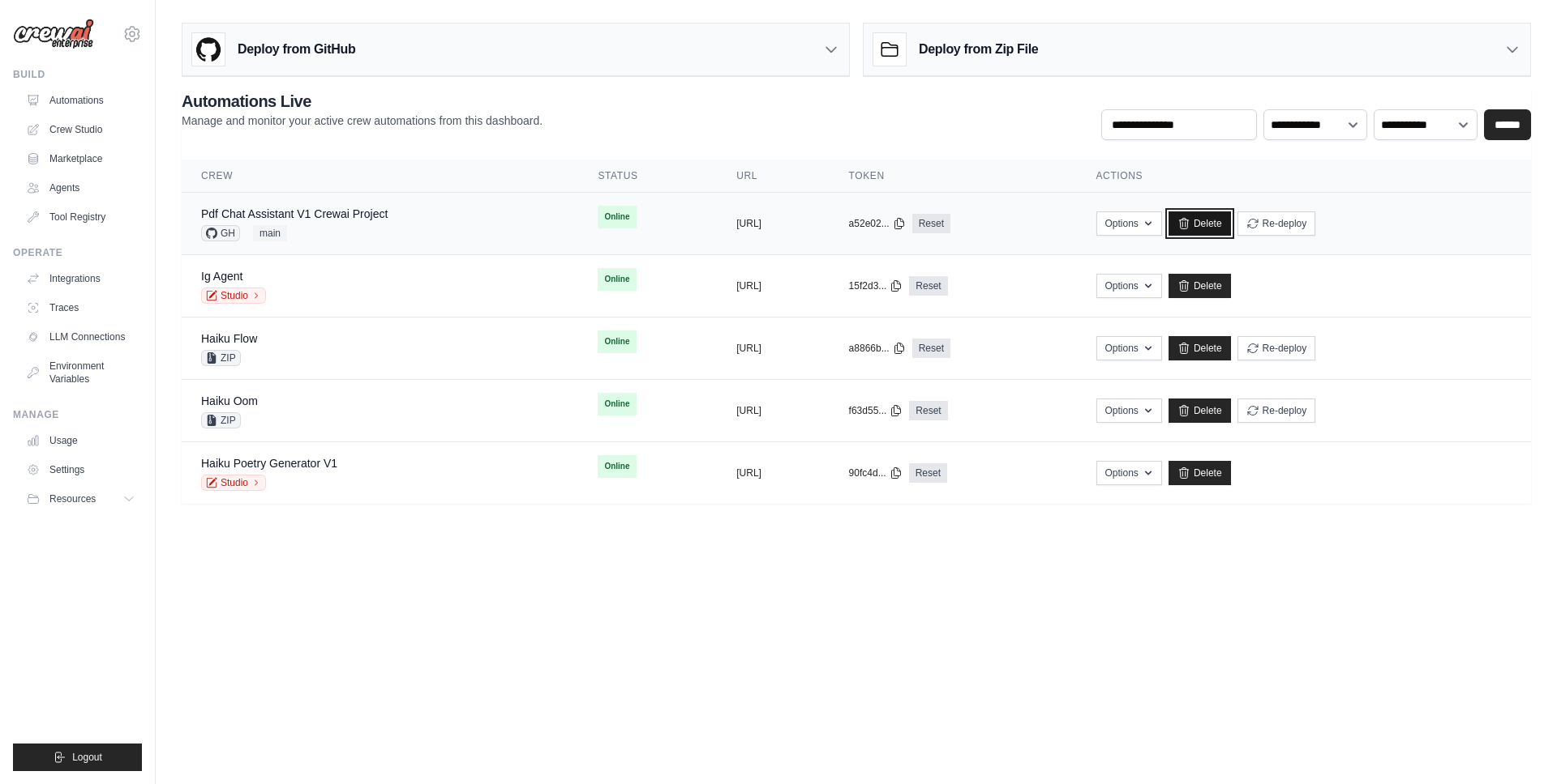
click at [1230, 230] on link "Delete" at bounding box center [1199, 223] width 62 height 25
click at [324, 63] on div "Deploy from GitHub" at bounding box center [273, 49] width 163 height 33
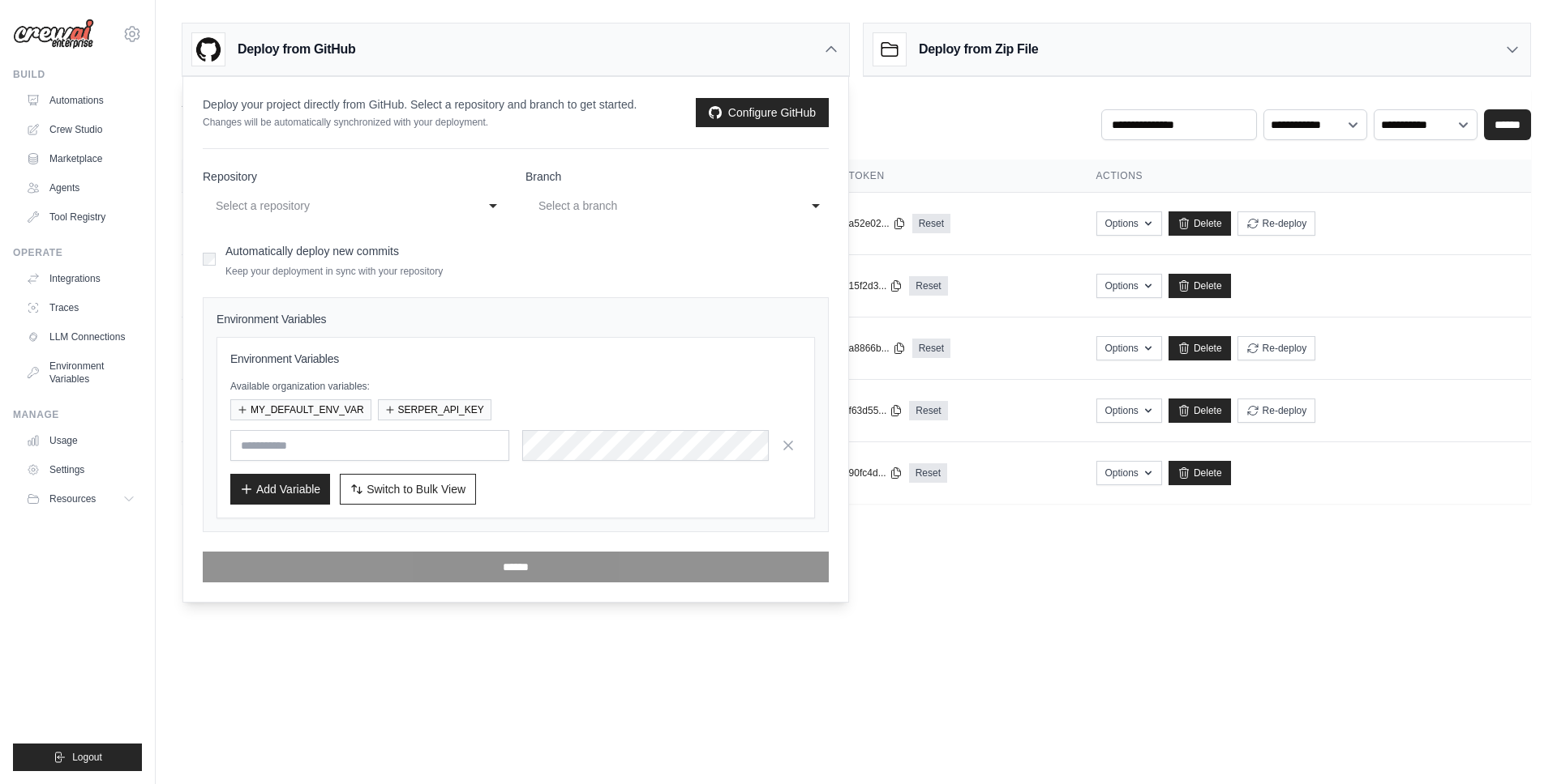
click at [298, 220] on form "**********" at bounding box center [515, 376] width 626 height 414
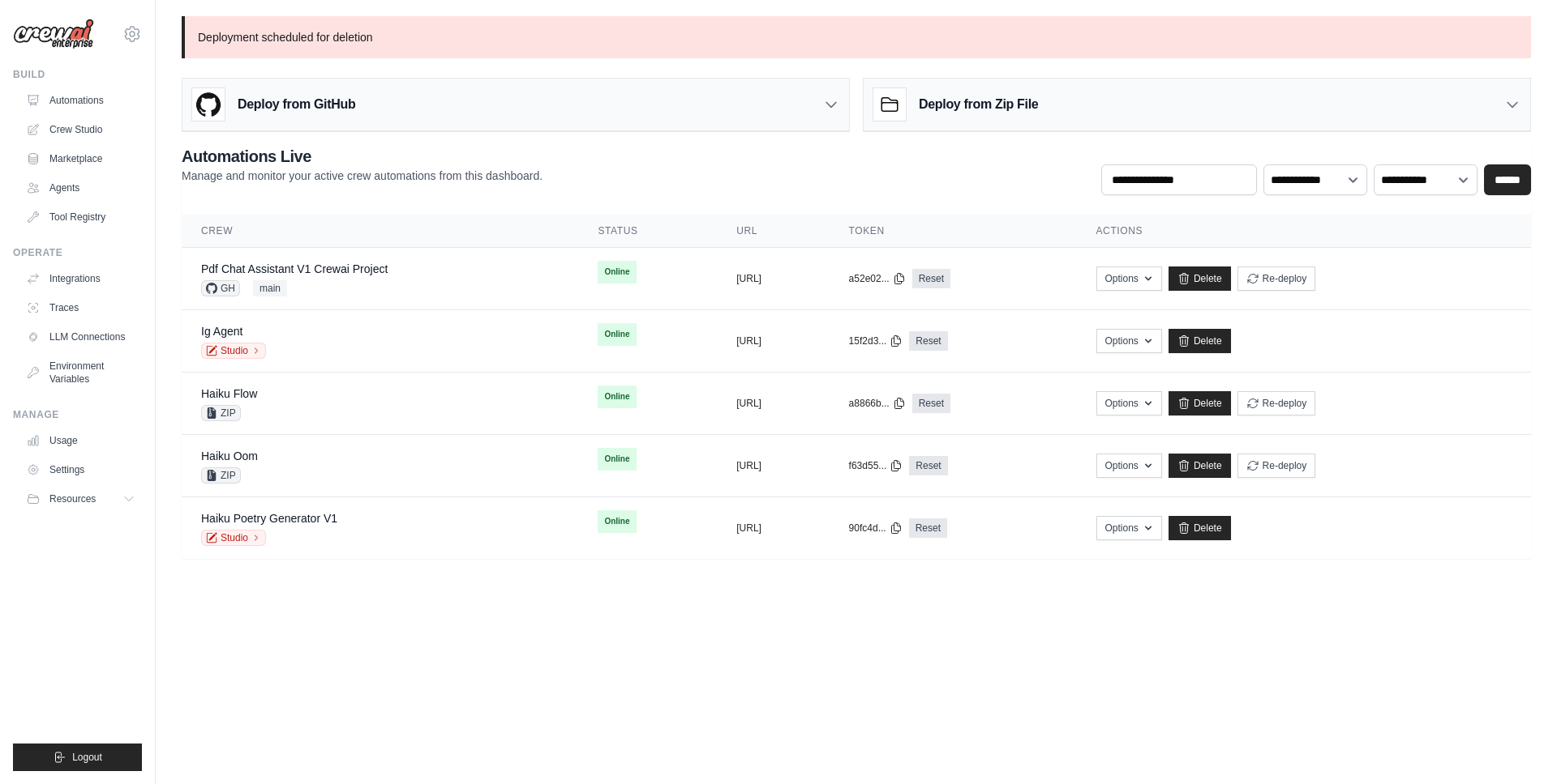
click at [307, 160] on h2 "Automations Live" at bounding box center [362, 156] width 361 height 23
click at [312, 100] on h3 "Deploy from GitHub" at bounding box center [296, 105] width 117 height 20
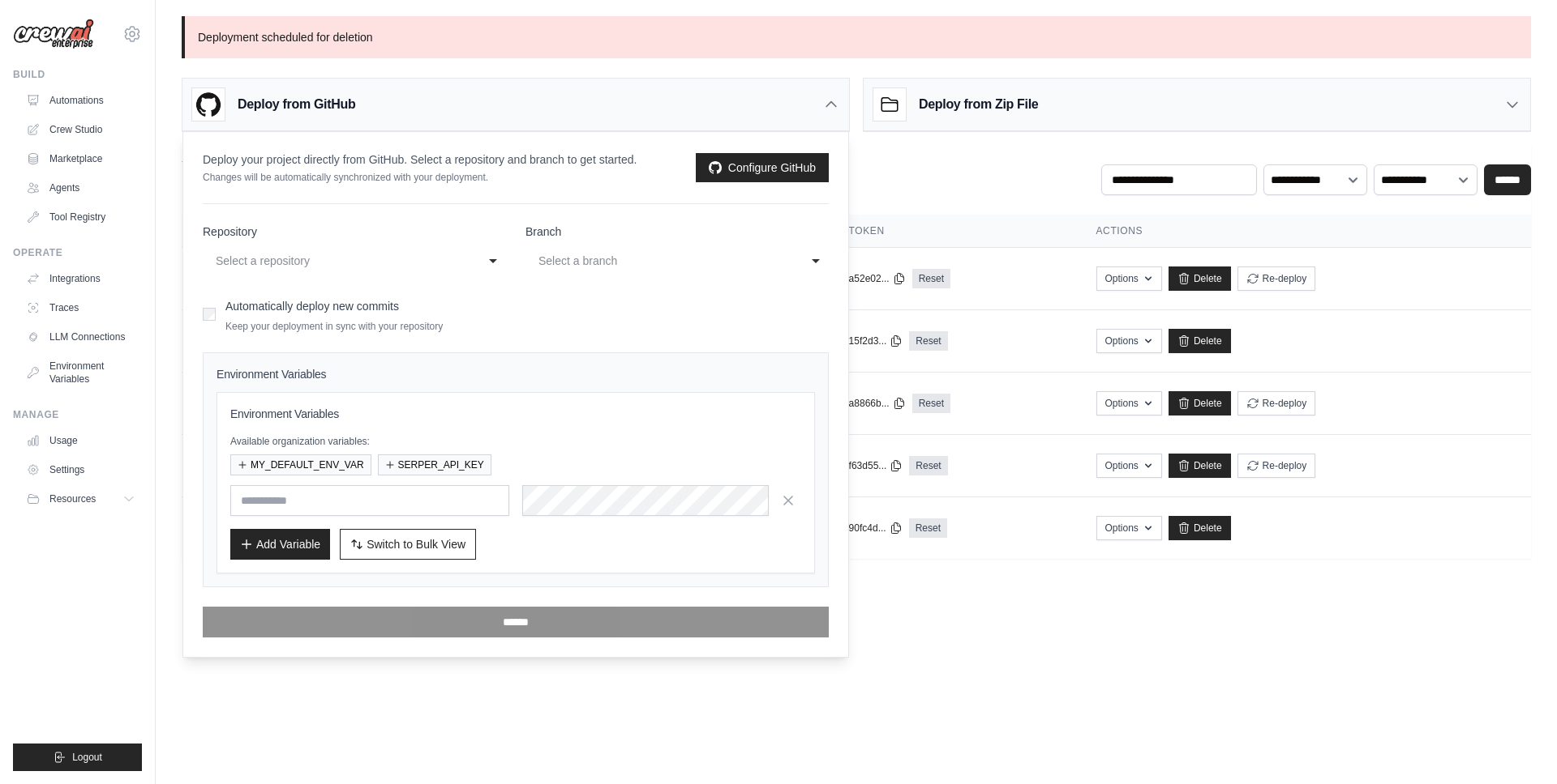
click at [298, 250] on div "Select a repository" at bounding box center [342, 260] width 261 height 26
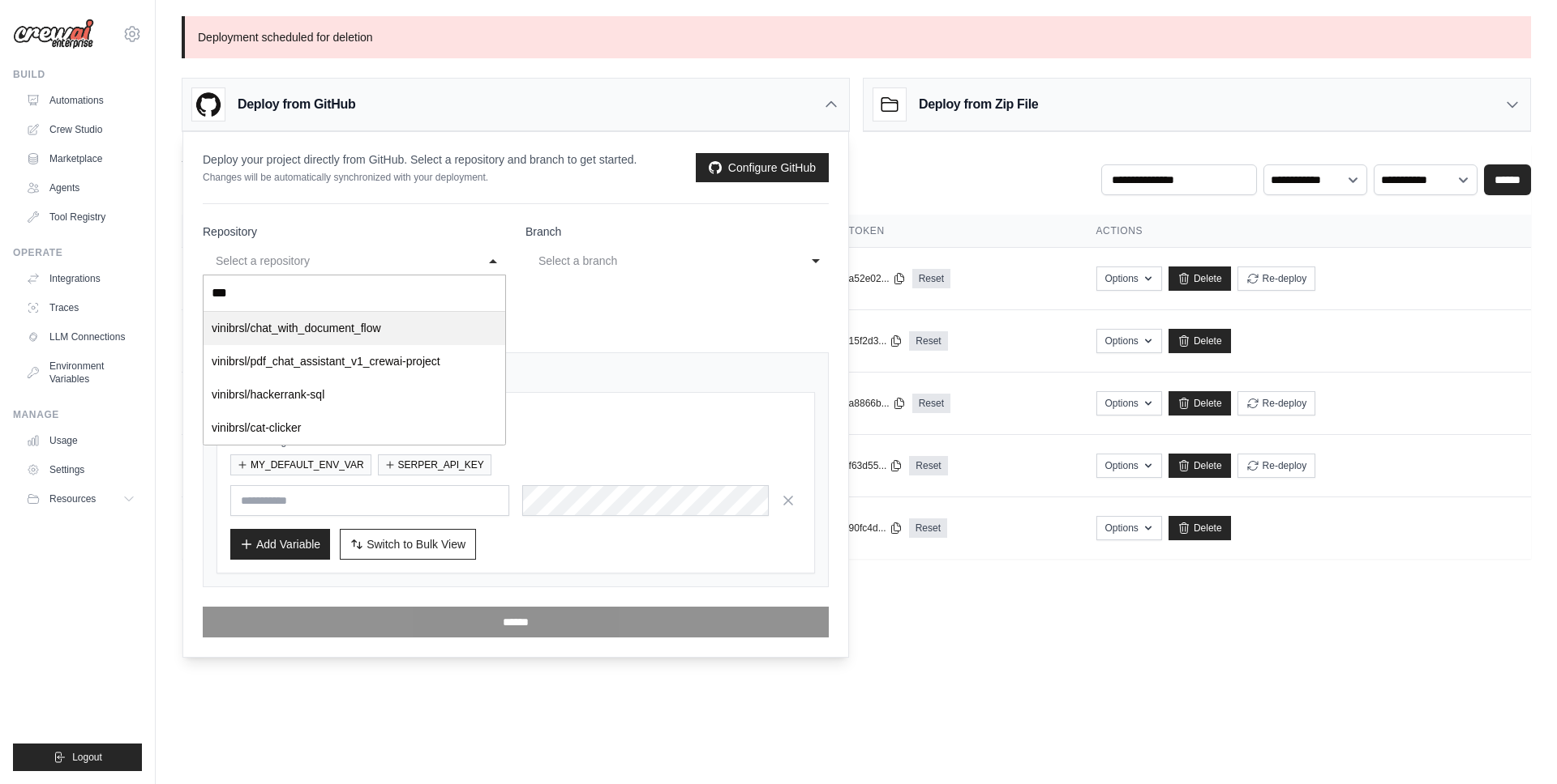
type input "****"
select select "**********"
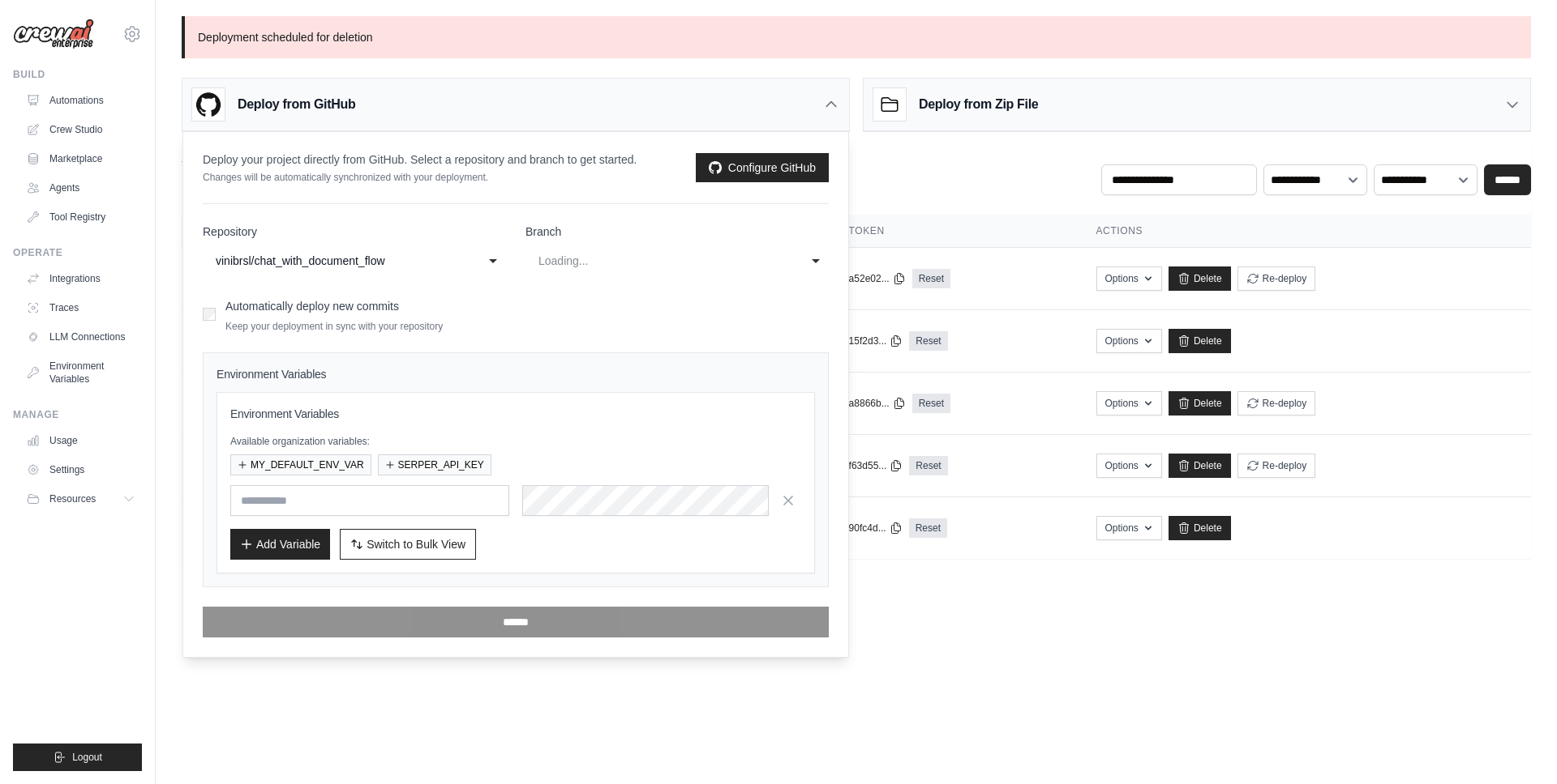
select select "****"
click at [432, 500] on input "text" at bounding box center [369, 500] width 279 height 31
type input "**********"
click at [598, 516] on div "**********" at bounding box center [515, 483] width 570 height 154
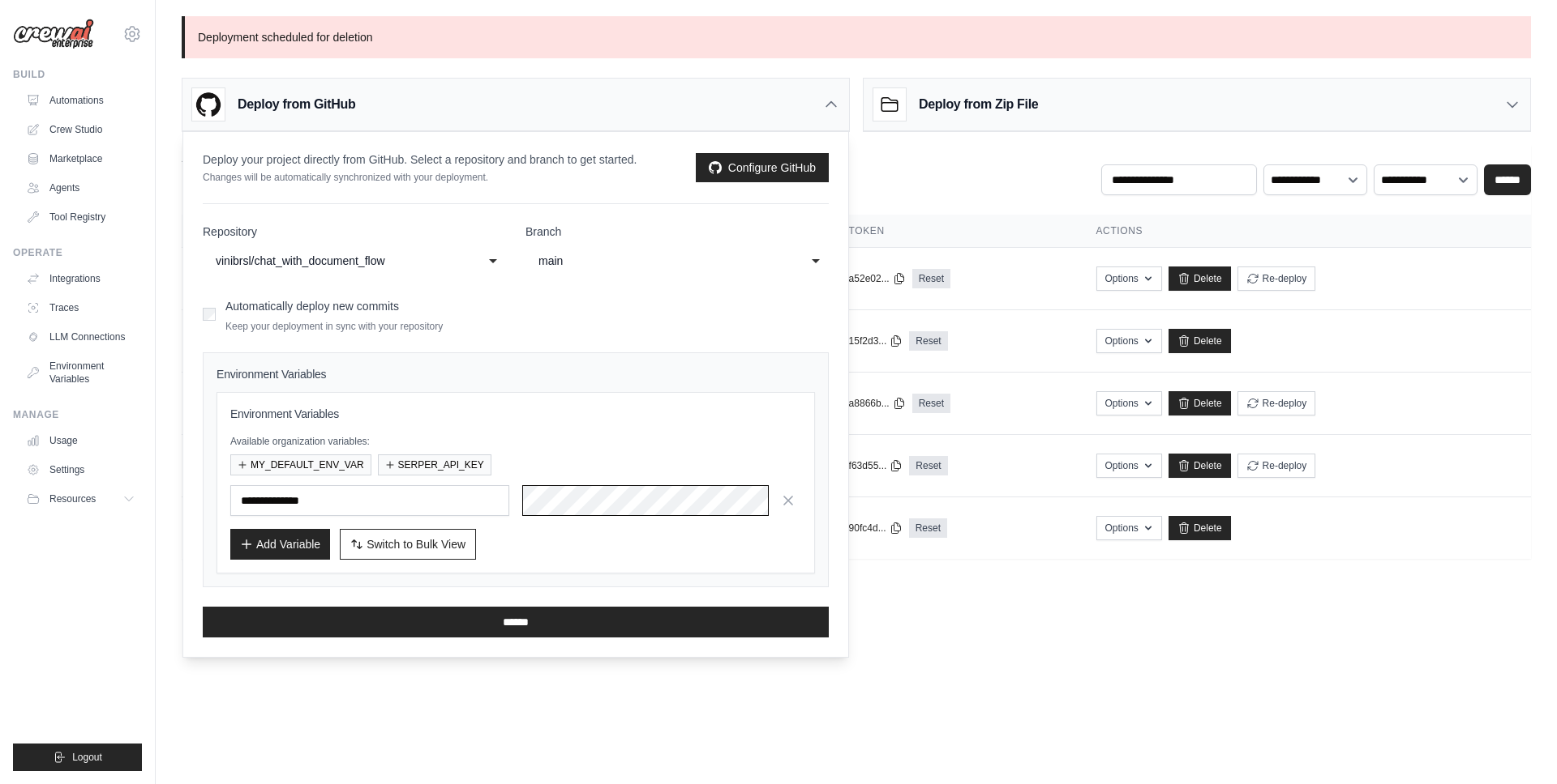
scroll to position [0, 923]
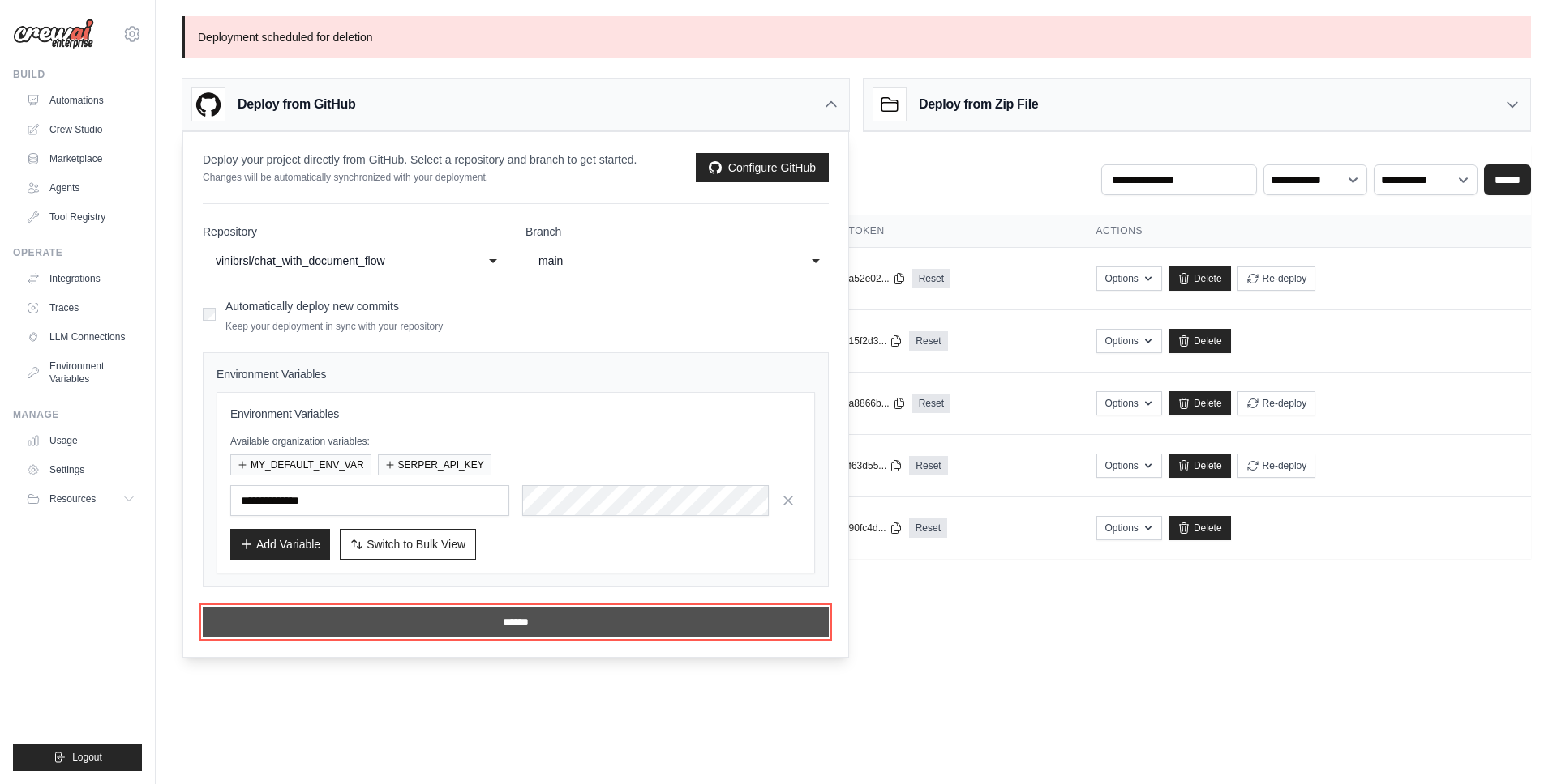
click at [581, 615] on input "******" at bounding box center [515, 621] width 626 height 31
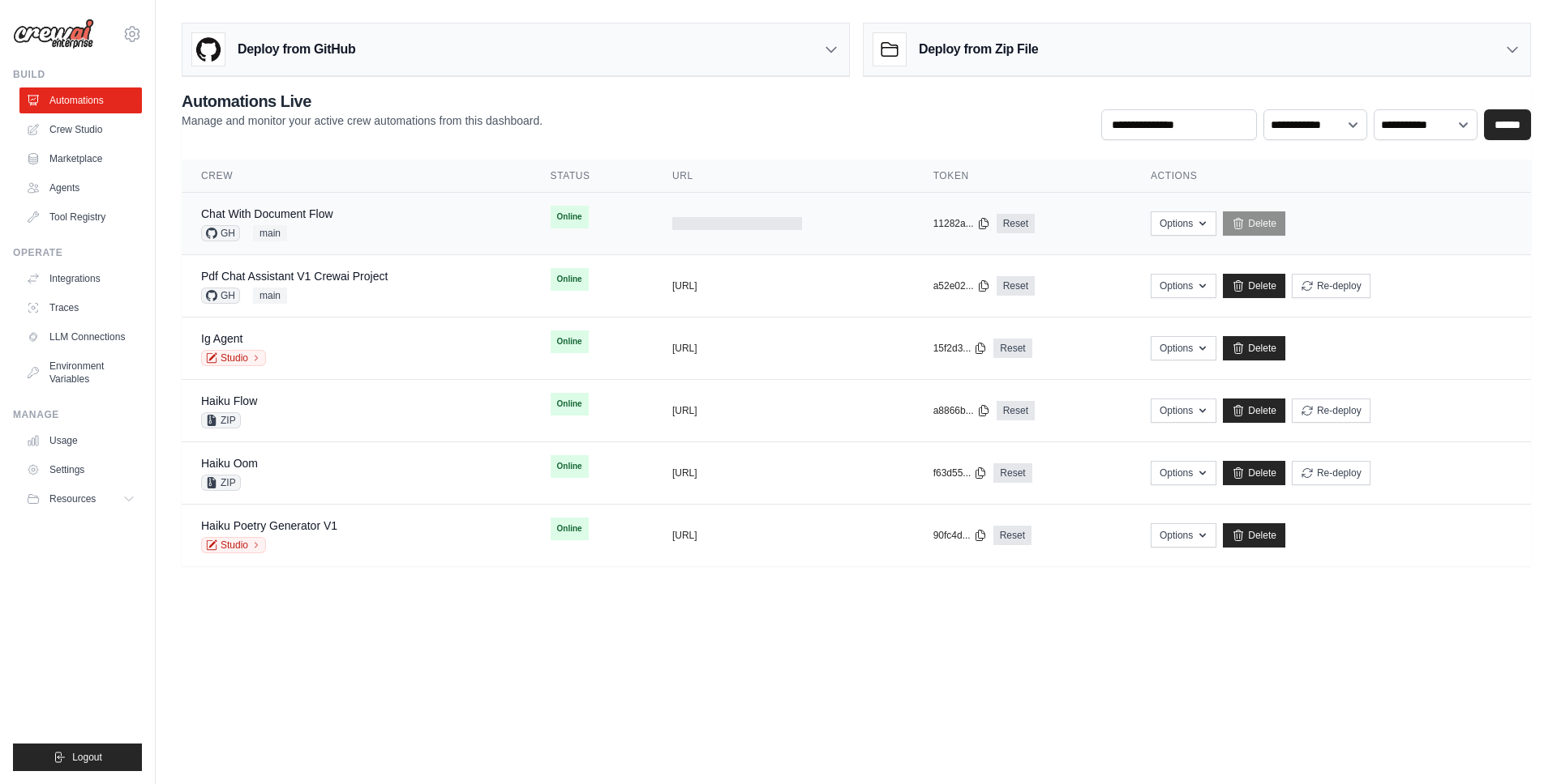
click at [652, 211] on td at bounding box center [782, 224] width 261 height 62
click at [349, 211] on div "Chat With Document Flow GH main" at bounding box center [356, 224] width 311 height 36
click at [275, 211] on link "Chat With Document Flow" at bounding box center [267, 213] width 132 height 13
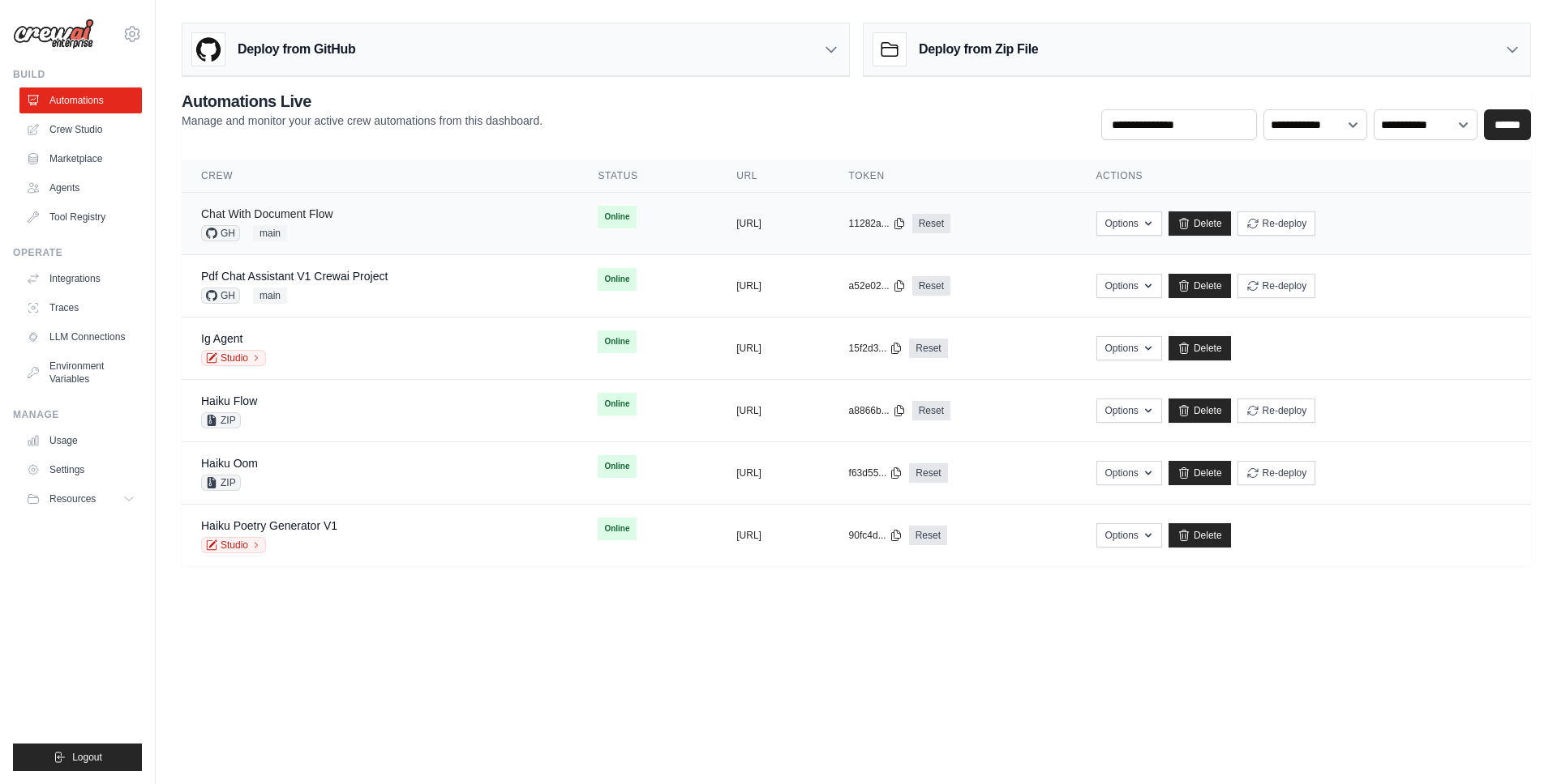
click at [309, 215] on link "Chat With Document Flow" at bounding box center [267, 213] width 132 height 13
click at [1154, 219] on icon "button" at bounding box center [1148, 222] width 13 height 13
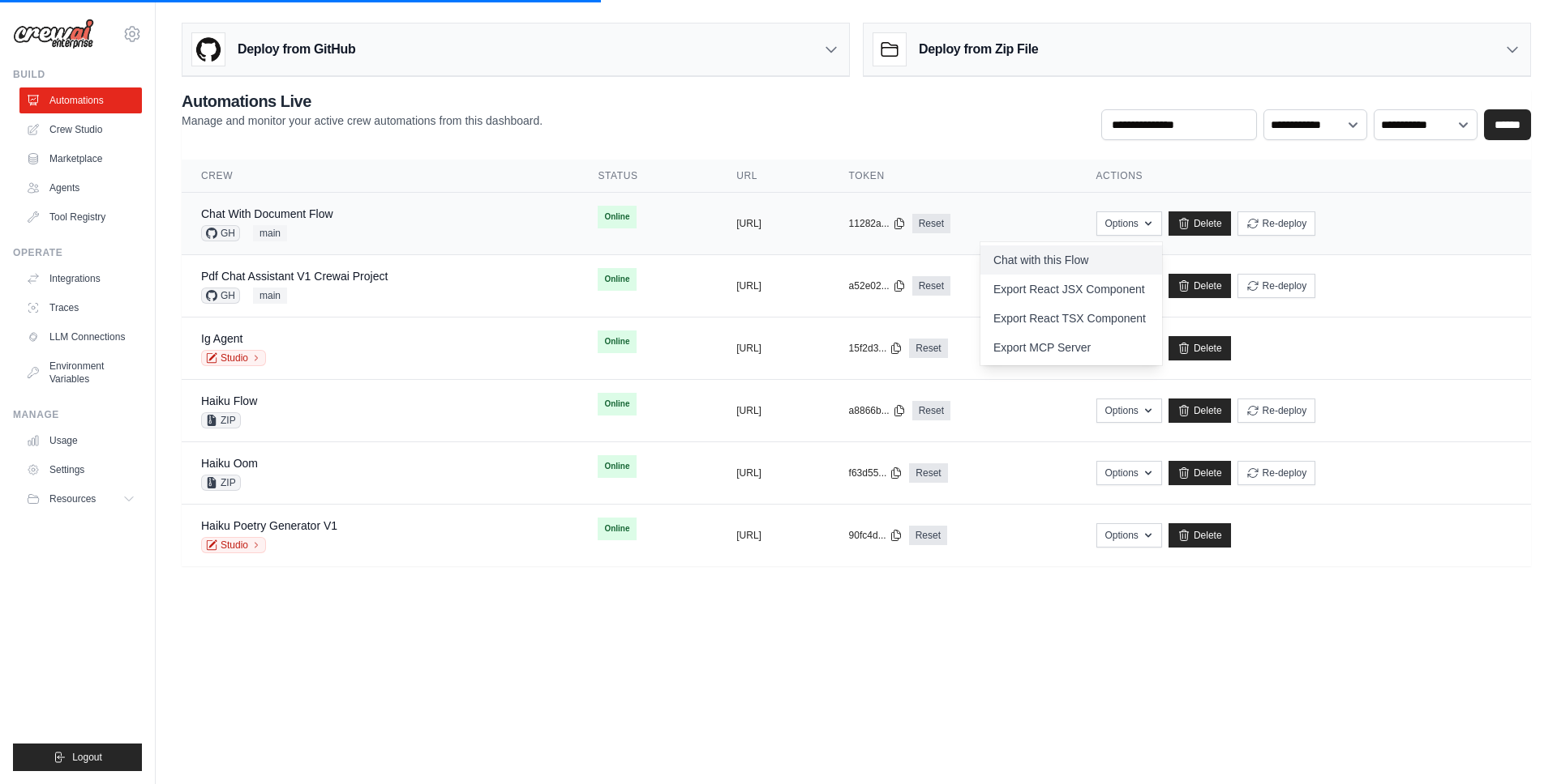
click at [1147, 257] on link "Chat with this Flow" at bounding box center [1071, 260] width 182 height 30
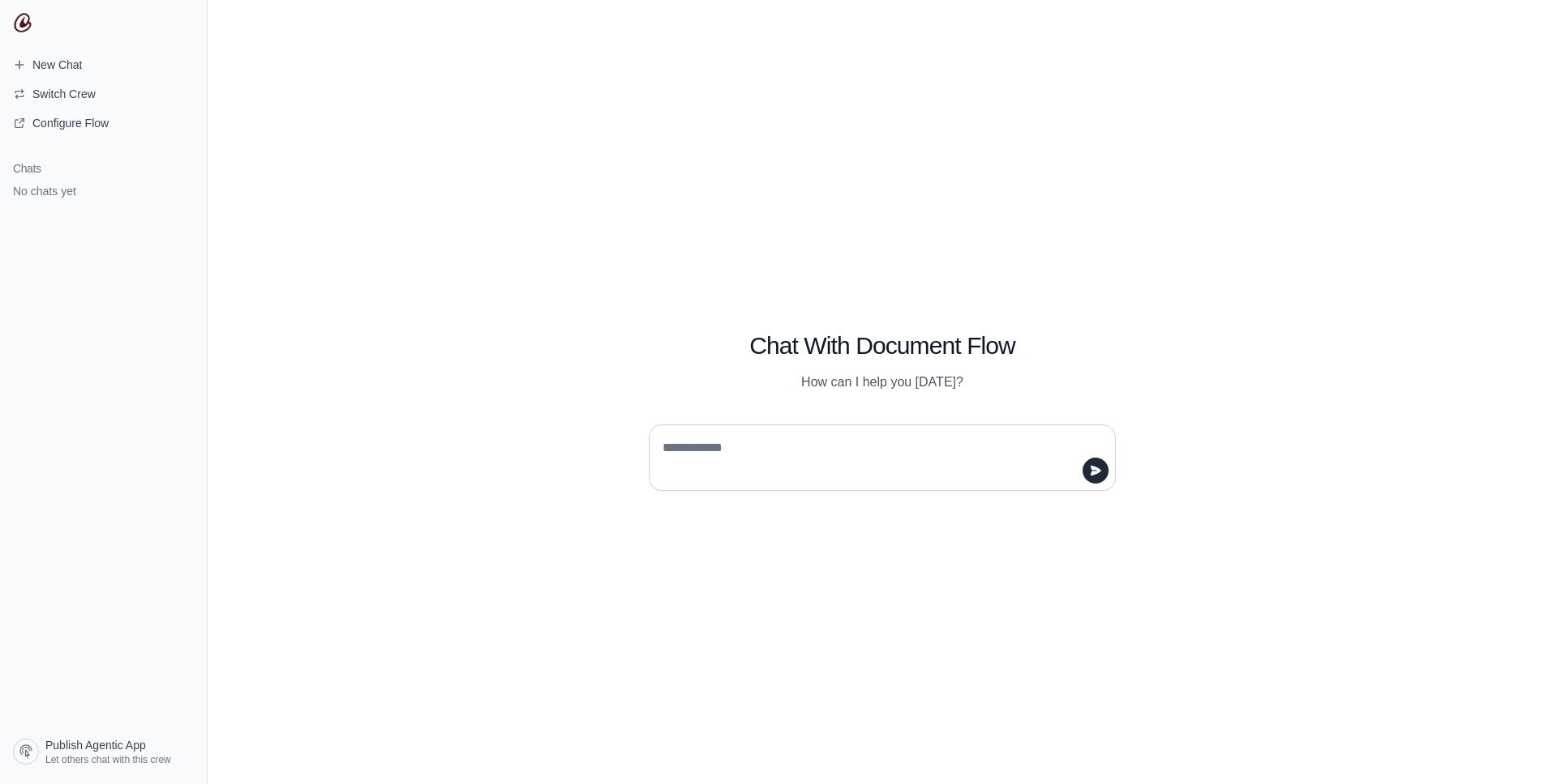
click at [730, 460] on textarea at bounding box center [877, 458] width 436 height 45
type textarea "**********"
click at [186, 198] on icon "submit" at bounding box center [184, 197] width 13 height 13
click at [111, 114] on link "Configure Flow" at bounding box center [104, 123] width 193 height 26
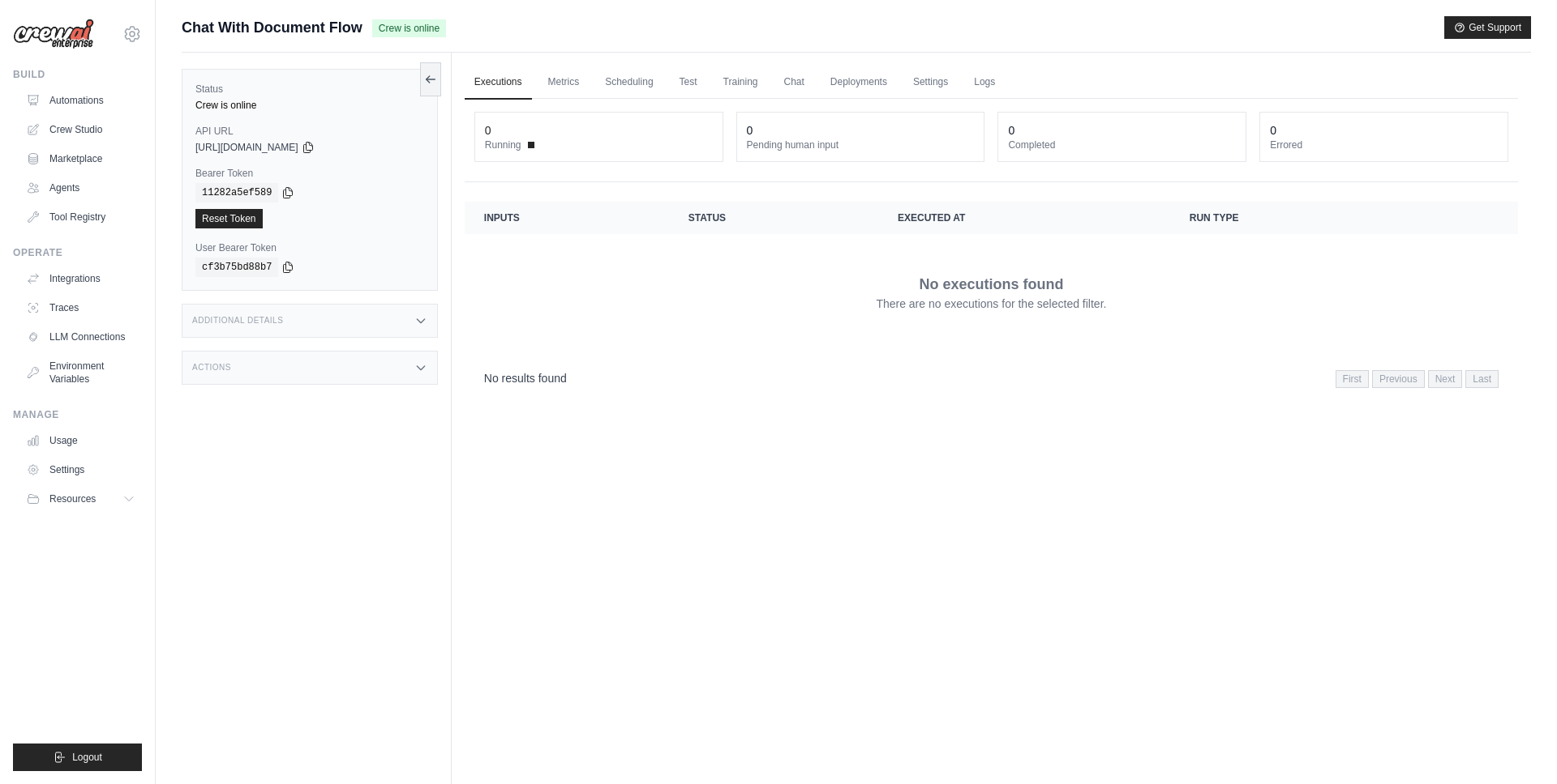
click at [232, 335] on div "Additional Details" at bounding box center [310, 321] width 257 height 35
click at [282, 320] on div "Test Endpoints" at bounding box center [310, 321] width 257 height 35
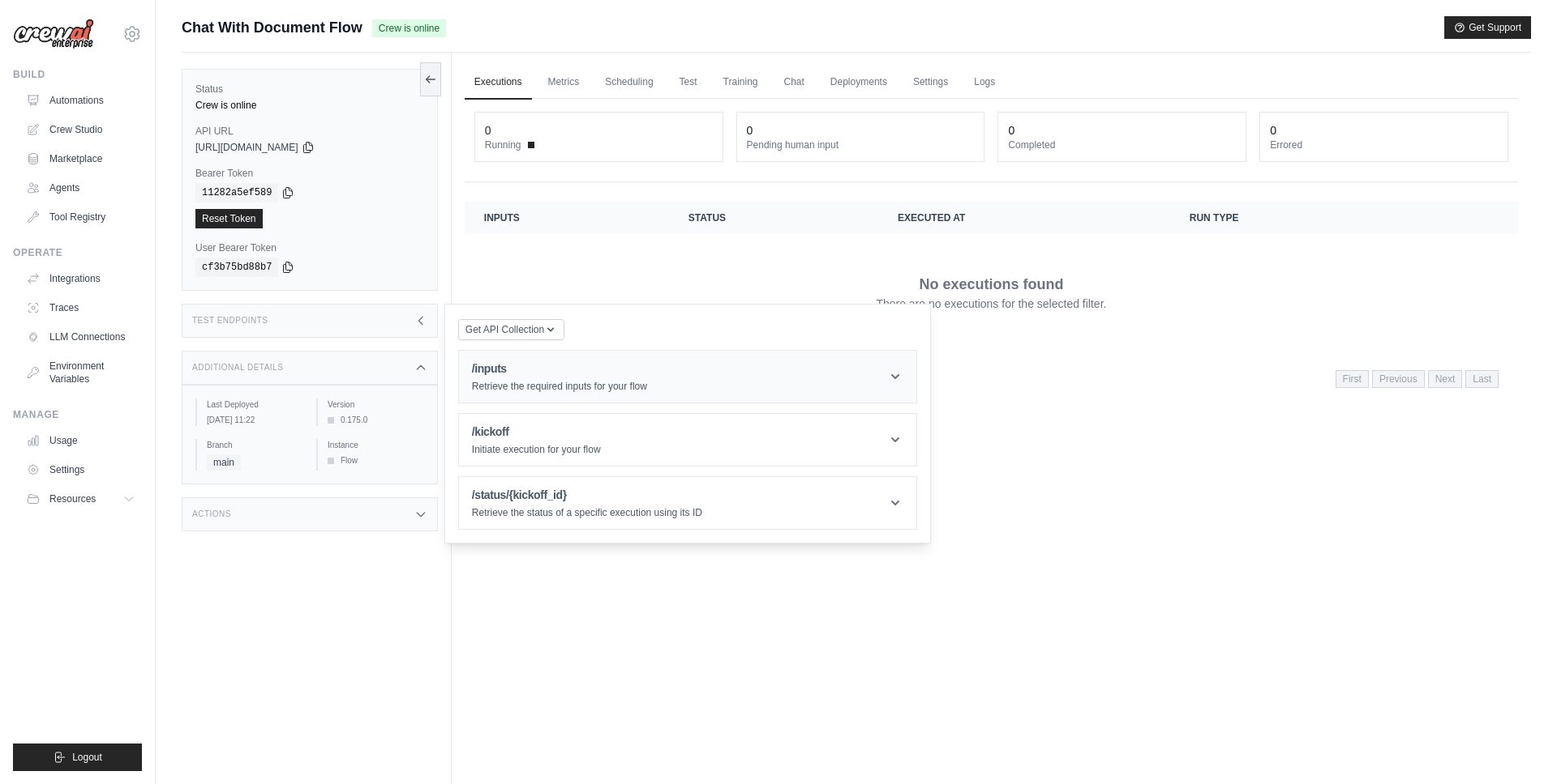
click at [558, 384] on p "Retrieve the required inputs for your flow" at bounding box center [558, 386] width 175 height 13
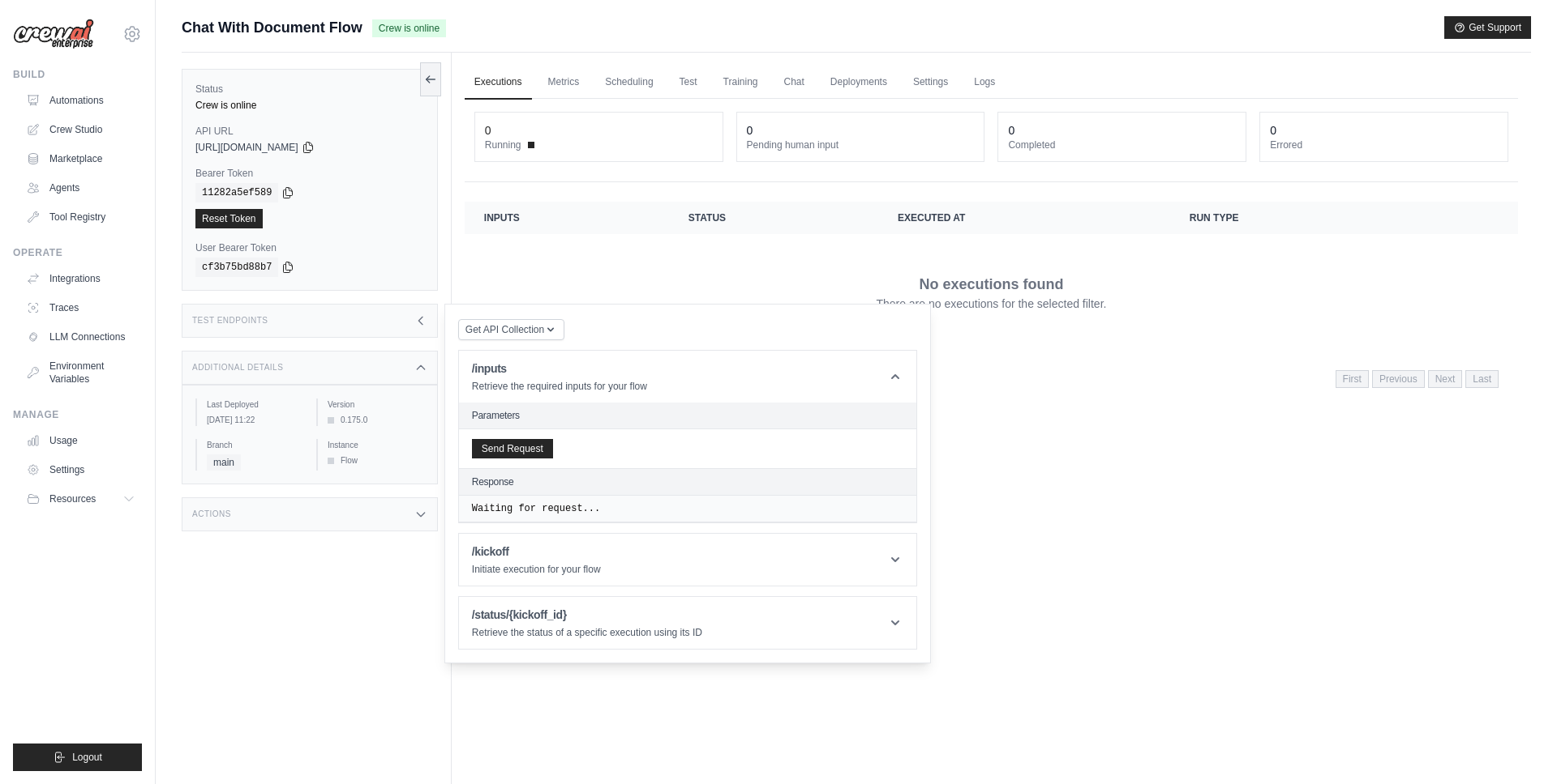
click at [528, 429] on header "Parameters" at bounding box center [687, 415] width 457 height 27
click at [528, 455] on button "Send Request" at bounding box center [512, 448] width 81 height 20
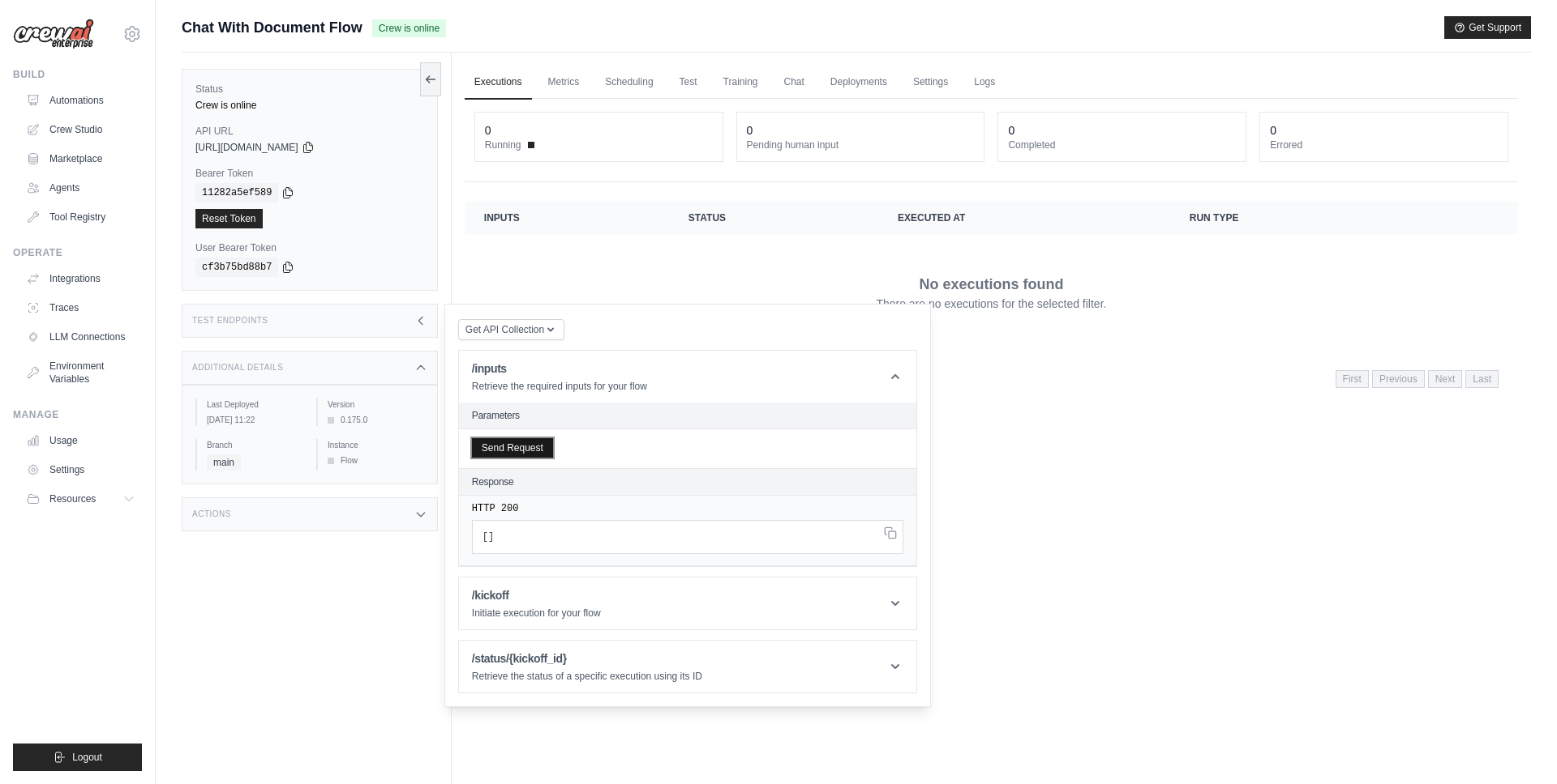
click at [519, 456] on button "Send Request" at bounding box center [512, 448] width 81 height 20
click at [526, 443] on button "Send Request" at bounding box center [512, 448] width 81 height 20
click at [315, 143] on icon at bounding box center [308, 146] width 13 height 13
click at [275, 265] on code "cf3b75bd88b7" at bounding box center [237, 267] width 83 height 20
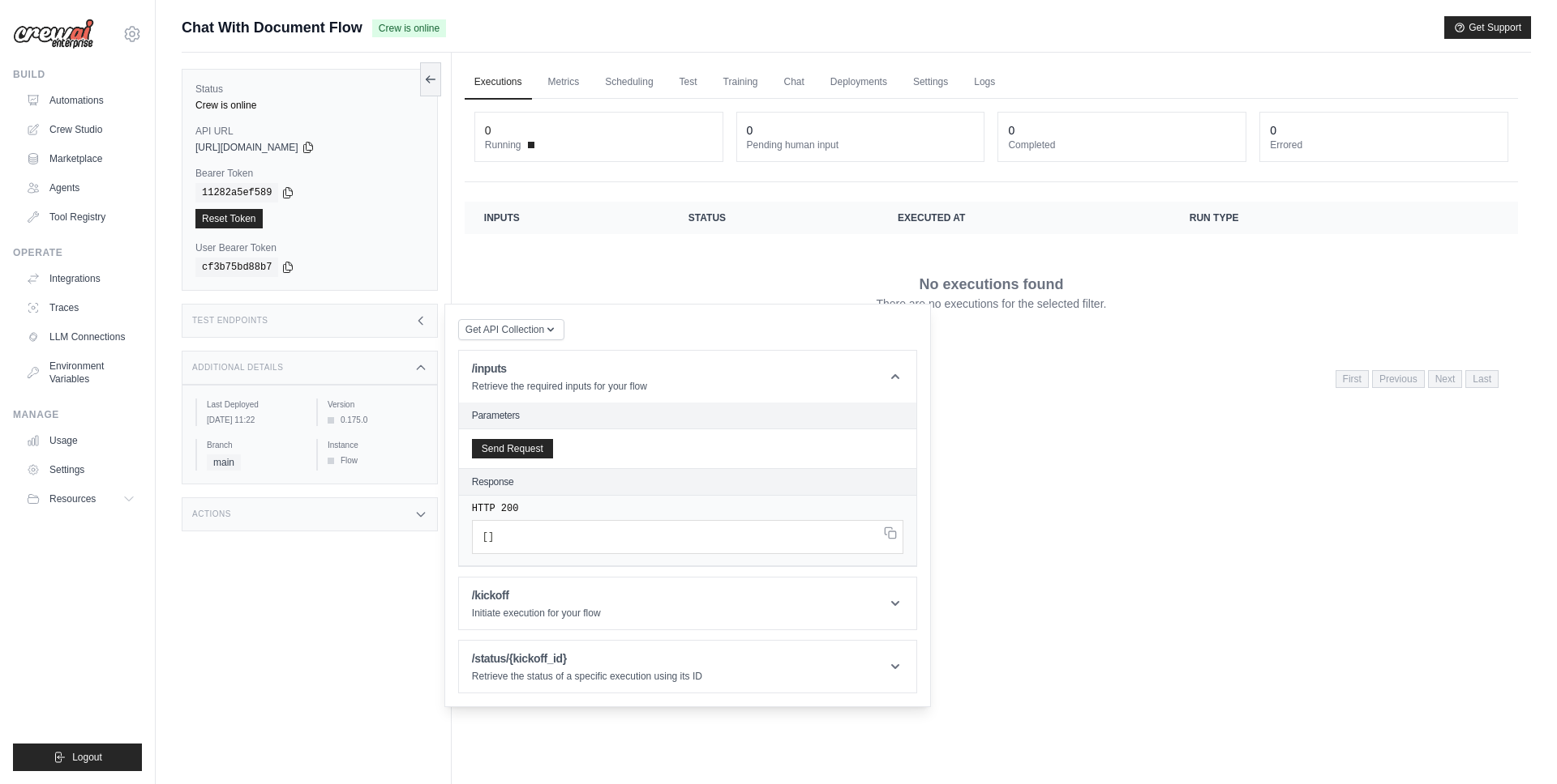
click at [279, 265] on div "cf3b75bd88b7" at bounding box center [310, 267] width 229 height 20
click at [286, 265] on icon at bounding box center [287, 266] width 13 height 13
click at [477, 456] on button "Send Request" at bounding box center [512, 448] width 81 height 20
click at [979, 75] on link "Logs" at bounding box center [984, 83] width 40 height 35
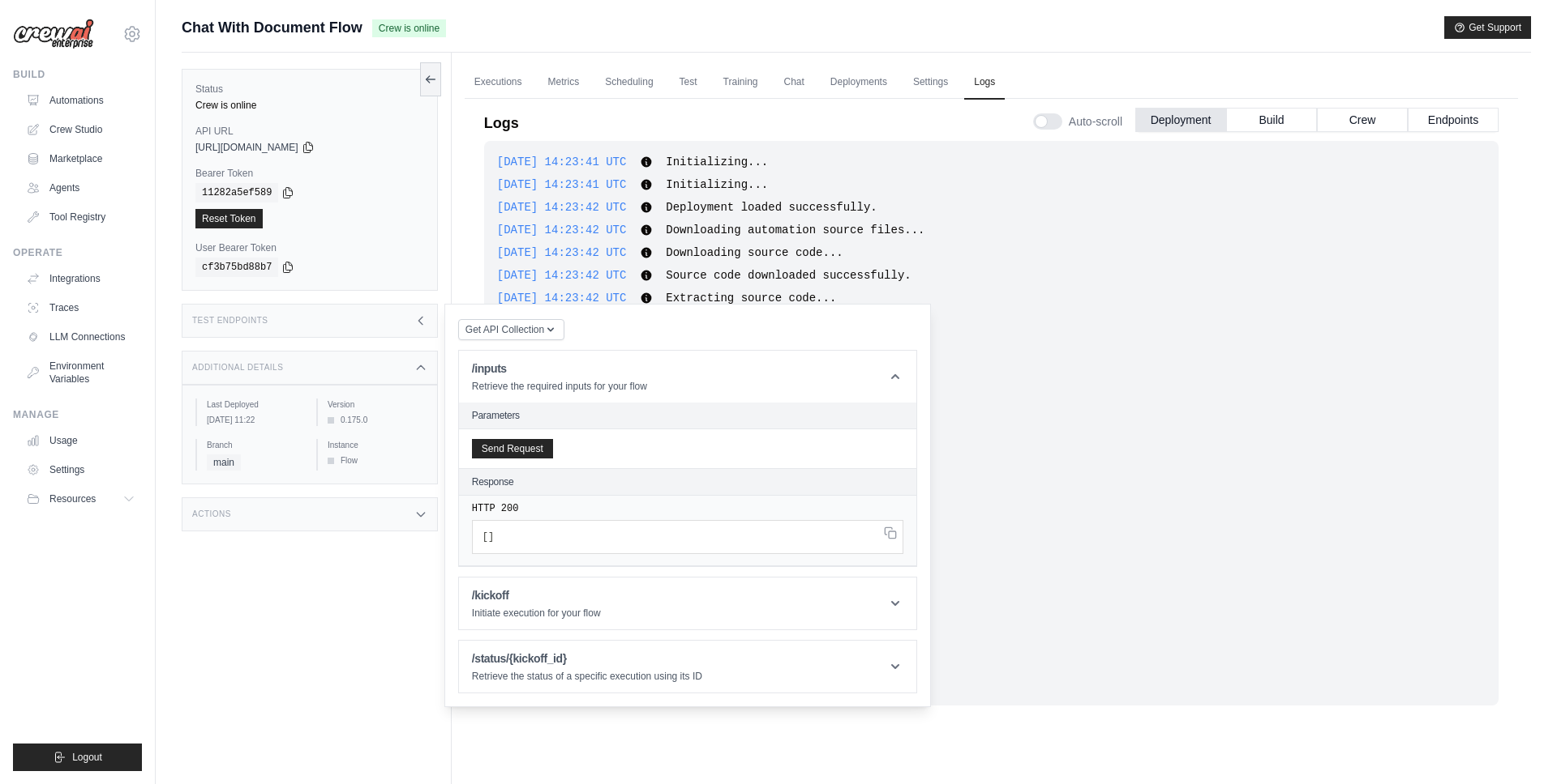
scroll to position [460, 0]
click at [1020, 293] on div "2025-09-03 14:26:16 UTC Downloading source code... Show more Show less" at bounding box center [992, 292] width 989 height 16
click at [293, 319] on div "Test Endpoints" at bounding box center [310, 321] width 257 height 35
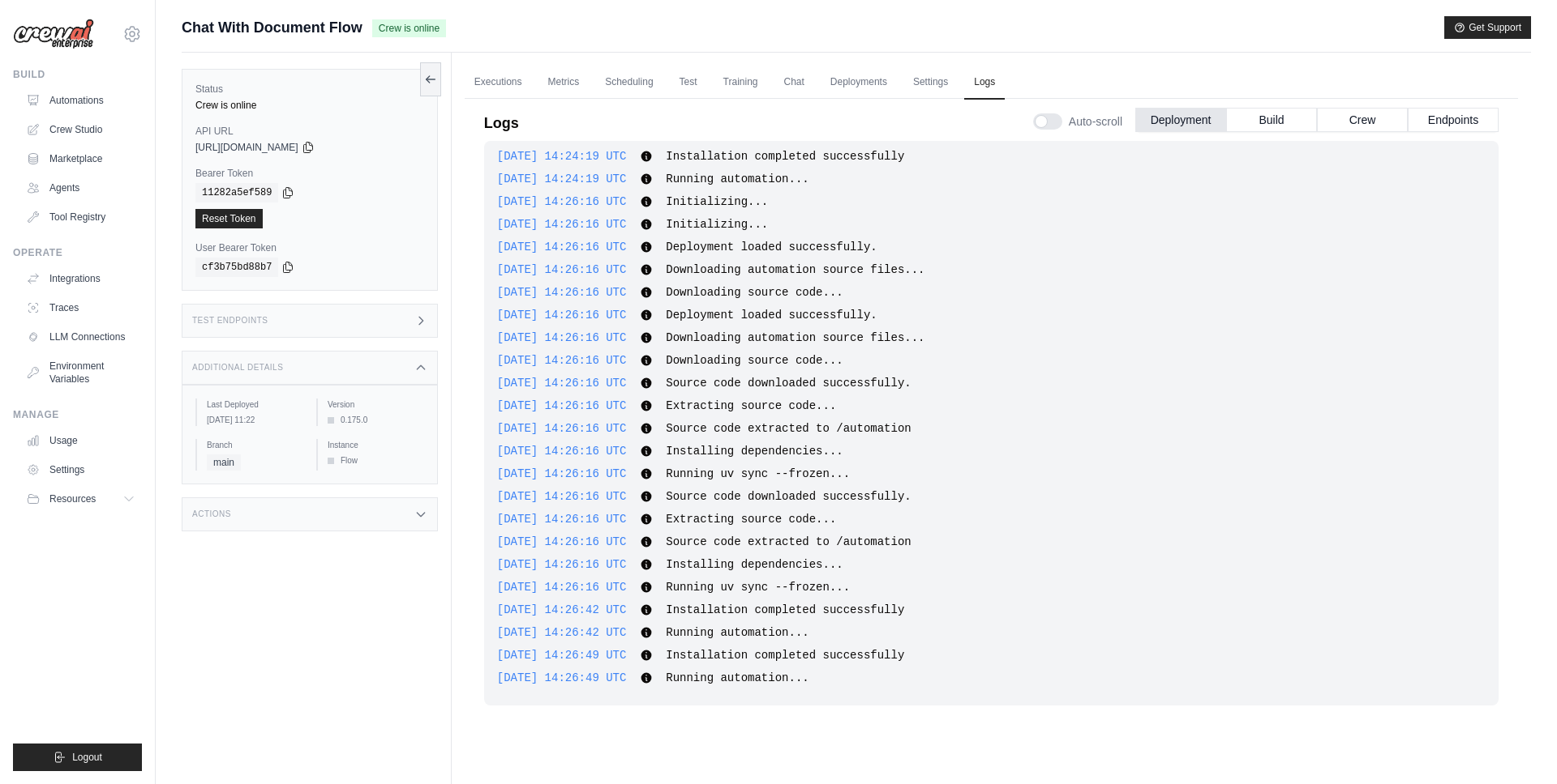
click at [837, 597] on div "2025-09-03 14:23:41 UTC Initializing... Show more Show less 2025-09-03 14:23:41…" at bounding box center [992, 423] width 1014 height 565
click at [839, 613] on span "Installation completed successfully" at bounding box center [785, 609] width 239 height 13
click at [839, 607] on span "Installation completed successfully" at bounding box center [785, 609] width 239 height 13
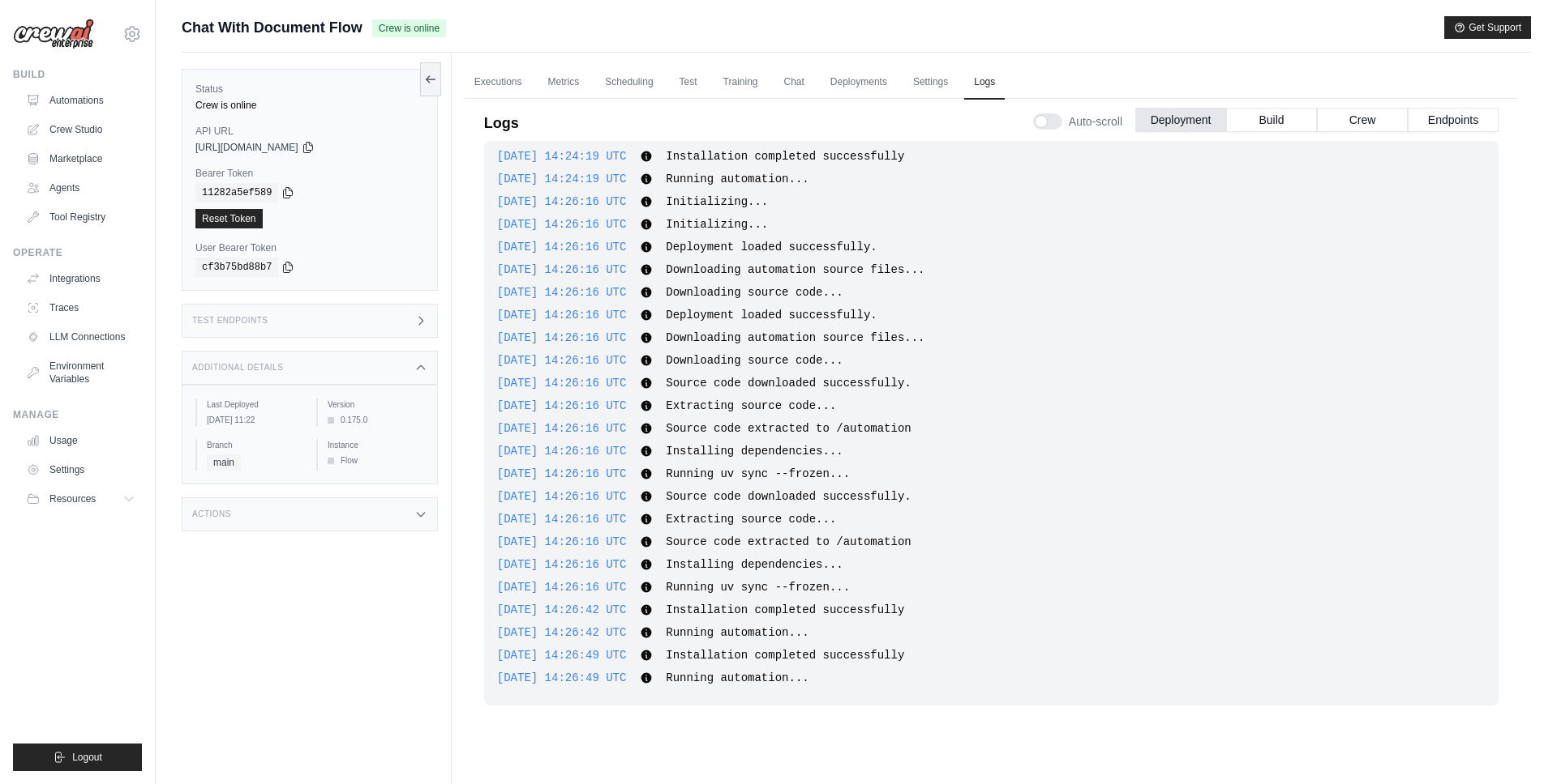
click at [839, 607] on span "Installation completed successfully" at bounding box center [785, 609] width 239 height 13
click at [1273, 115] on button "Build" at bounding box center [1271, 118] width 91 height 25
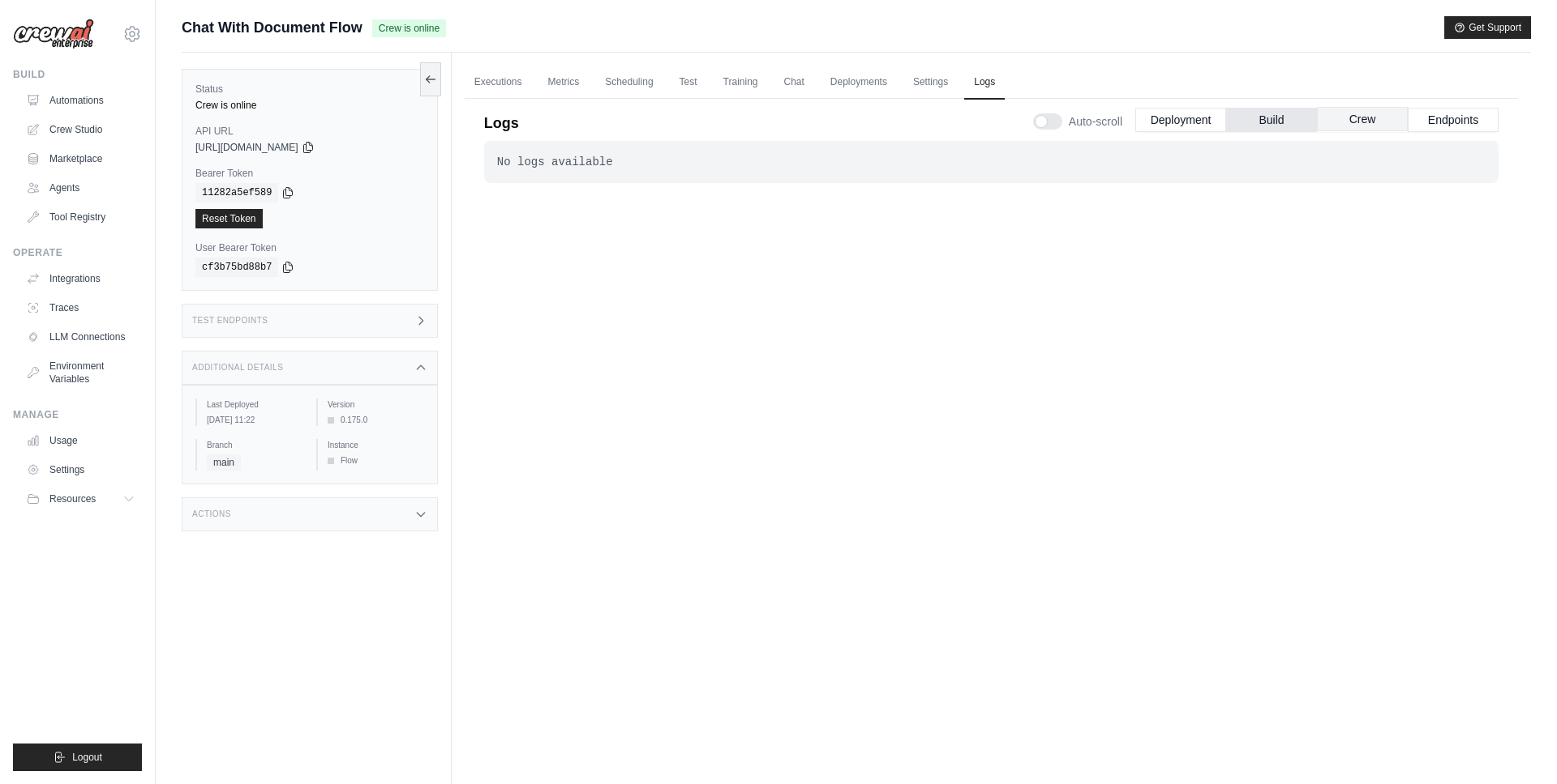
click at [1323, 120] on button "Crew" at bounding box center [1362, 118] width 91 height 25
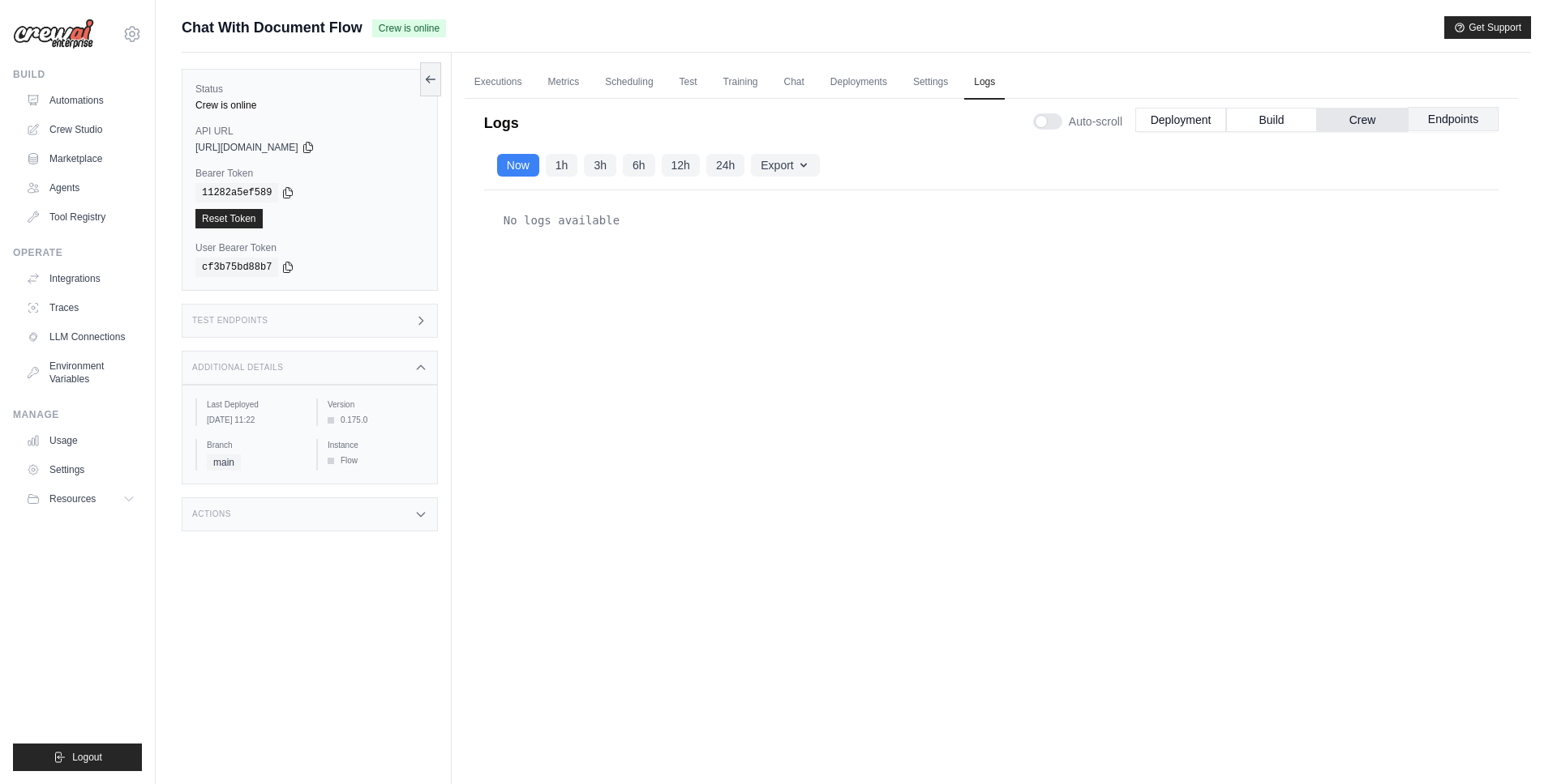
click at [1427, 114] on button "Endpoints" at bounding box center [1452, 118] width 91 height 25
click at [1256, 129] on button "Build" at bounding box center [1271, 118] width 91 height 25
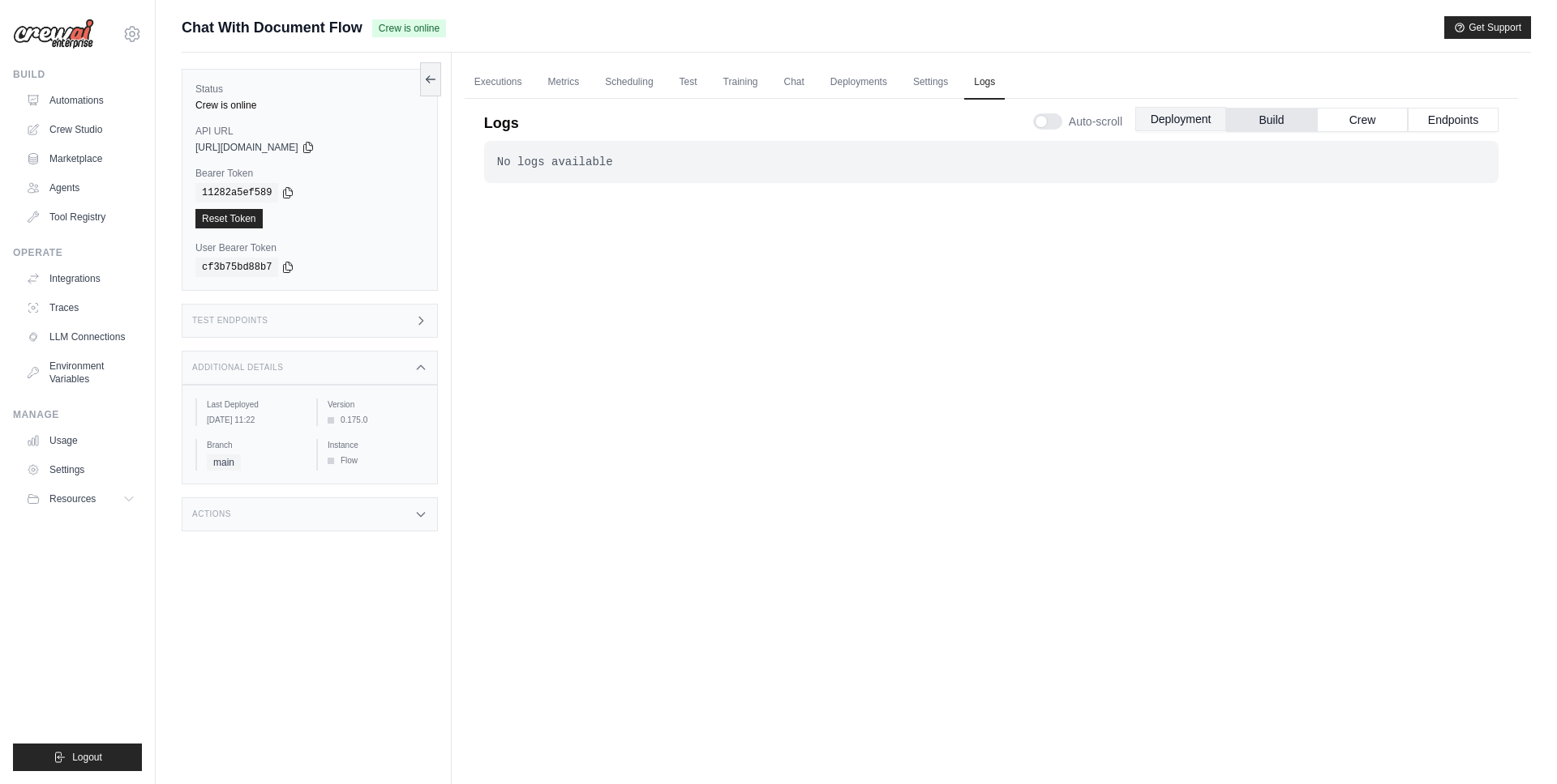
click at [1184, 119] on button "Deployment" at bounding box center [1180, 118] width 91 height 25
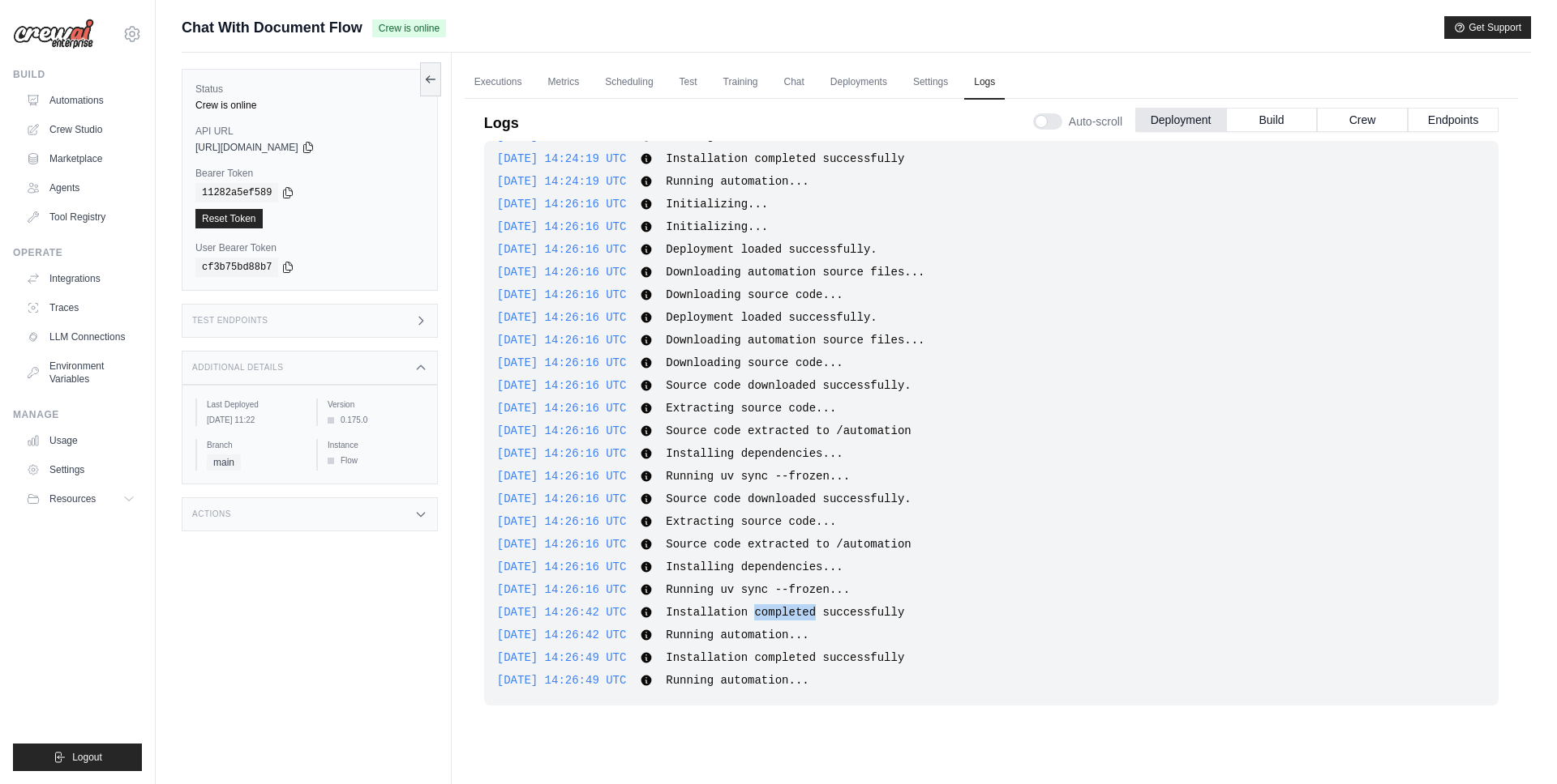
scroll to position [69, 0]
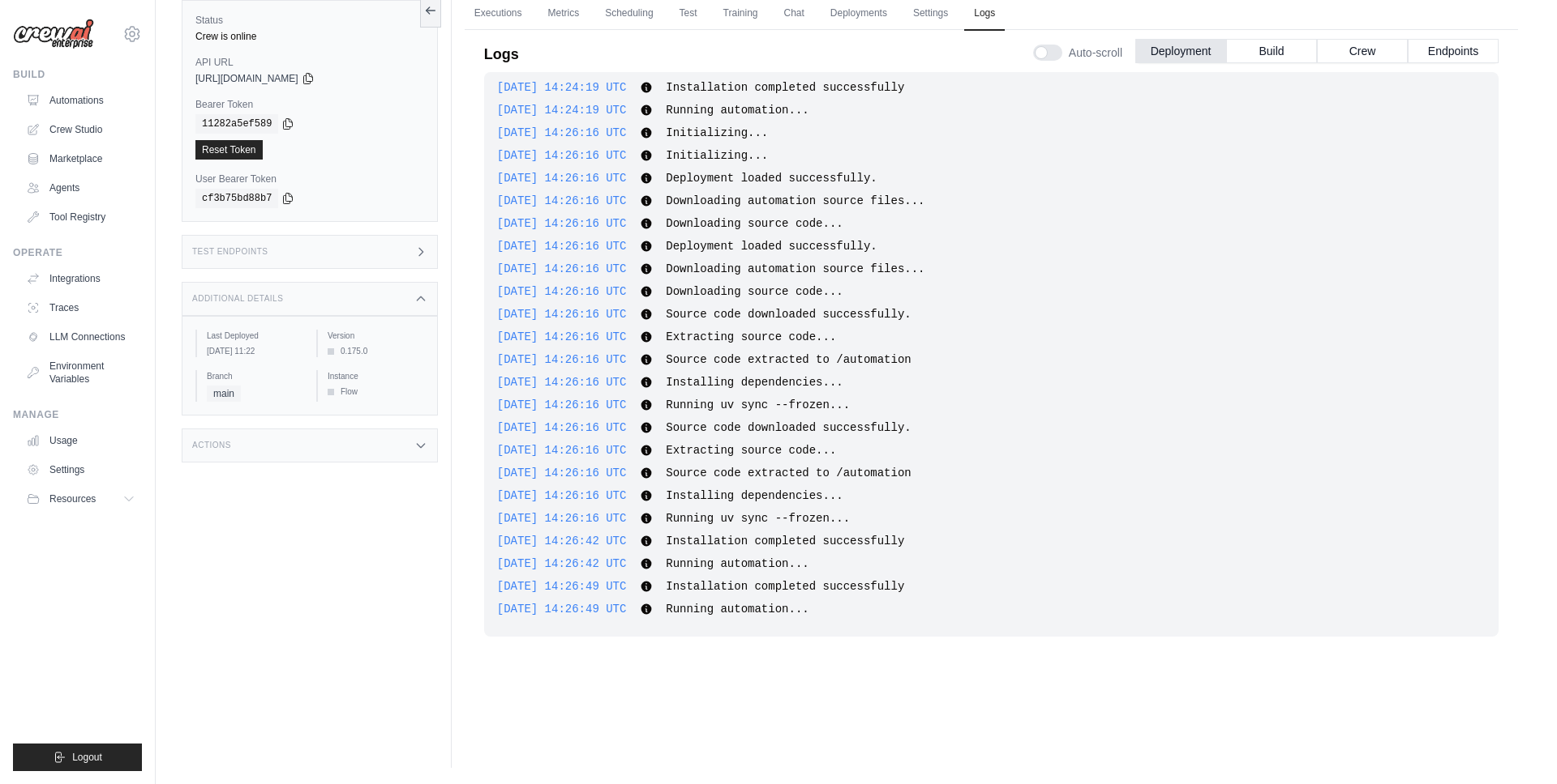
click at [319, 268] on div "Test Endpoints" at bounding box center [310, 251] width 257 height 35
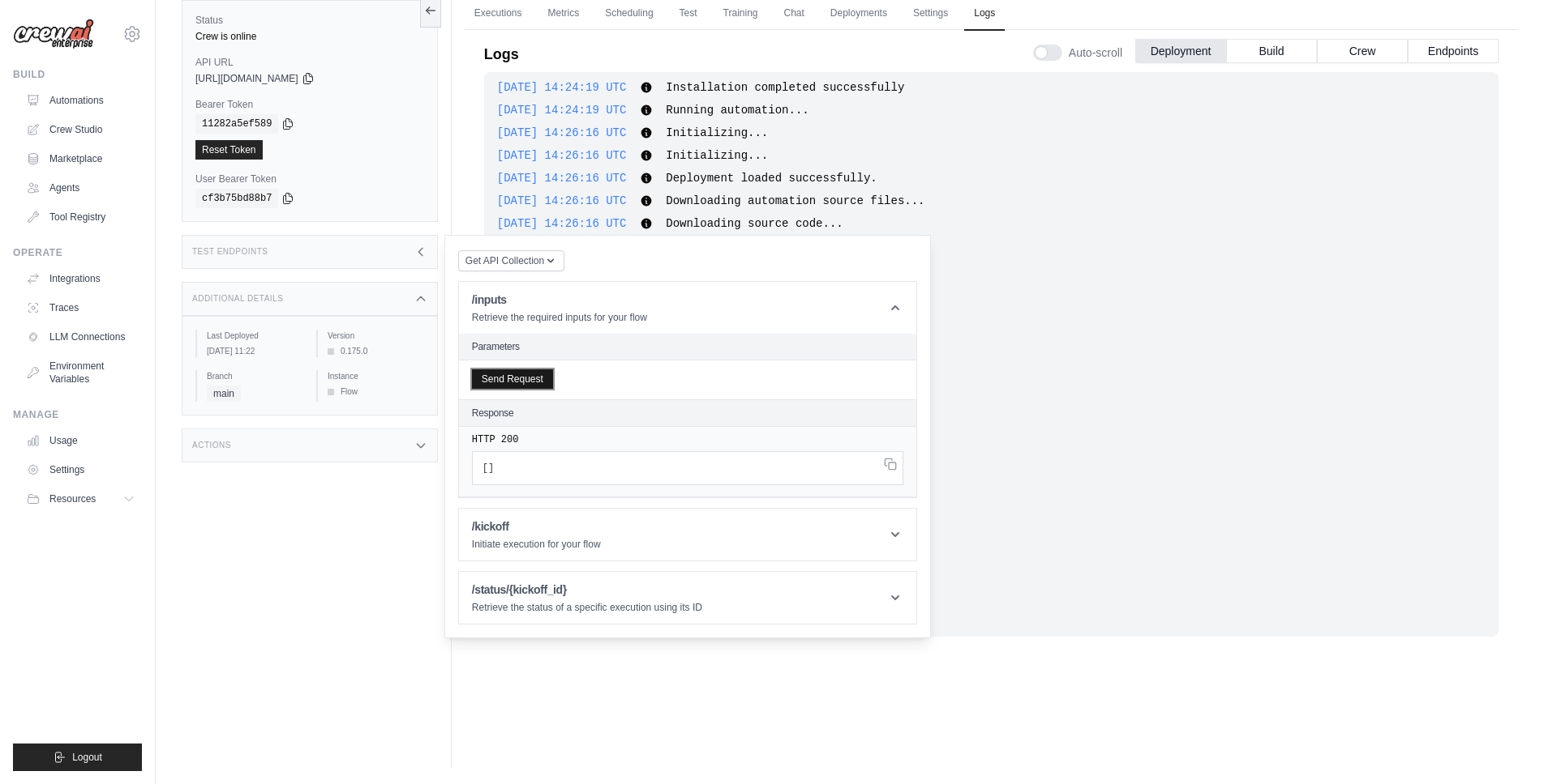
click at [524, 375] on button "Send Request" at bounding box center [512, 380] width 81 height 20
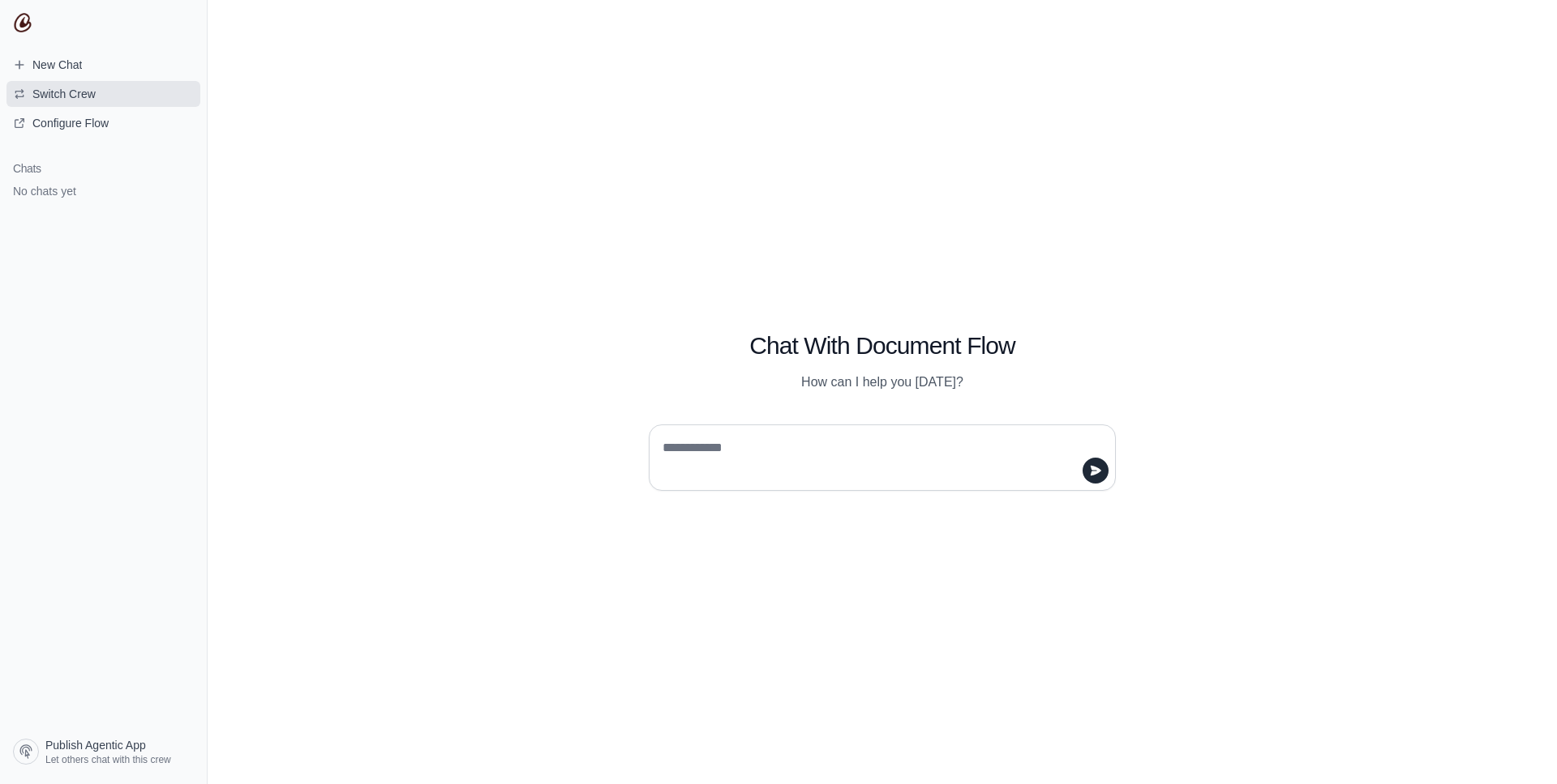
click at [106, 84] on button "Switch Crew" at bounding box center [104, 94] width 193 height 26
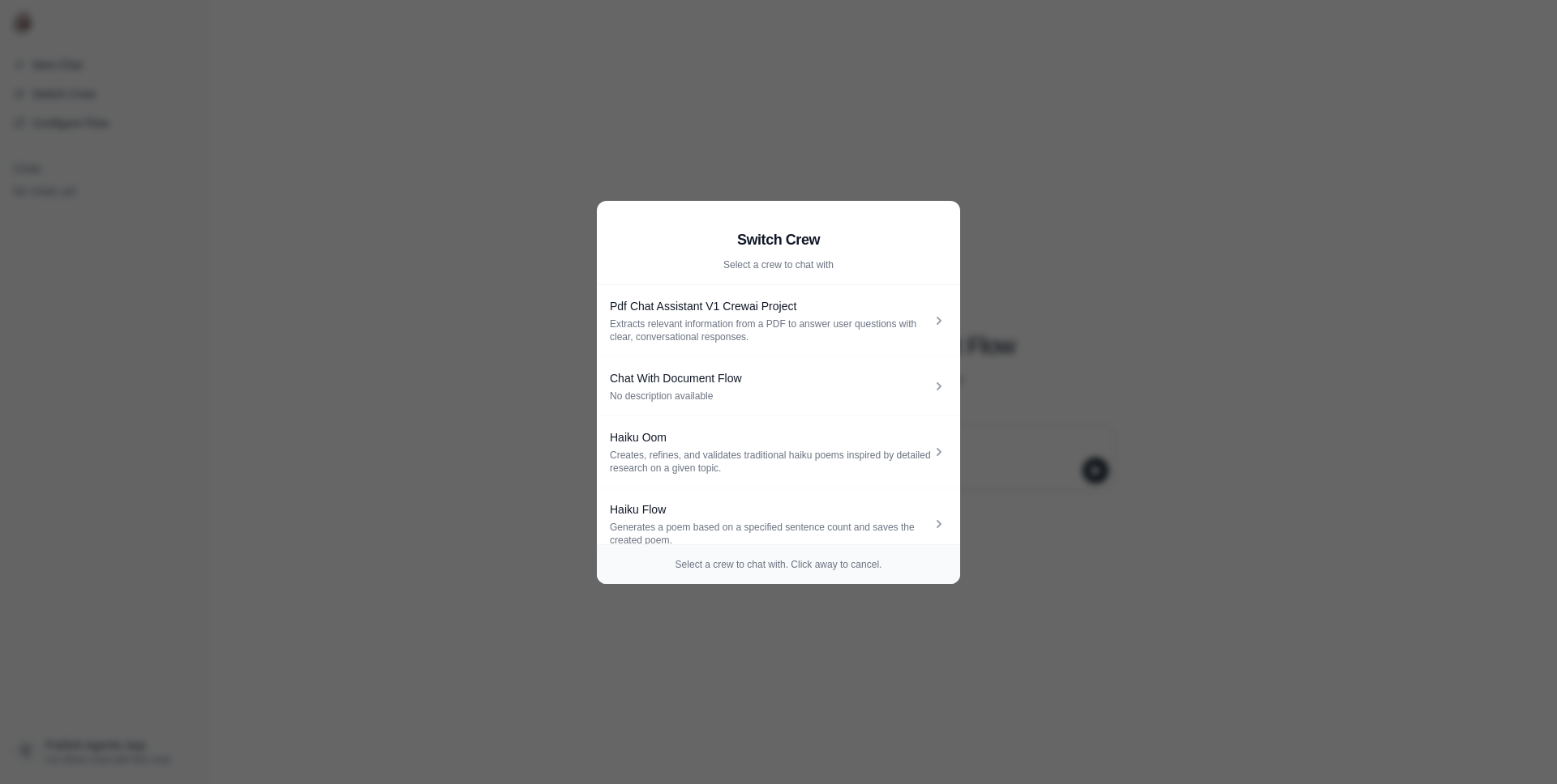
click at [446, 505] on aside "Switch Crew Select a crew to chat with Pdf Chat Assistant V1 Crewai Project Ext…" at bounding box center [778, 392] width 1557 height 784
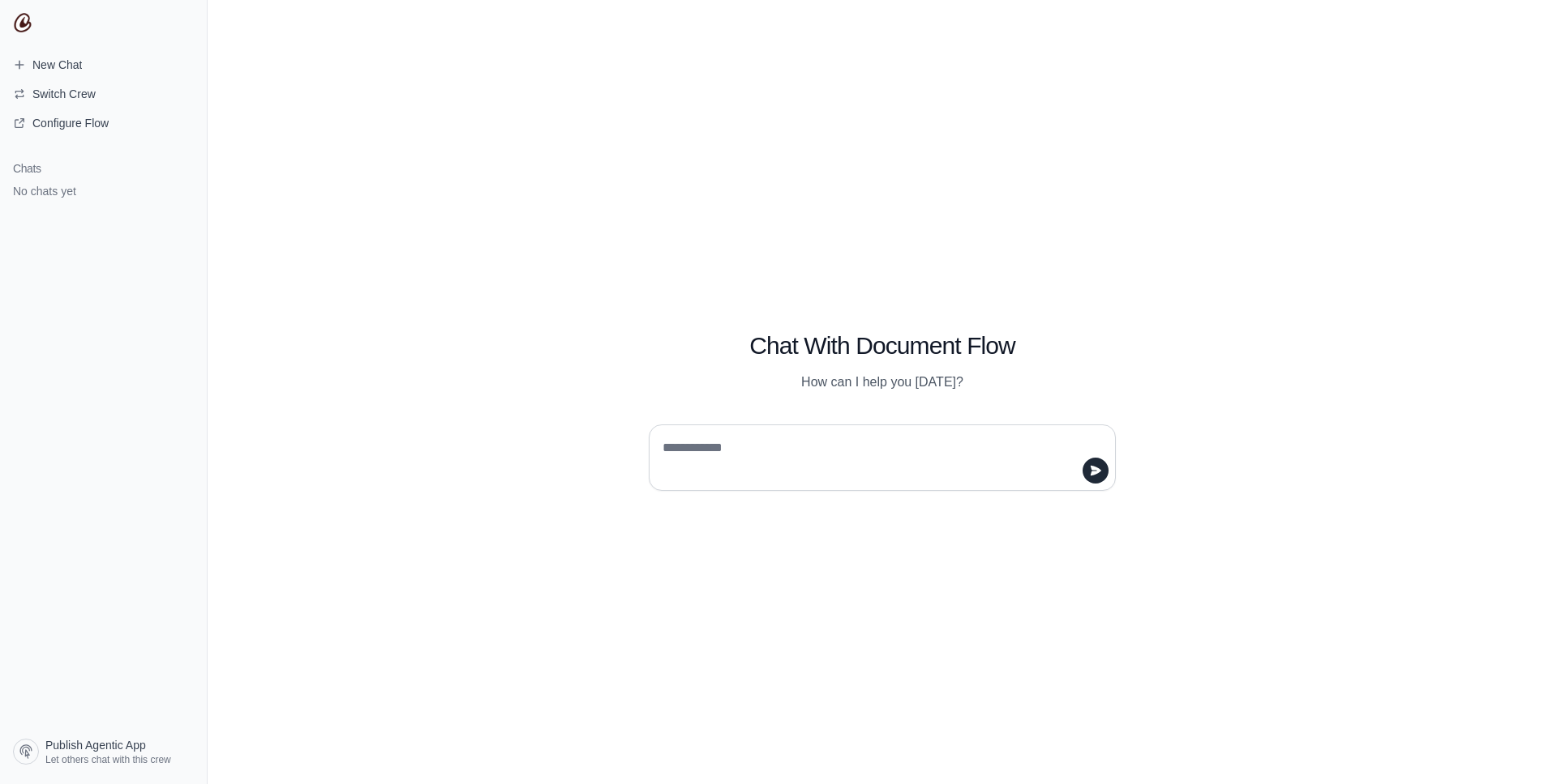
click at [748, 452] on textarea at bounding box center [877, 458] width 436 height 45
click at [117, 92] on button "Switch Crew" at bounding box center [104, 94] width 193 height 26
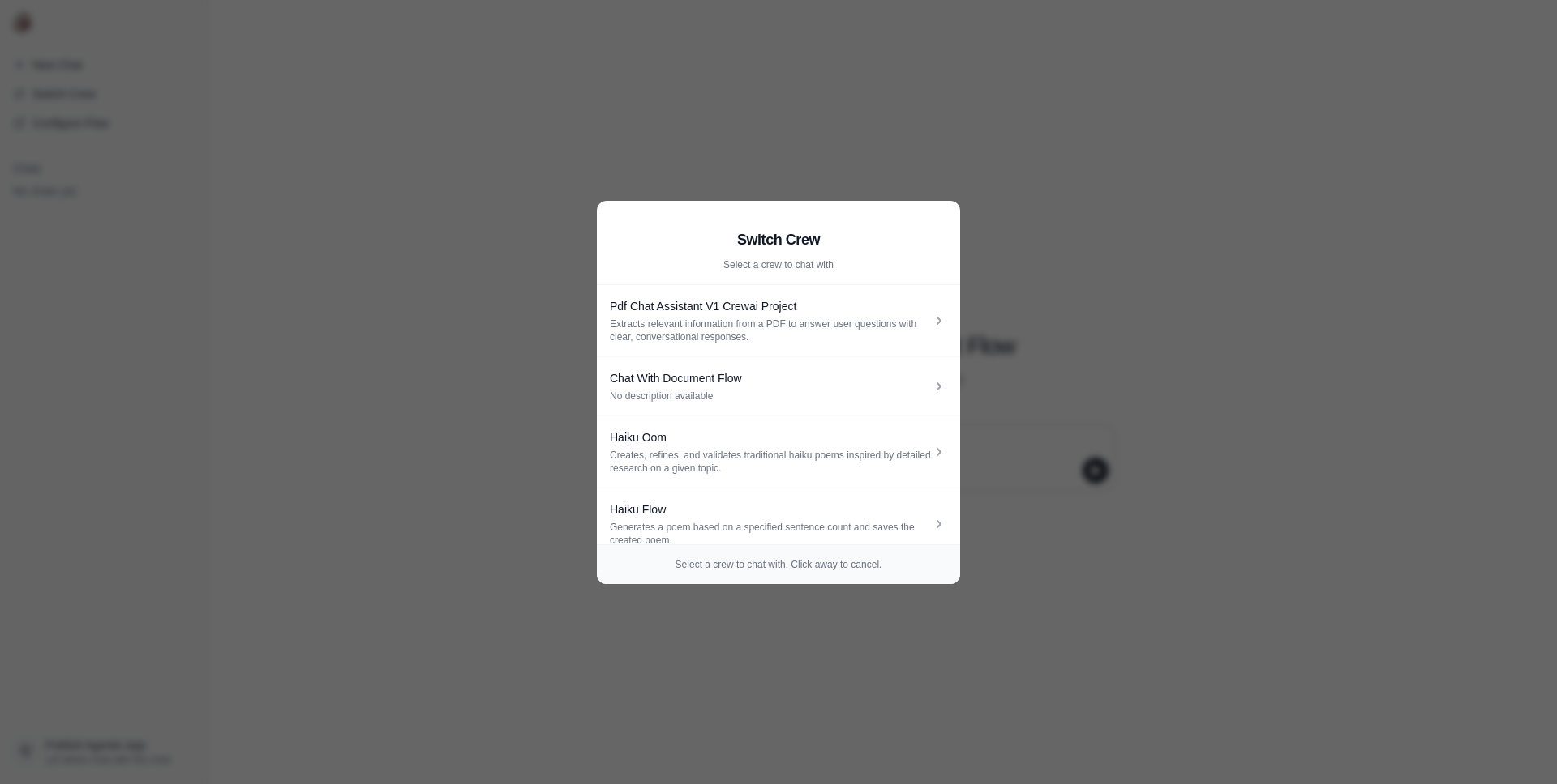
click at [468, 379] on aside "Switch Crew Select a crew to chat with Pdf Chat Assistant V1 Crewai Project Ext…" at bounding box center [778, 392] width 1557 height 784
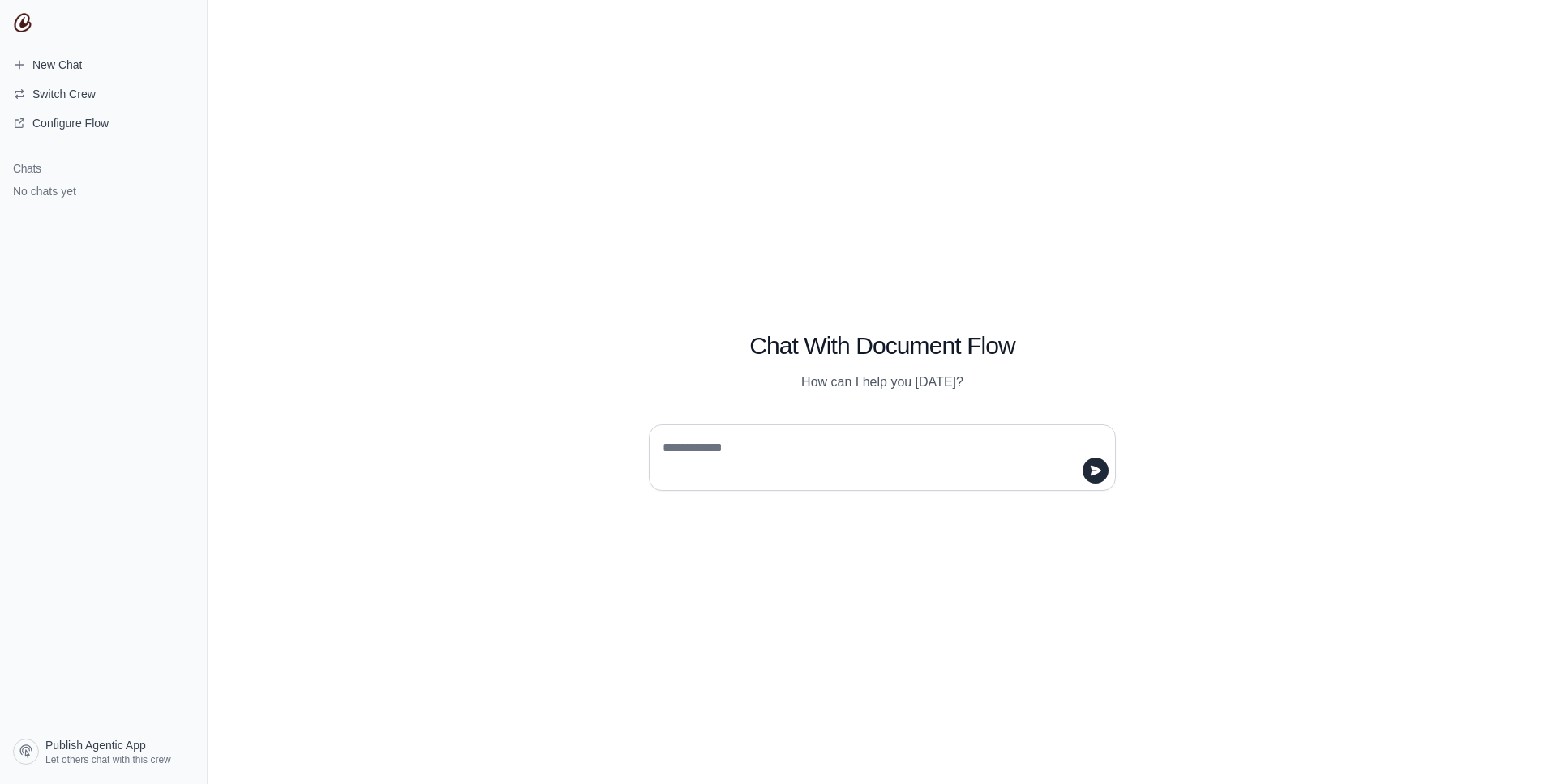
click at [648, 459] on div at bounding box center [881, 458] width 467 height 66
click at [680, 453] on textarea at bounding box center [877, 458] width 436 height 45
type textarea "**********"
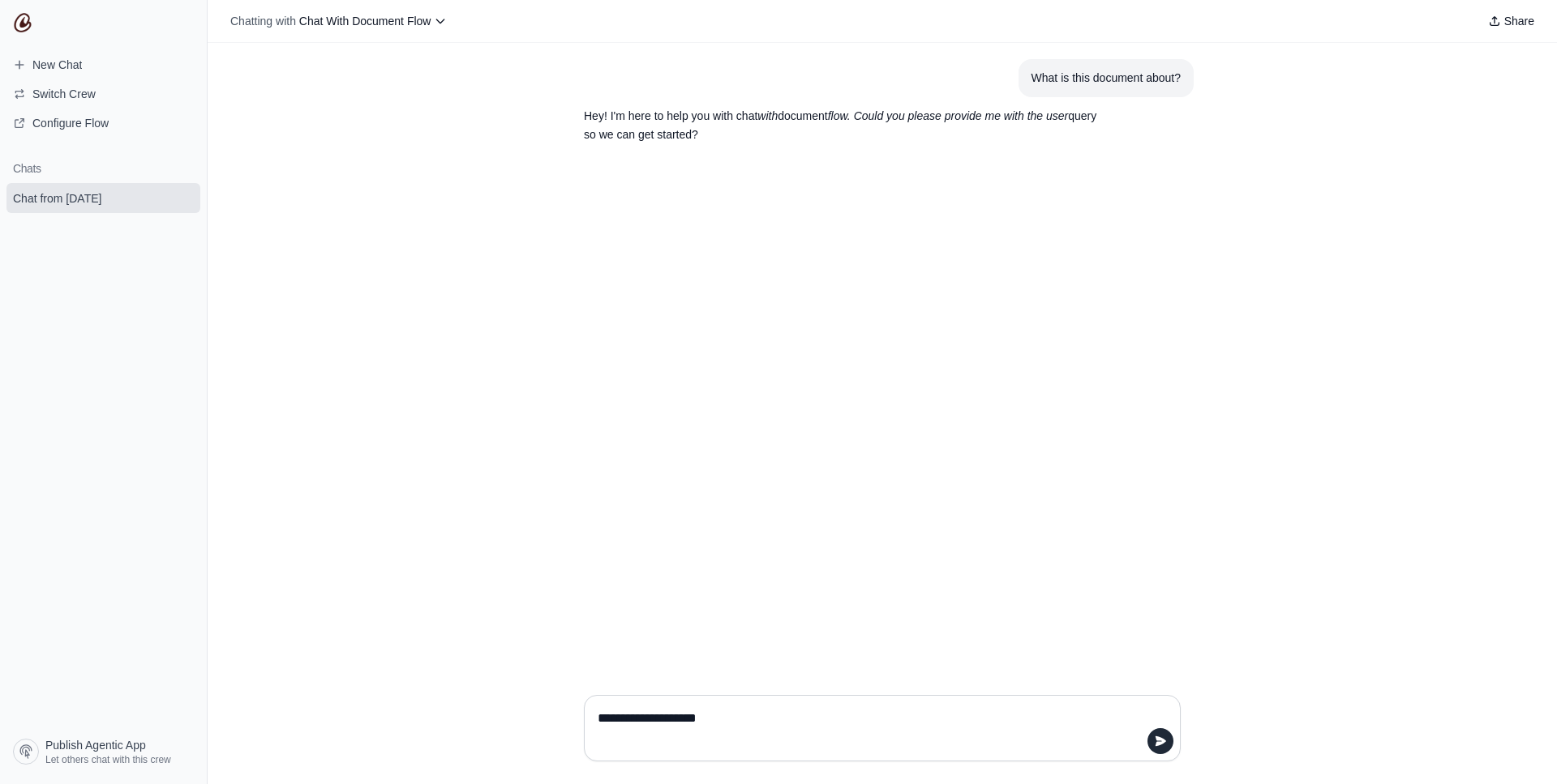
type textarea "**********"
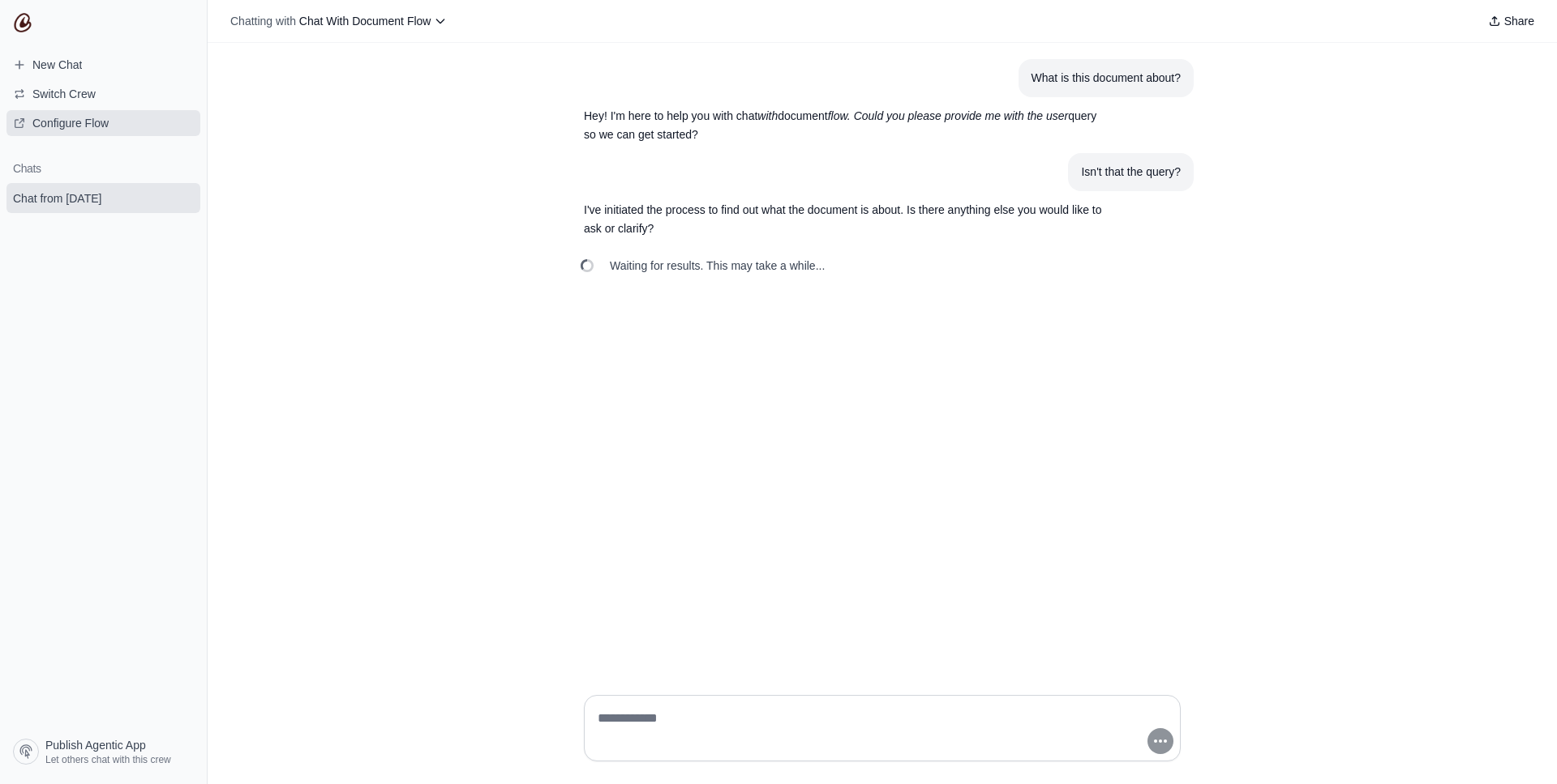
click at [111, 124] on span "Configure Flow" at bounding box center [60, 123] width 121 height 16
click at [180, 197] on icon "submit" at bounding box center [184, 197] width 13 height 13
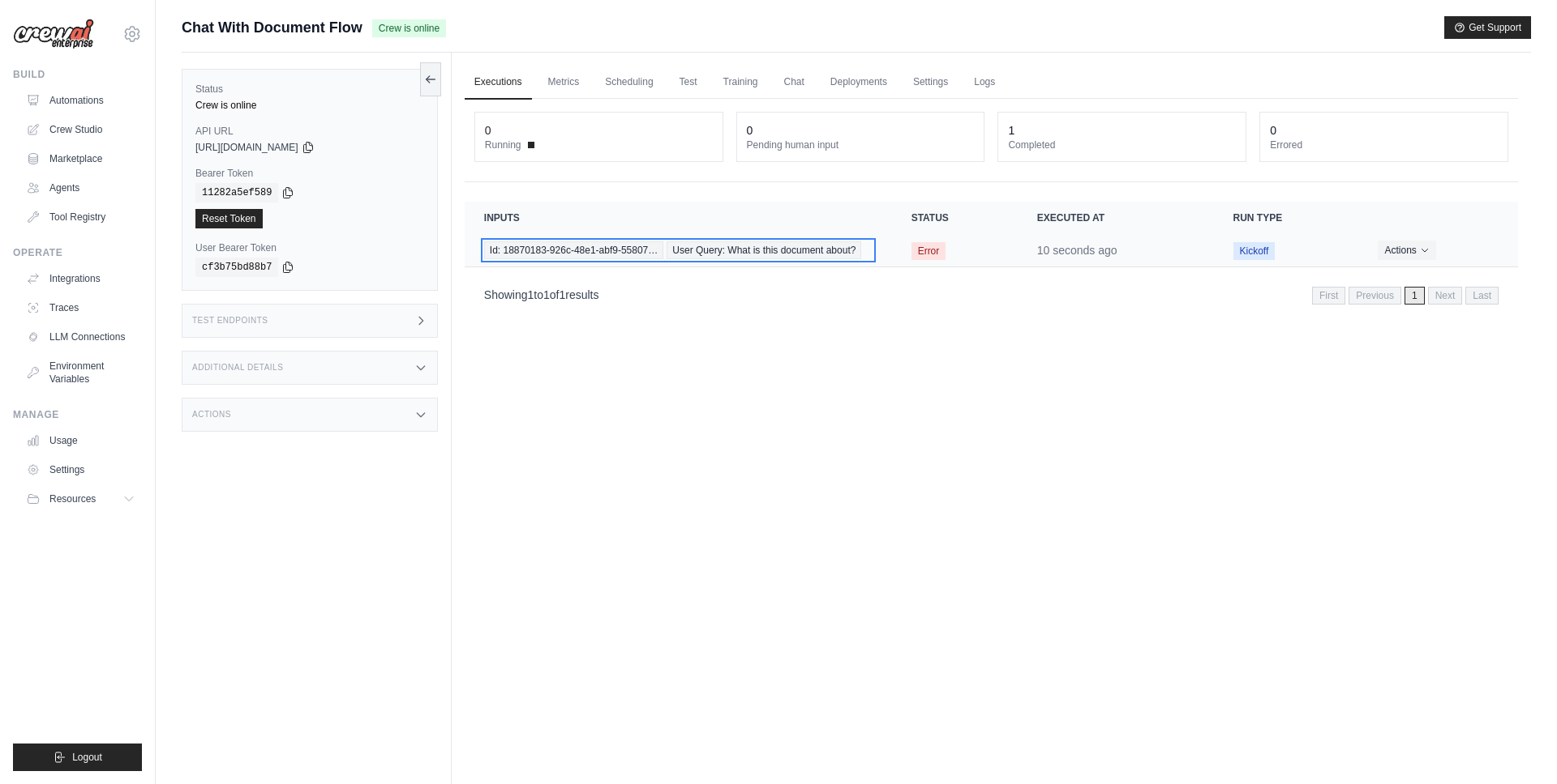
click at [585, 256] on span "Id: 18870183-926c-48e1-abf9-55807…" at bounding box center [574, 250] width 180 height 18
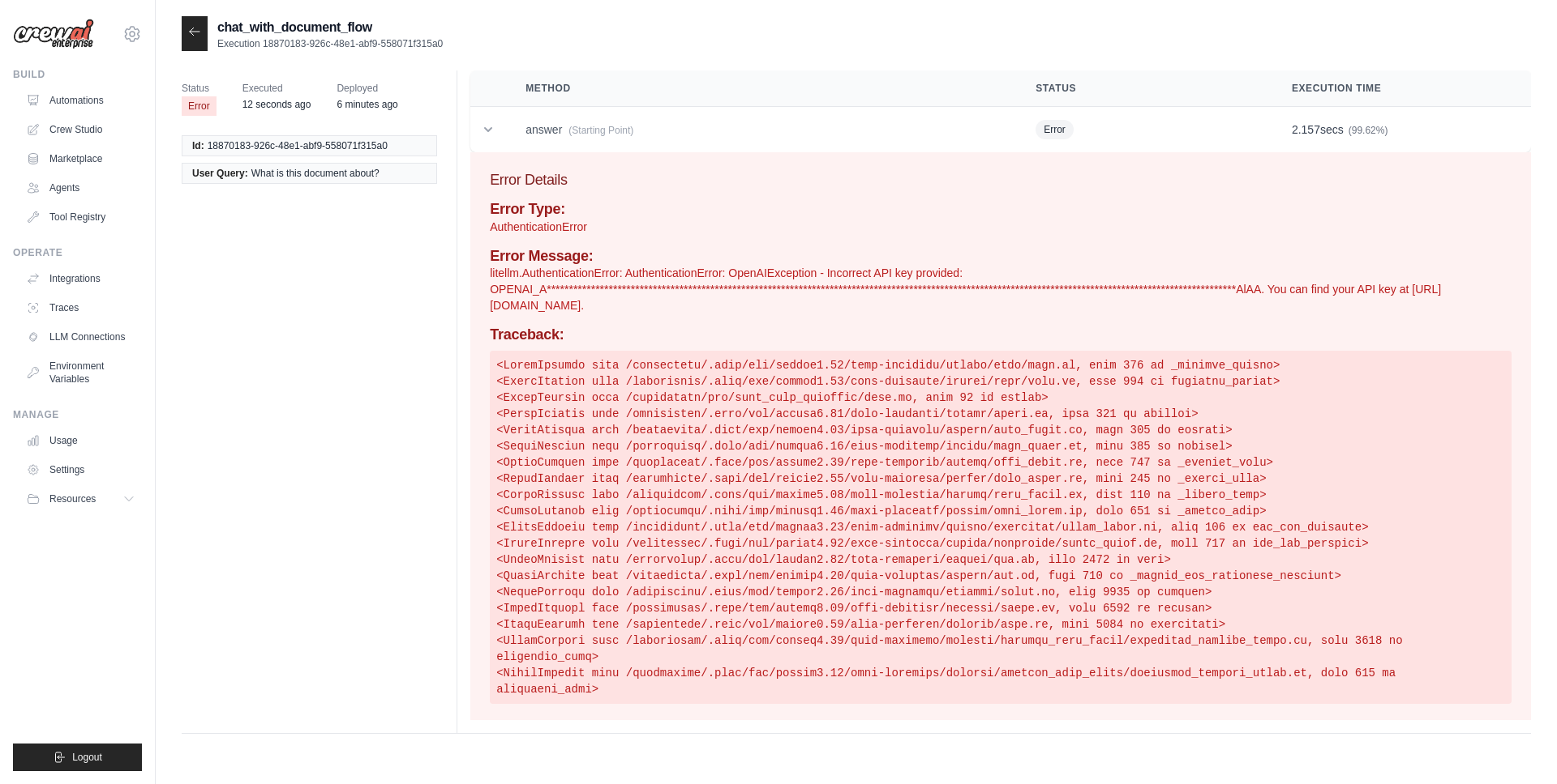
click at [743, 293] on p "**********" at bounding box center [1000, 289] width 1021 height 48
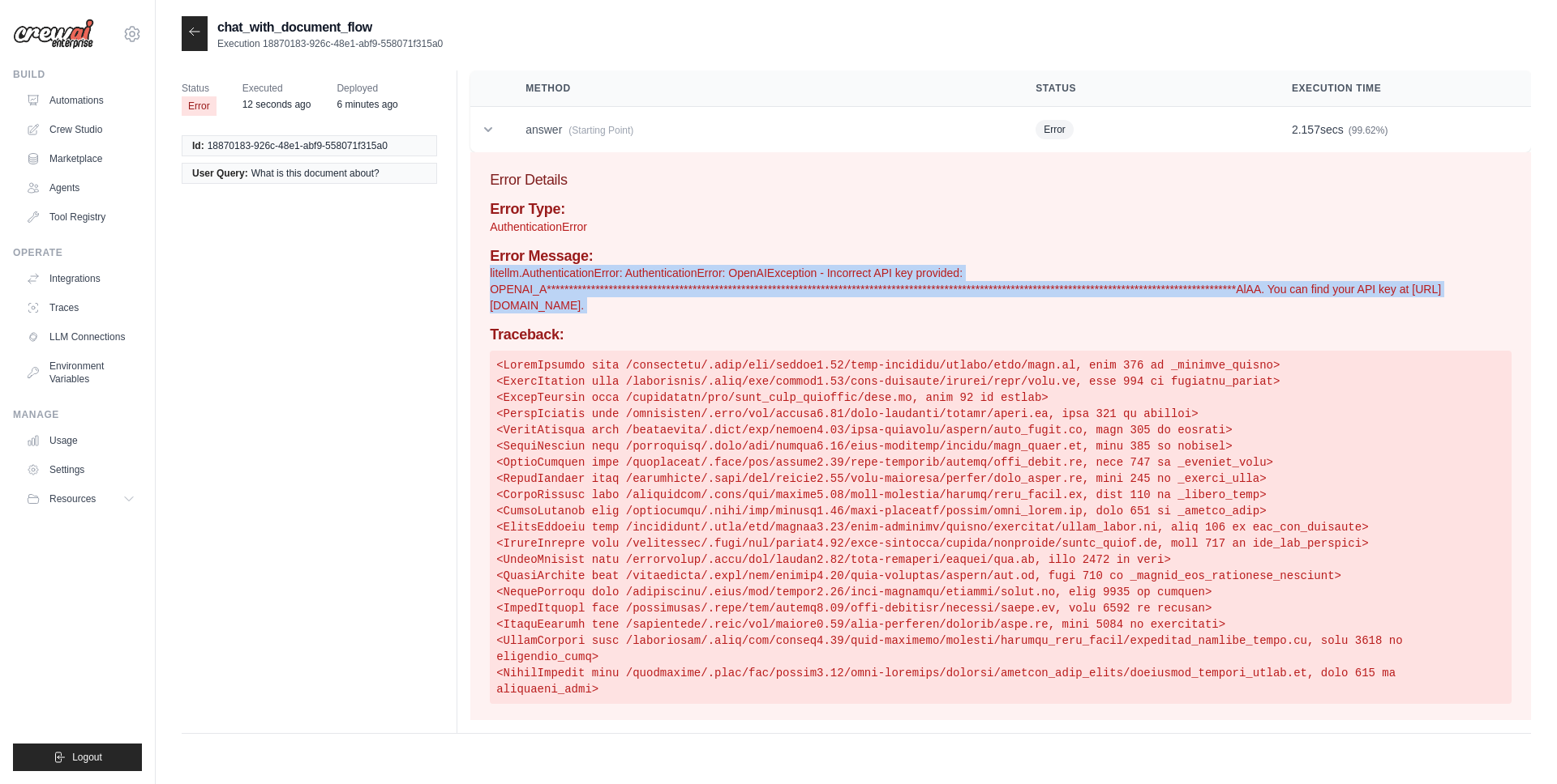
click at [755, 284] on p "**********" at bounding box center [1000, 289] width 1021 height 48
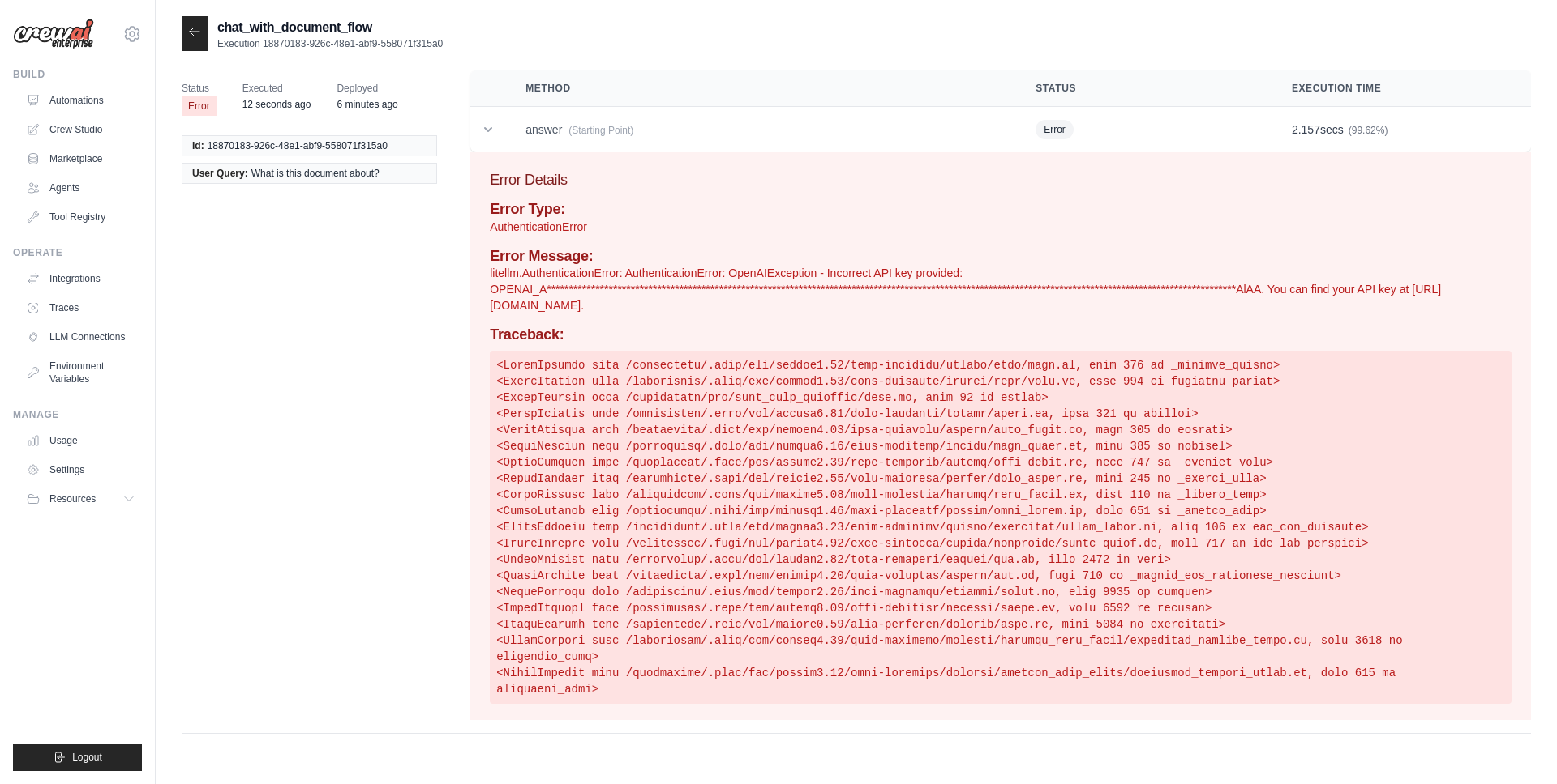
click at [755, 284] on p "**********" at bounding box center [1000, 289] width 1021 height 48
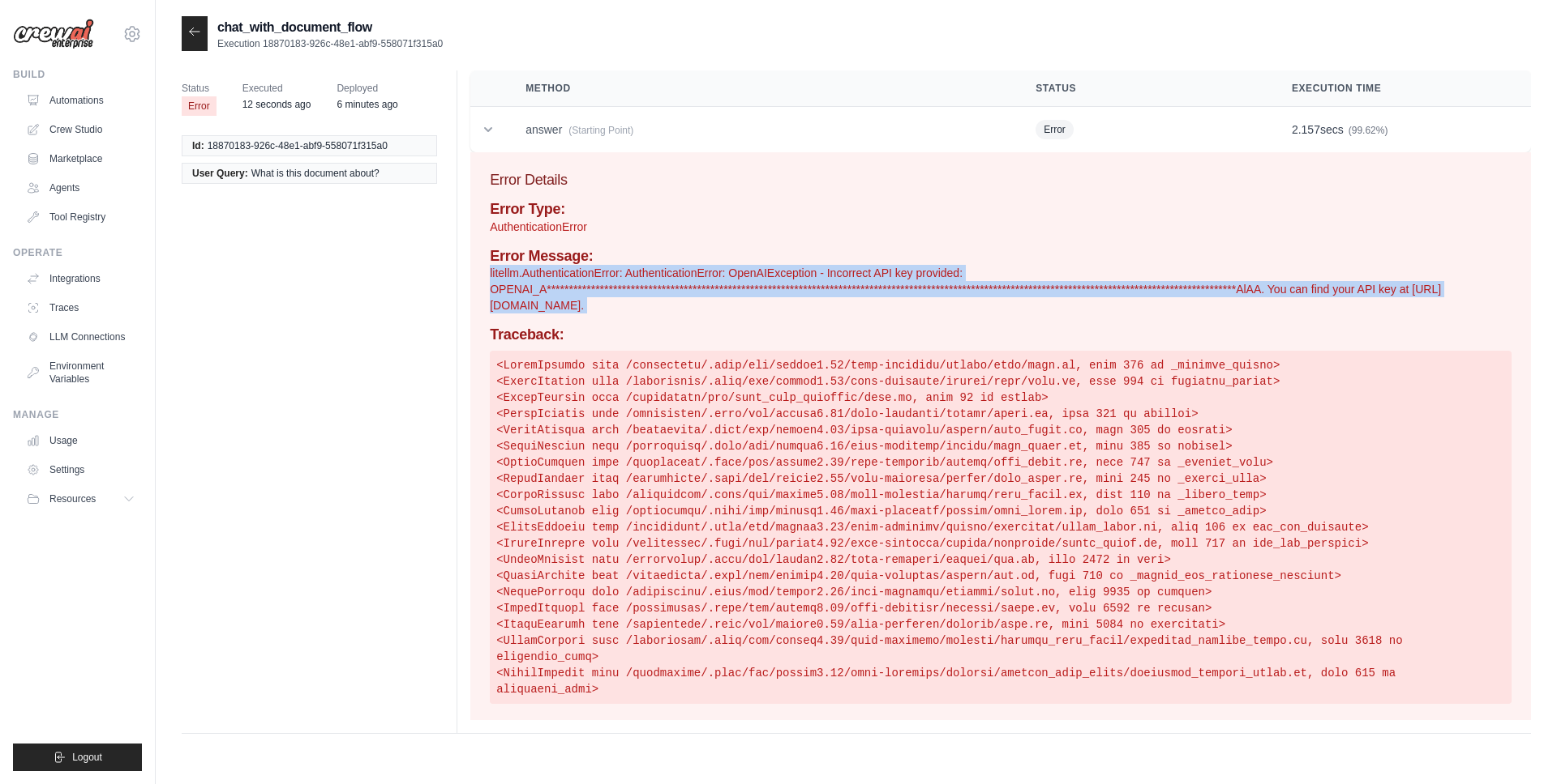
click at [755, 284] on p "**********" at bounding box center [1000, 289] width 1021 height 48
click at [715, 241] on div "**********" at bounding box center [1000, 453] width 1021 height 503
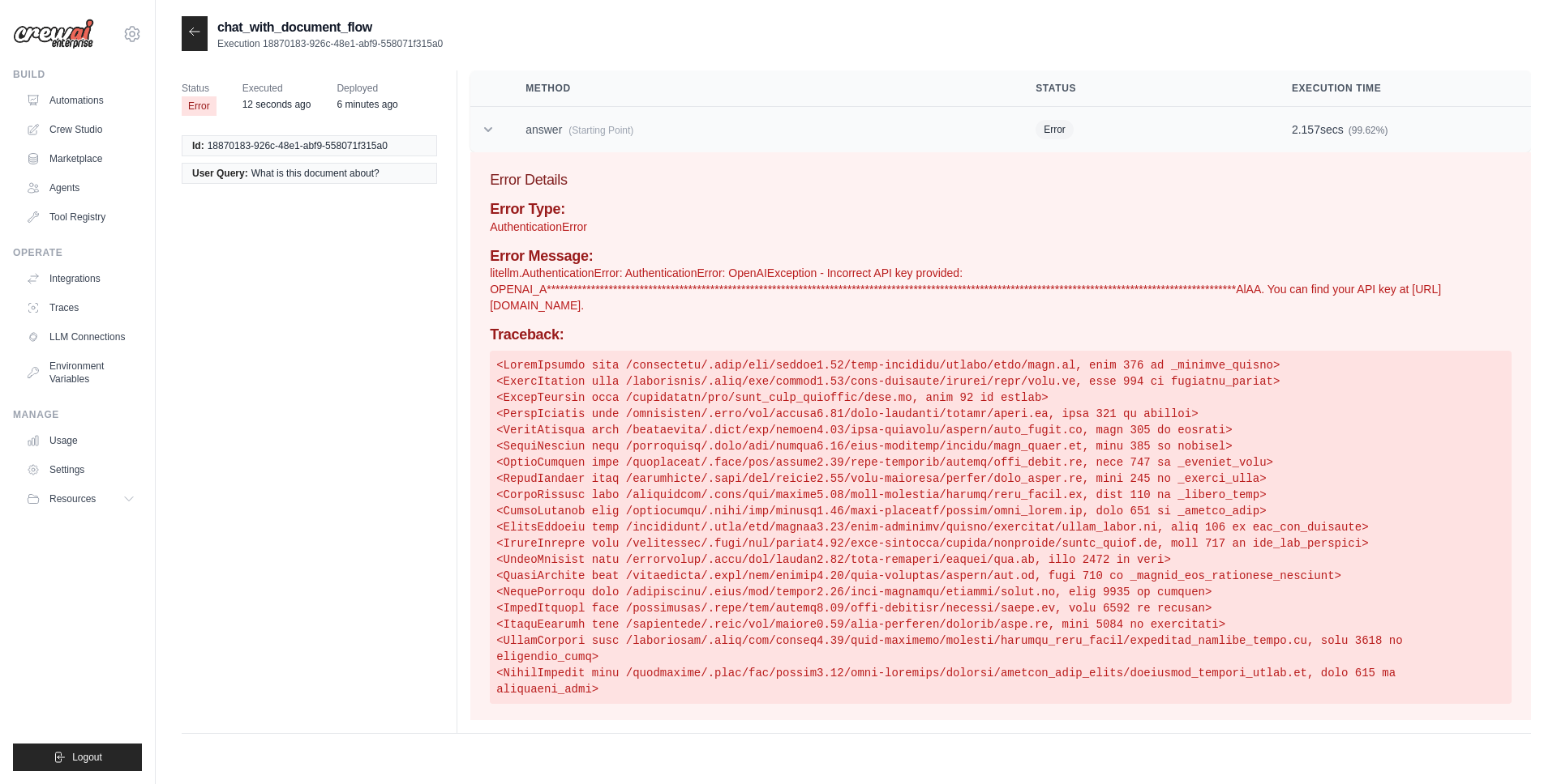
click at [550, 144] on td "answer (Starting Point)" at bounding box center [761, 129] width 510 height 46
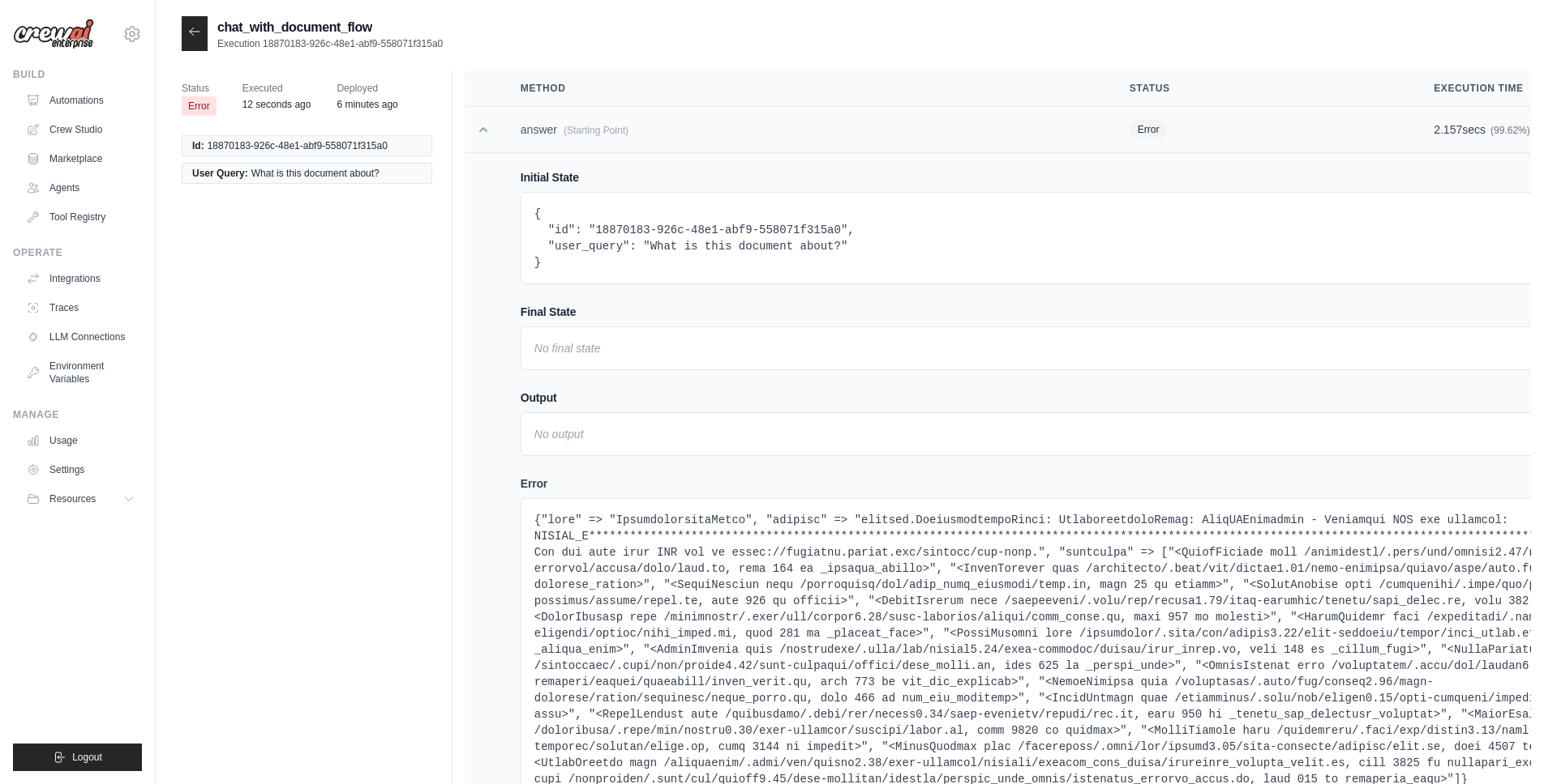
click at [568, 143] on td "answer (Starting Point)" at bounding box center [805, 129] width 609 height 46
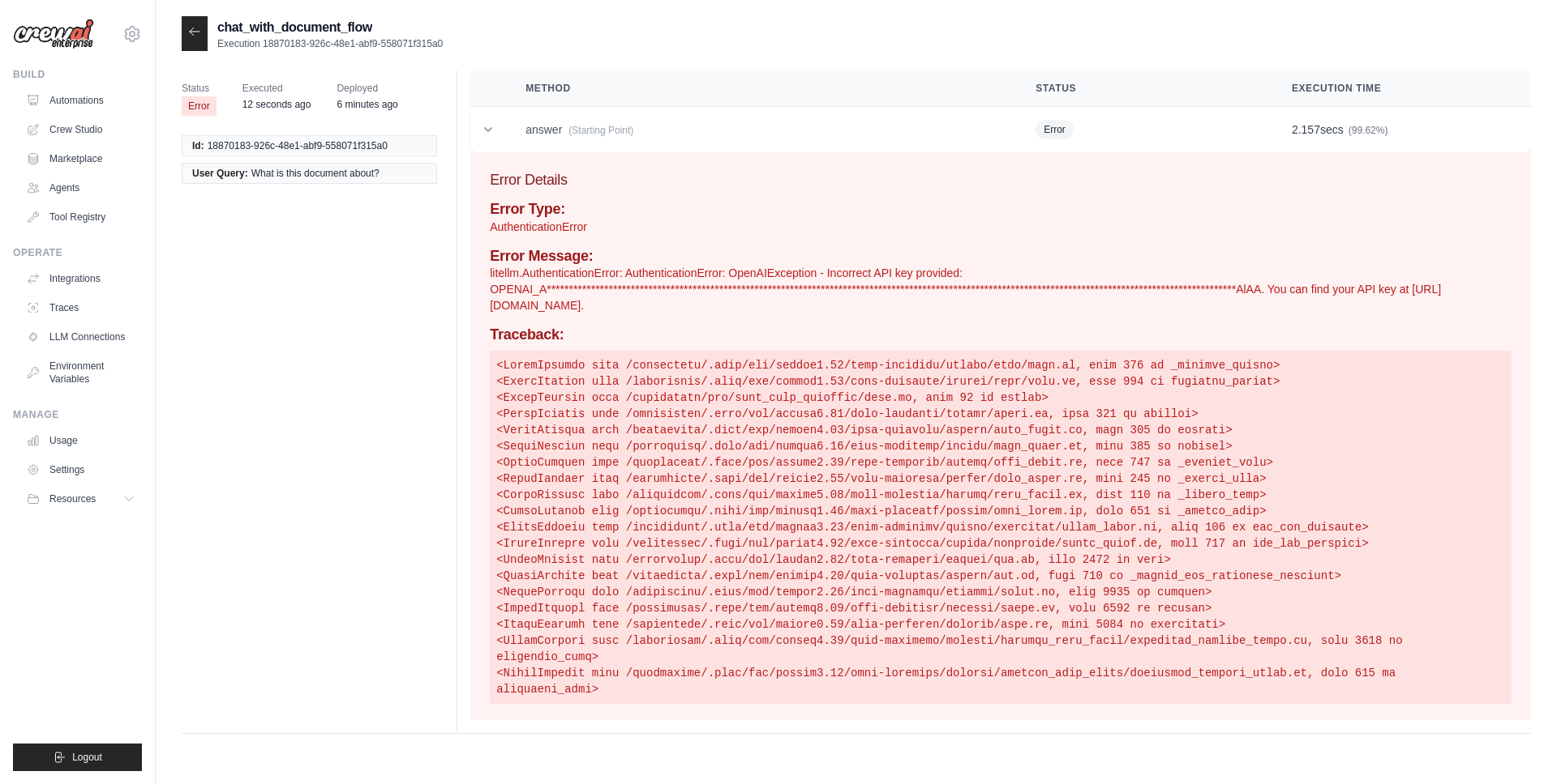
click at [187, 32] on div at bounding box center [194, 33] width 26 height 35
click at [201, 39] on div at bounding box center [194, 33] width 26 height 35
click at [195, 35] on icon at bounding box center [194, 31] width 13 height 13
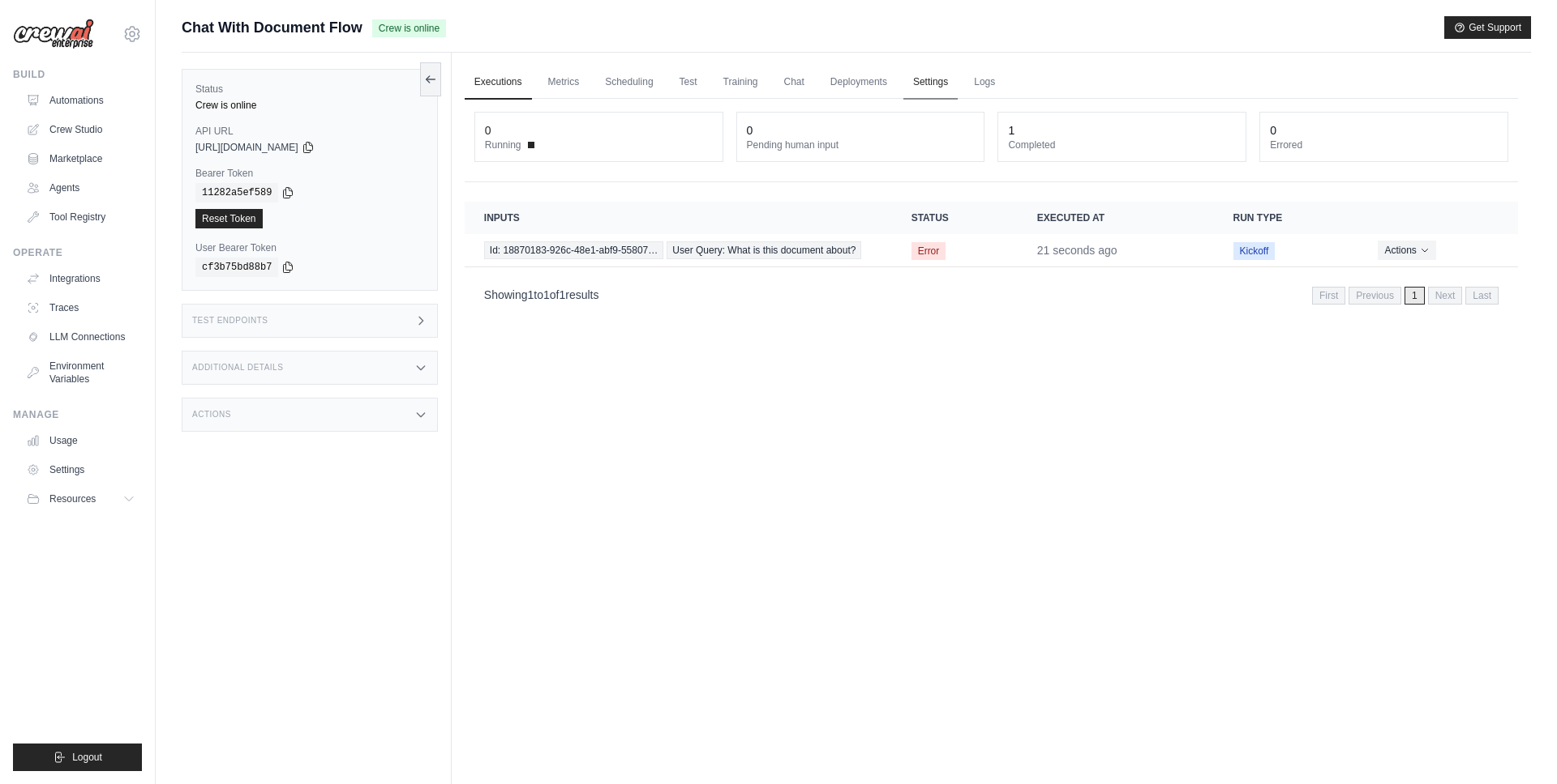
click at [948, 84] on link "Settings" at bounding box center [929, 83] width 54 height 35
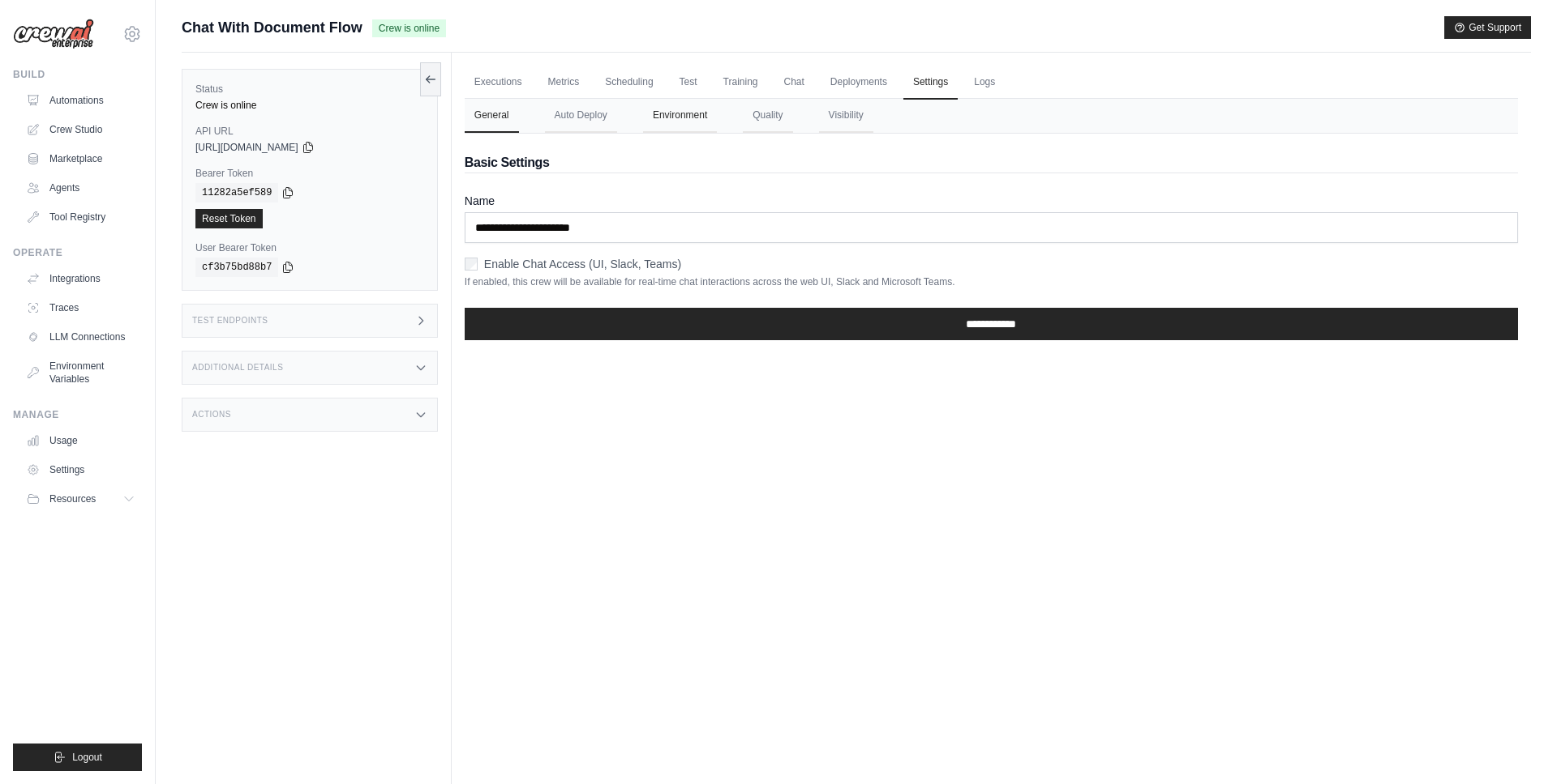
click at [706, 116] on button "Environment" at bounding box center [680, 115] width 74 height 35
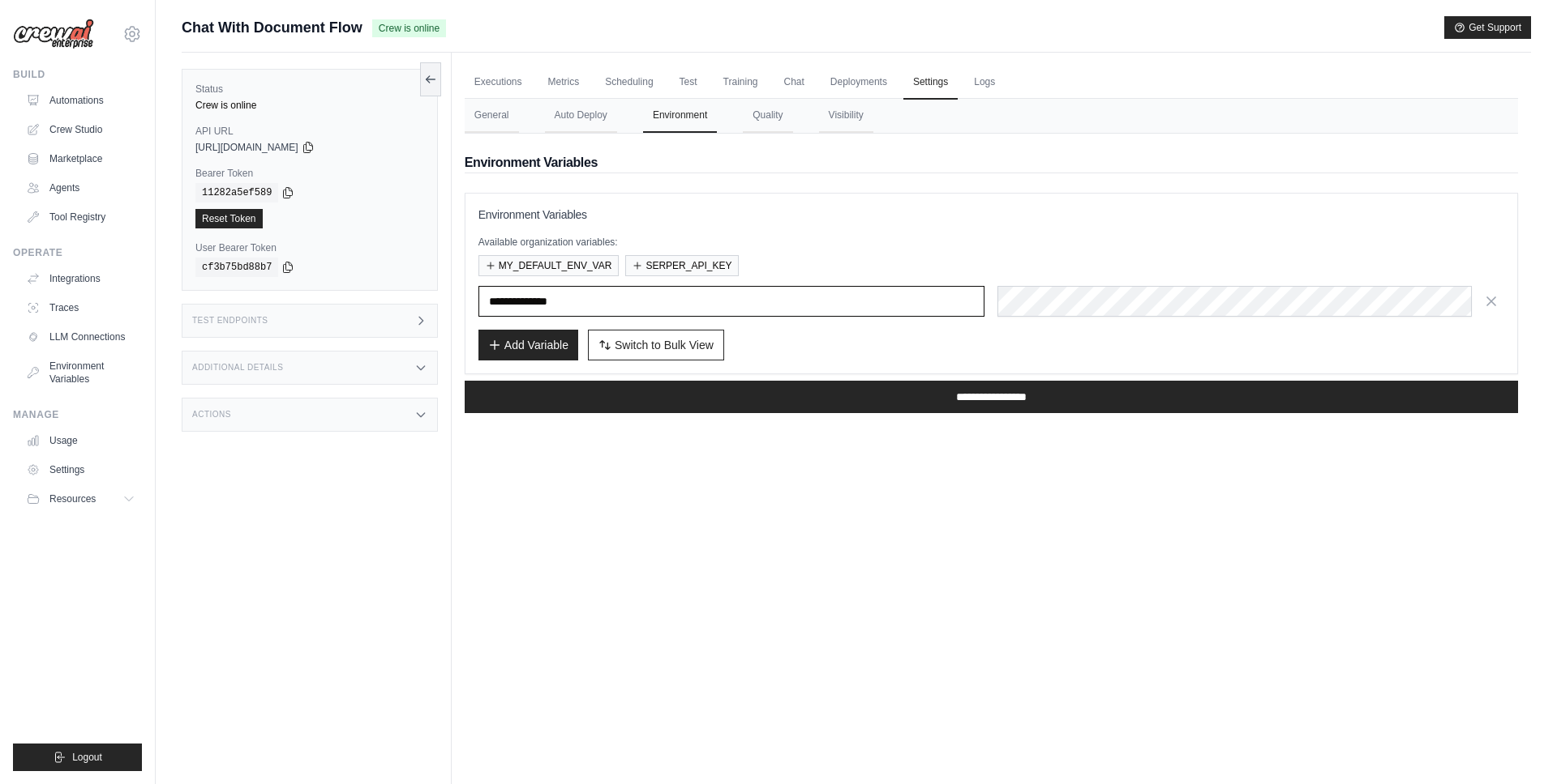
click at [632, 288] on input "**********" at bounding box center [732, 301] width 507 height 31
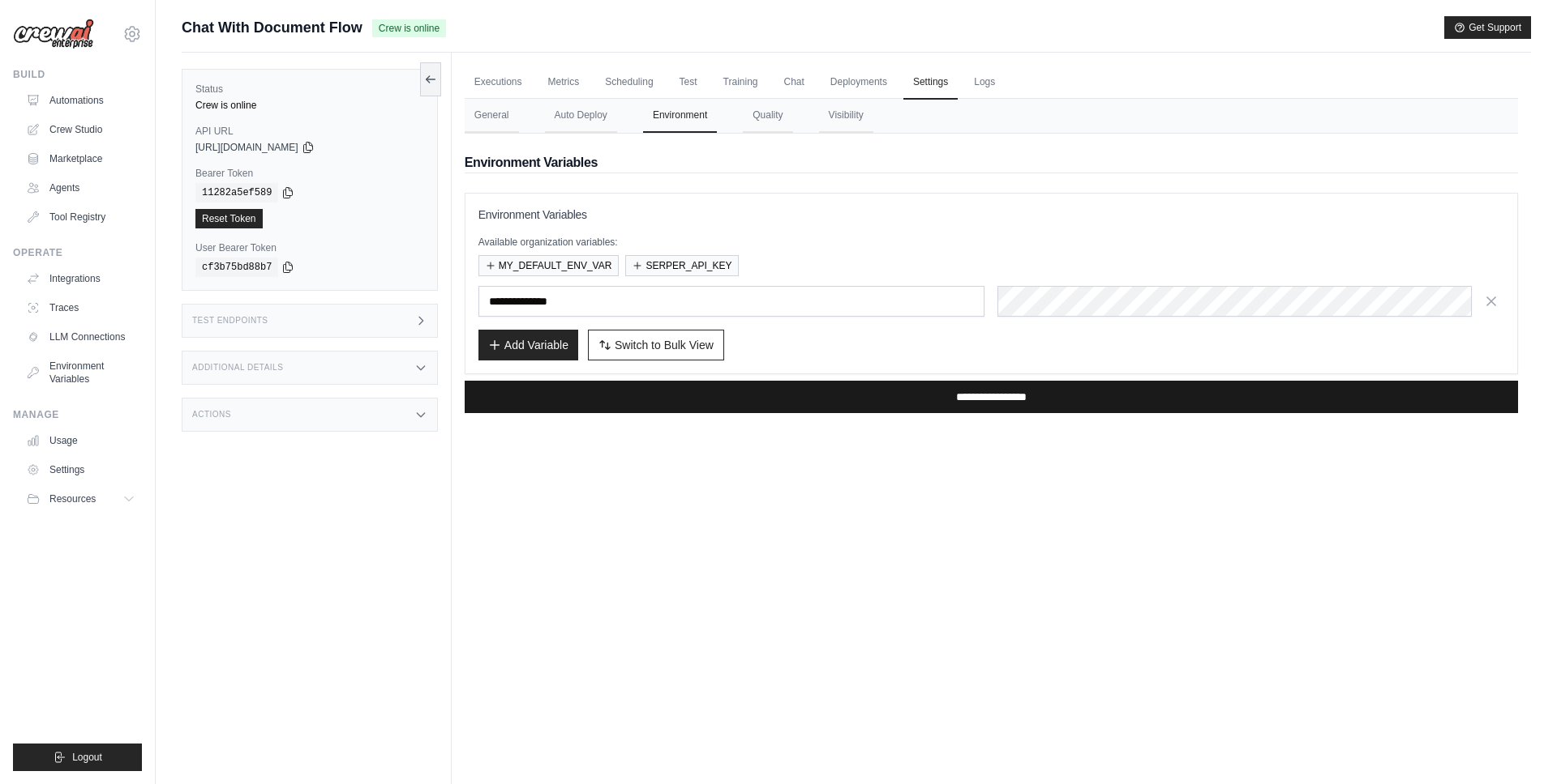
click at [1029, 388] on input "**********" at bounding box center [991, 396] width 1053 height 33
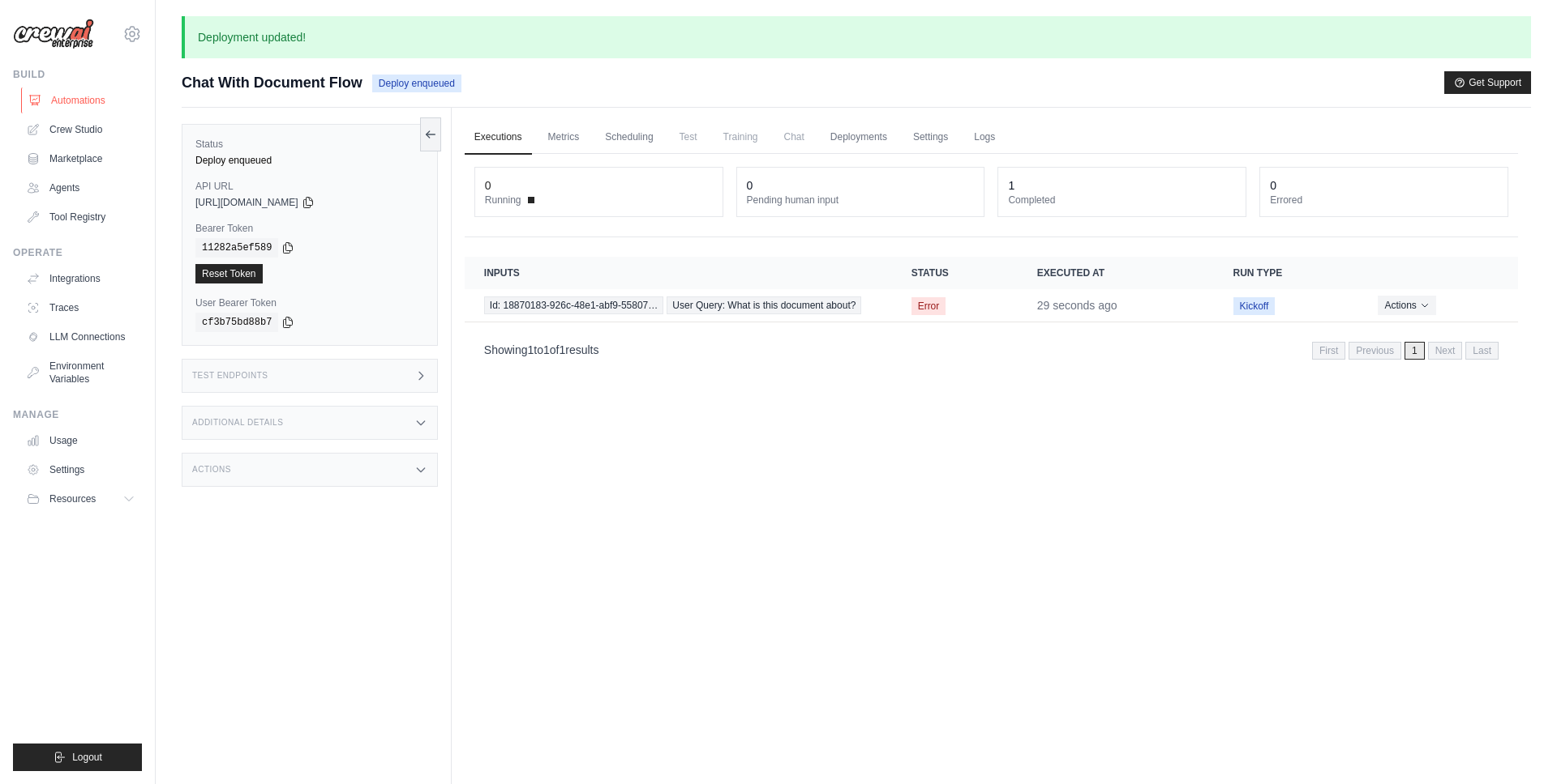
click at [87, 110] on link "Automations" at bounding box center [82, 101] width 122 height 26
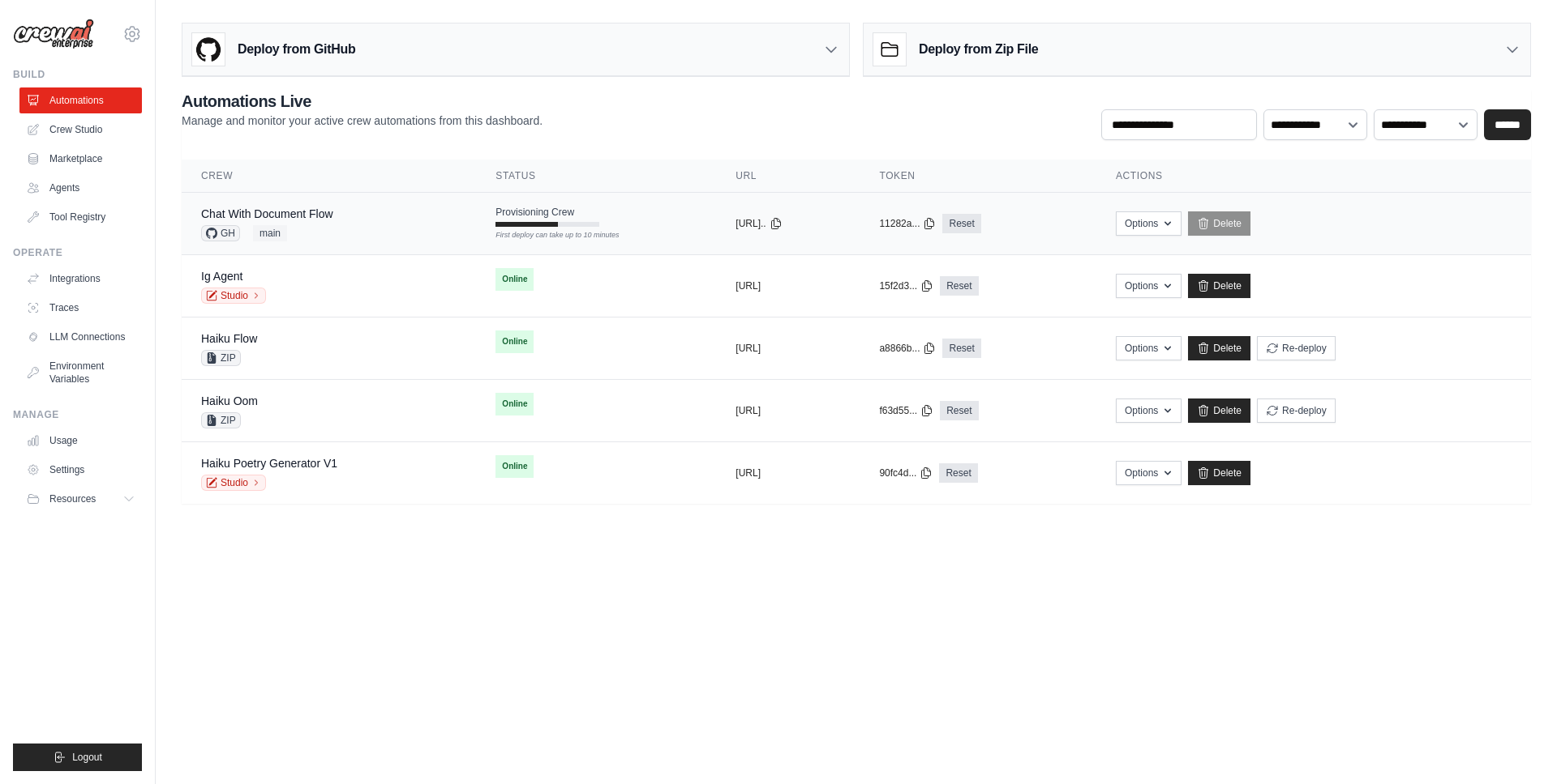
click at [542, 215] on div "Provisioning Crew First deploy can take up to 10 minutes" at bounding box center [547, 216] width 104 height 21
click at [495, 238] on div "First deploy can take up to 10 minutes" at bounding box center [547, 236] width 104 height 12
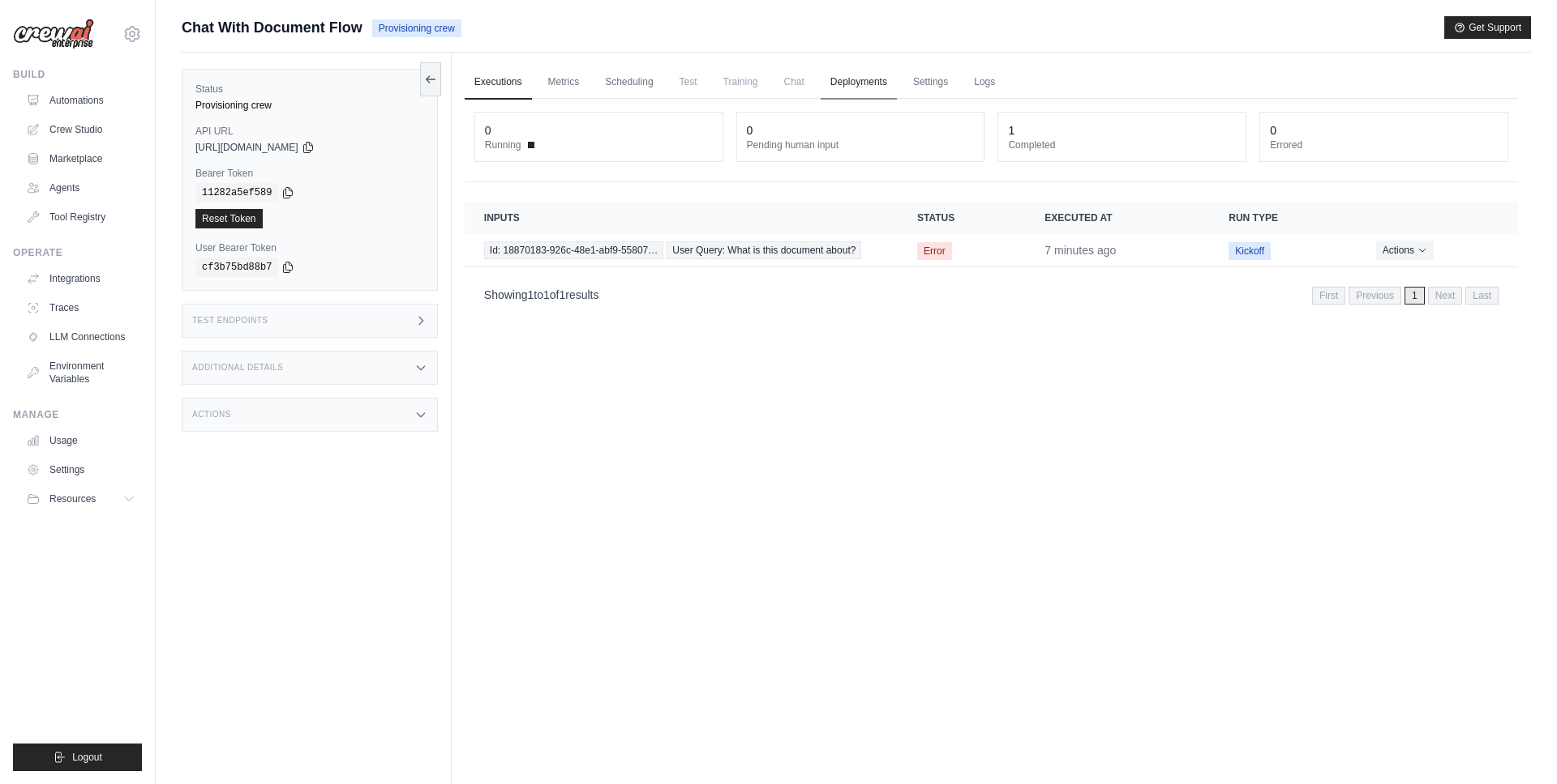
click at [871, 97] on link "Deployments" at bounding box center [857, 83] width 76 height 35
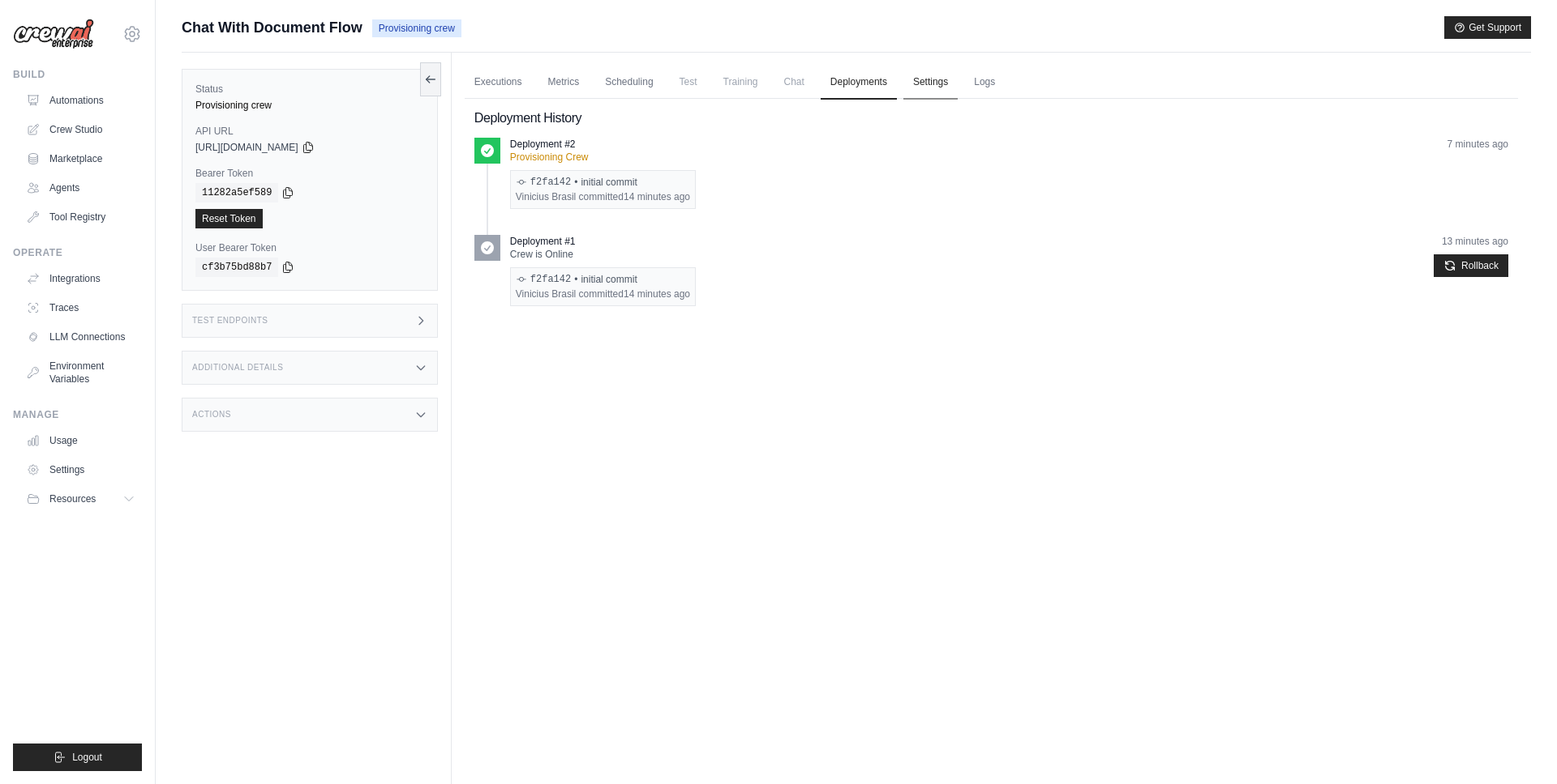
click at [929, 95] on link "Settings" at bounding box center [929, 83] width 54 height 35
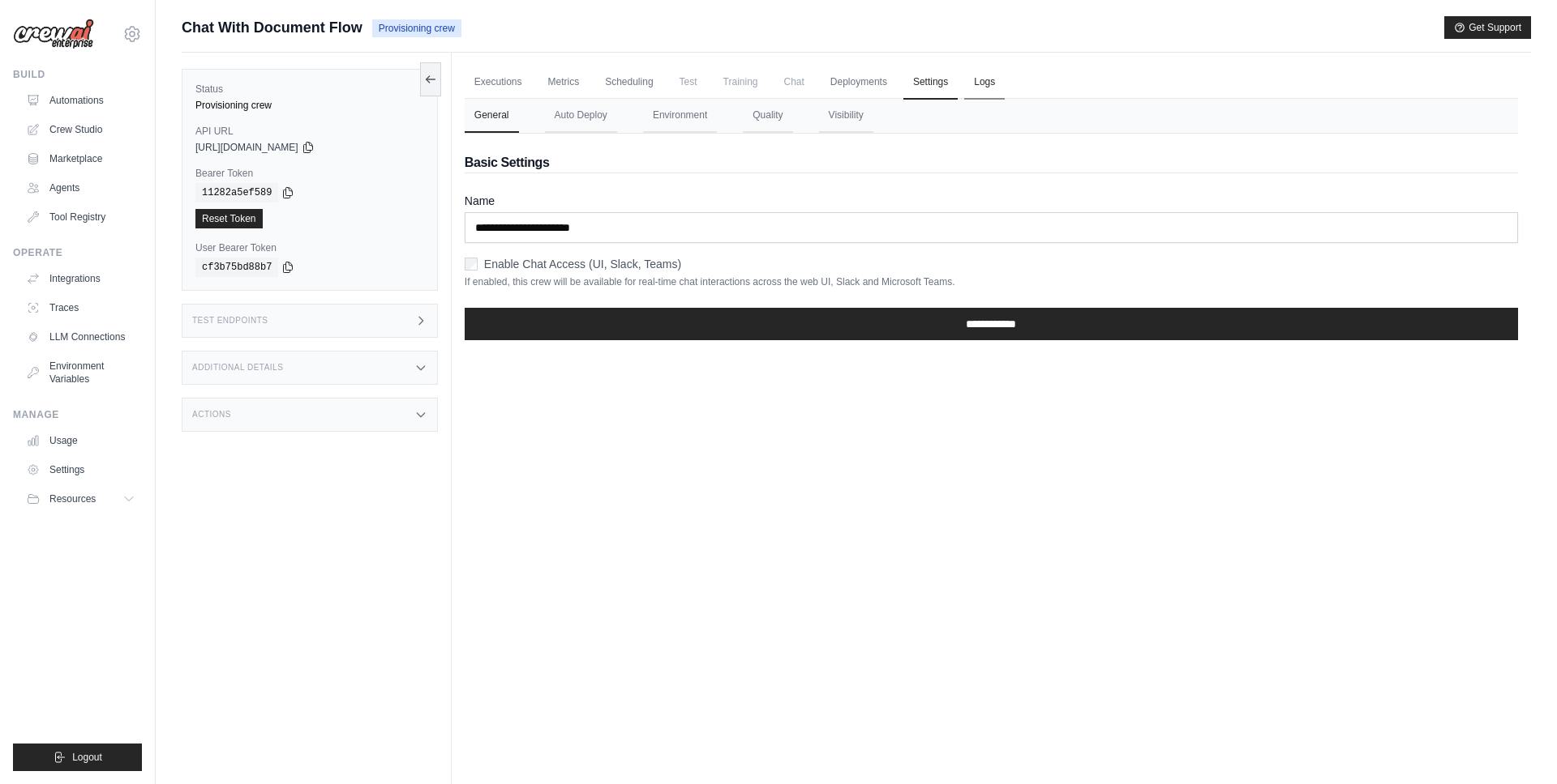
click at [975, 92] on link "Logs" at bounding box center [984, 83] width 40 height 35
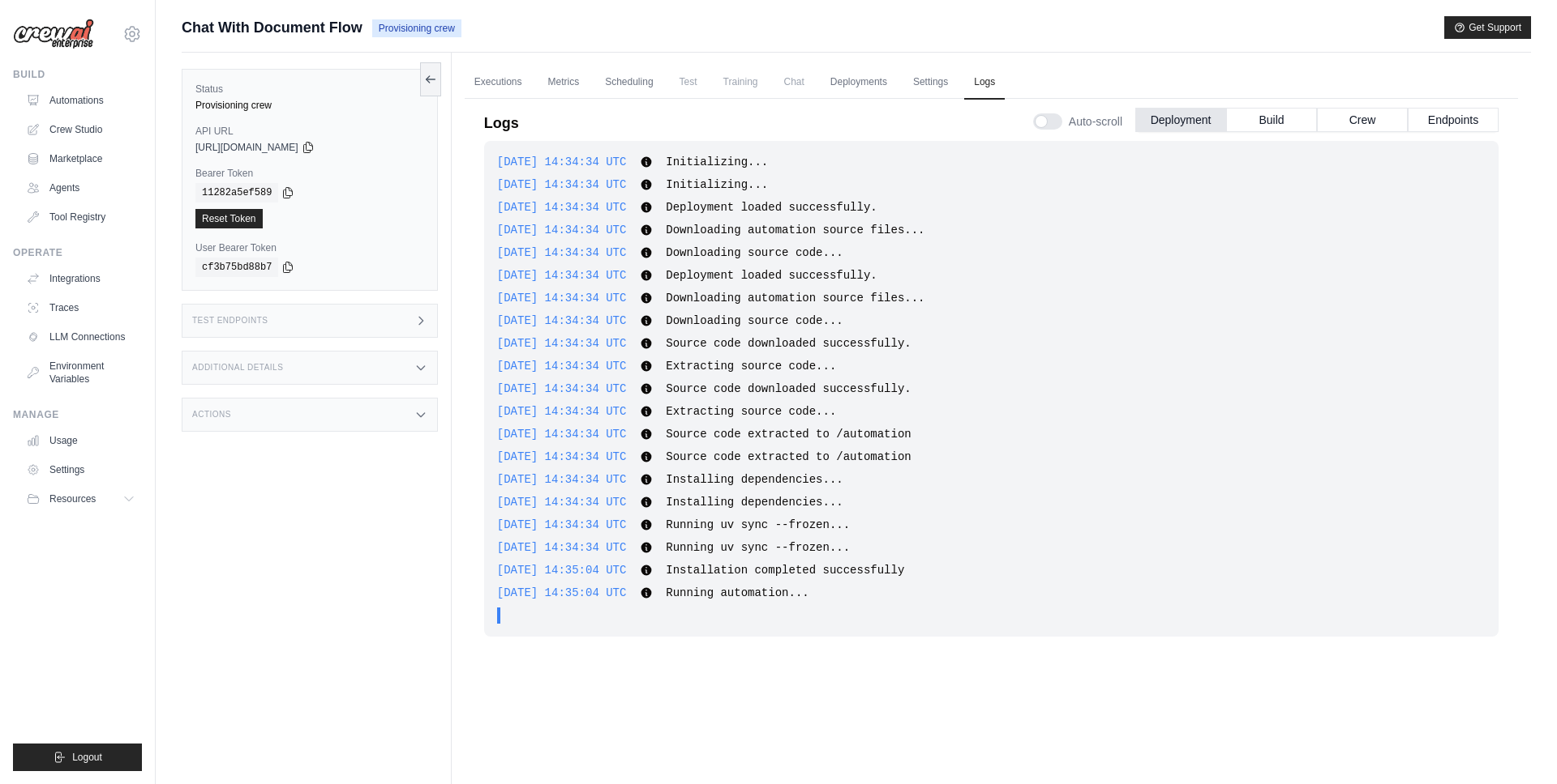
click at [1243, 133] on div "Auto-scroll Deployment Build Crew Endpoints" at bounding box center [1266, 118] width 466 height 45
click at [1257, 111] on button "Build" at bounding box center [1271, 118] width 91 height 25
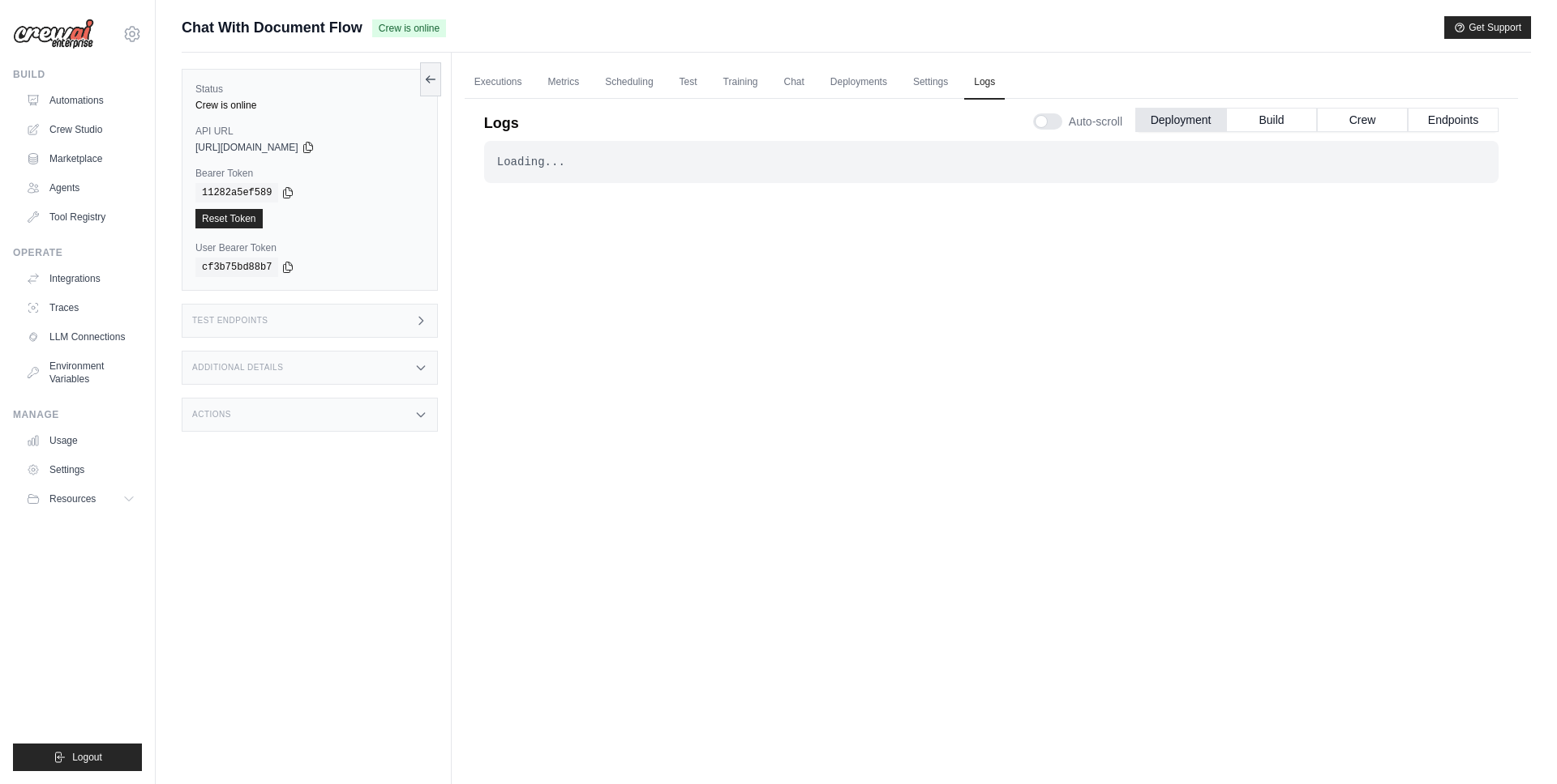
click at [520, 84] on link "Executions" at bounding box center [498, 83] width 67 height 35
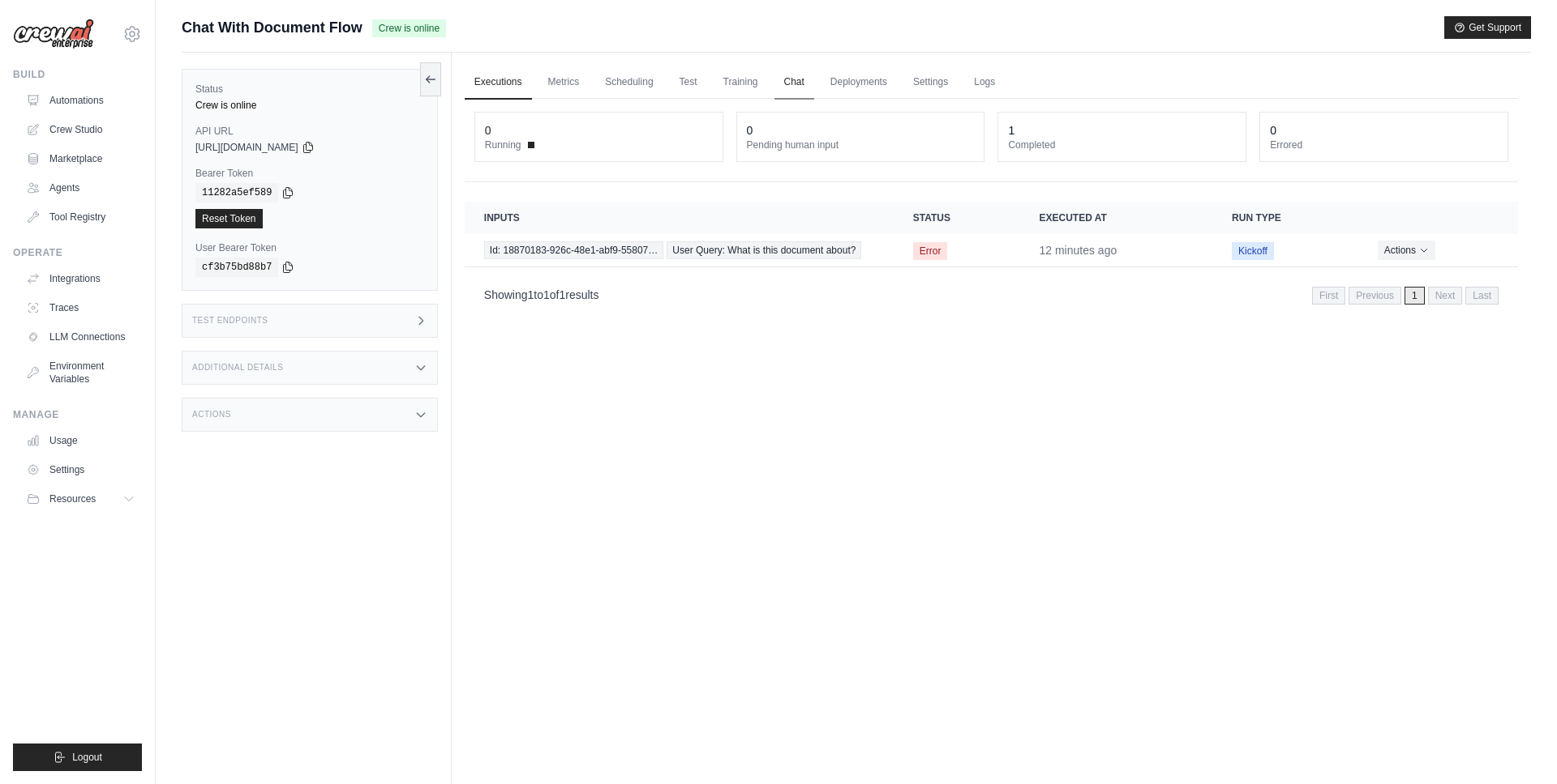
click at [795, 84] on link "Chat" at bounding box center [794, 83] width 39 height 35
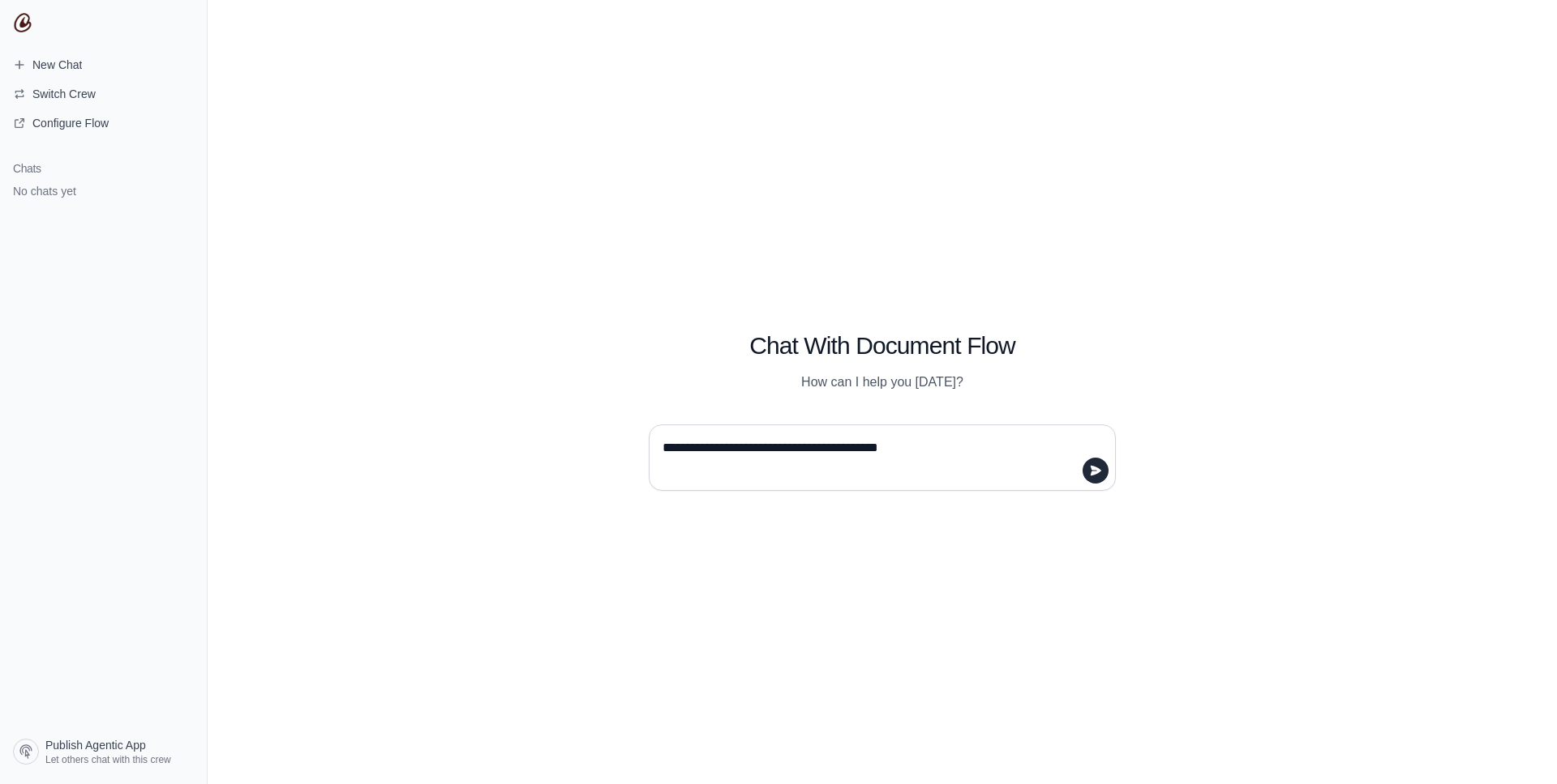
type textarea "**********"
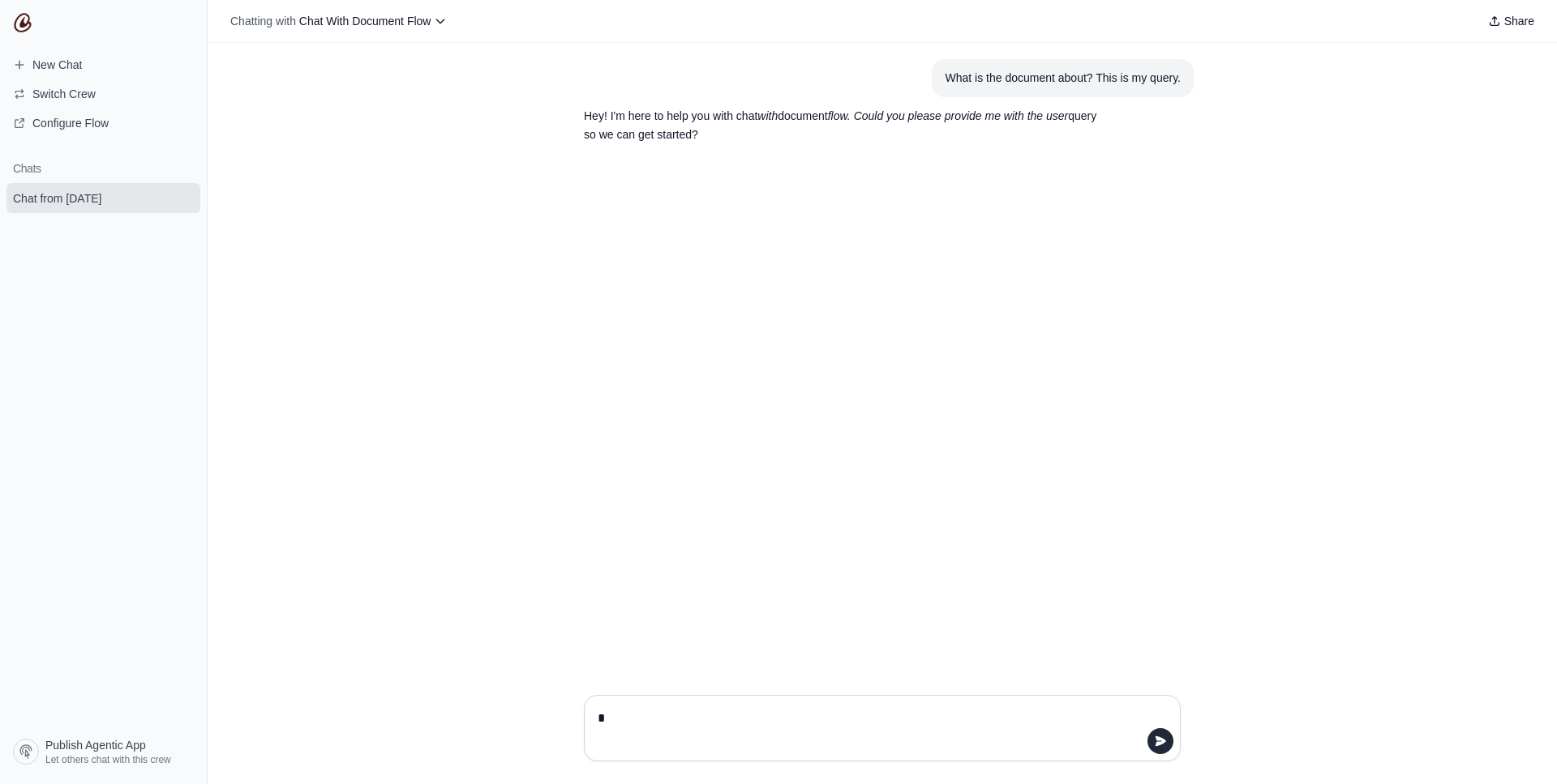
click at [820, 709] on textarea at bounding box center [876, 729] width 565 height 45
type textarea "**********"
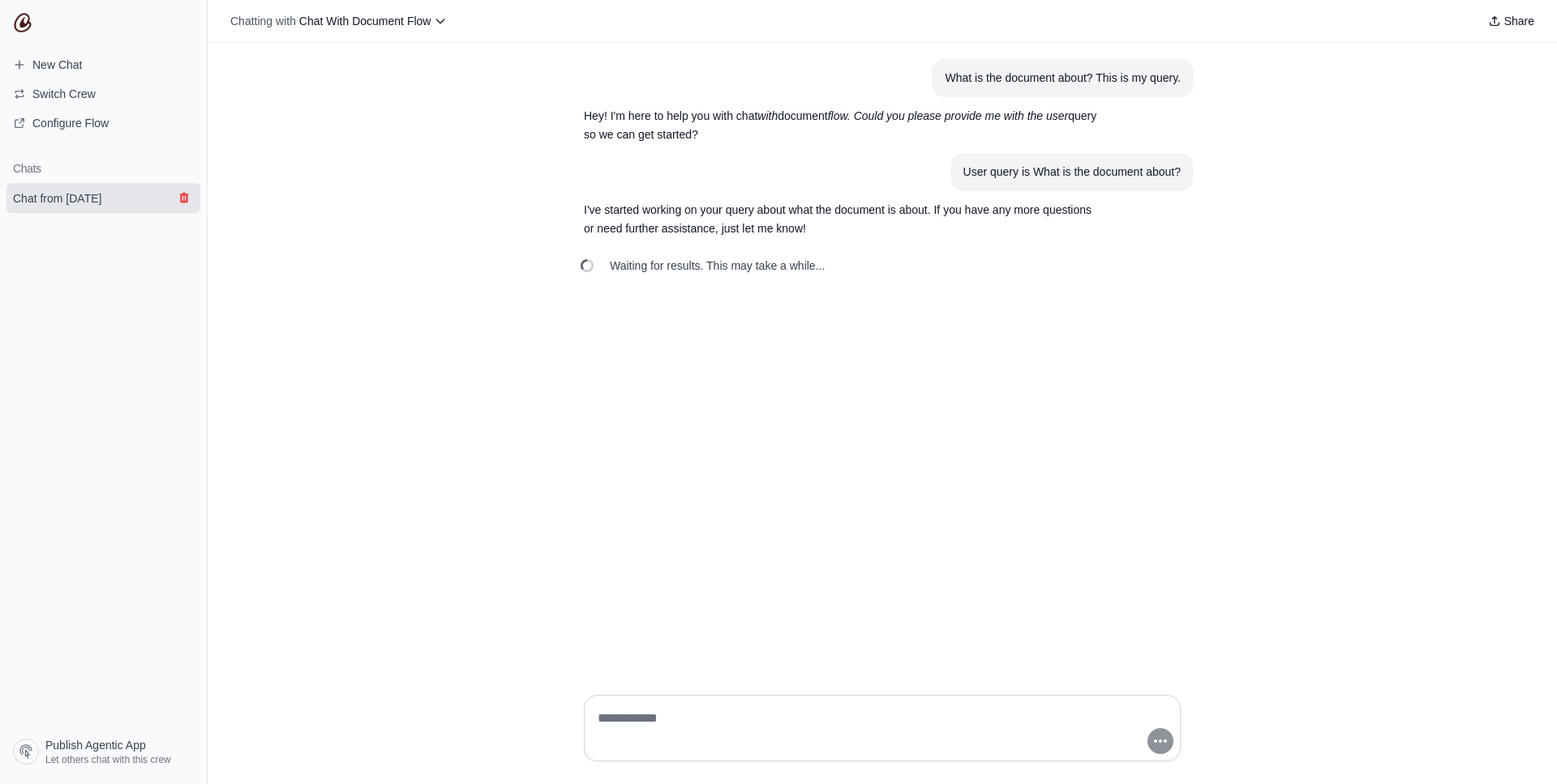
click at [178, 197] on icon "submit" at bounding box center [184, 197] width 13 height 13
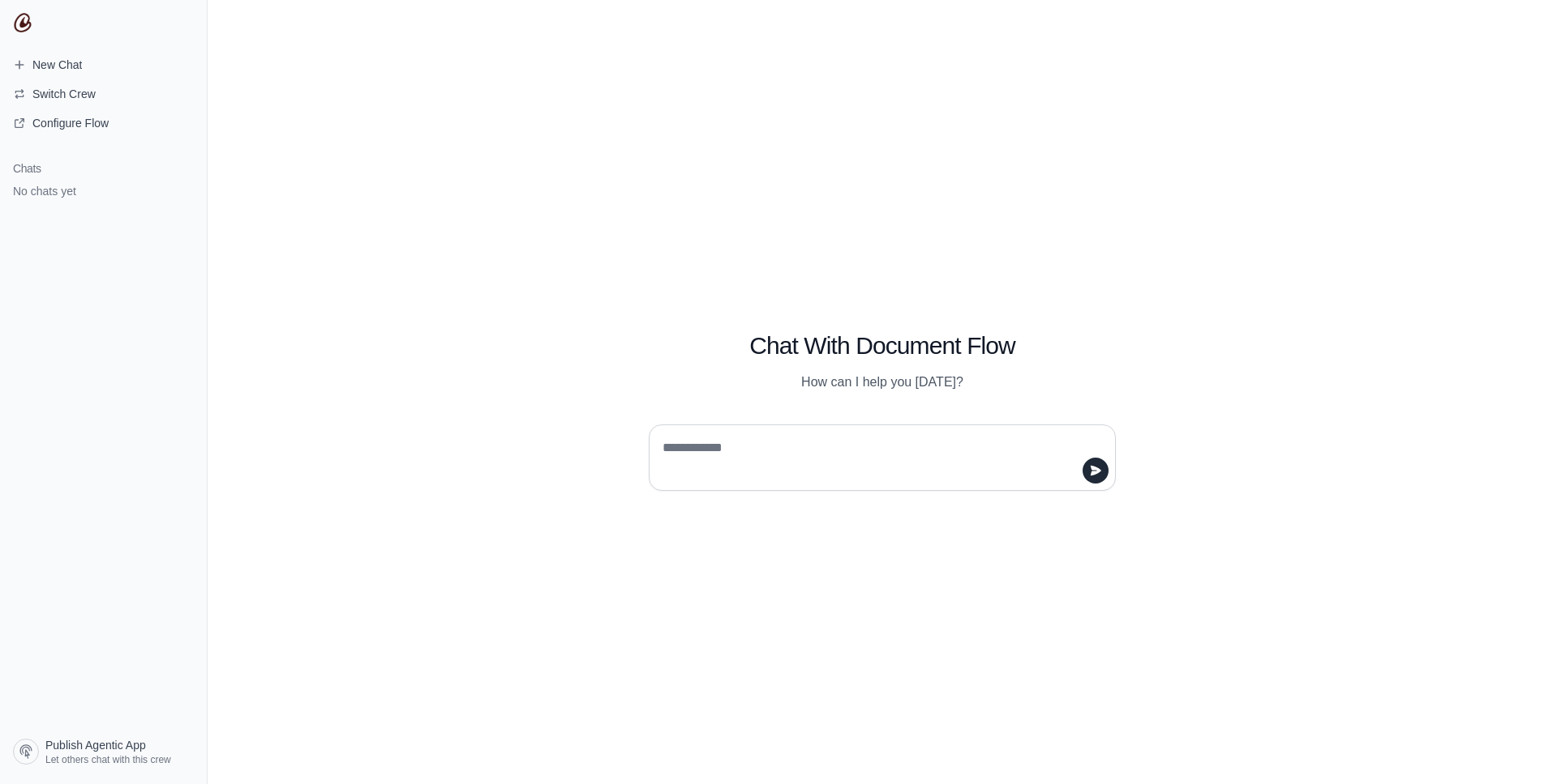
click at [770, 448] on textarea at bounding box center [877, 458] width 436 height 45
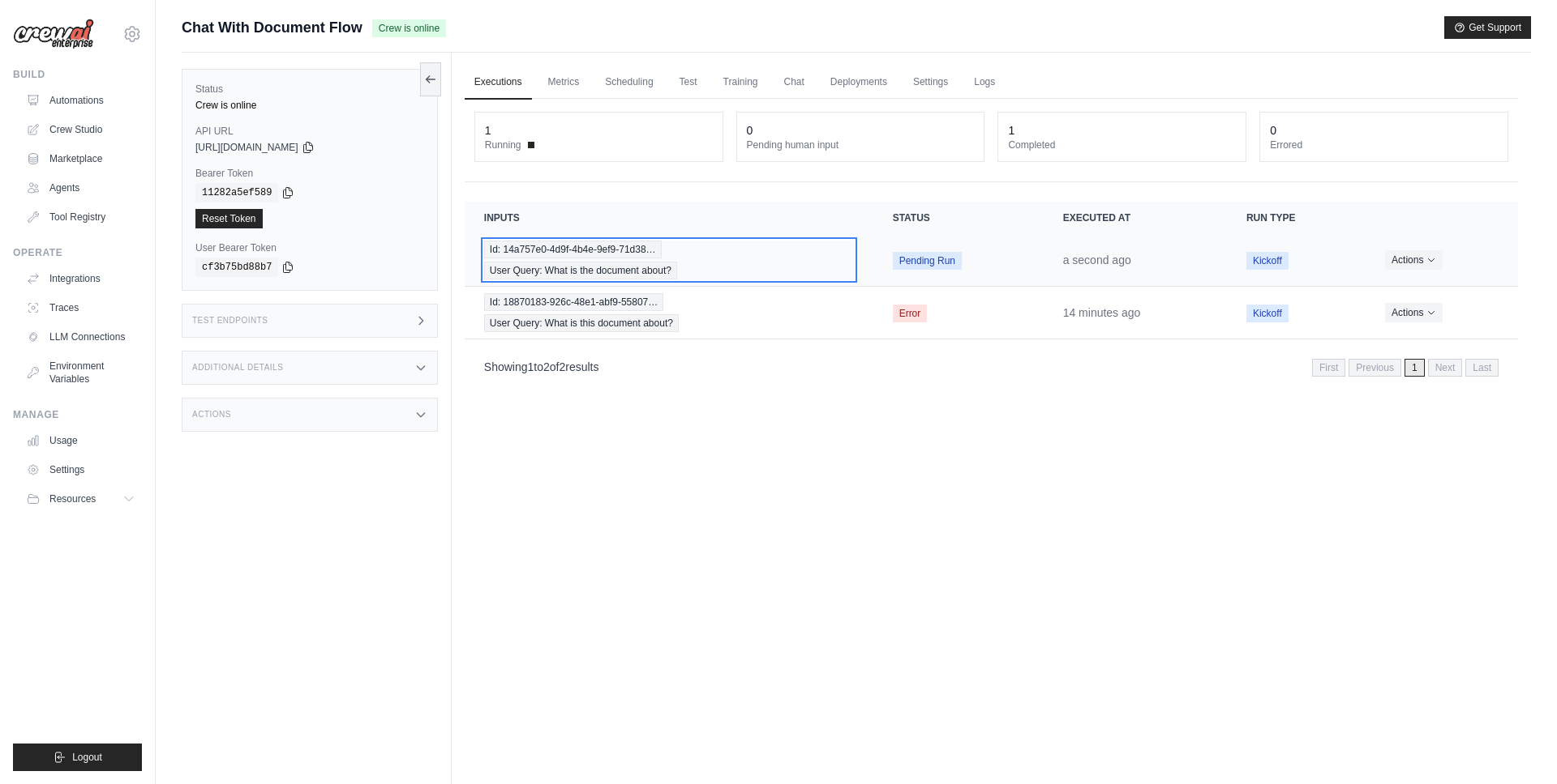
click at [622, 249] on span "Id: 14a757e0-4d9f-4b4e-9ef9-71d38…" at bounding box center [573, 249] width 178 height 18
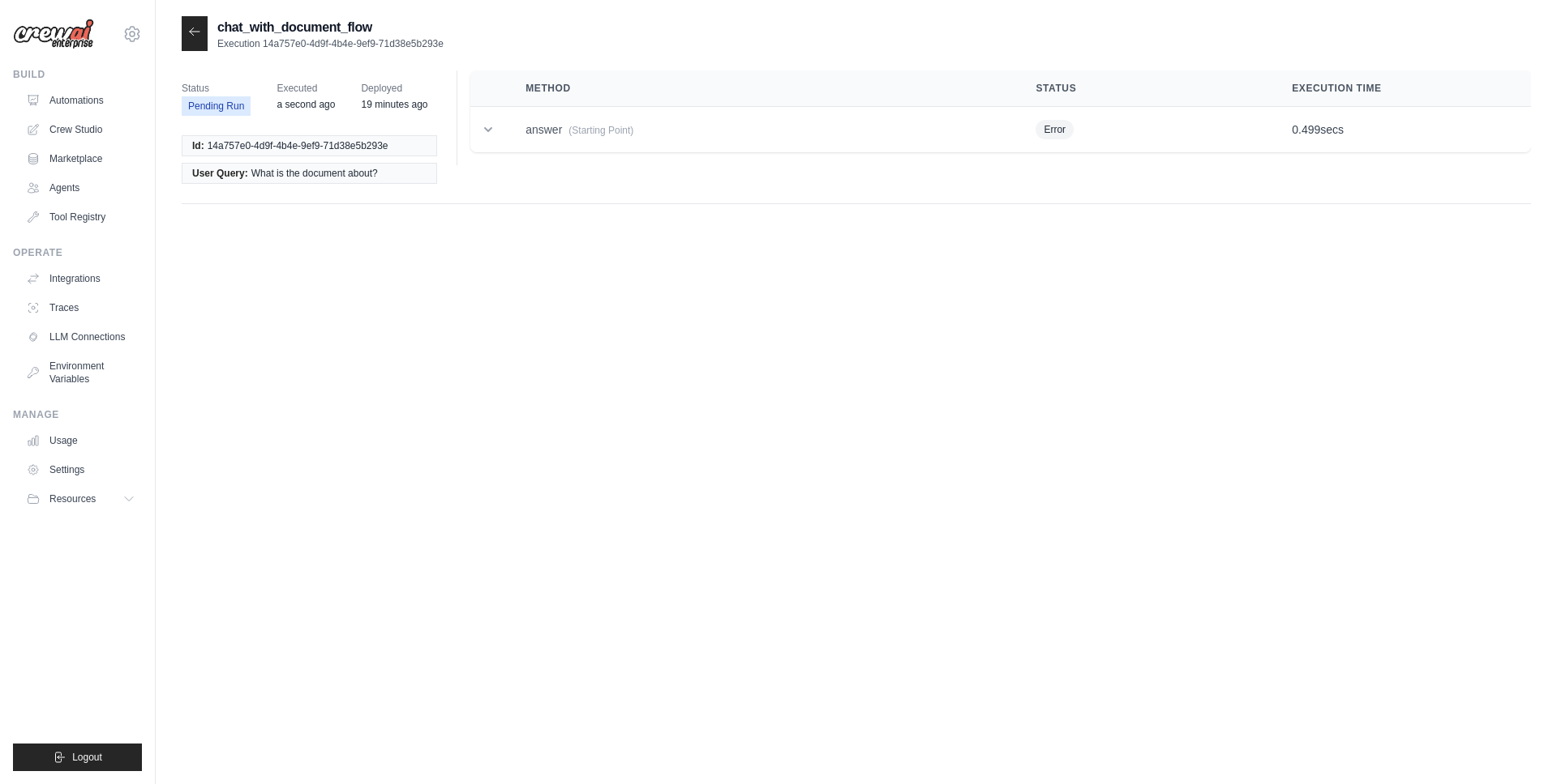
click at [628, 152] on div "Method Status Execution Time answer (Starting Point) Error 0.499 secs Initial S…" at bounding box center [994, 117] width 1075 height 95
click at [628, 139] on td "answer (Starting Point)" at bounding box center [761, 129] width 510 height 46
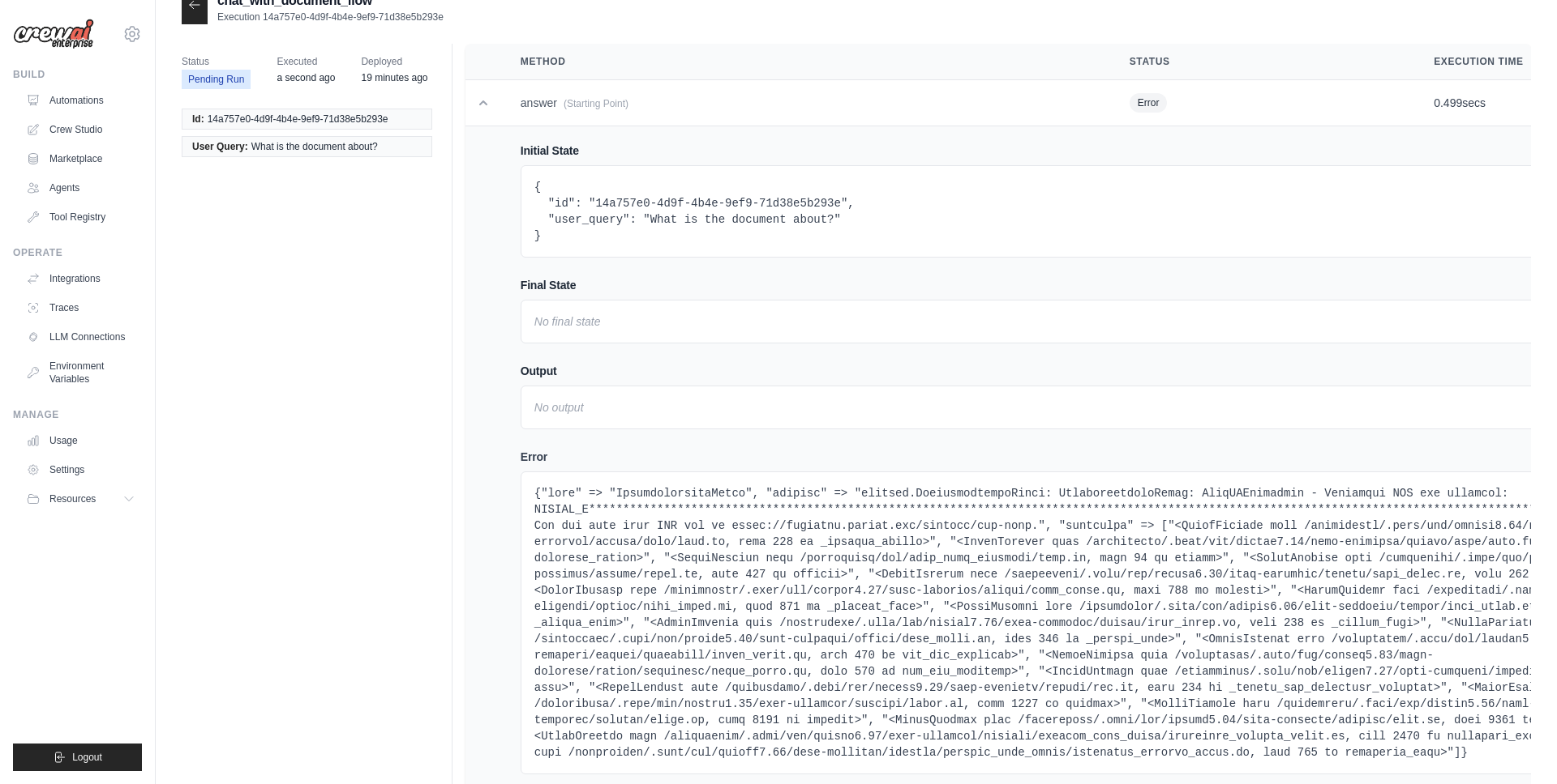
scroll to position [30, 0]
click at [795, 583] on pre at bounding box center [1109, 619] width 1151 height 275
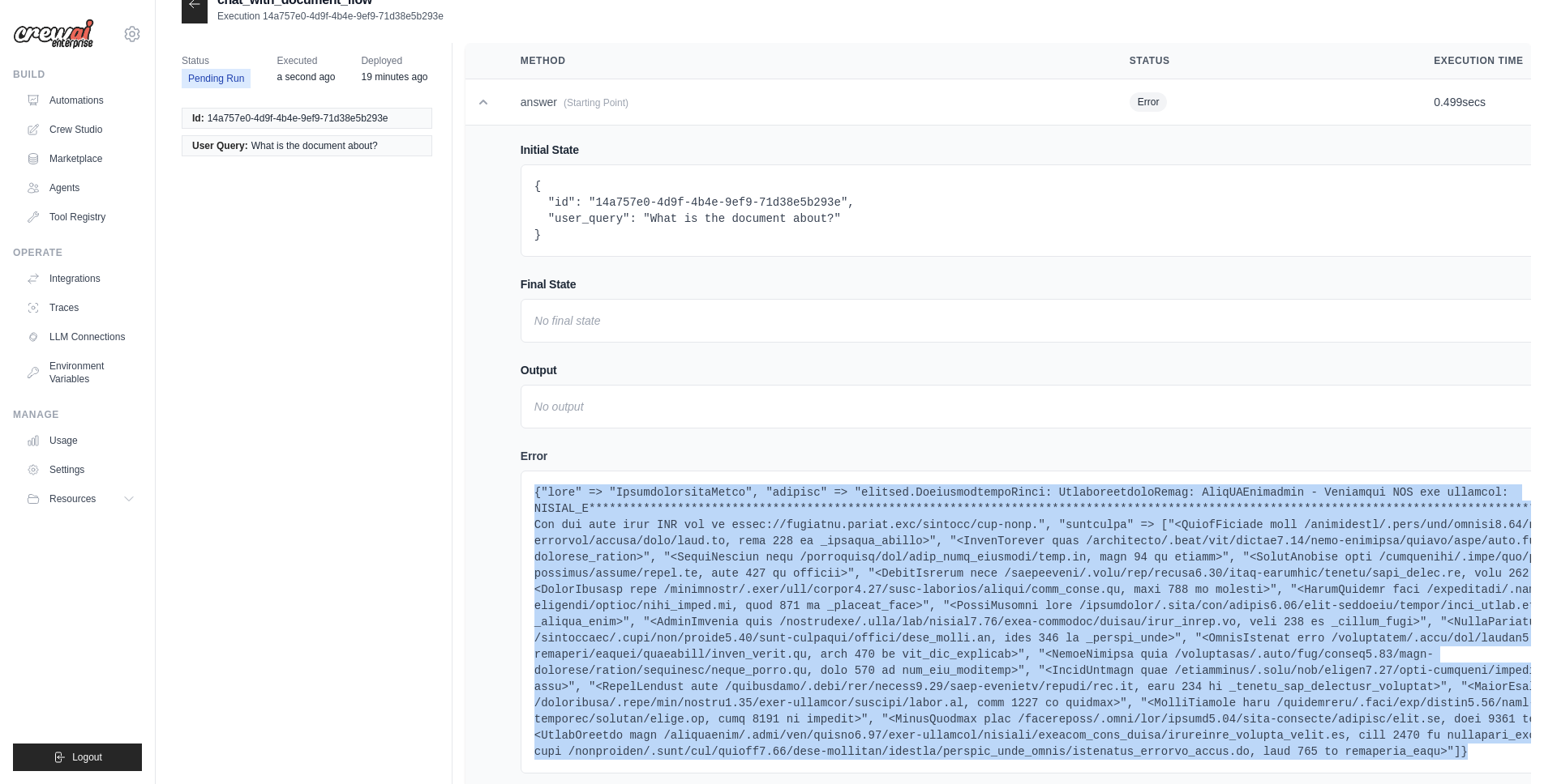
scroll to position [0, 0]
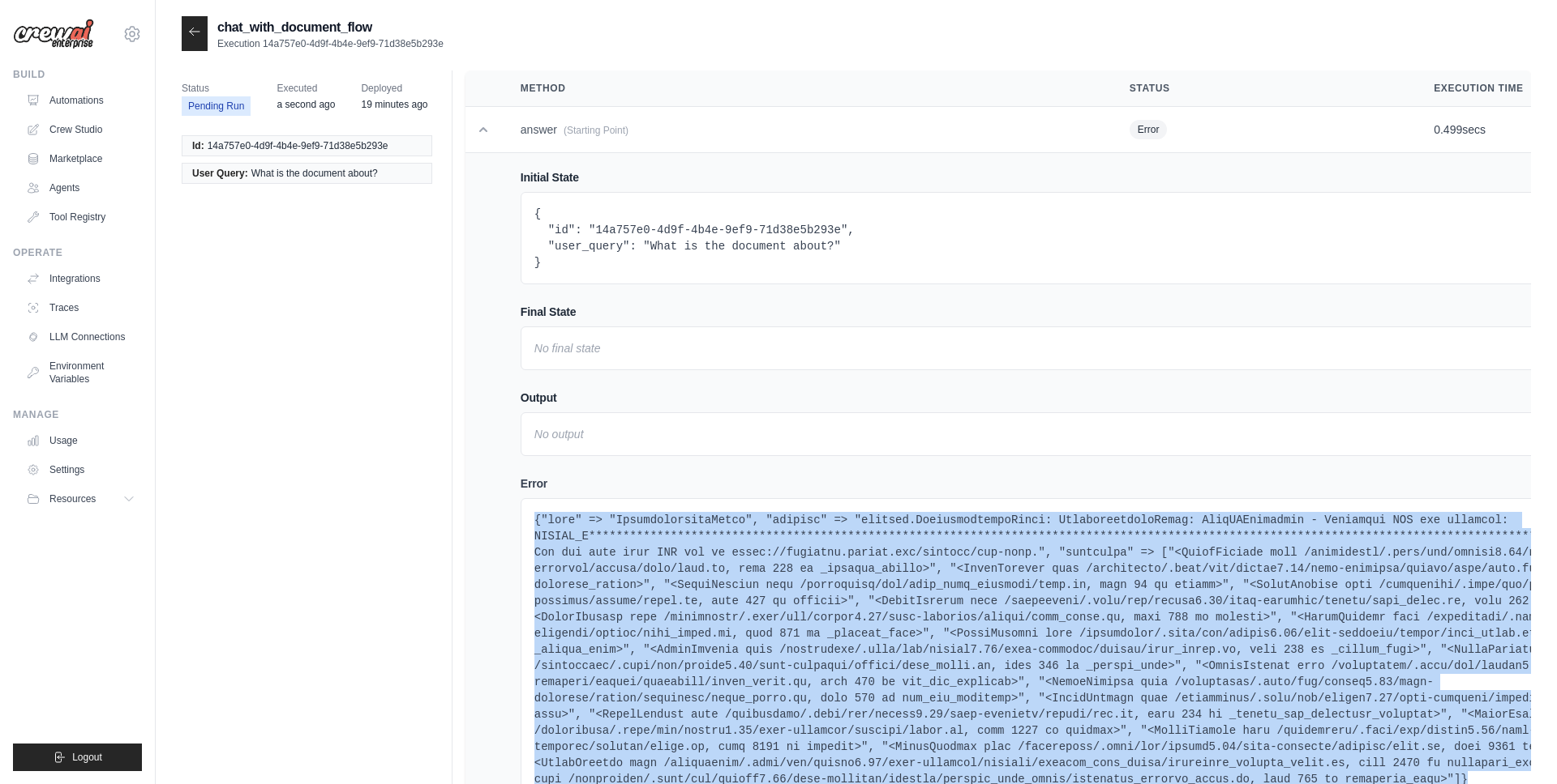
click at [193, 33] on icon at bounding box center [194, 31] width 13 height 13
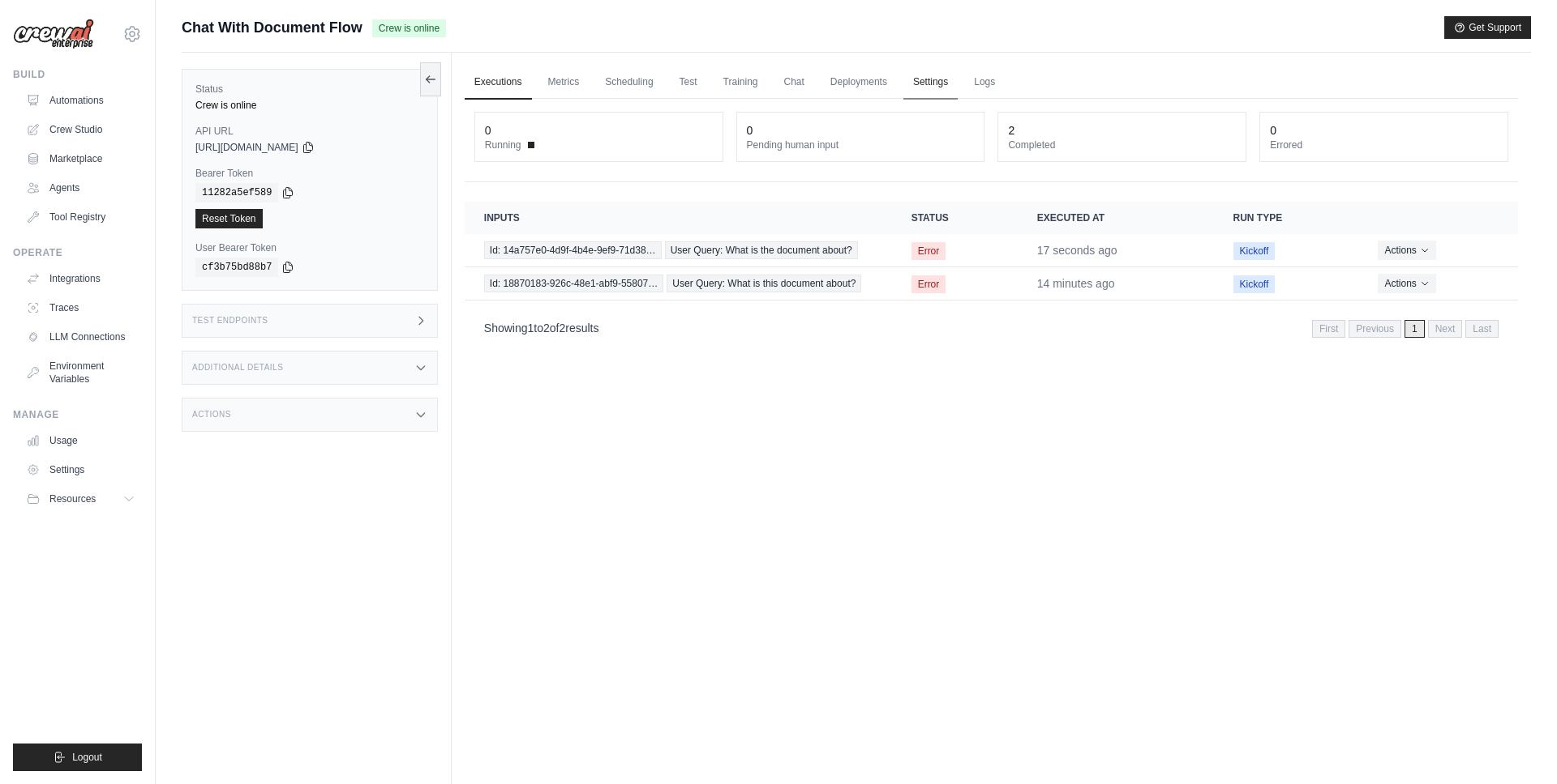
click at [922, 86] on link "Settings" at bounding box center [929, 83] width 54 height 35
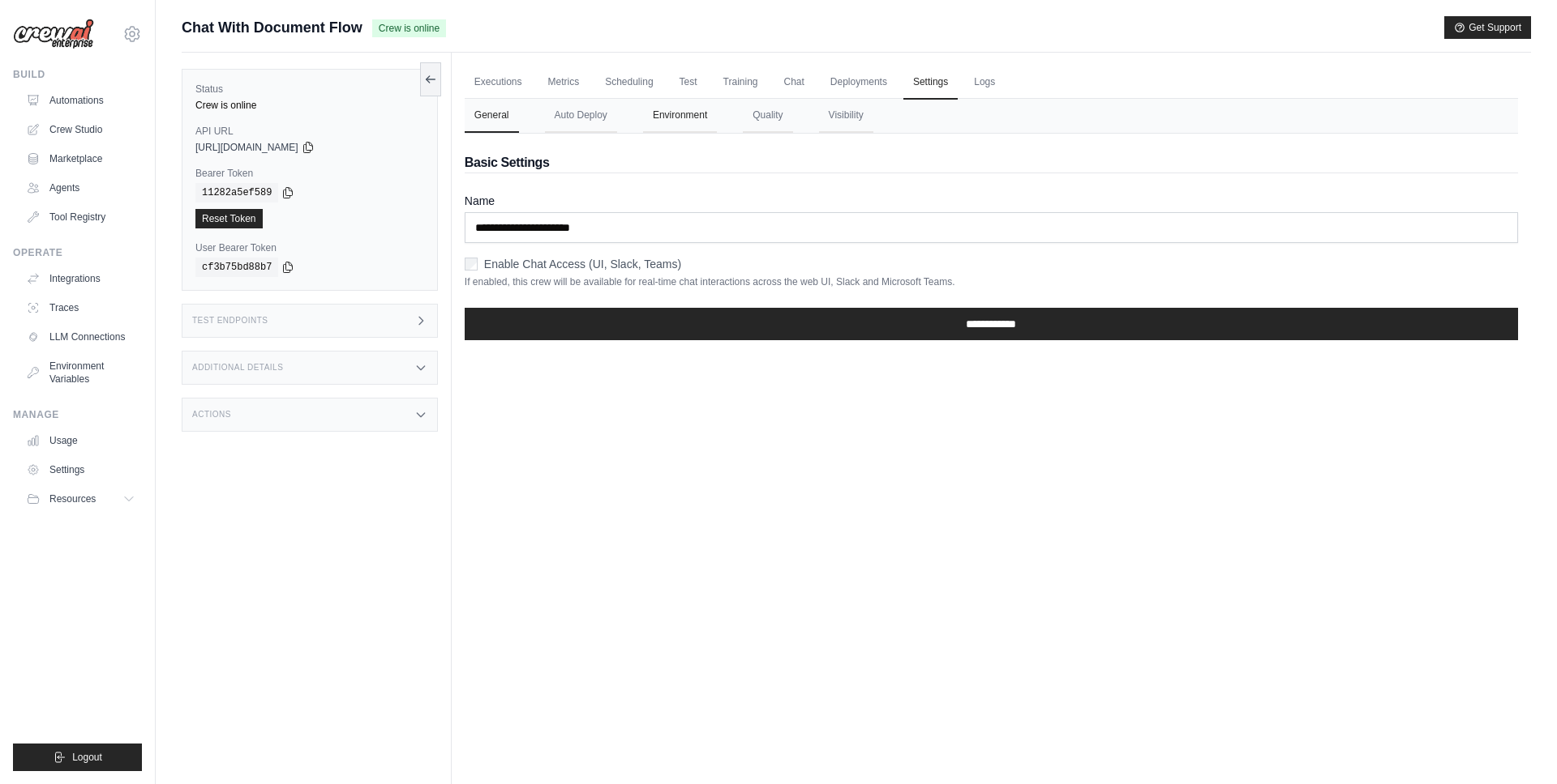
click at [703, 116] on button "Environment" at bounding box center [680, 115] width 74 height 35
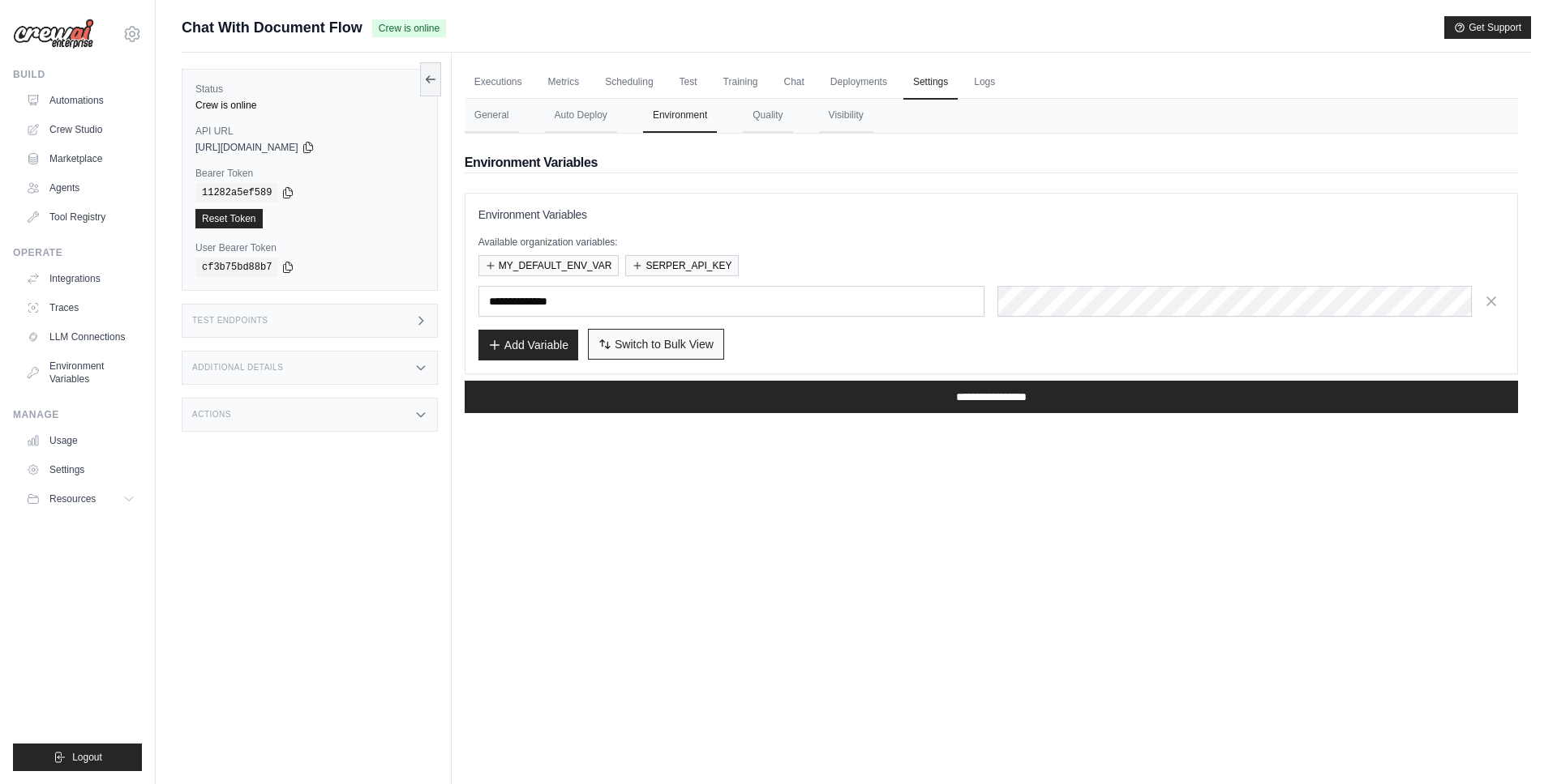
click at [621, 344] on span "Switch to Bulk View" at bounding box center [664, 344] width 99 height 16
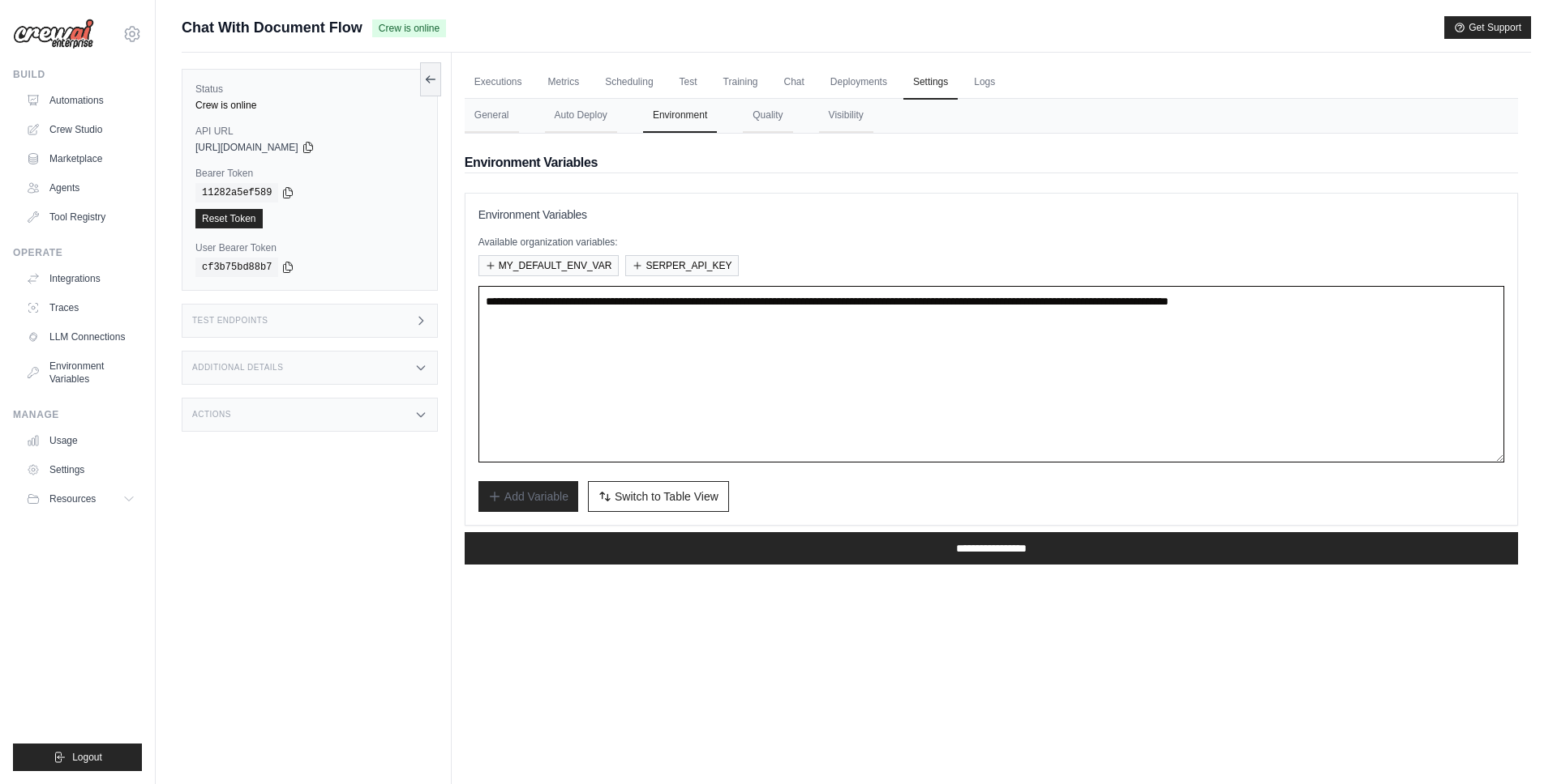
click at [645, 341] on textarea "**********" at bounding box center [991, 374] width 1025 height 177
type textarea "**********"
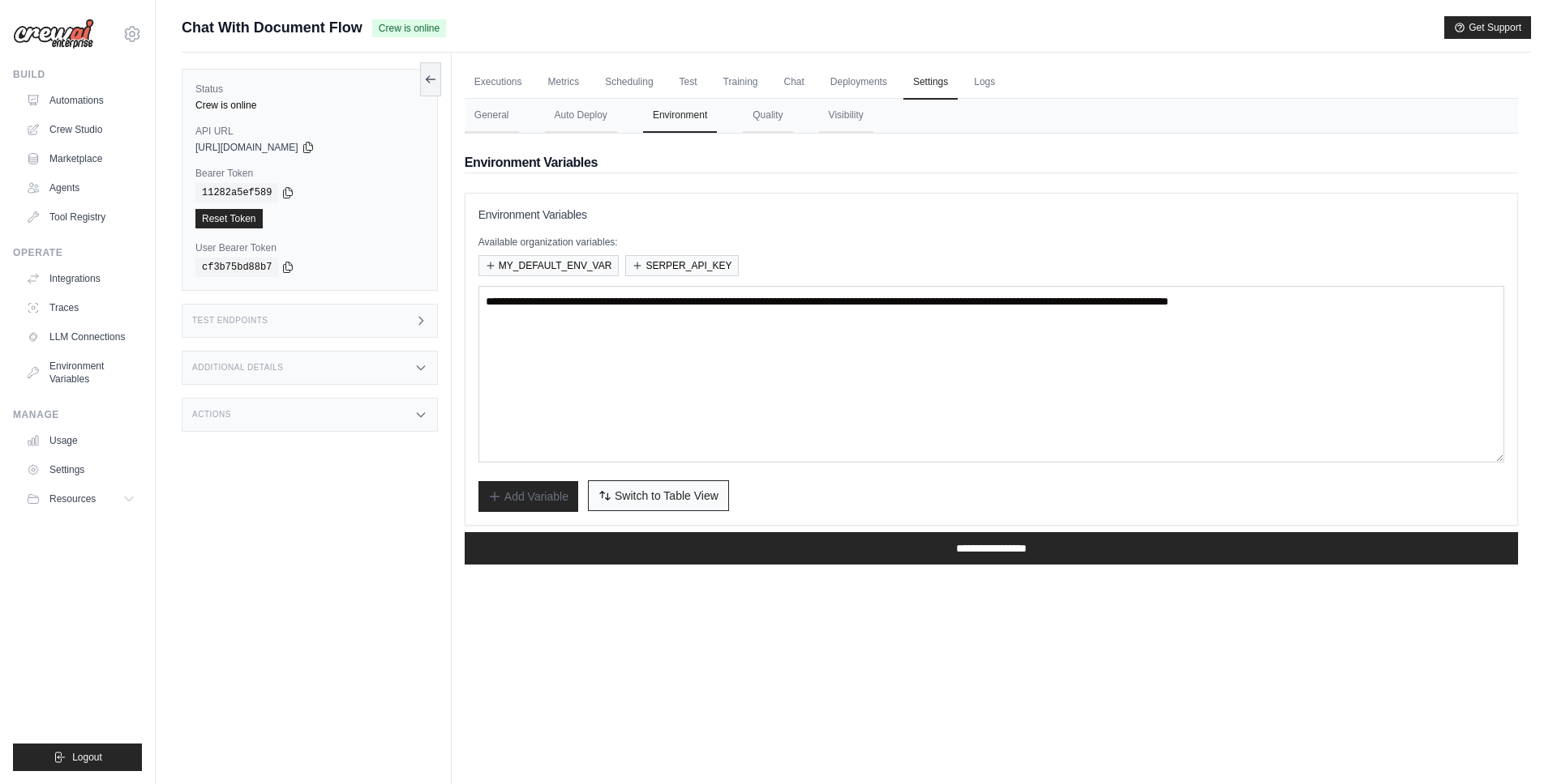
click at [665, 492] on span "Switch to Table View" at bounding box center [666, 496] width 104 height 16
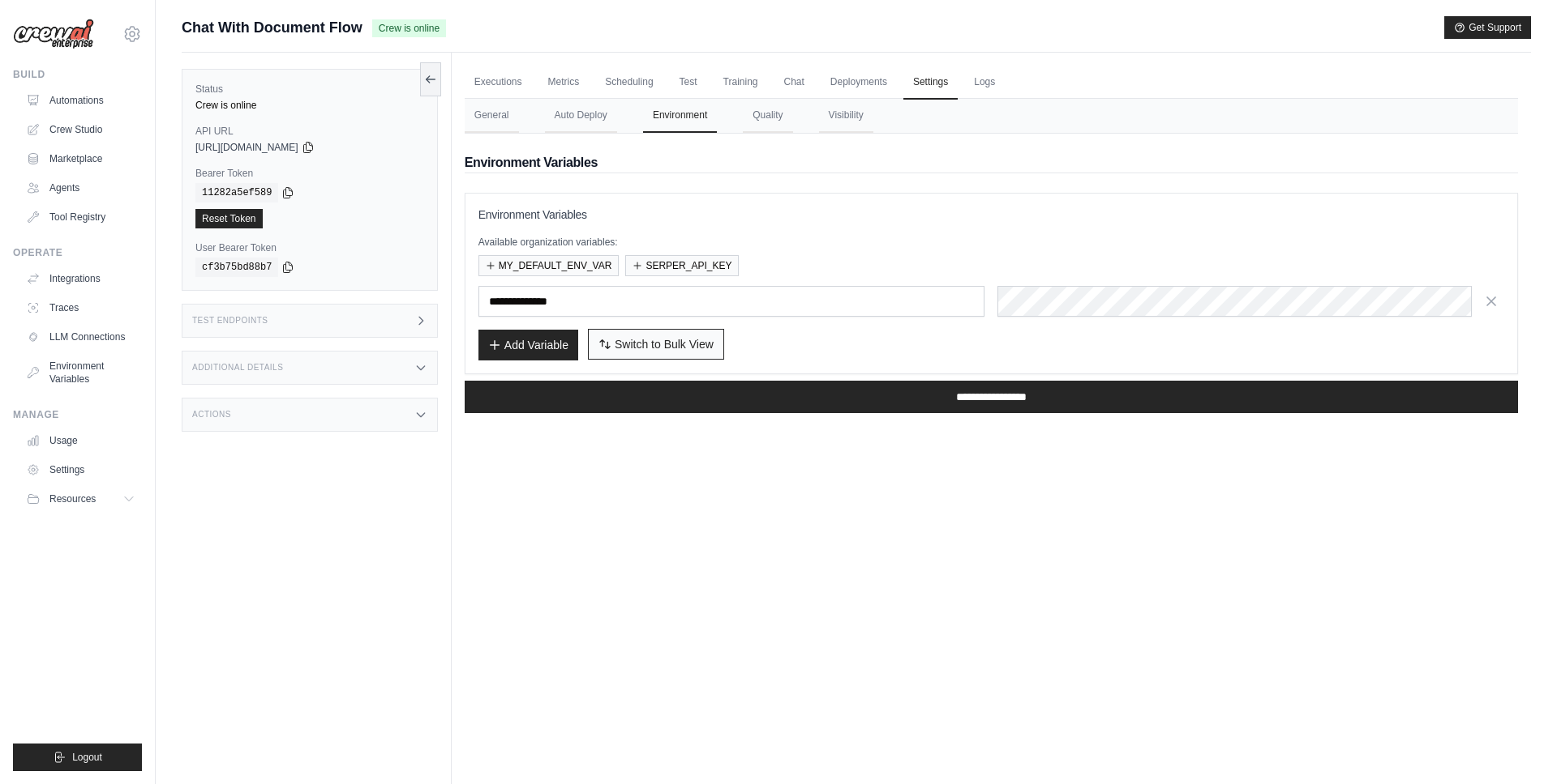
click at [690, 355] on button "Switch to Bulk View Switch to Table View" at bounding box center [656, 344] width 136 height 31
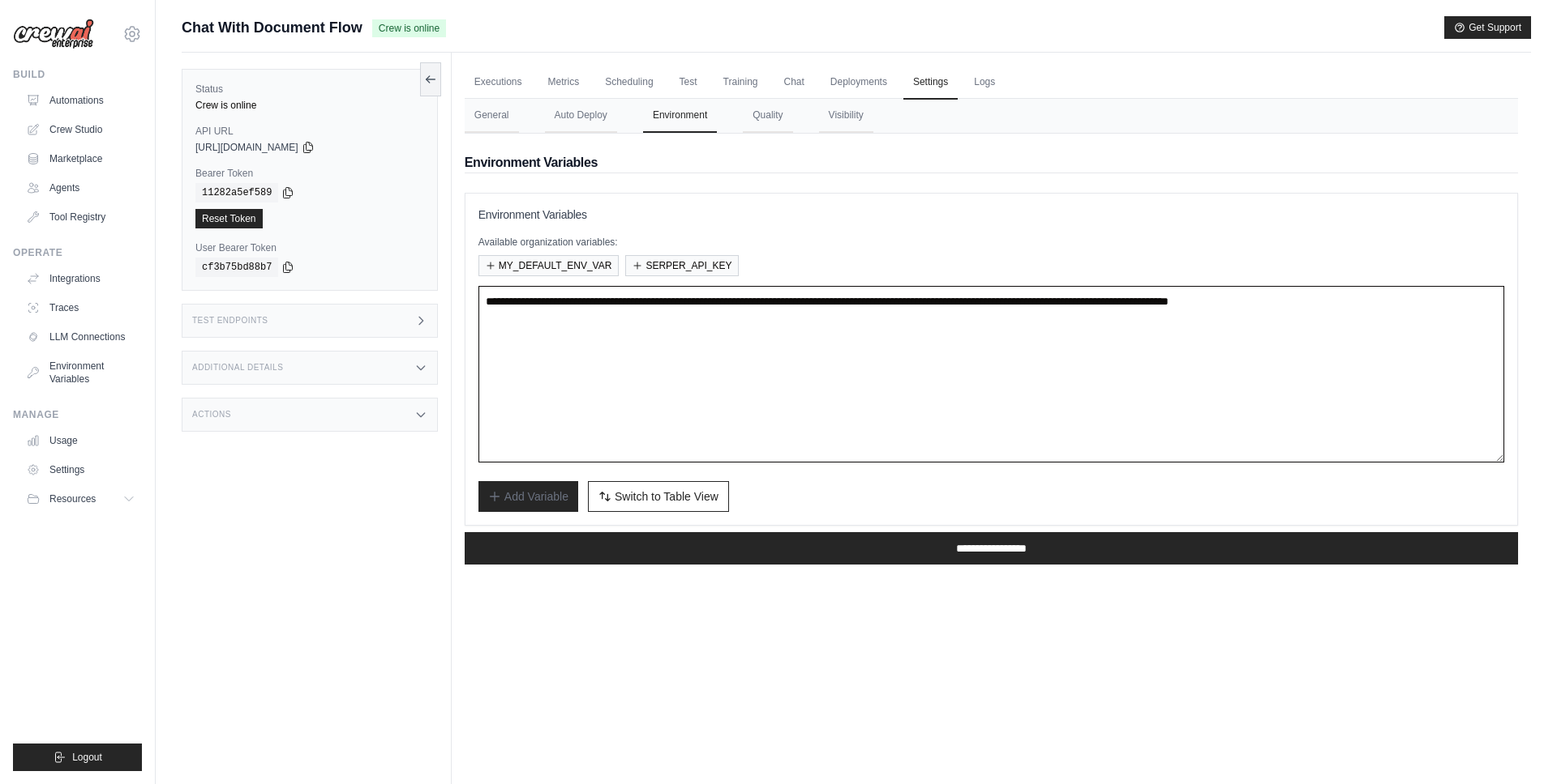
click at [689, 351] on textarea "**********" at bounding box center [991, 374] width 1025 height 177
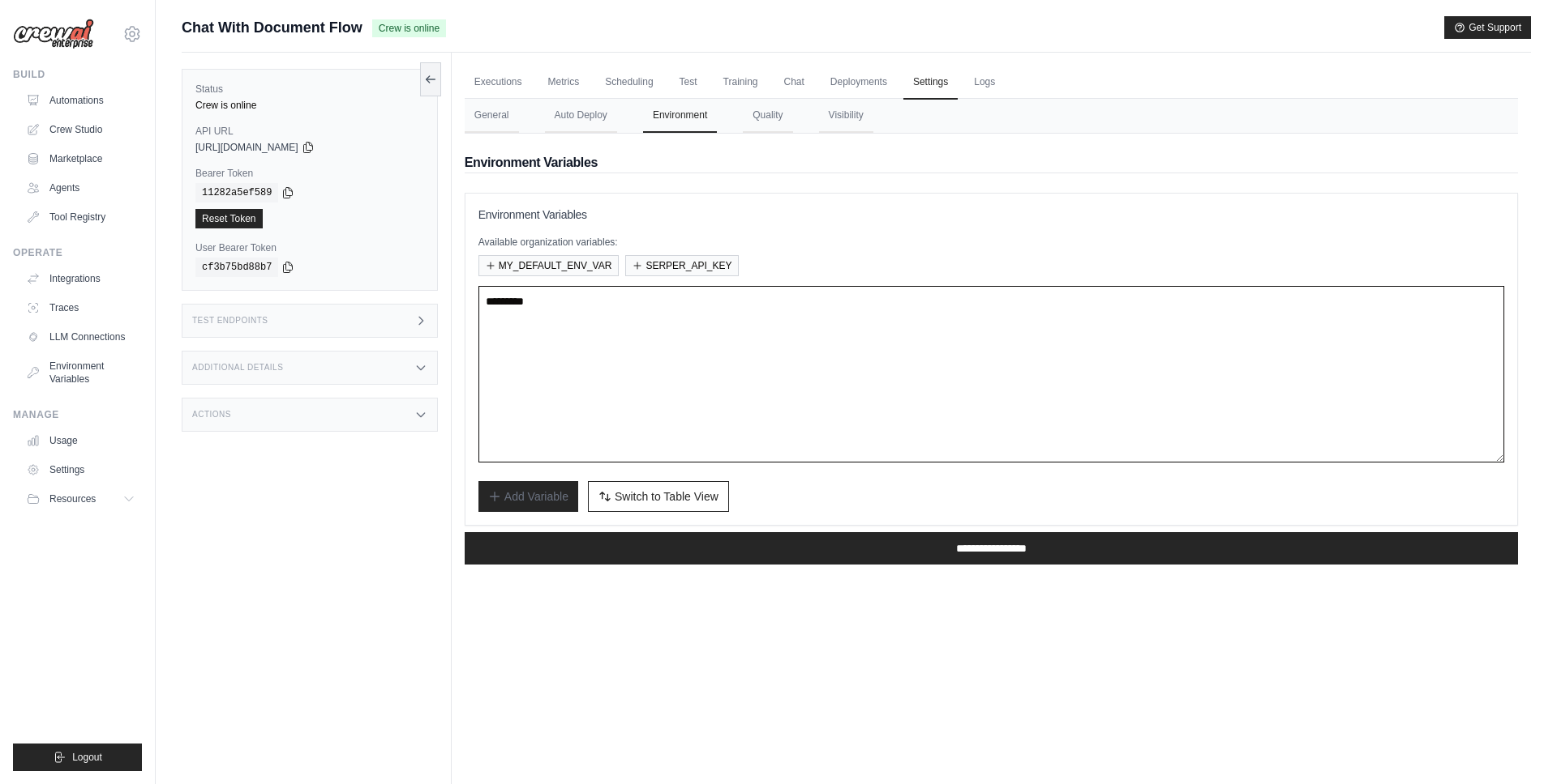
click at [726, 372] on textarea at bounding box center [991, 374] width 1025 height 177
paste textarea "**********"
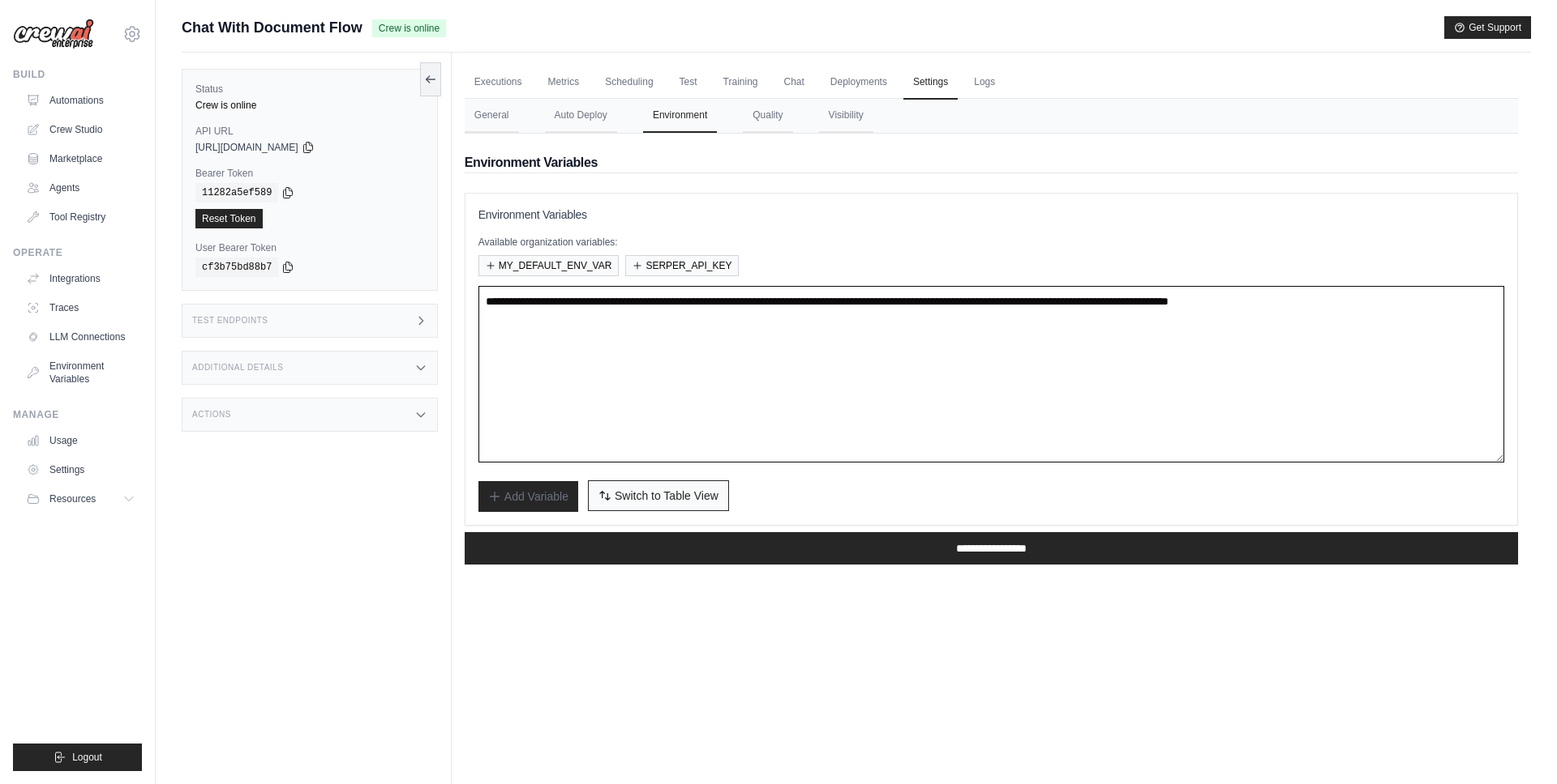
type textarea "**********"
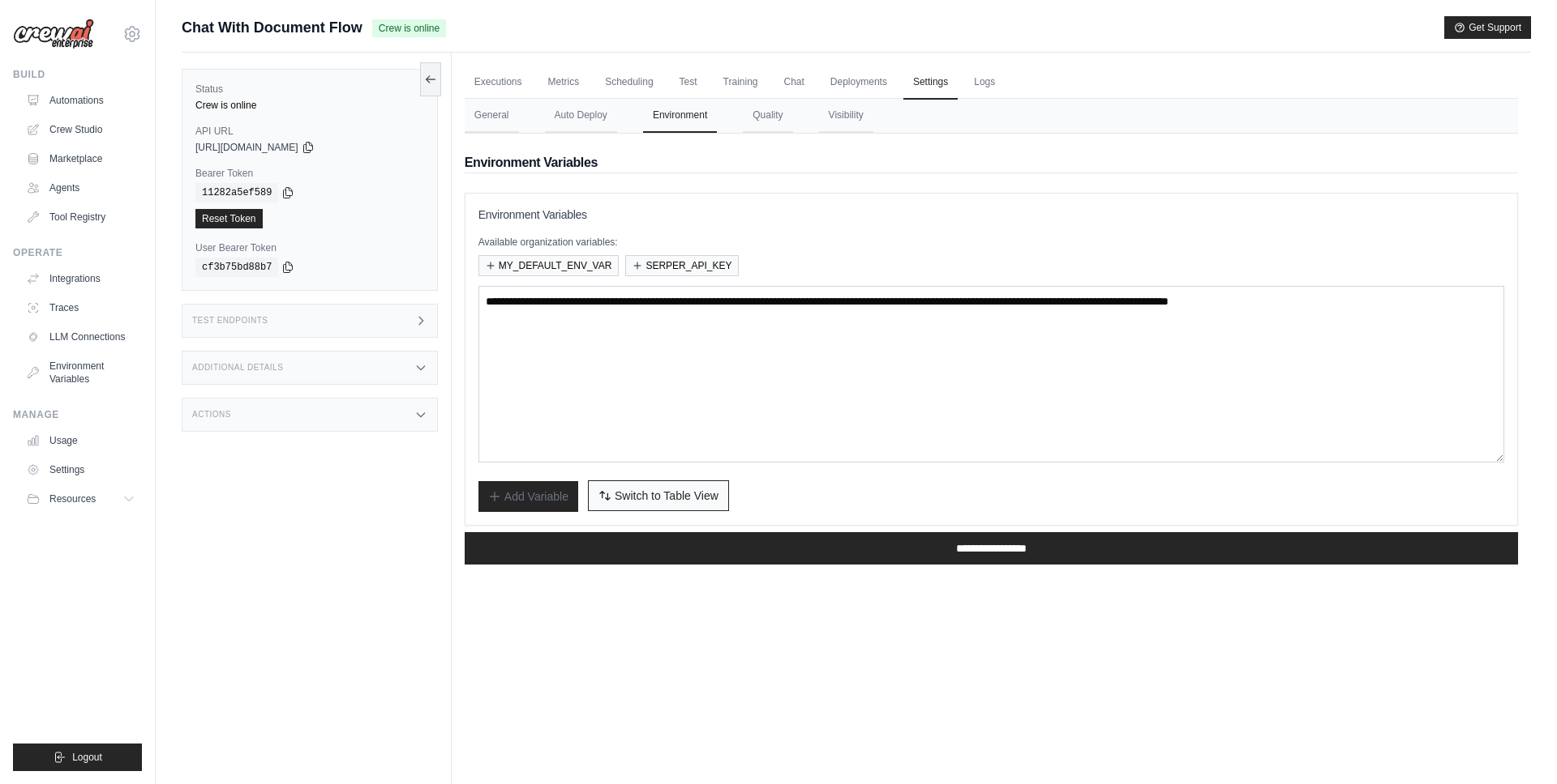
click at [684, 481] on button "Switch to Bulk View Switch to Table View" at bounding box center [658, 495] width 141 height 31
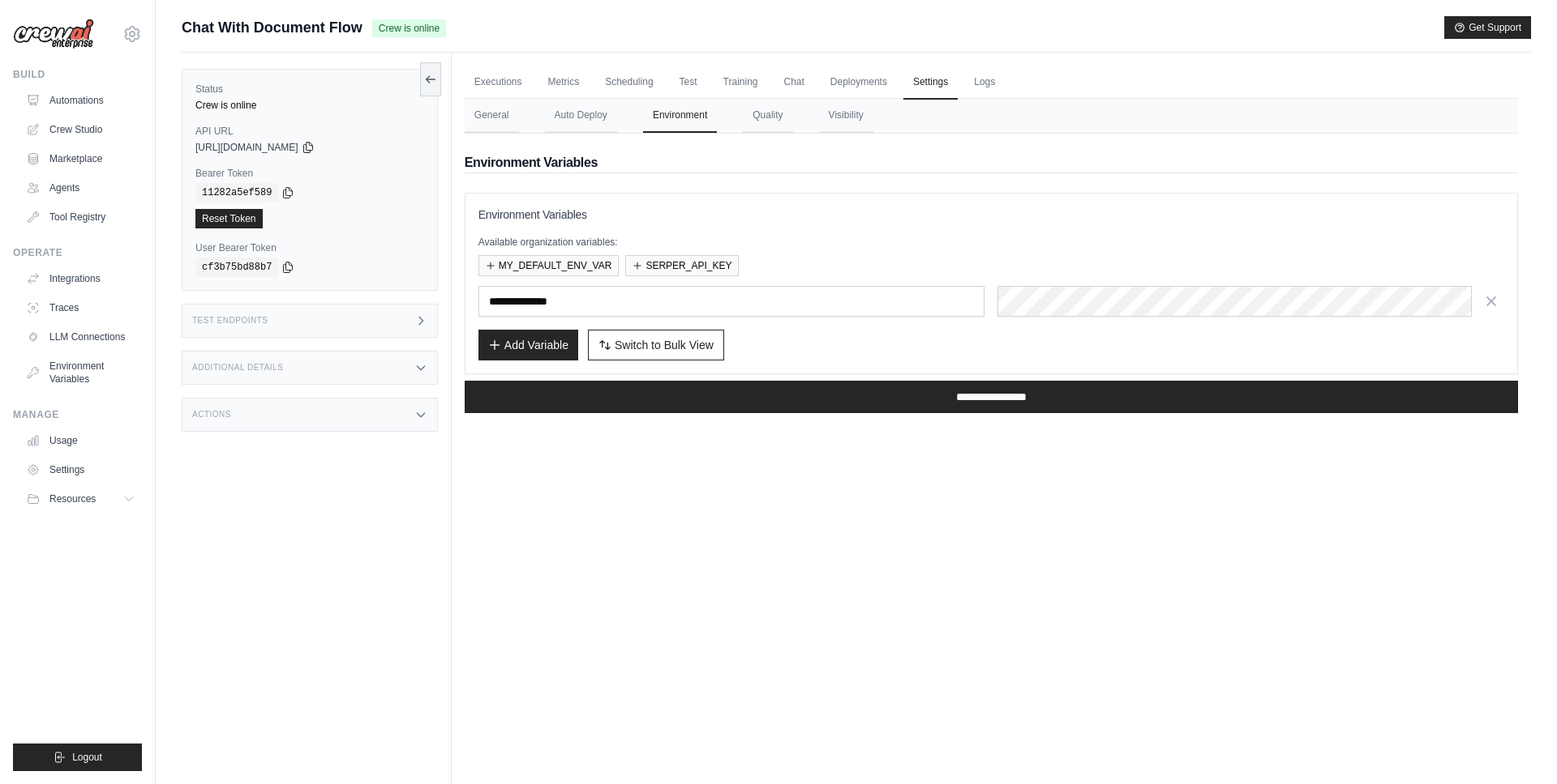
click at [1015, 378] on div "**********" at bounding box center [991, 400] width 1053 height 52
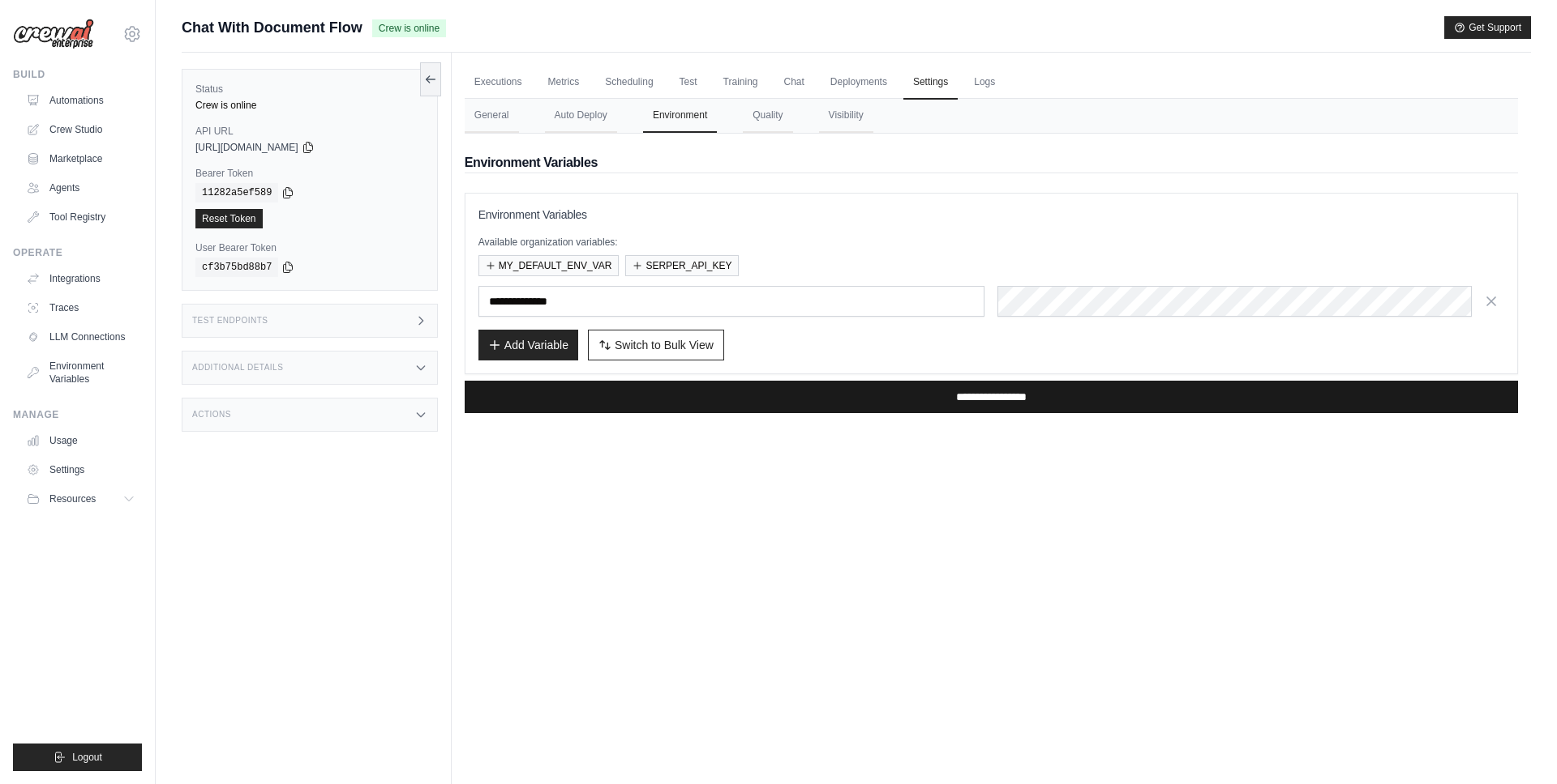
click at [1015, 402] on input "**********" at bounding box center [991, 396] width 1053 height 33
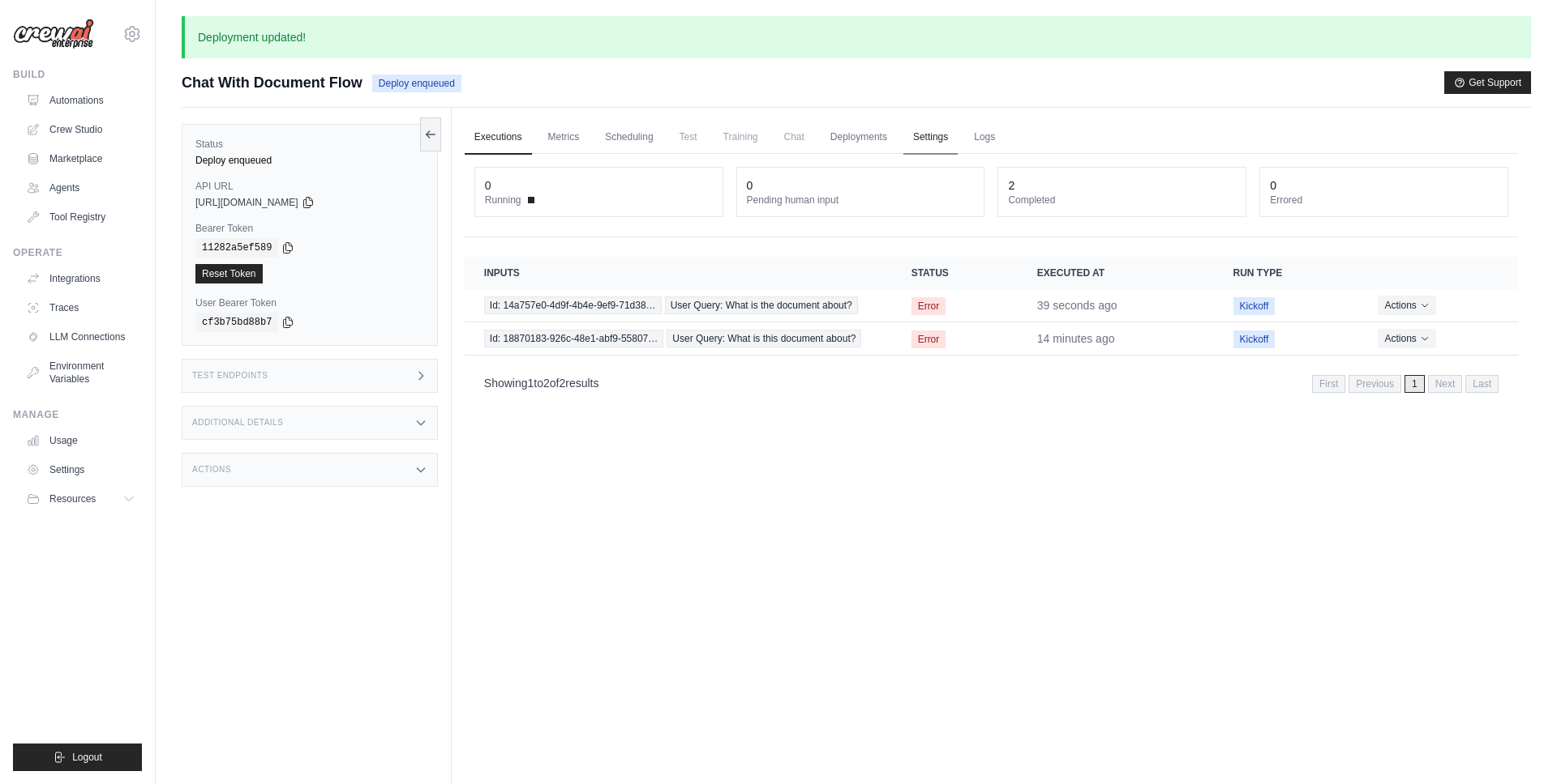
click at [923, 130] on link "Settings" at bounding box center [929, 137] width 54 height 35
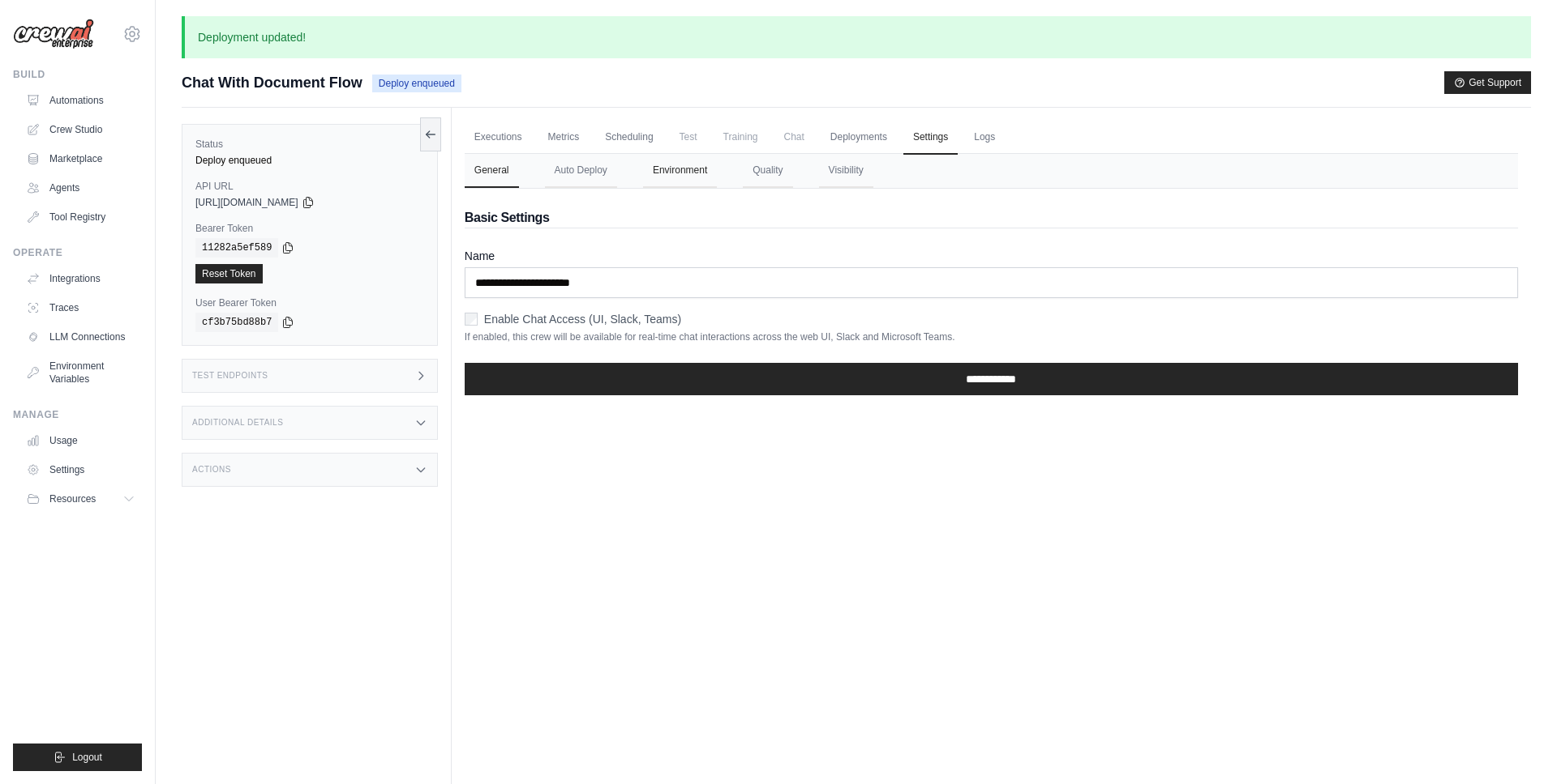
click at [688, 170] on button "Environment" at bounding box center [680, 171] width 74 height 35
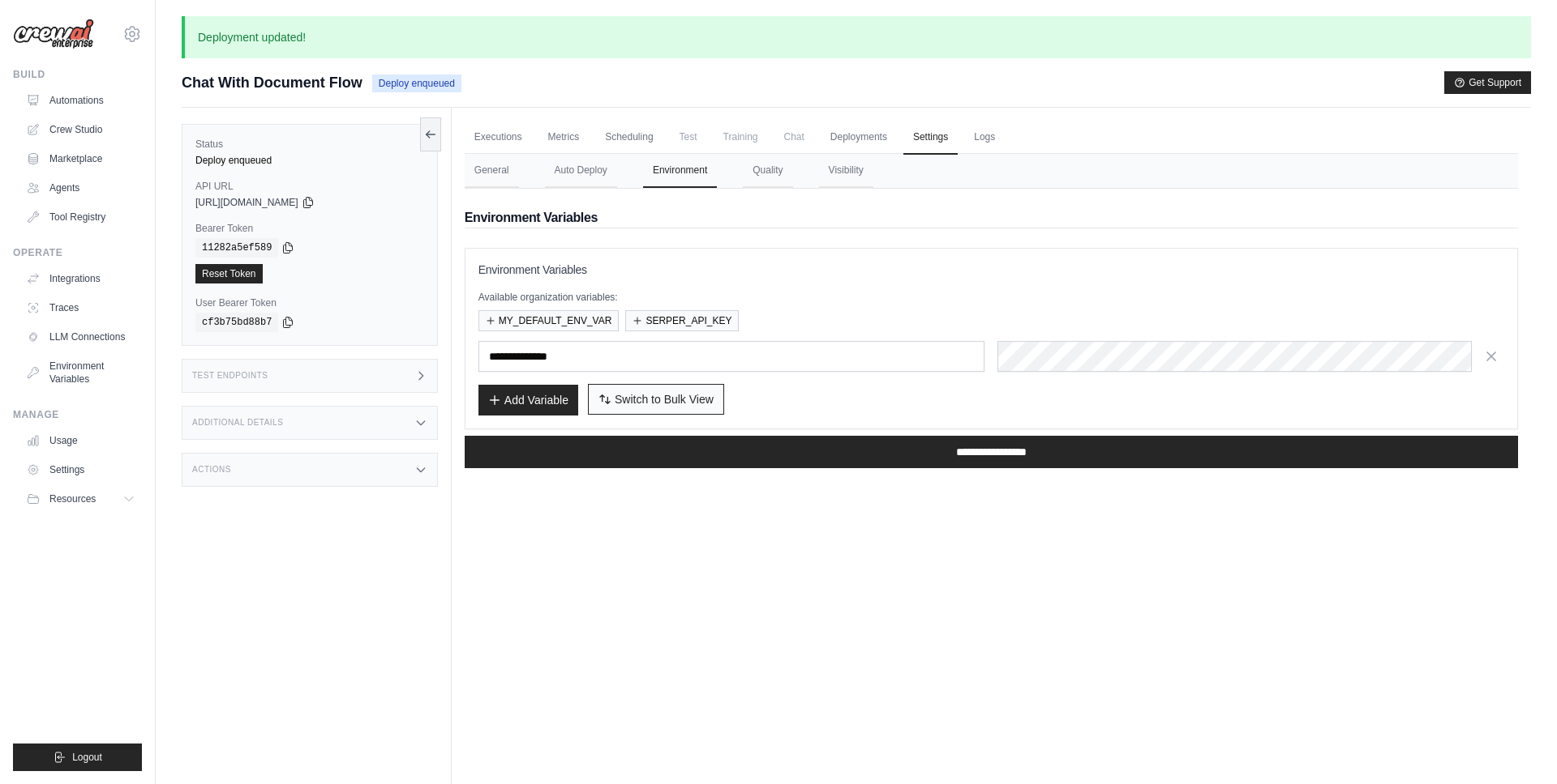
click at [638, 397] on span "Switch to Bulk View" at bounding box center [664, 399] width 99 height 16
type textarea "**********"
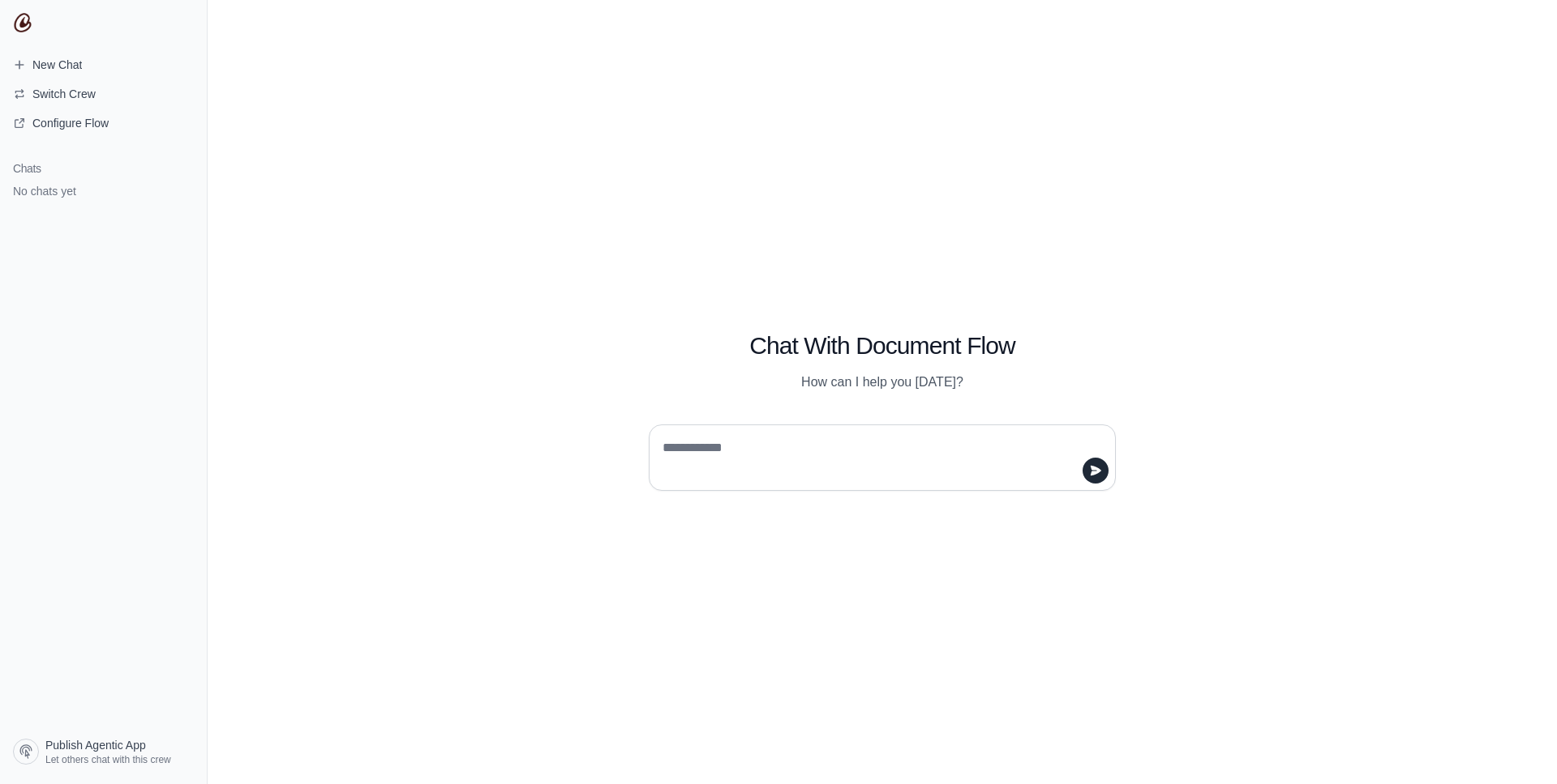
click at [703, 443] on textarea at bounding box center [877, 458] width 436 height 45
type textarea "**********"
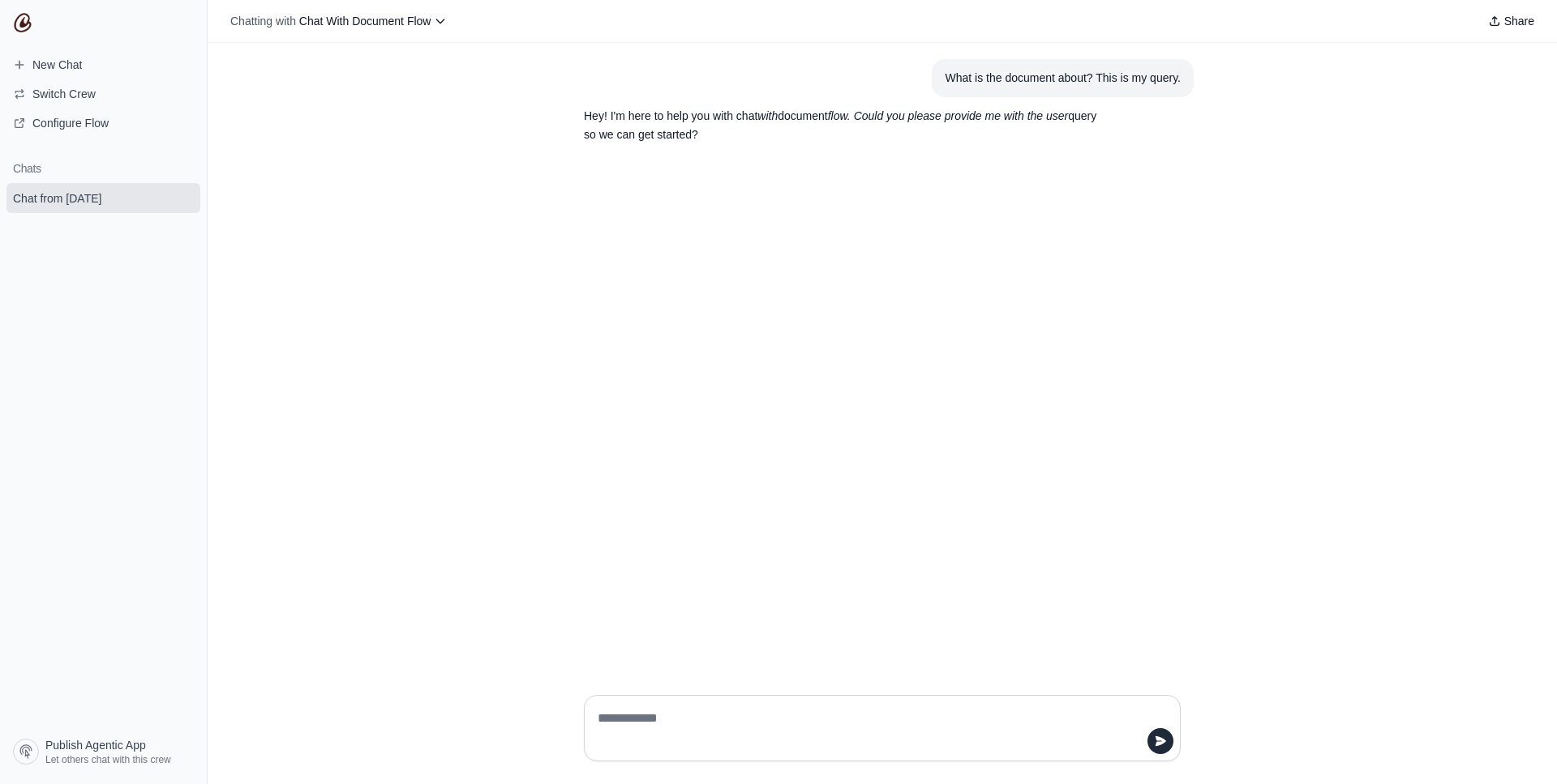
drag, startPoint x: 750, startPoint y: 722, endPoint x: 1146, endPoint y: 135, distance: 708.1
click at [1146, 135] on div "Chatting with Chat With Document Flow Share What is the document about? This is…" at bounding box center [881, 392] width 1349 height 784
drag, startPoint x: 1094, startPoint y: 71, endPoint x: 904, endPoint y: 71, distance: 190.0
click at [902, 71] on article "What is the document about? This is my query." at bounding box center [881, 78] width 623 height 38
copy div "What is the document about?"
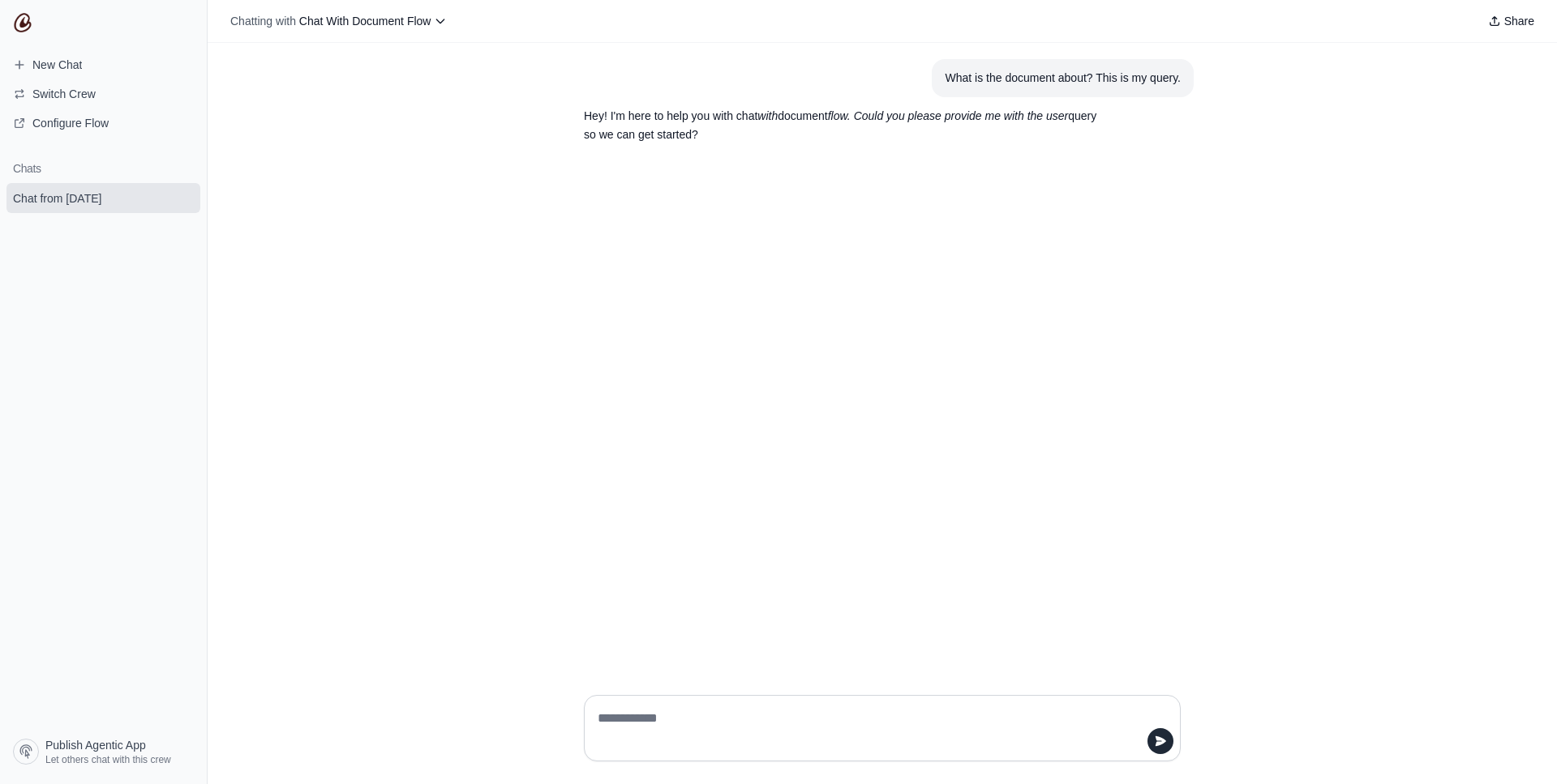
click at [737, 718] on textarea at bounding box center [876, 729] width 565 height 45
paste textarea "**********"
type textarea "**********"
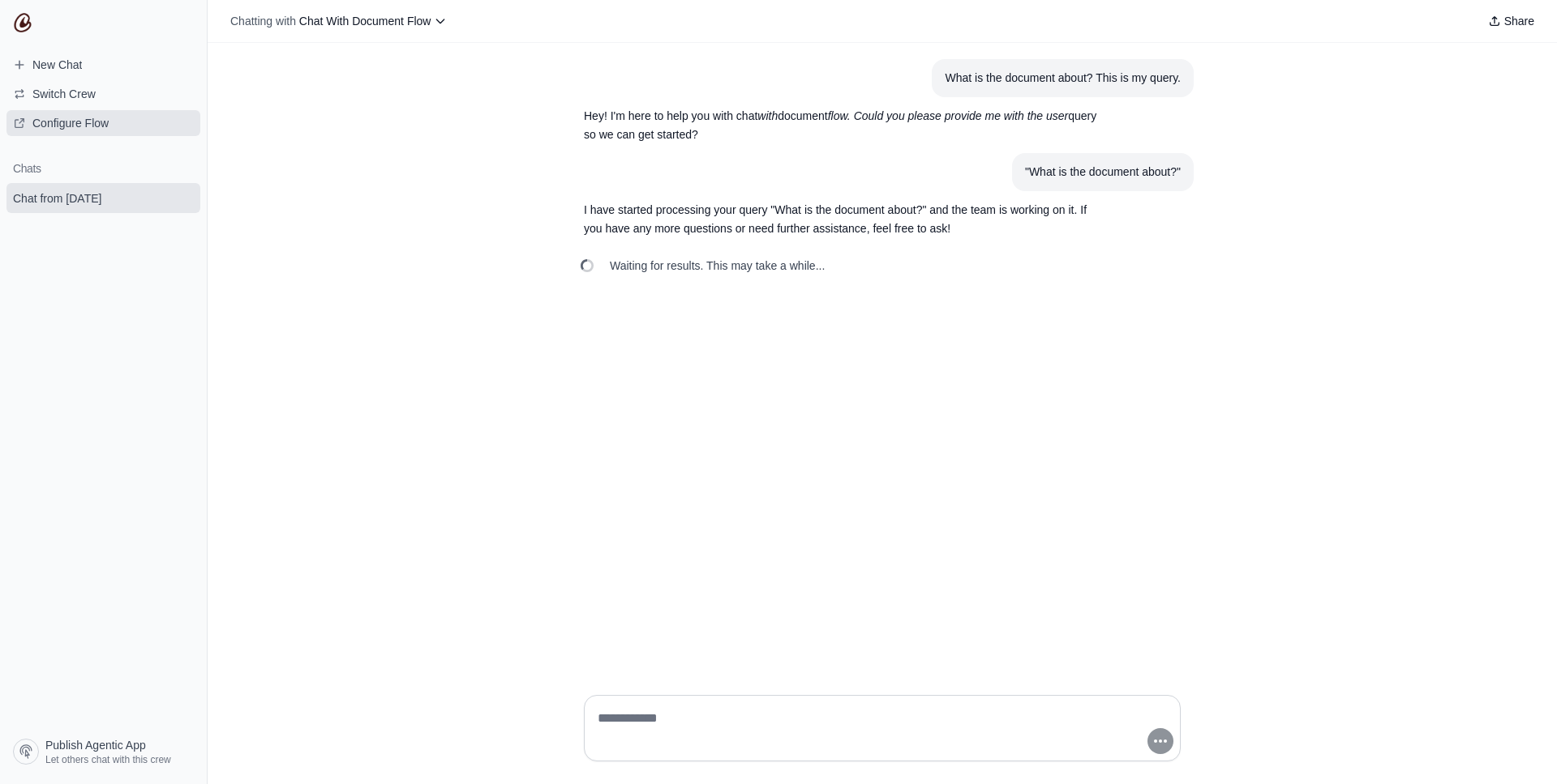
click at [126, 124] on link "Configure Flow" at bounding box center [104, 123] width 193 height 26
drag, startPoint x: 102, startPoint y: 89, endPoint x: 102, endPoint y: 116, distance: 27.0
click at [102, 115] on section "New Chat Switch Crew Configure Flow" at bounding box center [104, 94] width 207 height 84
click at [102, 116] on span "Configure Flow" at bounding box center [70, 123] width 76 height 16
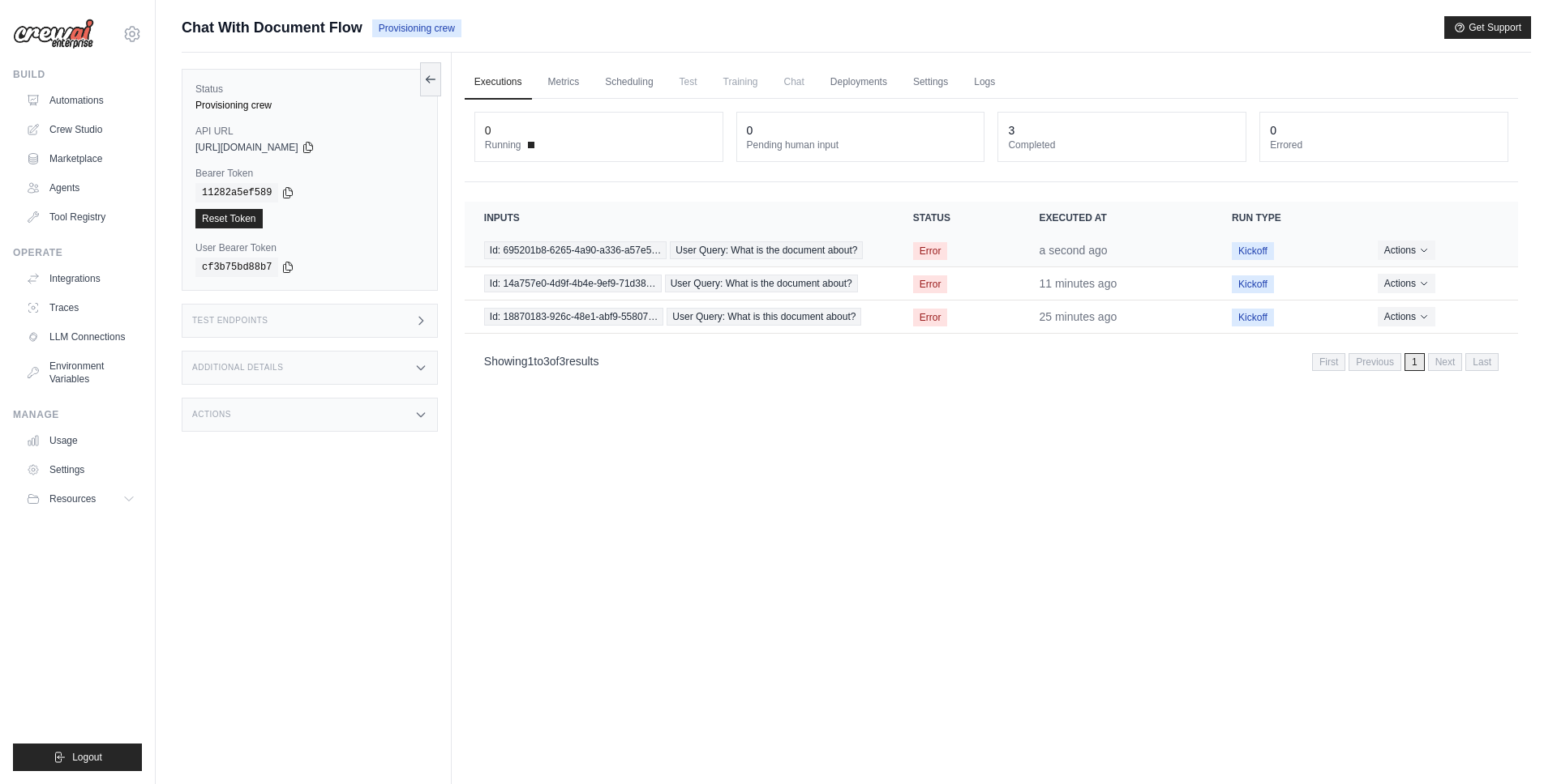
click at [917, 258] on span "Error" at bounding box center [929, 251] width 35 height 18
click at [878, 257] on td "Id: 695201b8-6265-4a90-a336-a57e5… User Query: What is the document about?" at bounding box center [679, 250] width 429 height 34
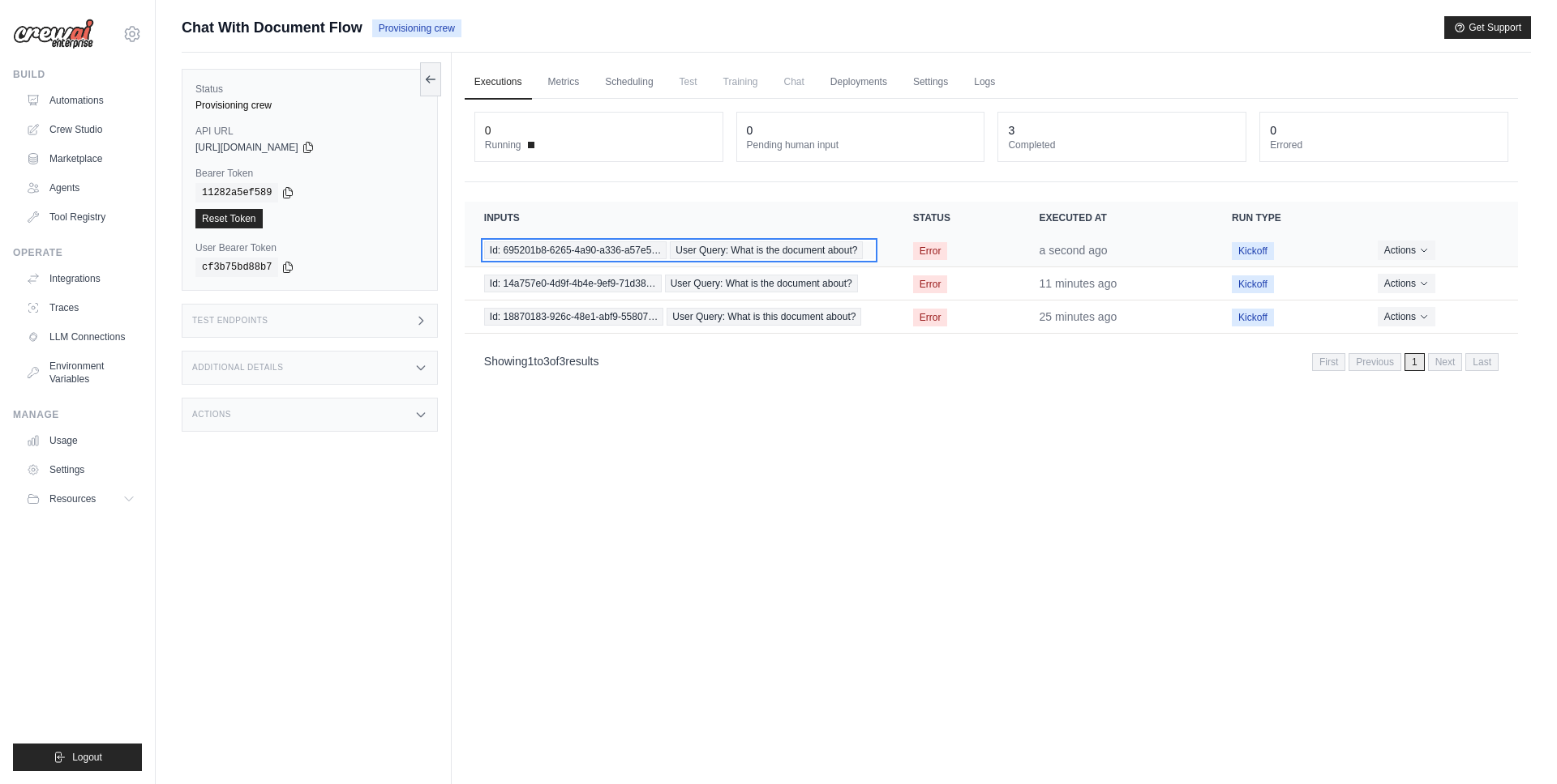
click at [843, 244] on span "User Query: What is the document about?" at bounding box center [767, 250] width 193 height 18
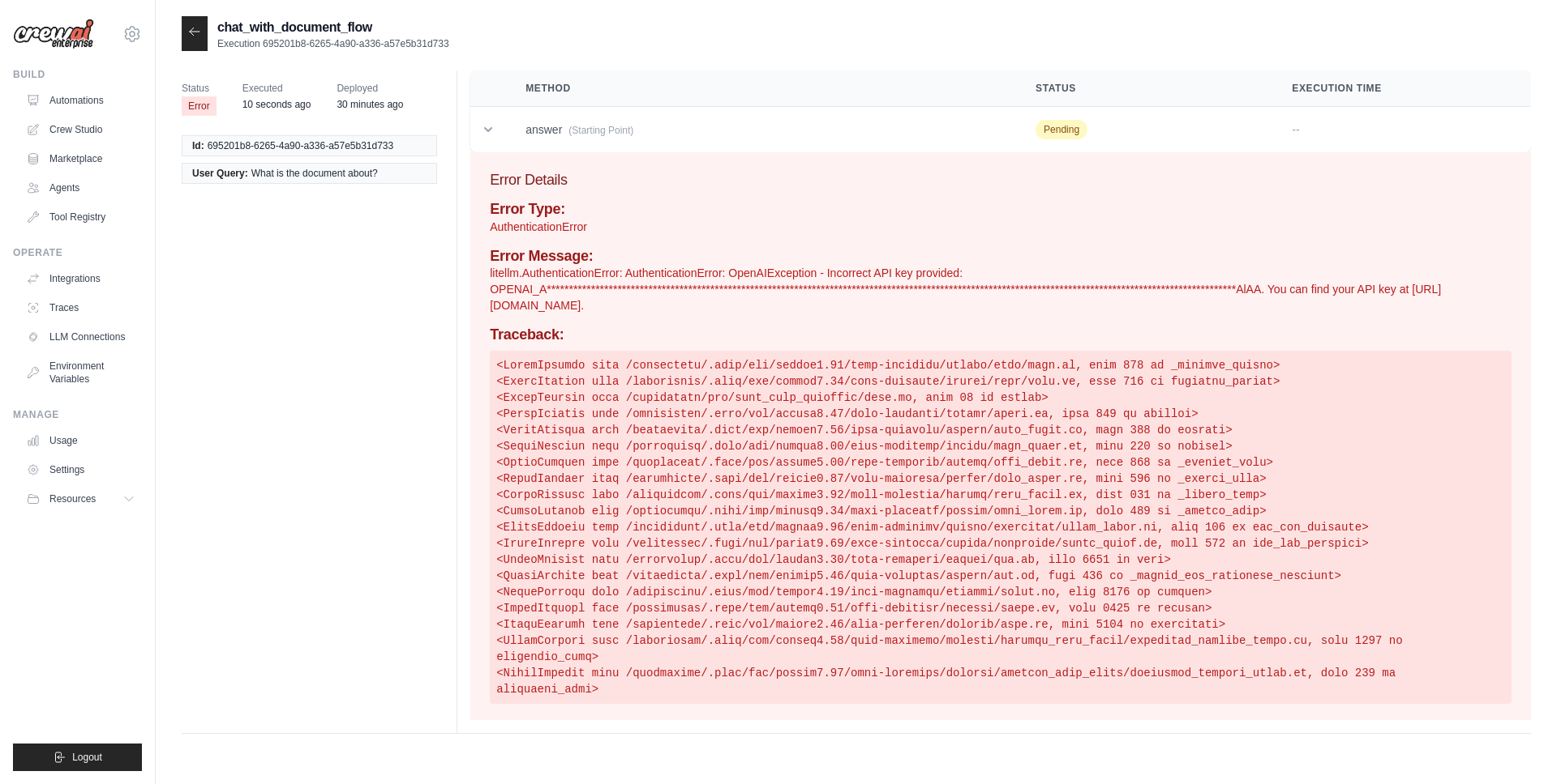
click at [189, 32] on icon at bounding box center [194, 31] width 10 height 7
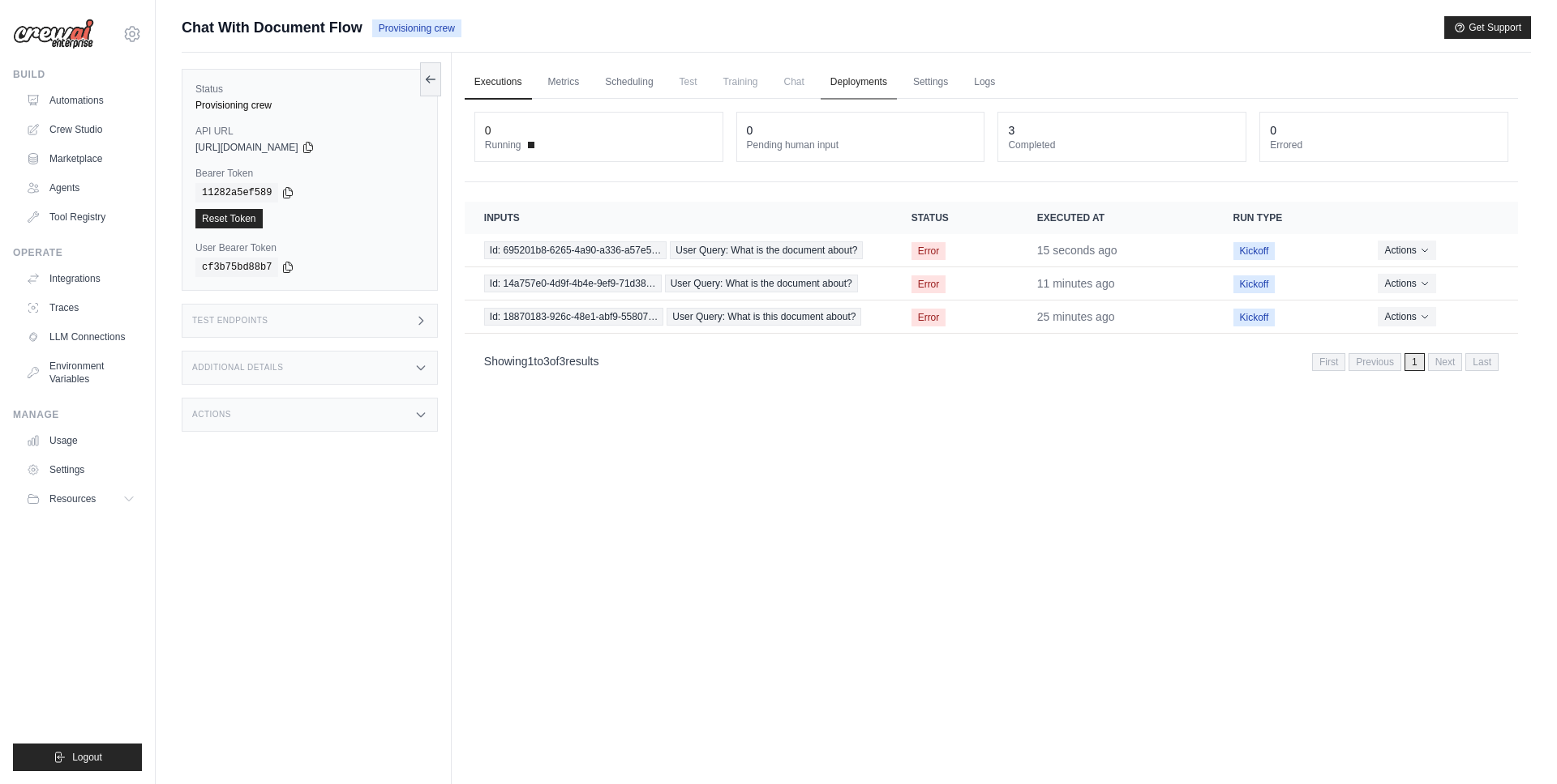
click at [853, 86] on link "Deployments" at bounding box center [857, 83] width 76 height 35
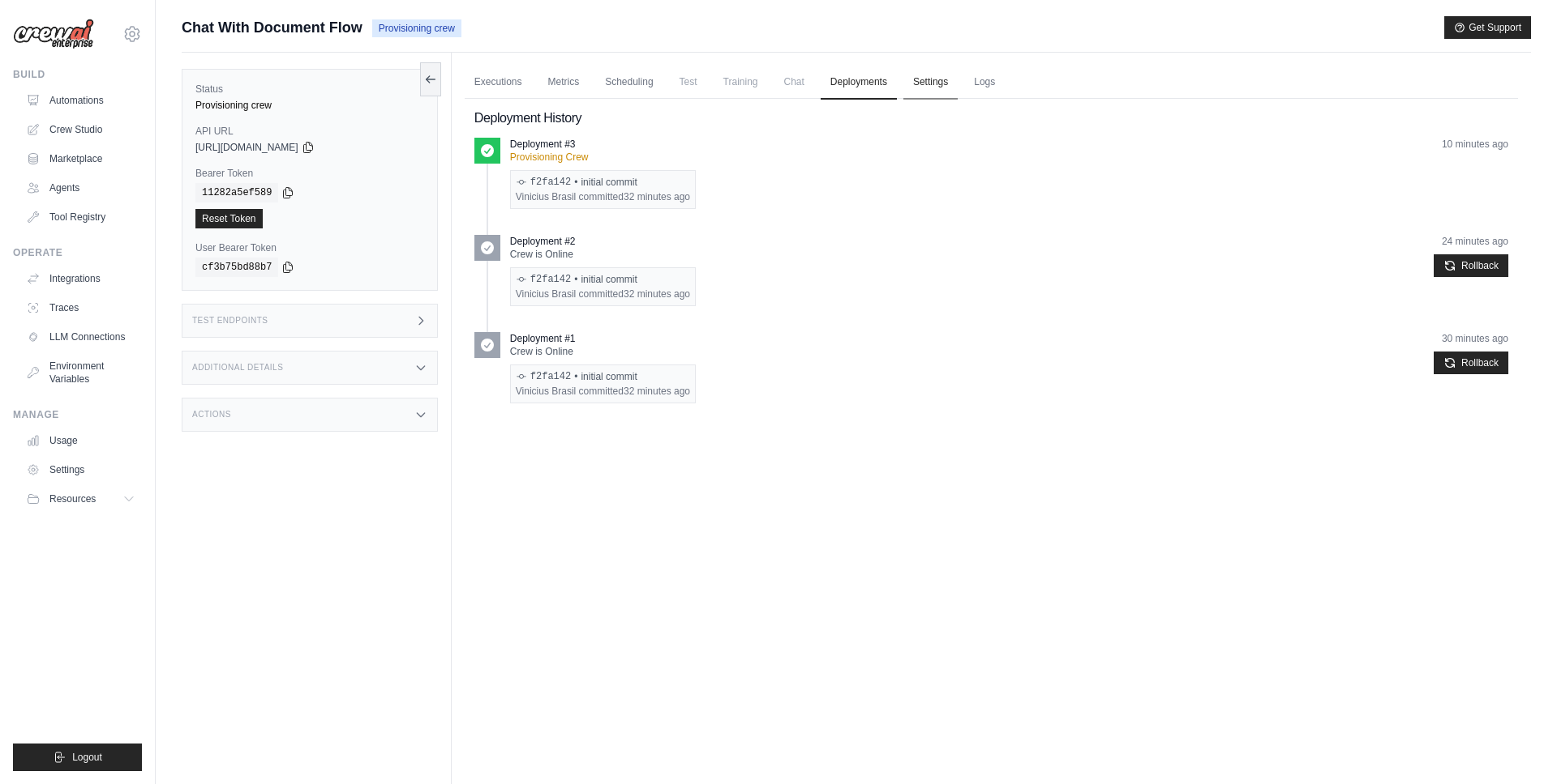
click at [921, 83] on link "Settings" at bounding box center [929, 83] width 54 height 35
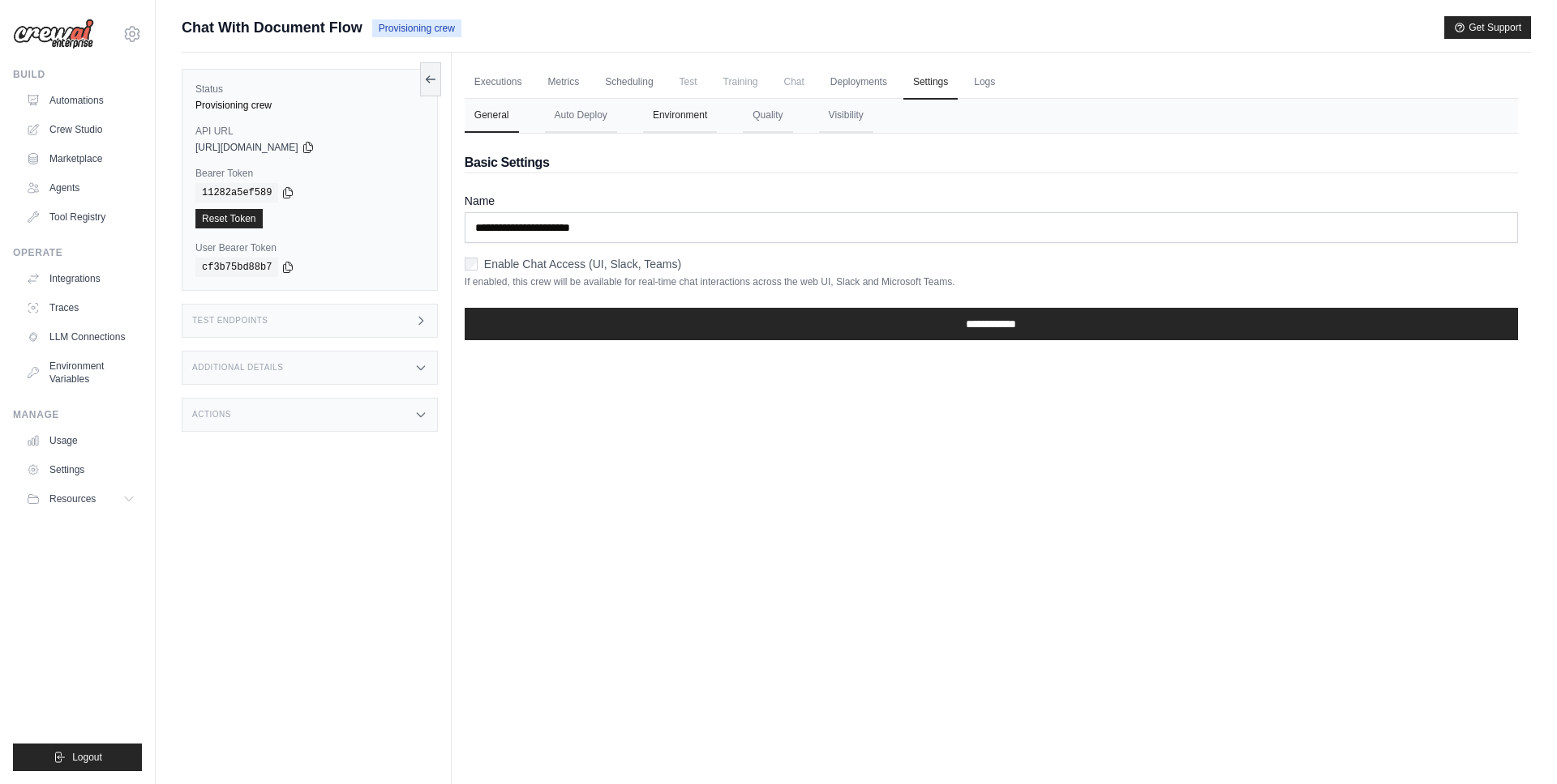
click at [687, 129] on button "Environment" at bounding box center [680, 115] width 74 height 35
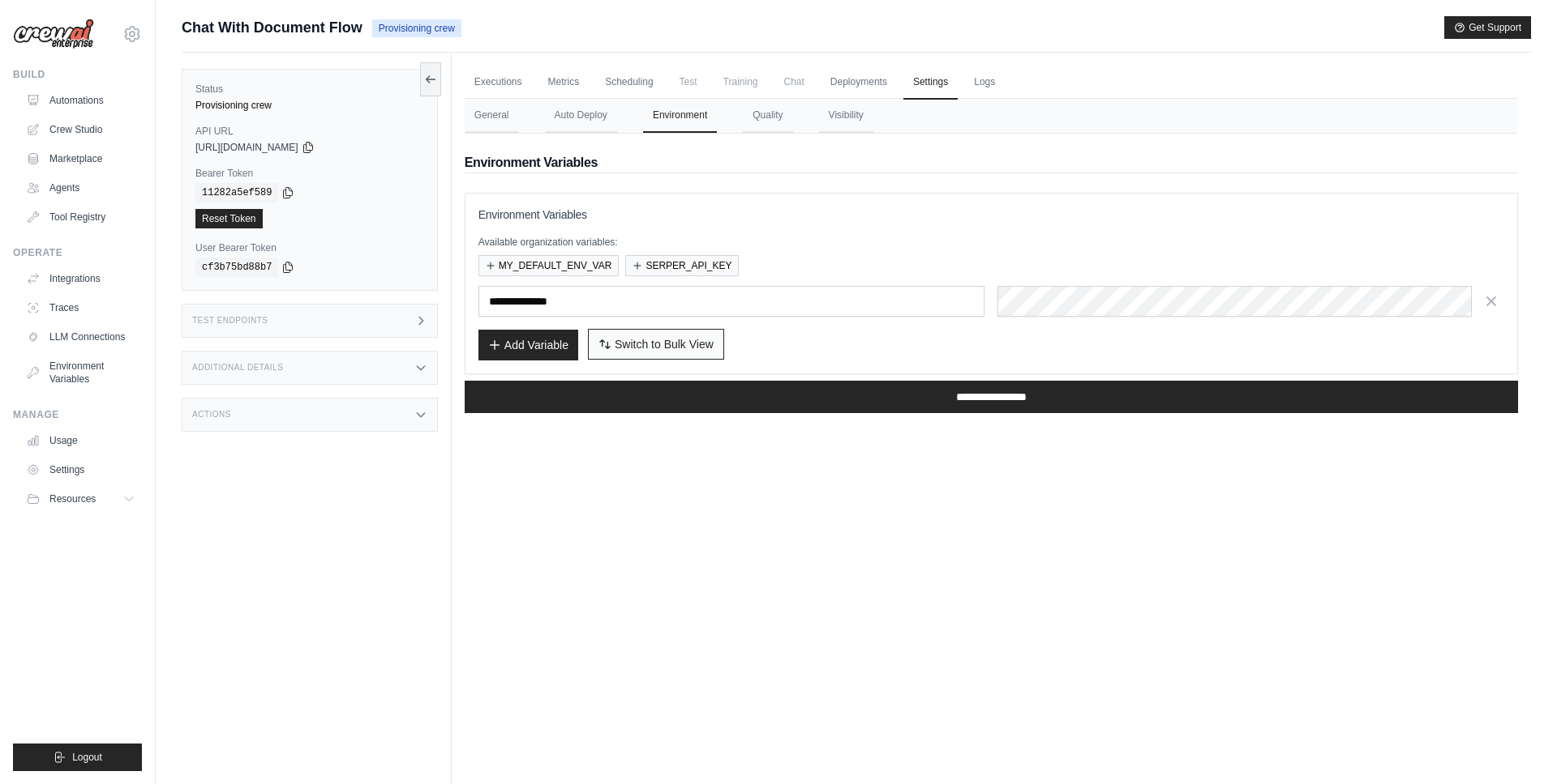
click at [680, 339] on span "Switch to Bulk View" at bounding box center [664, 344] width 99 height 16
type textarea "**********"
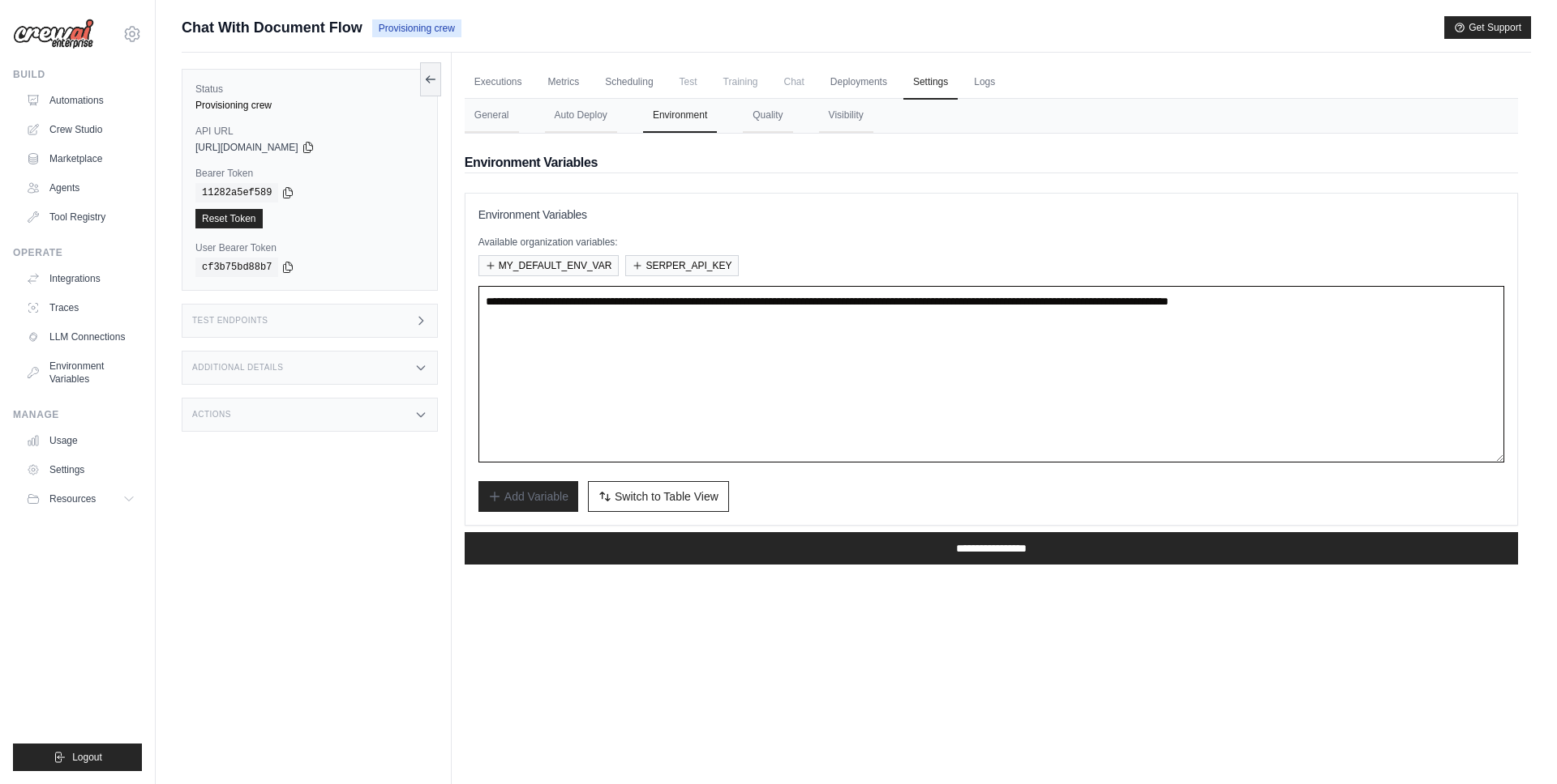
click at [870, 339] on textarea "**********" at bounding box center [991, 374] width 1025 height 177
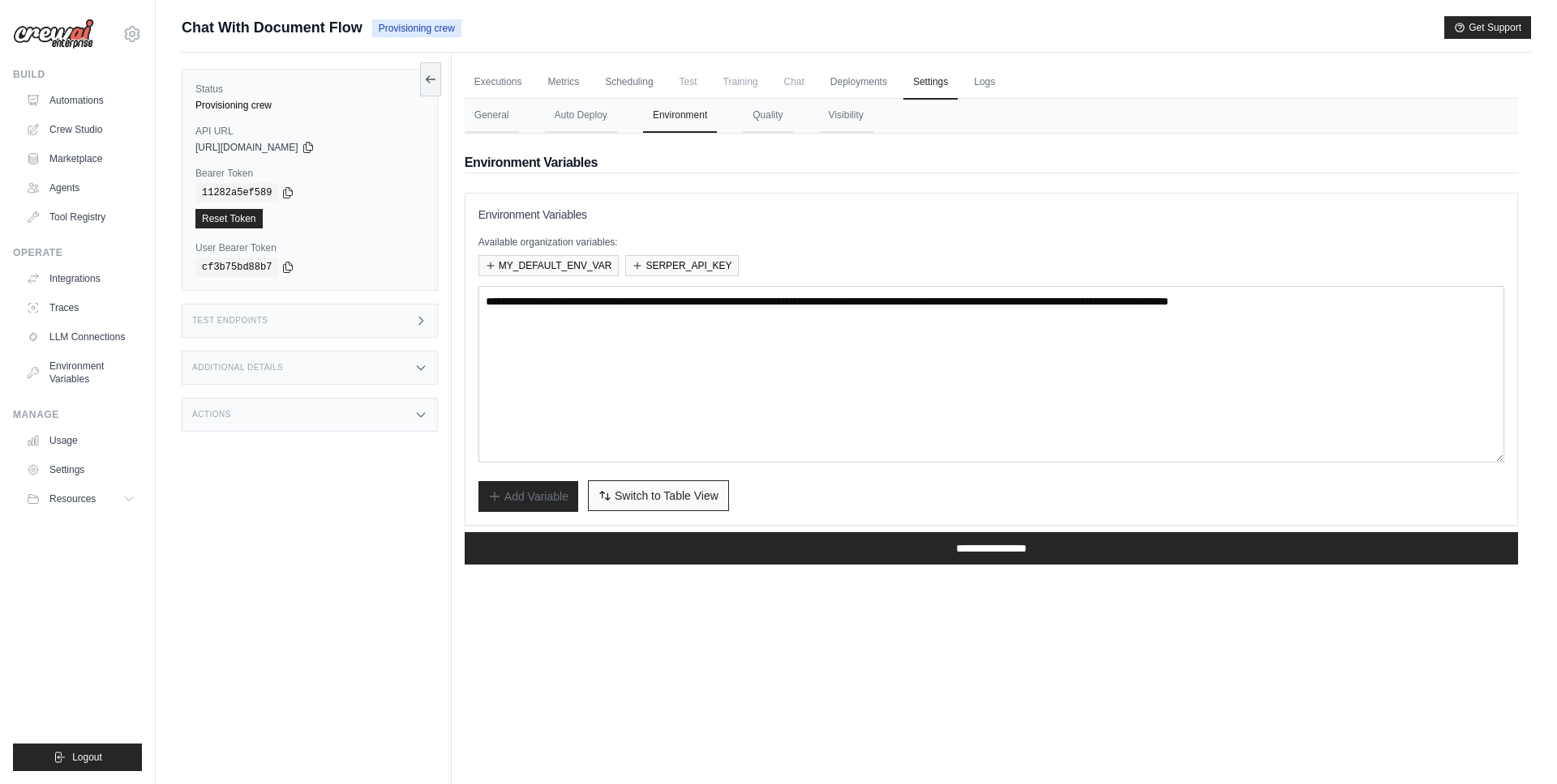
click at [704, 488] on span "Switch to Table View" at bounding box center [666, 496] width 104 height 16
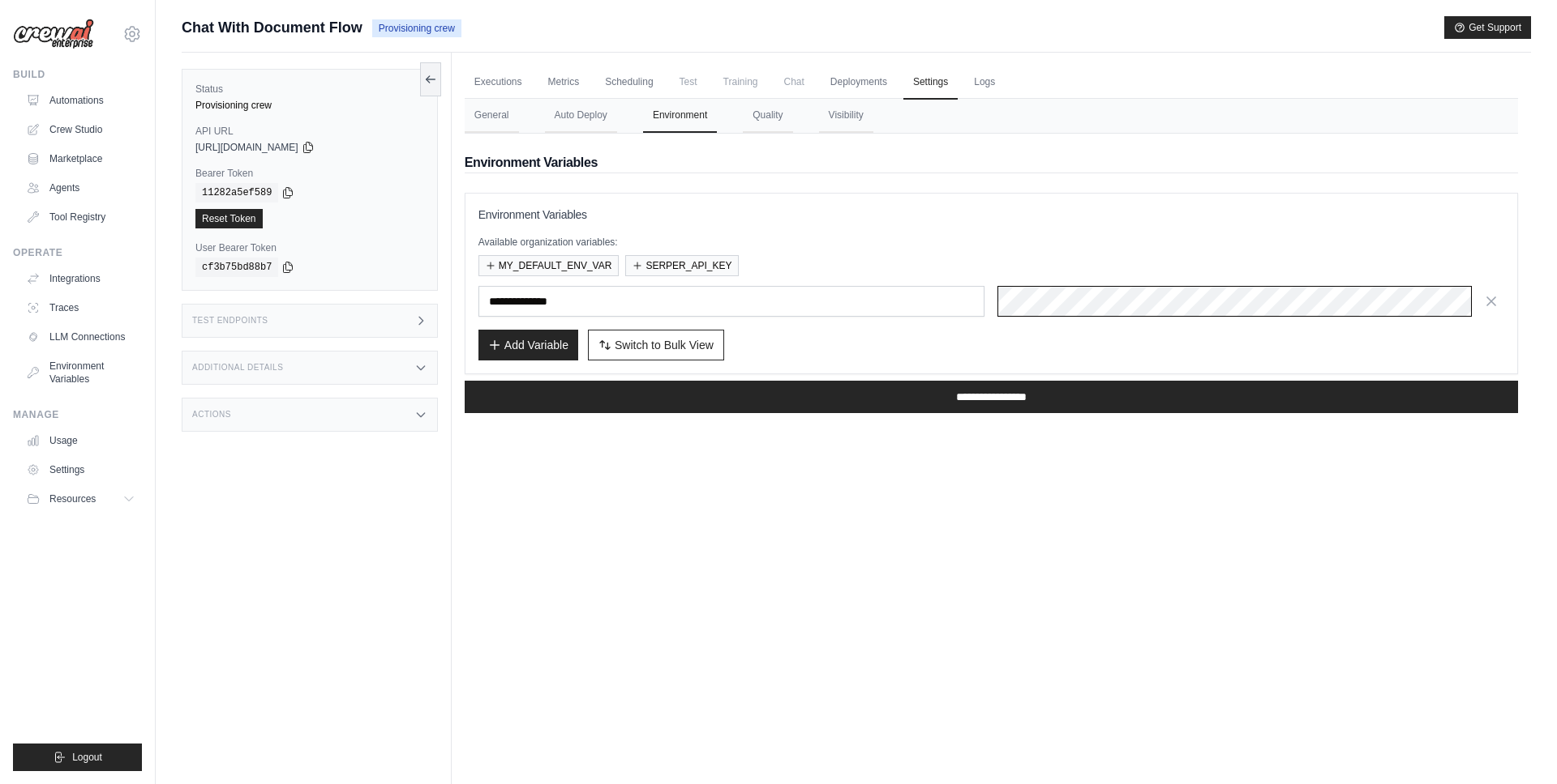
click at [907, 284] on div "**********" at bounding box center [991, 284] width 1025 height 154
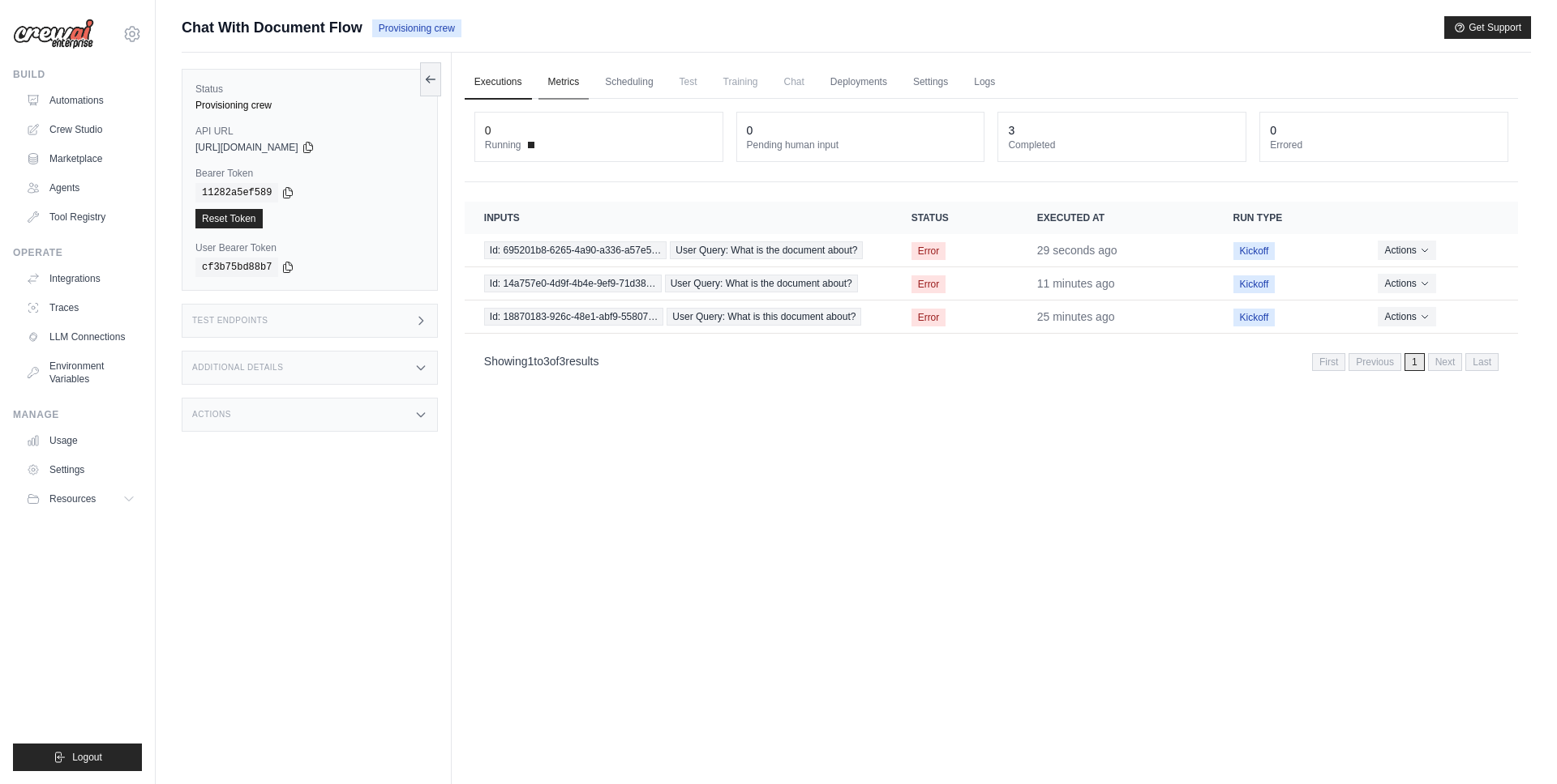
click at [565, 79] on link "Metrics" at bounding box center [564, 83] width 51 height 35
